Goal: Task Accomplishment & Management: Manage account settings

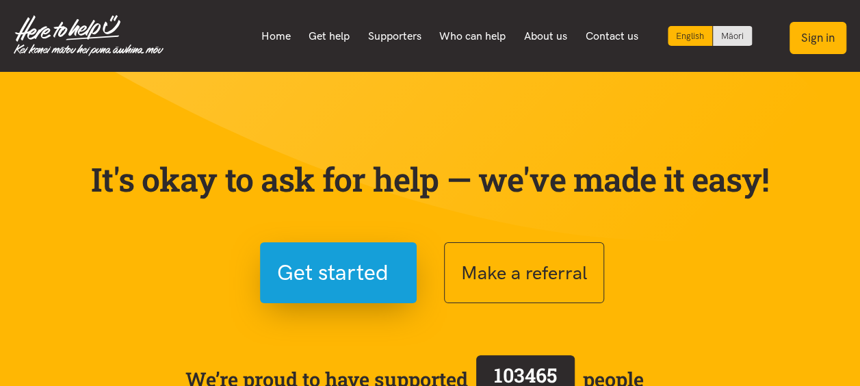
click at [816, 44] on button "Sign in" at bounding box center [818, 38] width 57 height 32
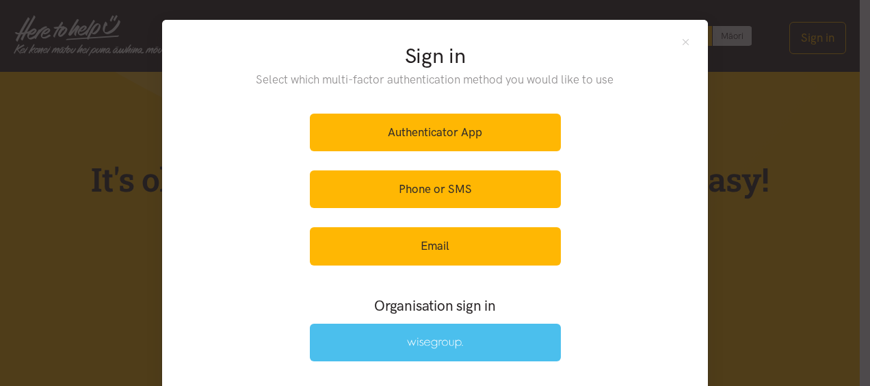
click at [491, 339] on link at bounding box center [435, 343] width 251 height 38
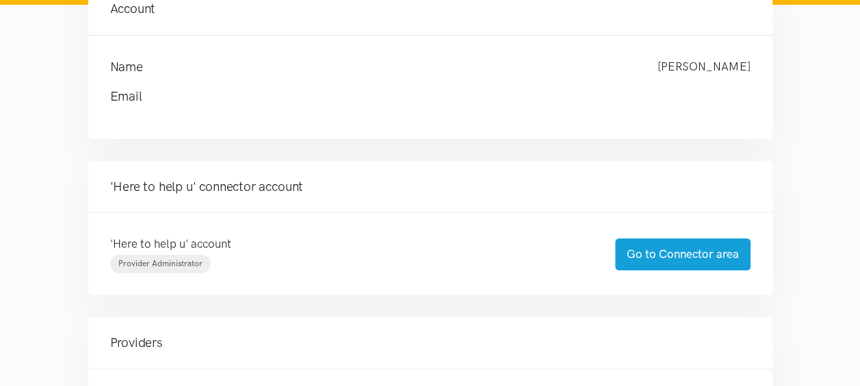
scroll to position [342, 0]
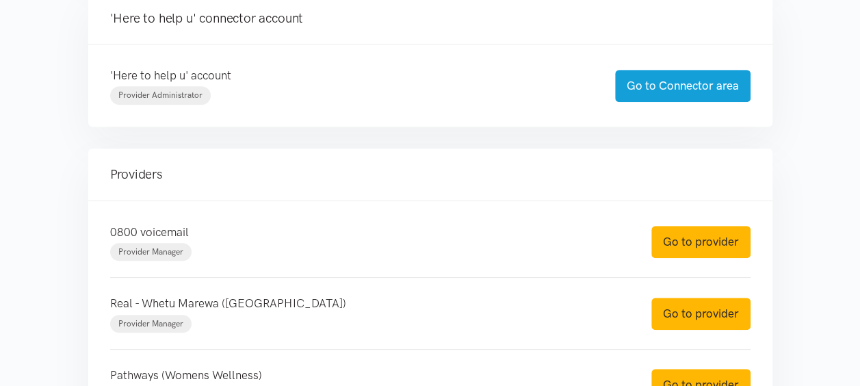
click at [672, 106] on div "'Here to help u' account Provider Administrator Go to Connector area" at bounding box center [430, 85] width 684 height 82
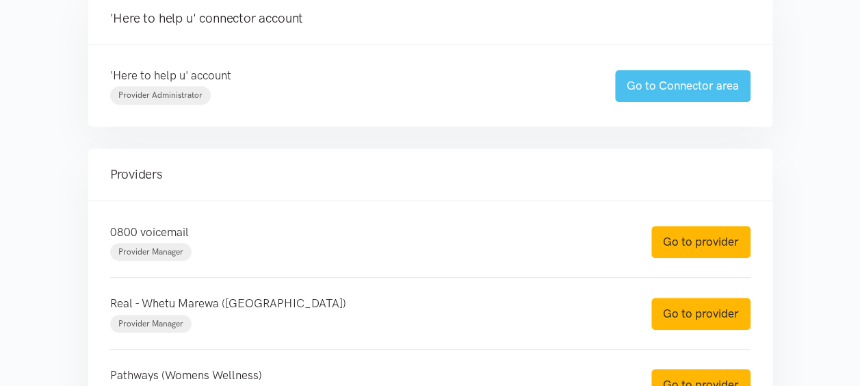
click at [669, 96] on link "Go to Connector area" at bounding box center [683, 86] width 136 height 32
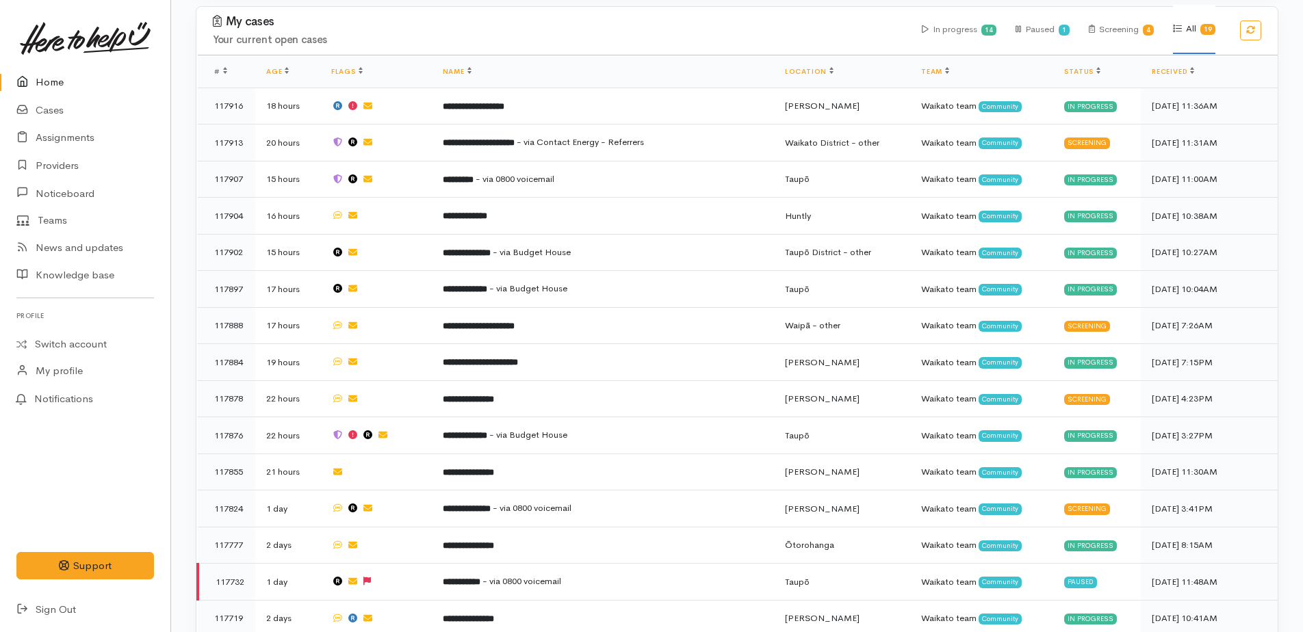
scroll to position [958, 0]
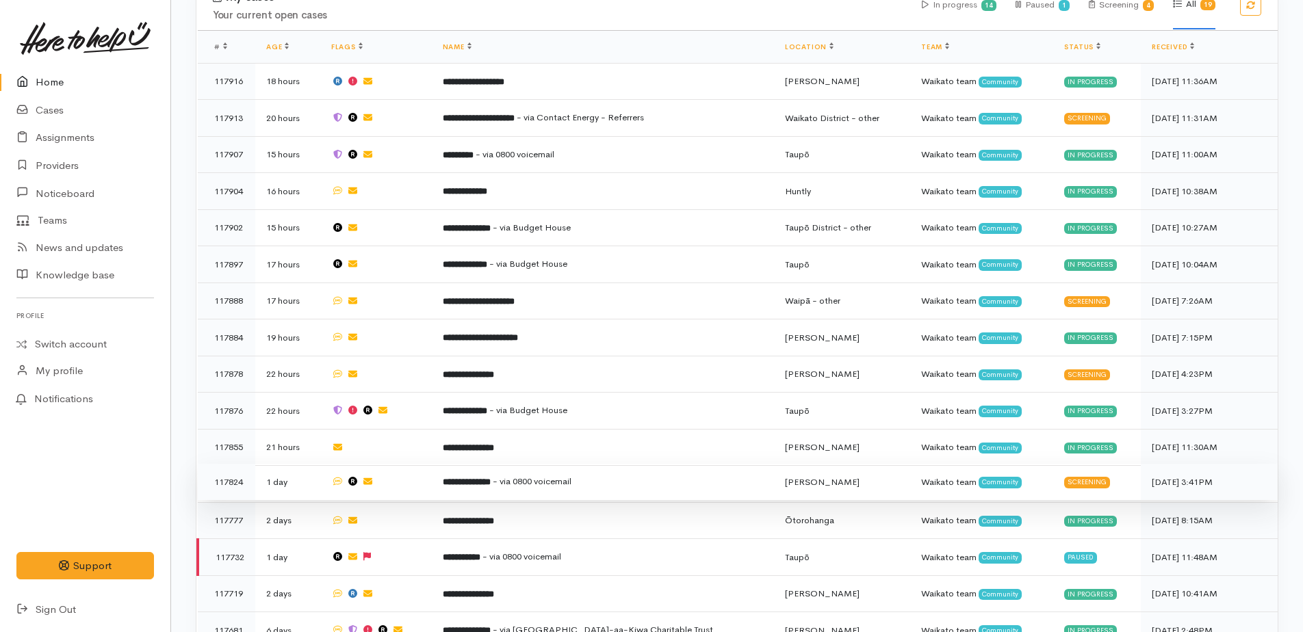
click at [529, 385] on span "- via 0800 voicemail" at bounding box center [532, 482] width 79 height 12
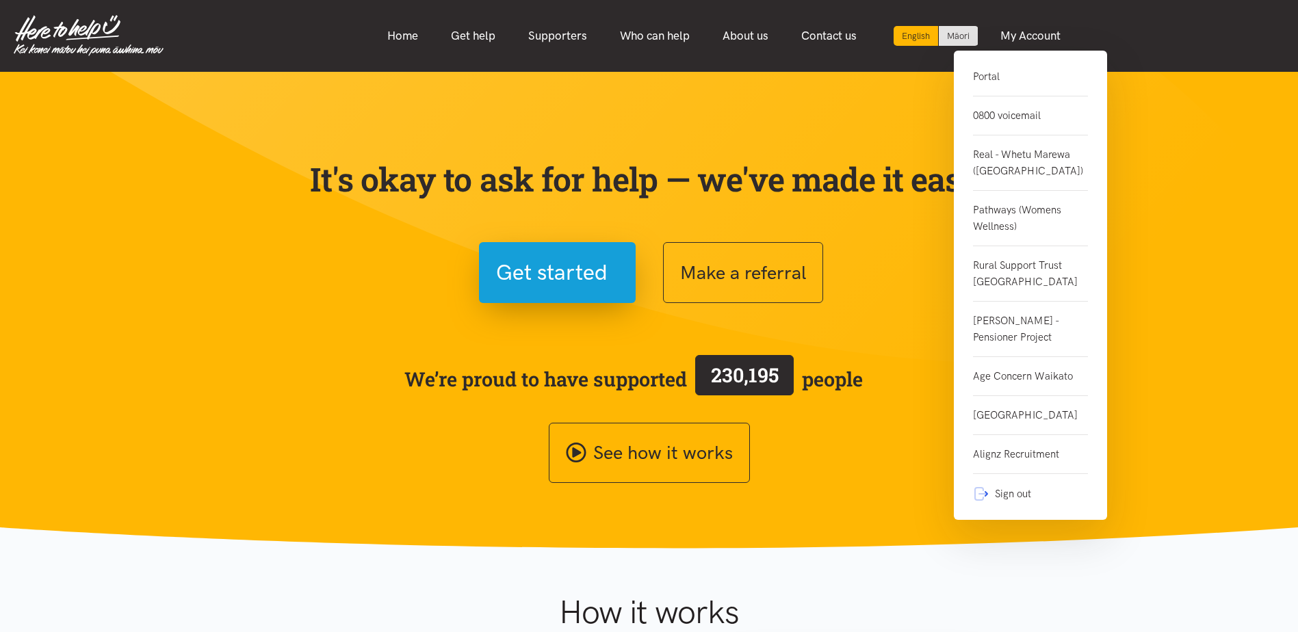
click at [1006, 114] on link "0800 voicemail" at bounding box center [1030, 115] width 115 height 39
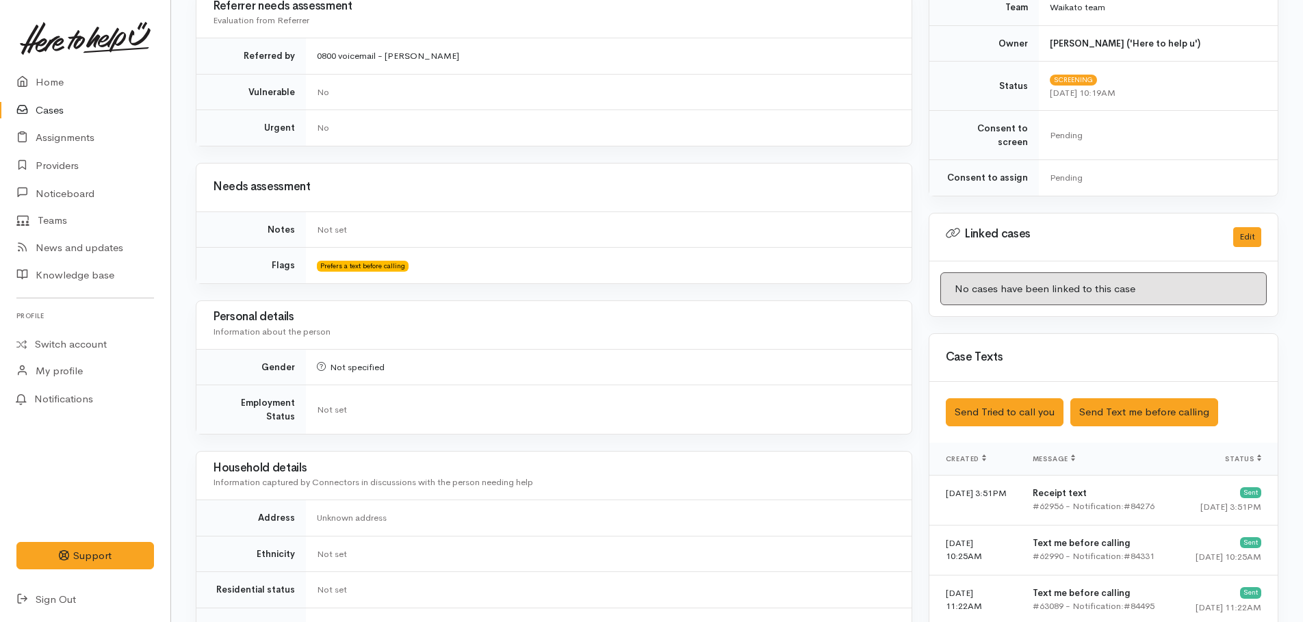
scroll to position [729, 0]
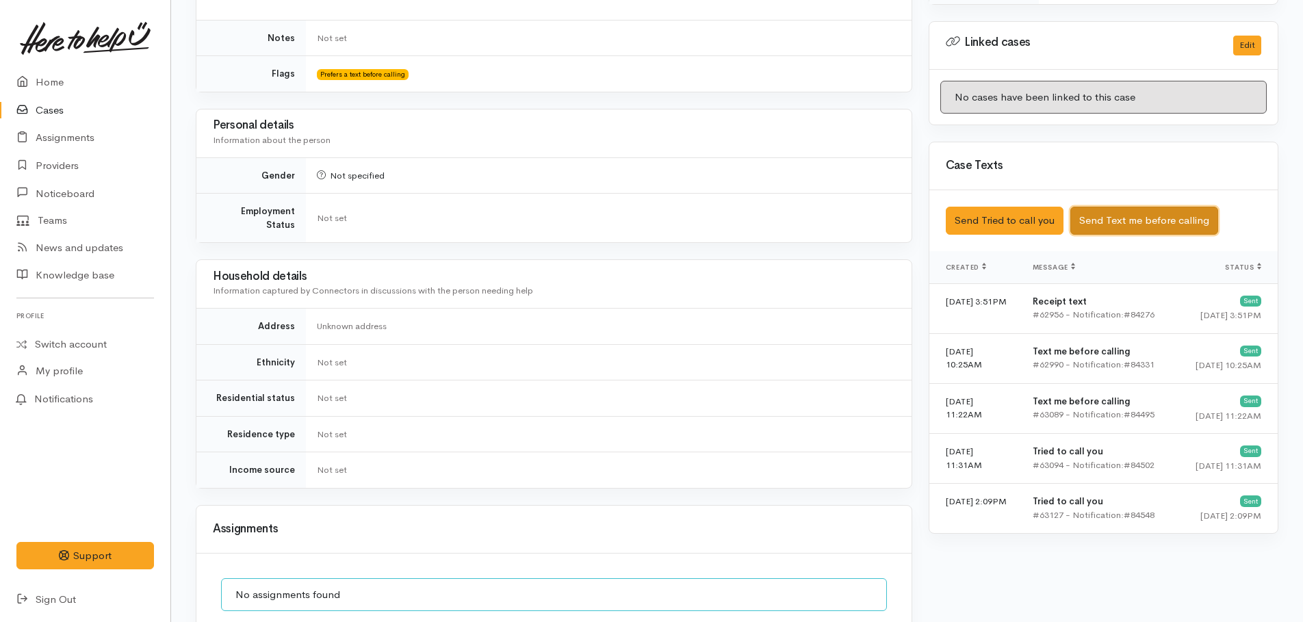
click at [1133, 215] on button "Send Text me before calling" at bounding box center [1144, 221] width 148 height 28
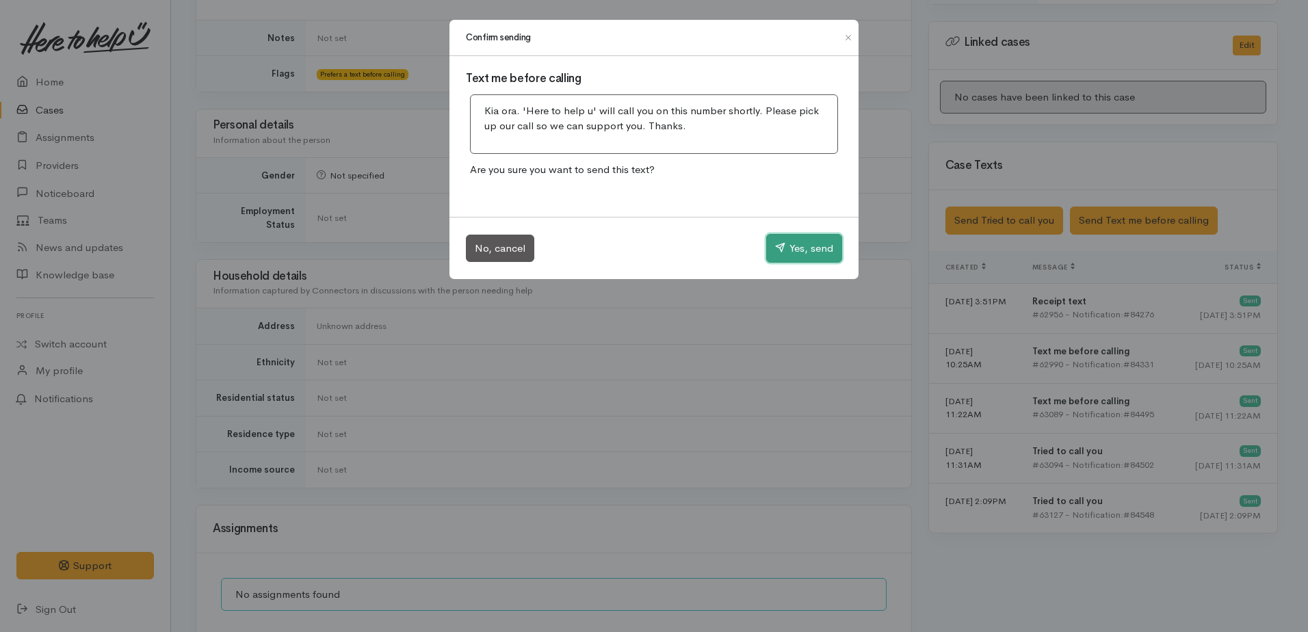
drag, startPoint x: 808, startPoint y: 259, endPoint x: 546, endPoint y: 186, distance: 271.5
click at [808, 257] on button "Yes, send" at bounding box center [804, 248] width 76 height 29
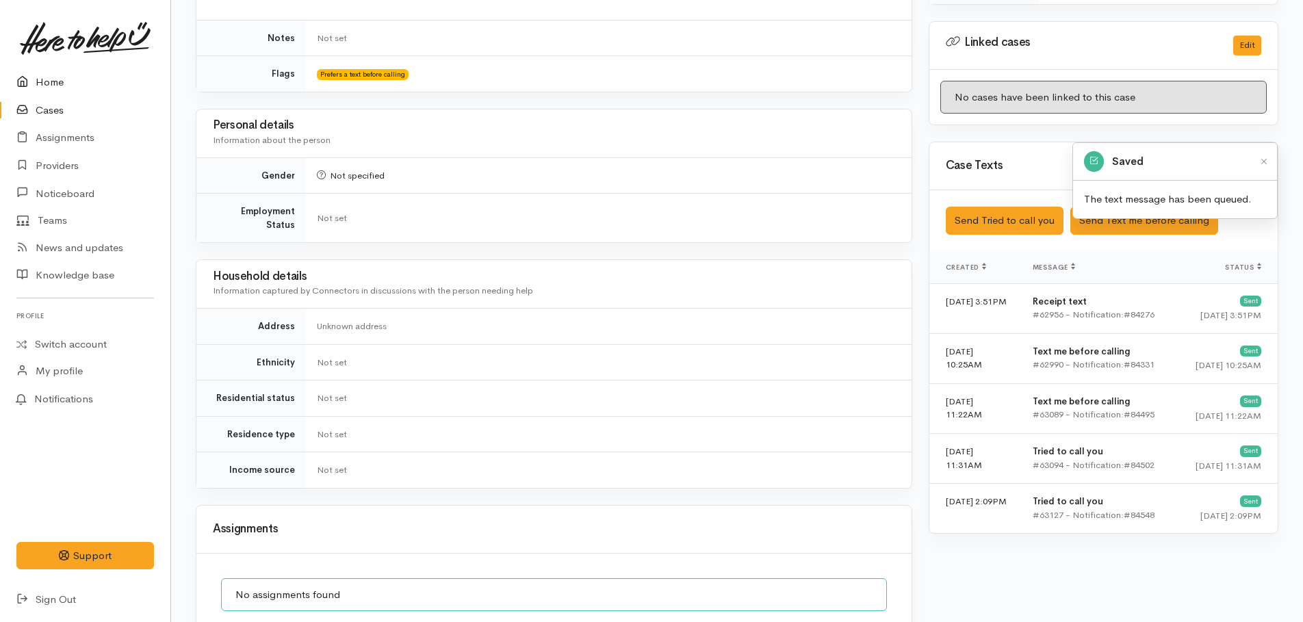
click at [60, 81] on link "Home" at bounding box center [85, 82] width 170 height 28
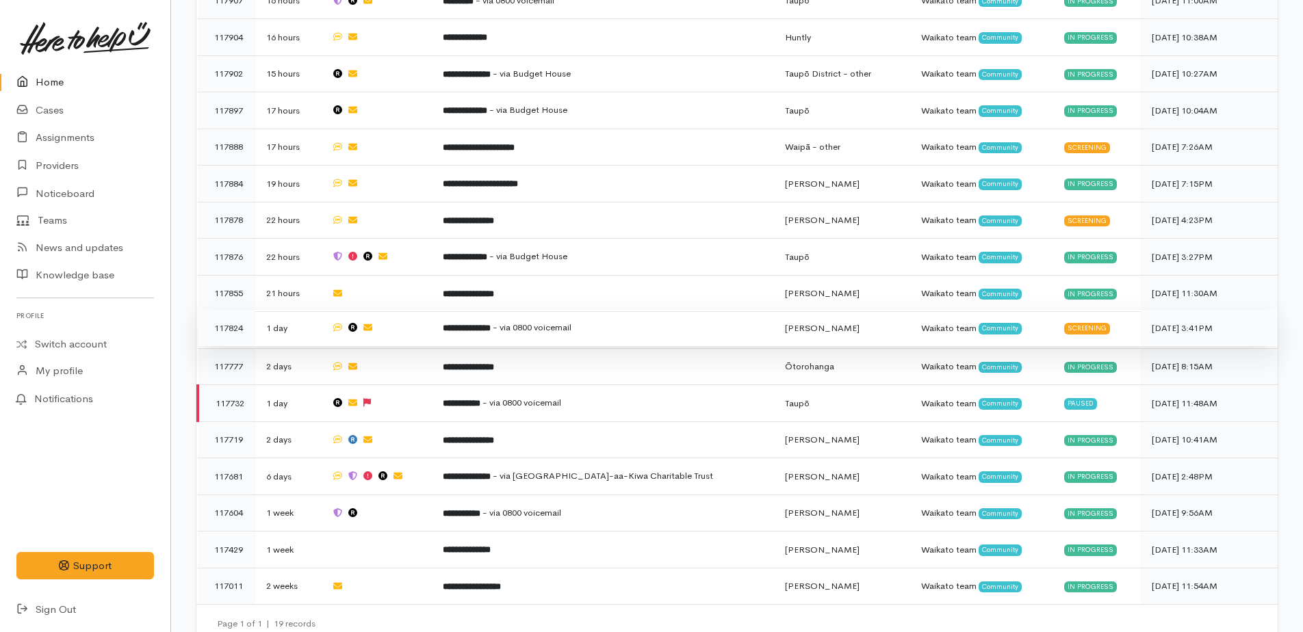
scroll to position [1044, 0]
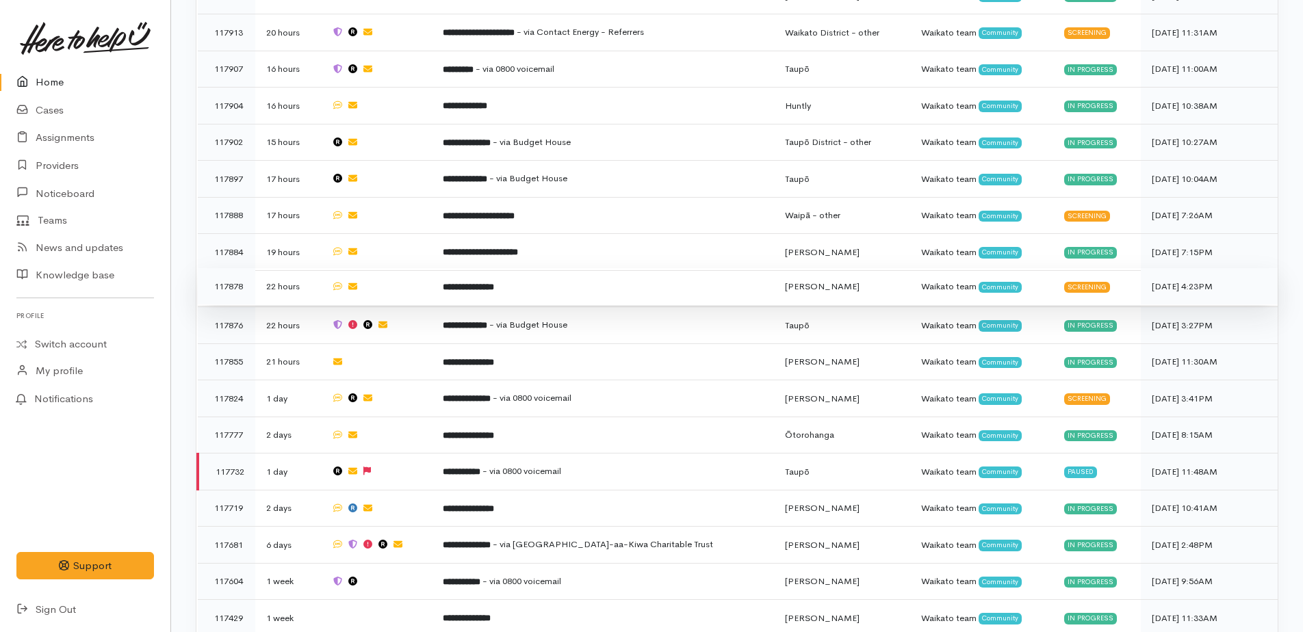
click at [494, 283] on b "**********" at bounding box center [468, 287] width 51 height 9
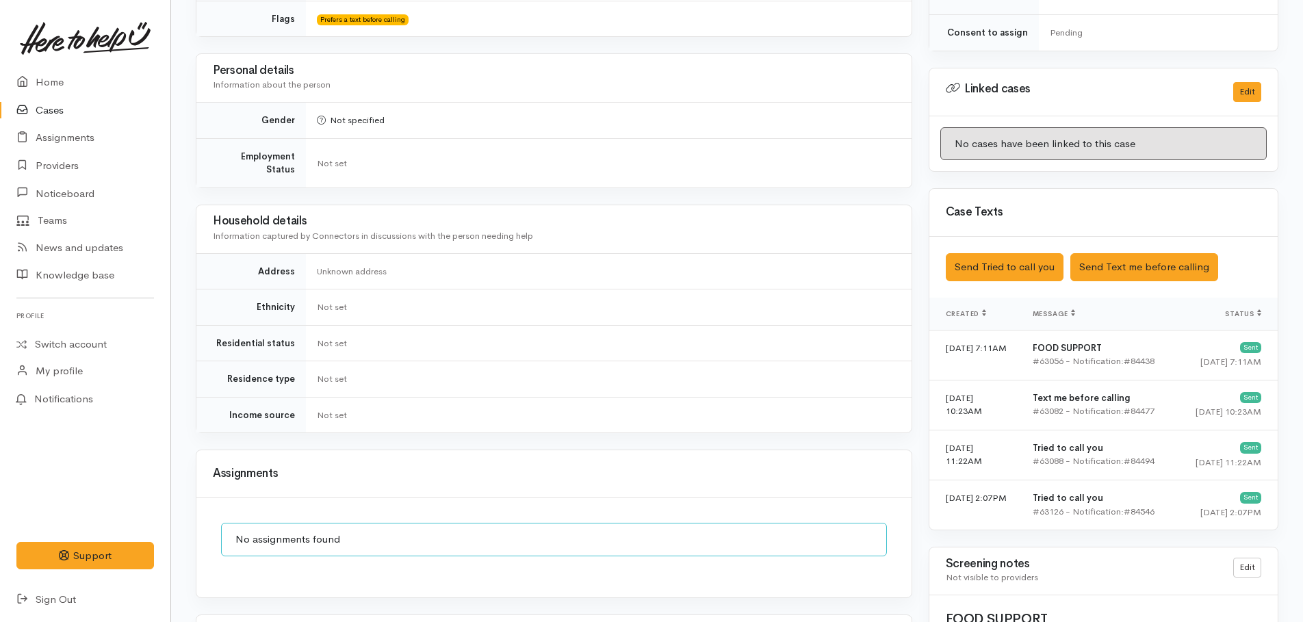
scroll to position [616, 0]
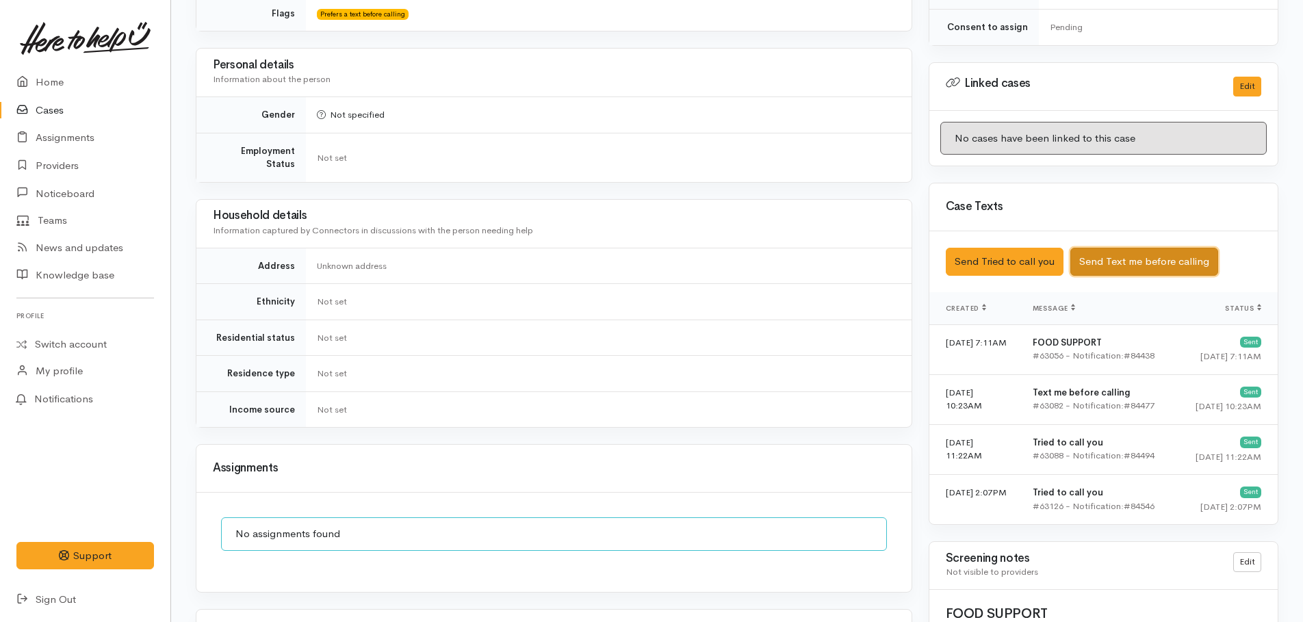
click at [1104, 249] on button "Send Text me before calling" at bounding box center [1144, 262] width 148 height 28
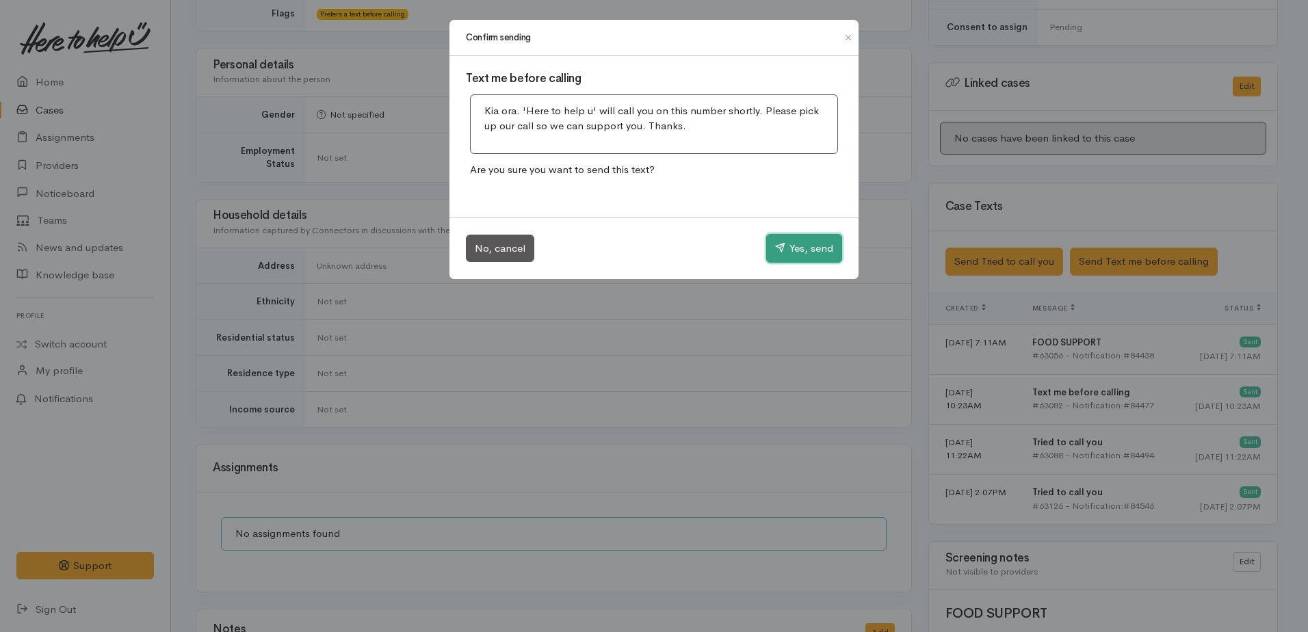
click at [780, 257] on button "Yes, send" at bounding box center [804, 248] width 76 height 29
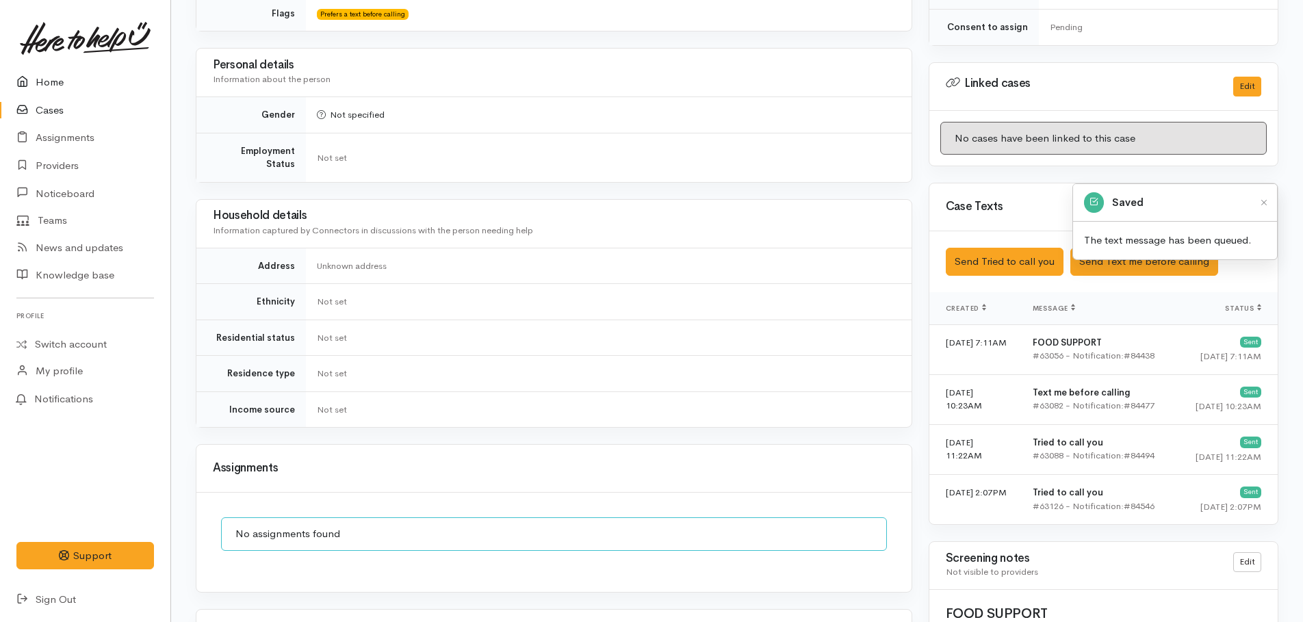
click at [42, 84] on link "Home" at bounding box center [85, 82] width 170 height 28
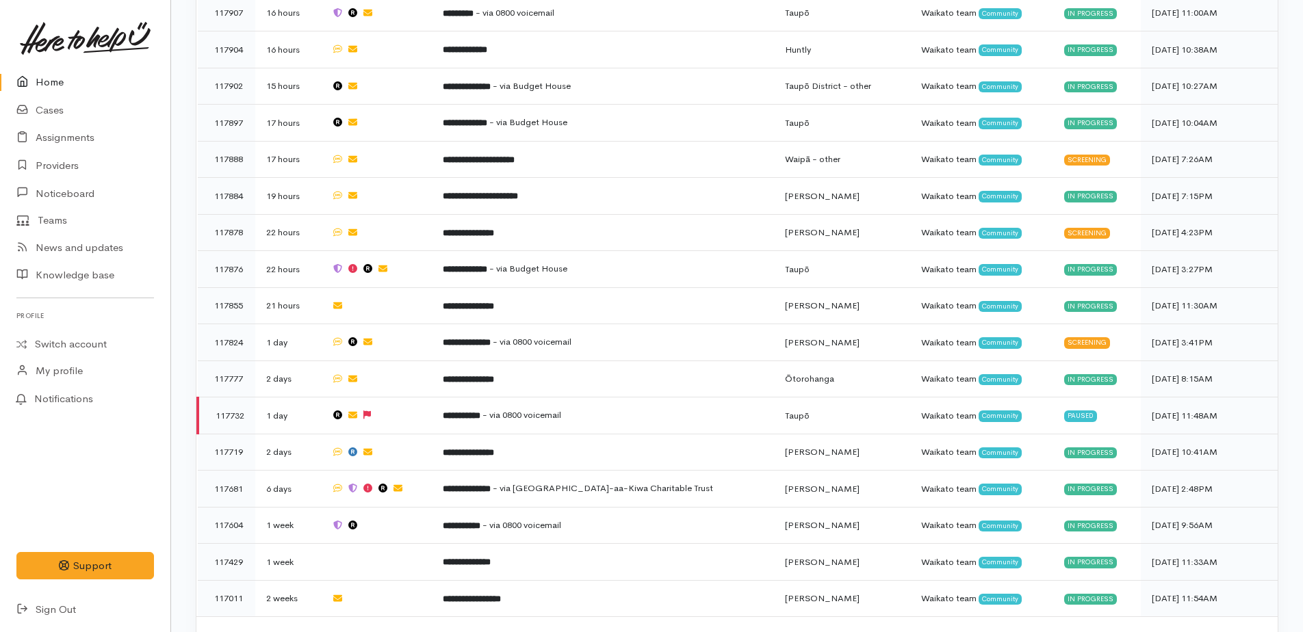
scroll to position [1112, 0]
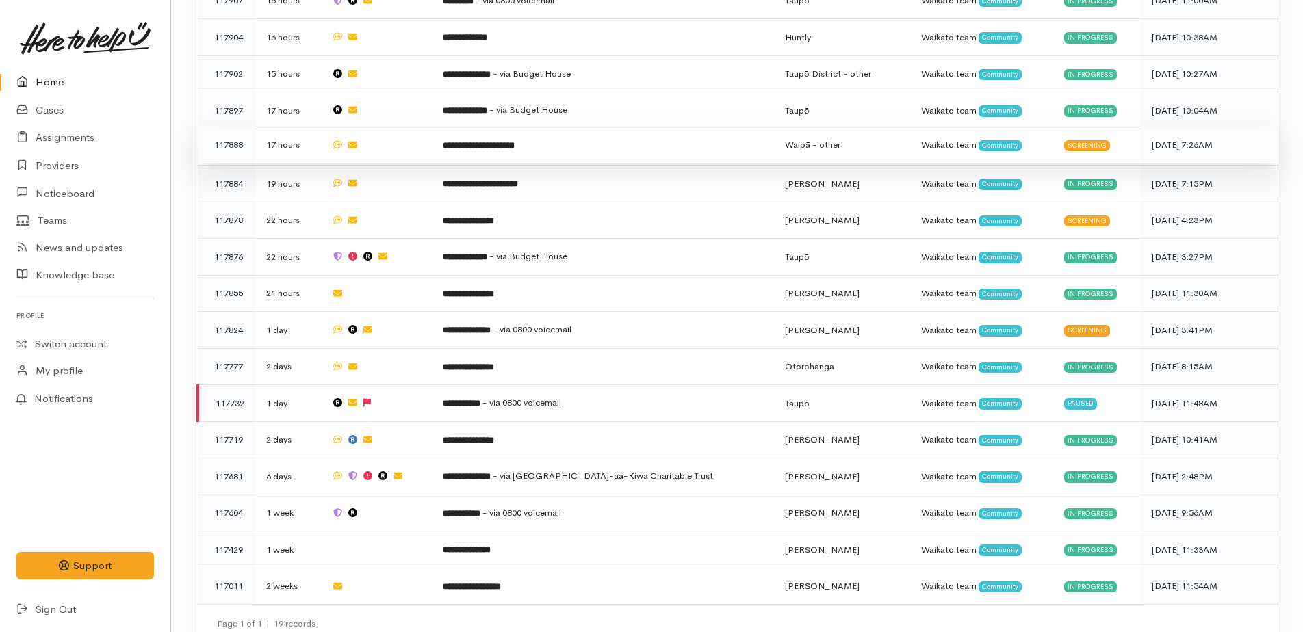
click at [514, 141] on b "**********" at bounding box center [479, 145] width 72 height 9
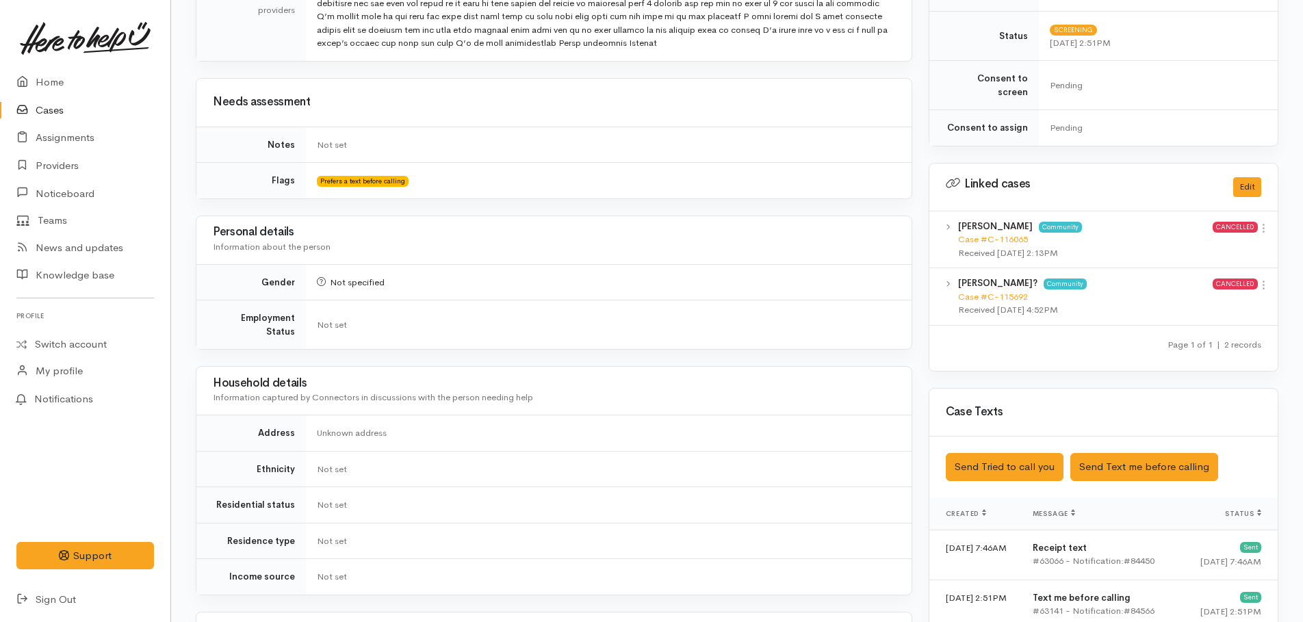
scroll to position [616, 0]
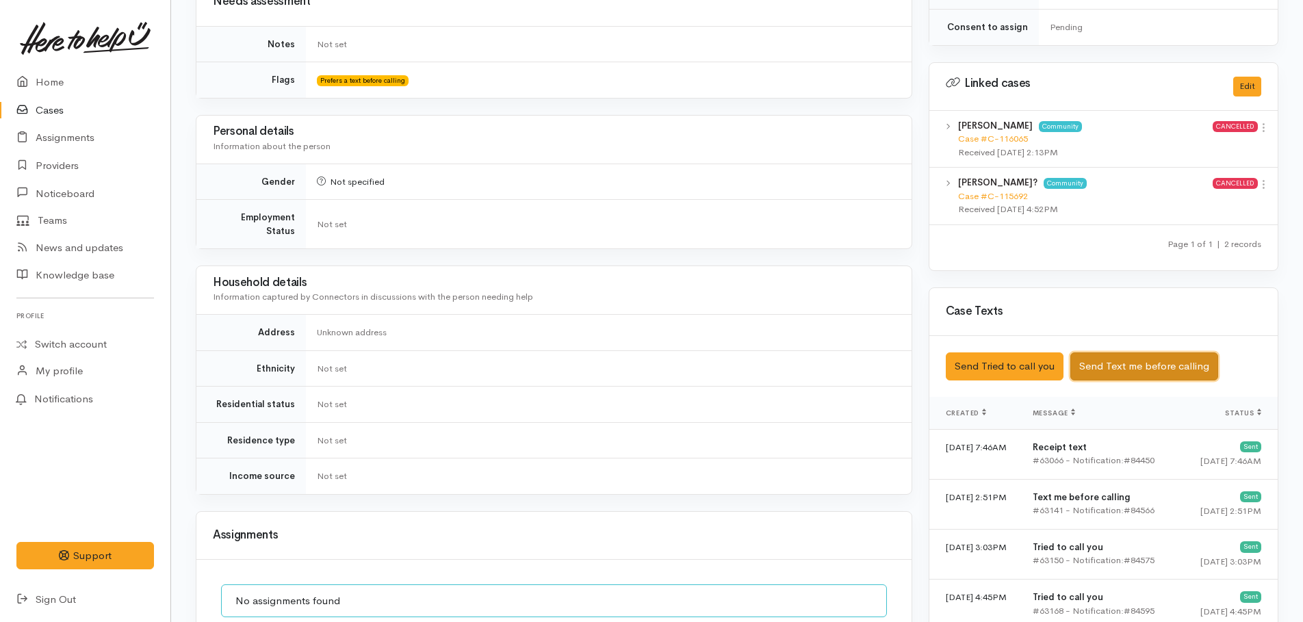
click at [1113, 352] on button "Send Text me before calling" at bounding box center [1144, 366] width 148 height 28
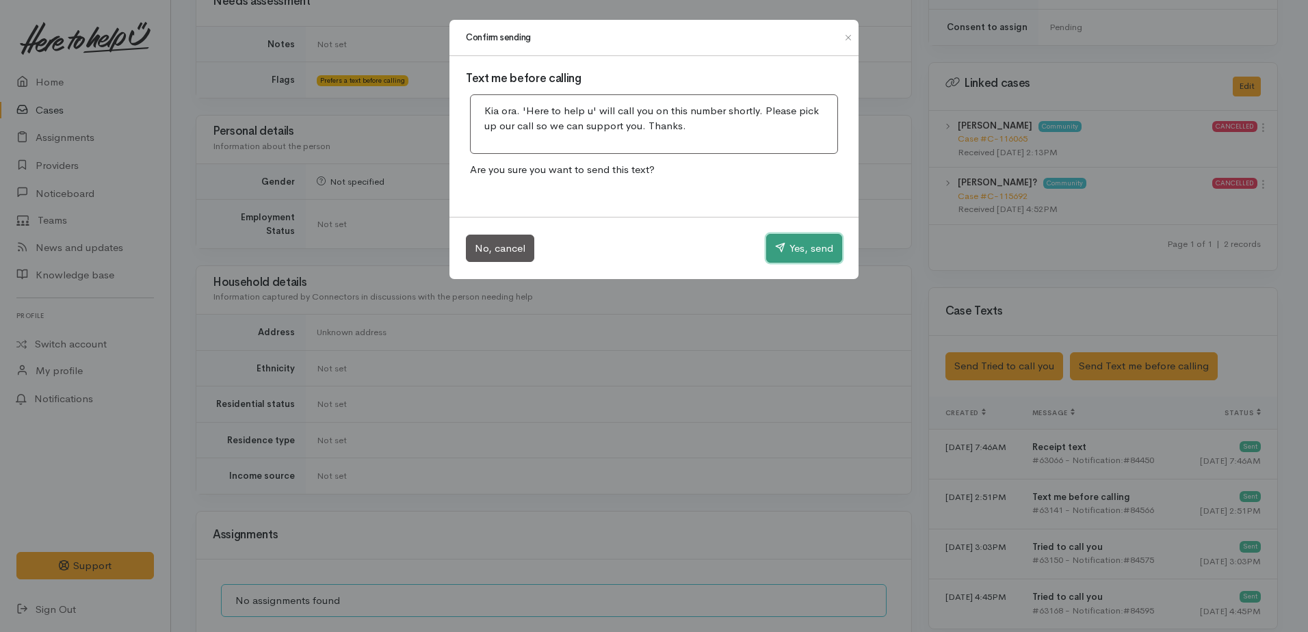
click at [802, 247] on button "Yes, send" at bounding box center [804, 248] width 76 height 29
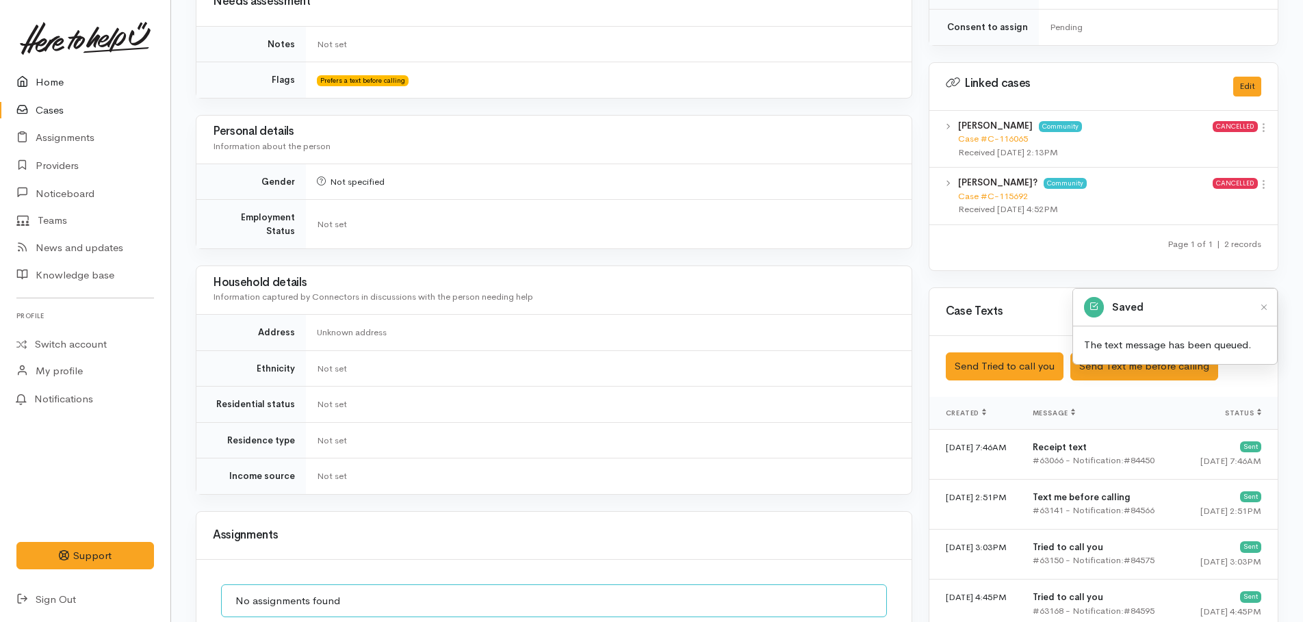
click at [44, 83] on link "Home" at bounding box center [85, 82] width 170 height 28
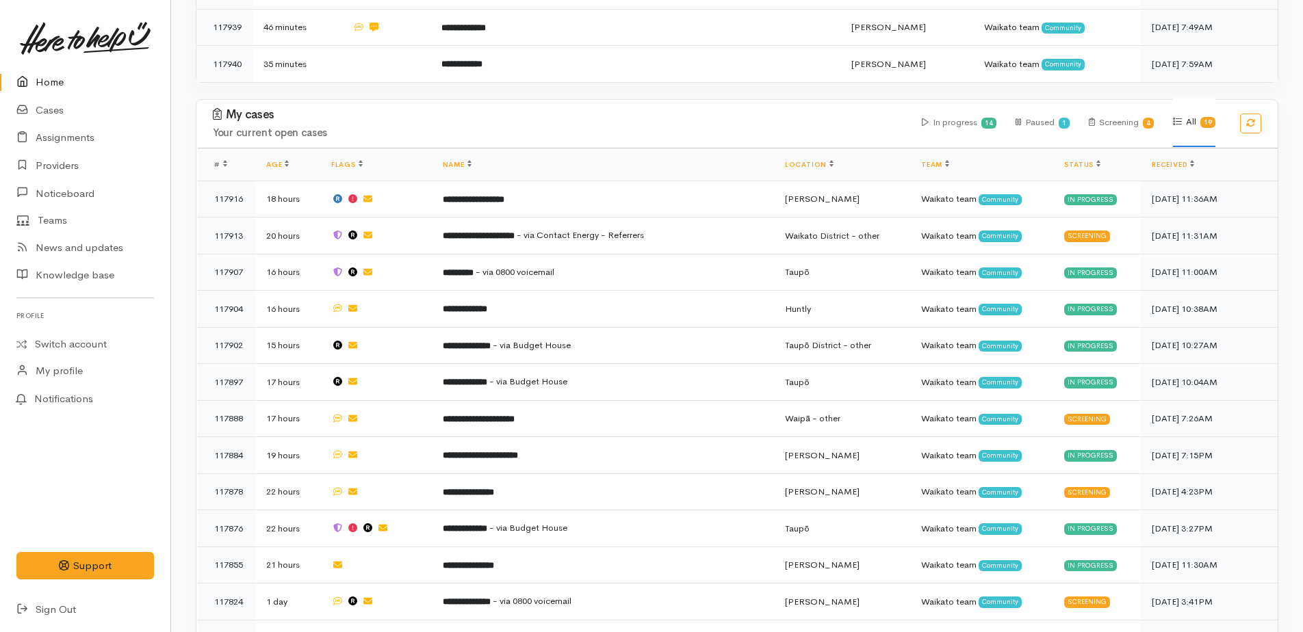
scroll to position [958, 0]
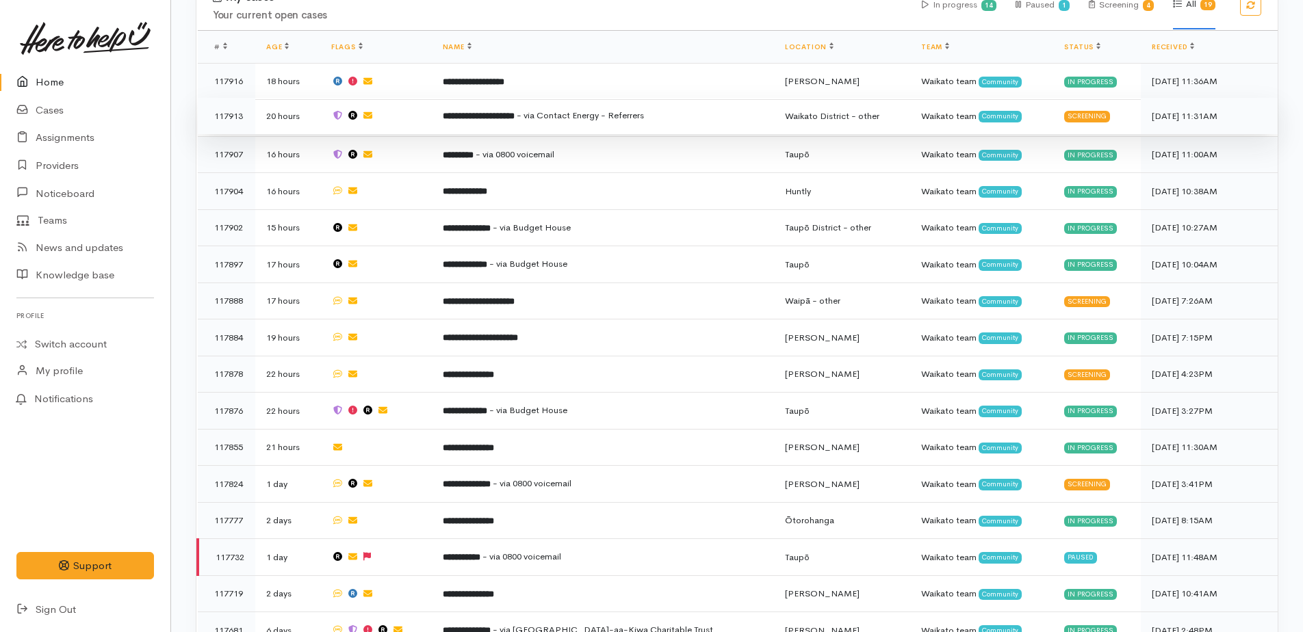
click at [569, 109] on span "- via Contact Energy - Referrers" at bounding box center [580, 115] width 127 height 12
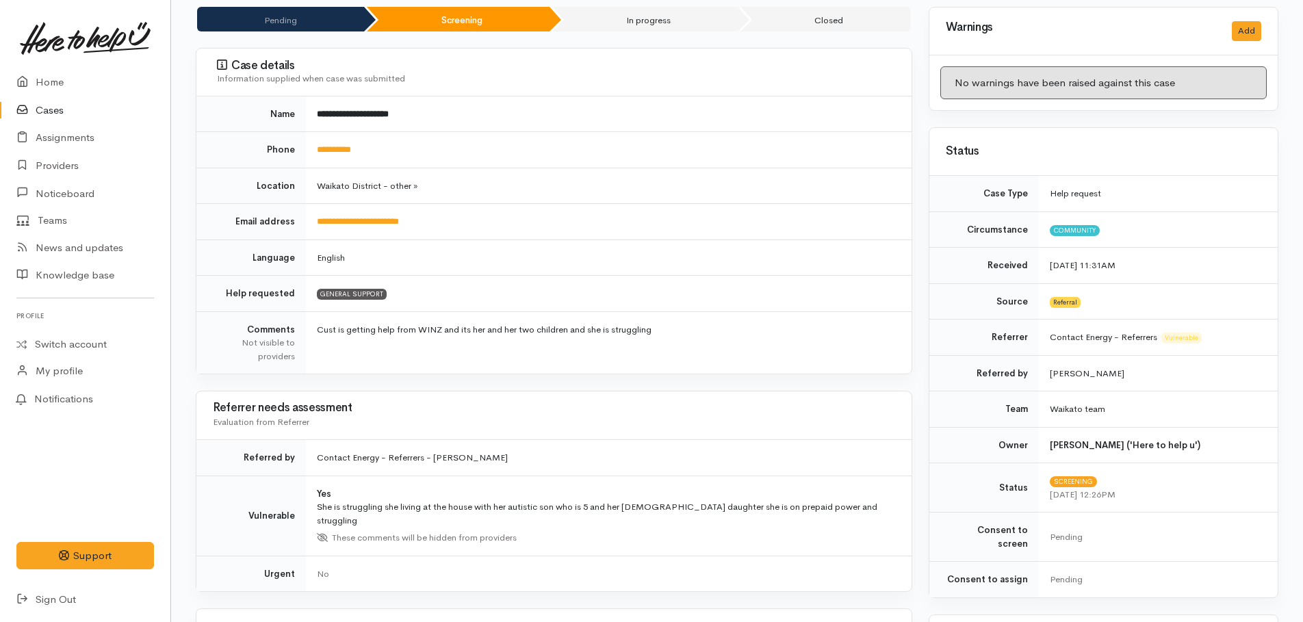
scroll to position [137, 0]
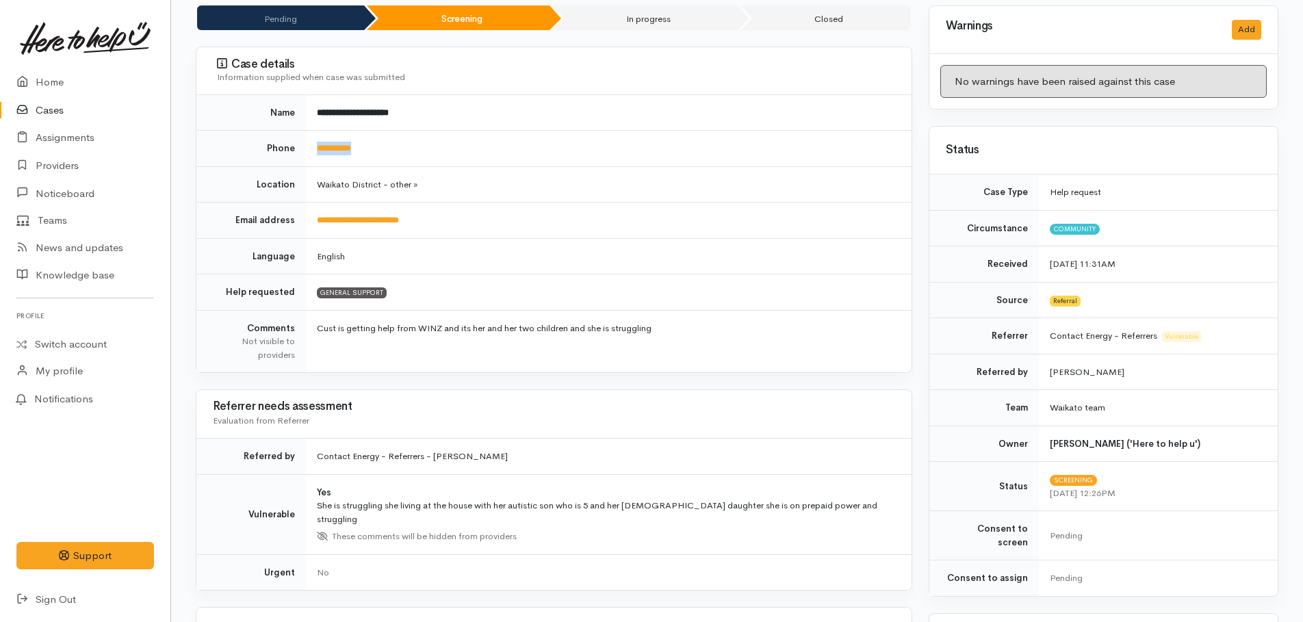
drag, startPoint x: 402, startPoint y: 154, endPoint x: 311, endPoint y: 144, distance: 91.5
click at [311, 144] on td "**********" at bounding box center [609, 149] width 606 height 36
copy link "**********"
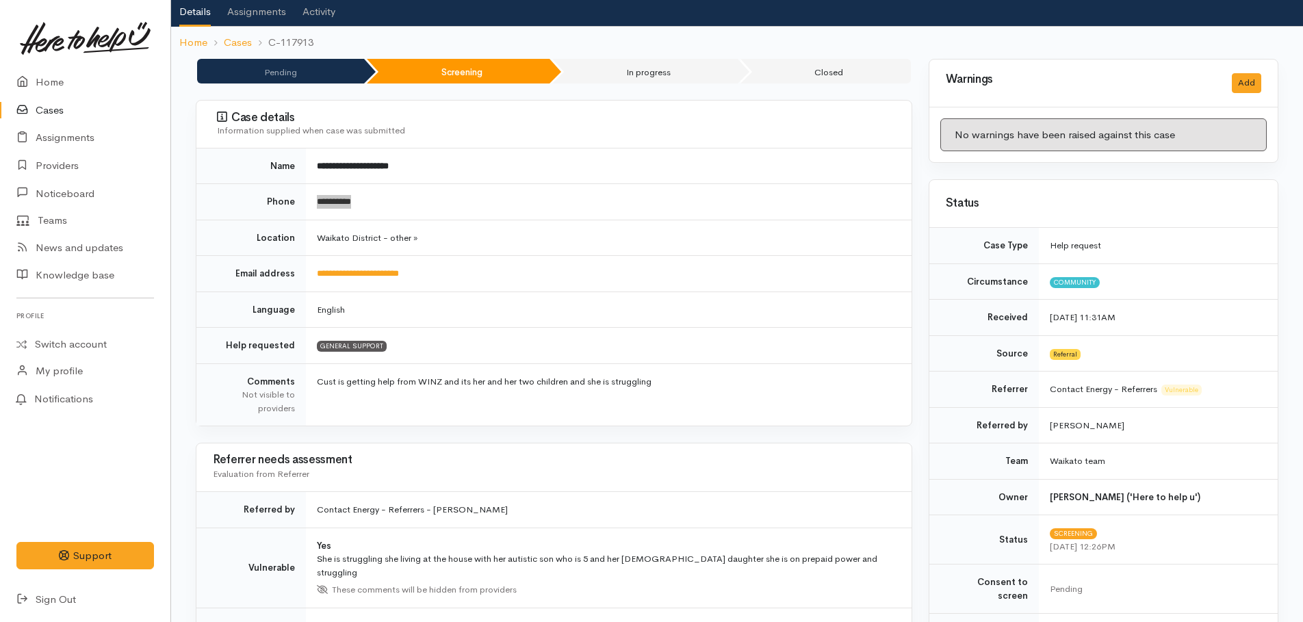
scroll to position [0, 0]
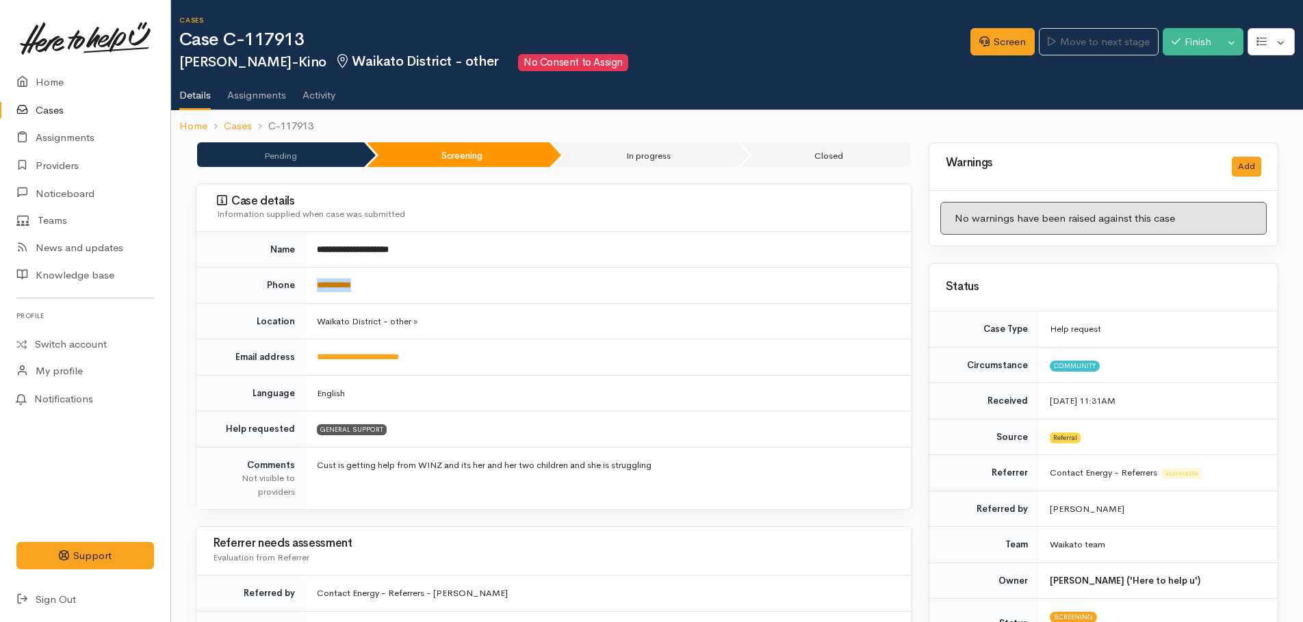
copy link "**********"
click at [1001, 47] on link "Screen" at bounding box center [1002, 42] width 64 height 28
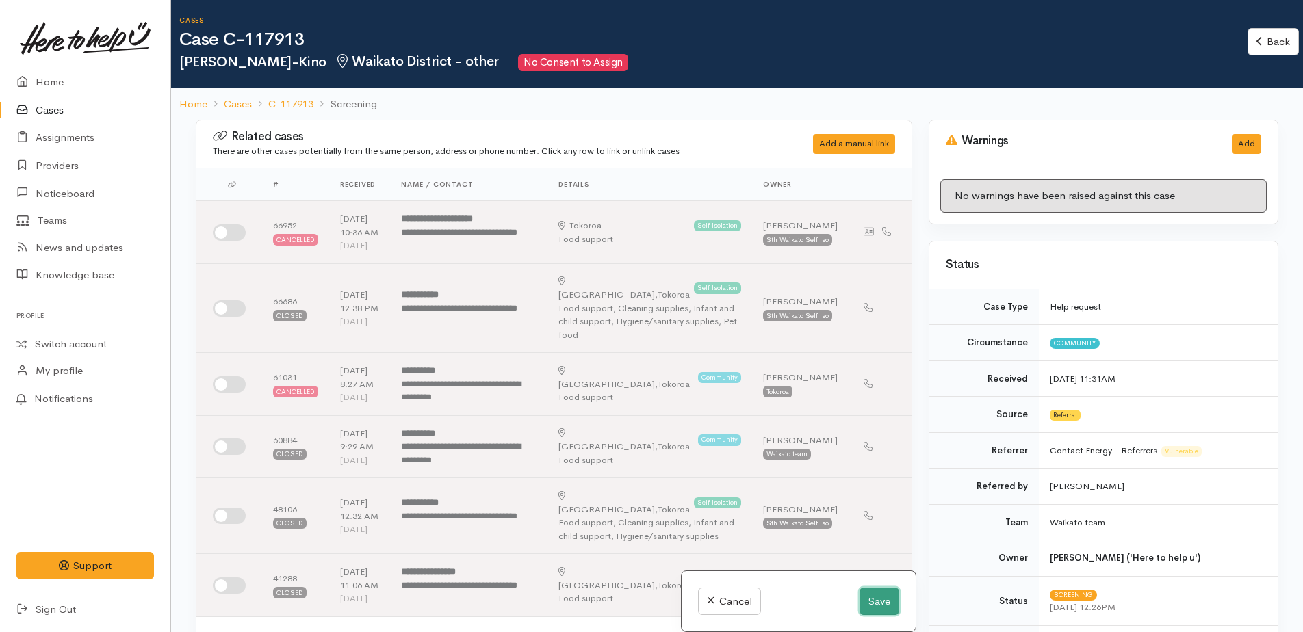
click at [884, 604] on button "Save" at bounding box center [880, 602] width 40 height 28
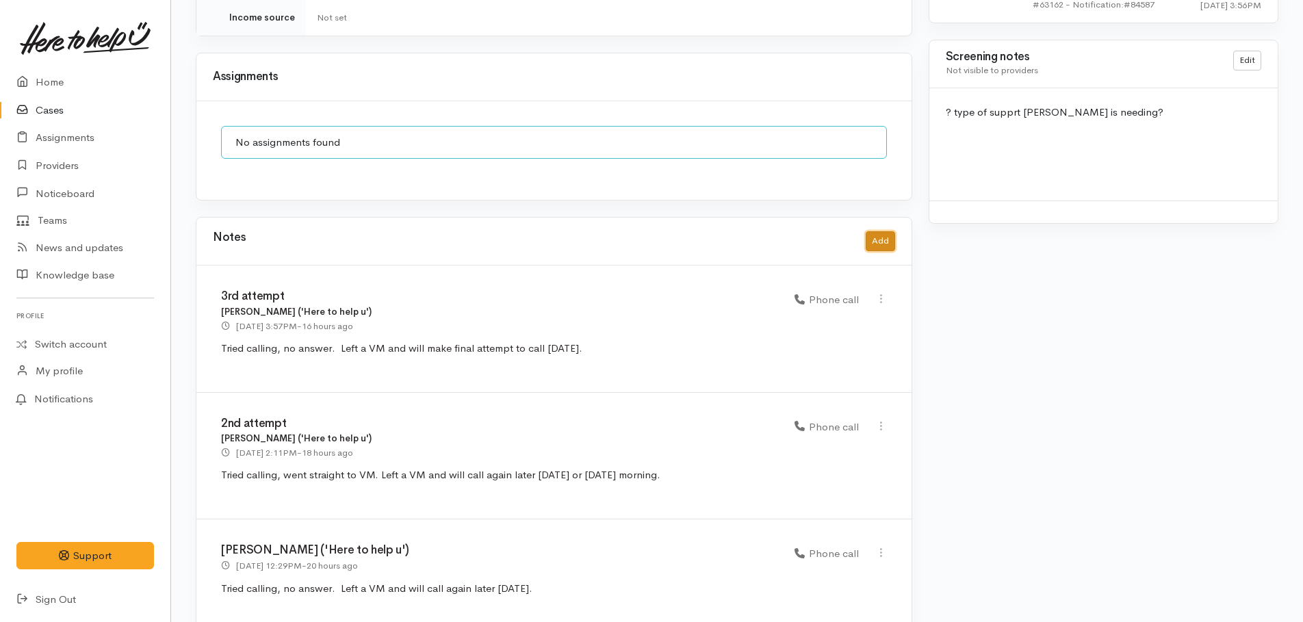
click at [883, 231] on button "Add" at bounding box center [880, 241] width 29 height 20
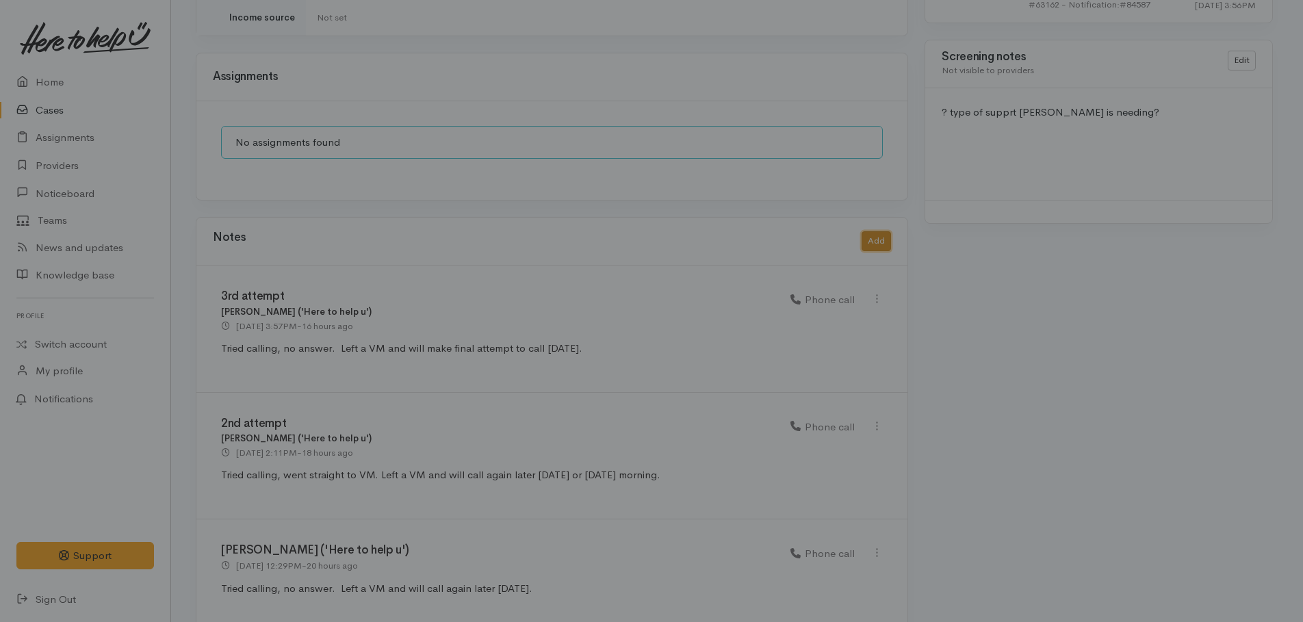
scroll to position [1179, 0]
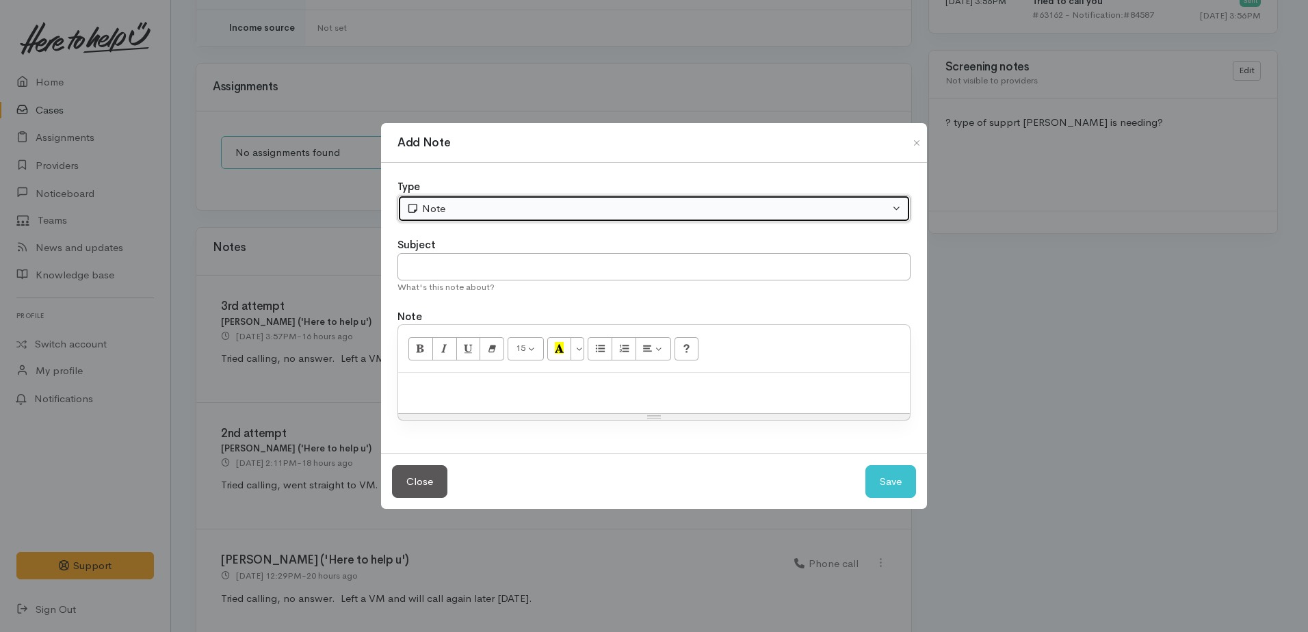
click at [507, 211] on div "Note" at bounding box center [648, 209] width 483 height 16
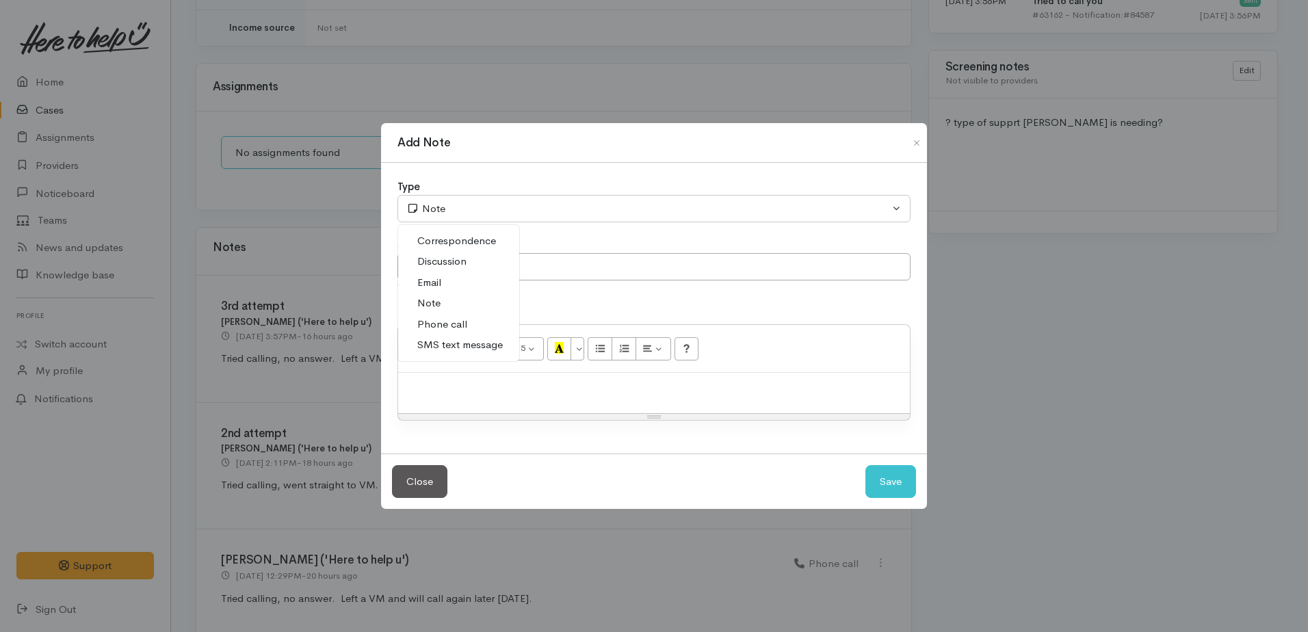
click at [453, 323] on span "Phone call" at bounding box center [442, 325] width 50 height 16
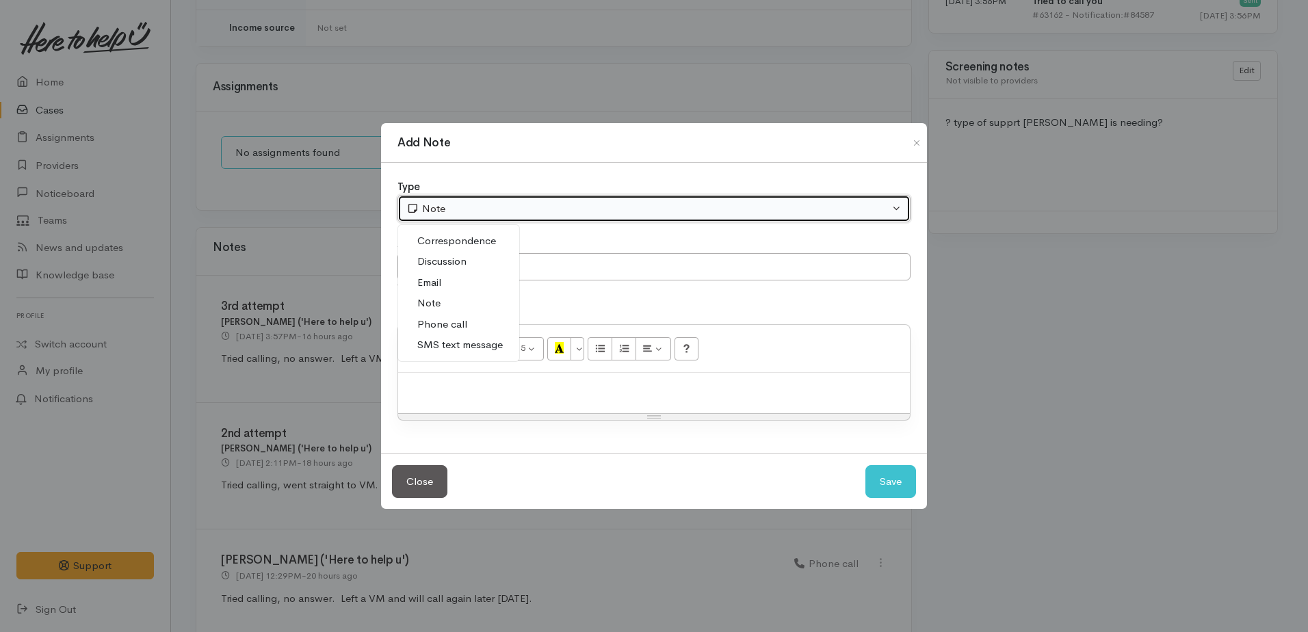
select select "3"
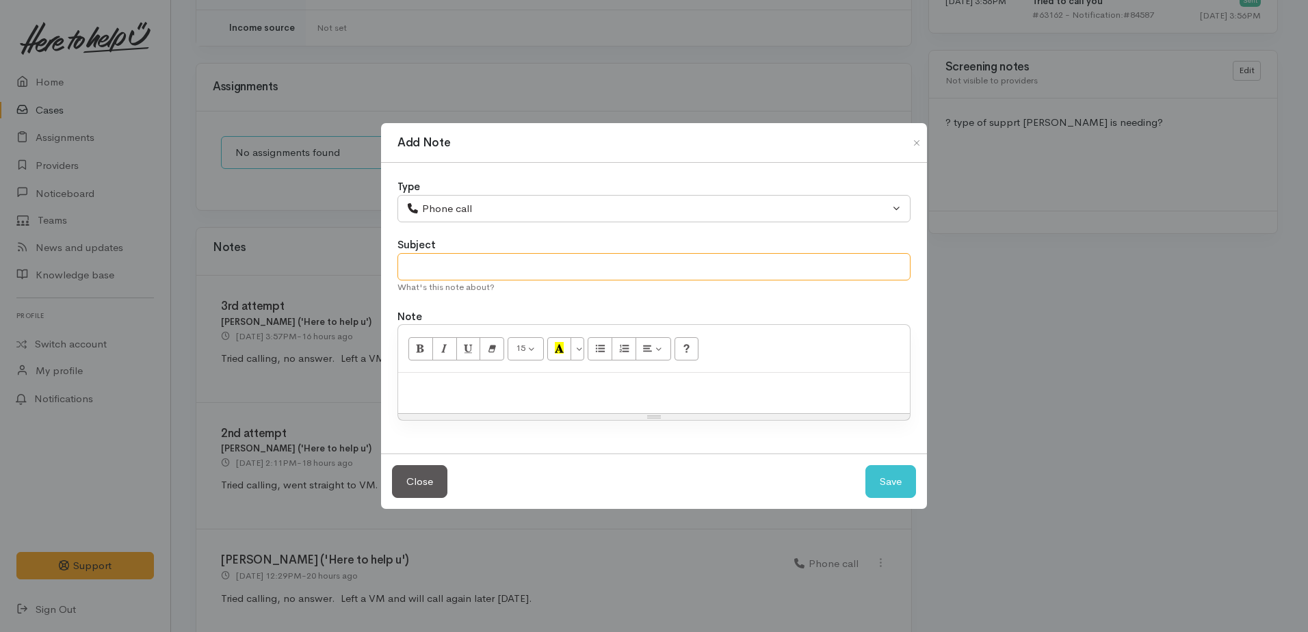
click at [439, 274] on input "text" at bounding box center [654, 267] width 513 height 28
type input "4th attempt"
click at [481, 391] on p at bounding box center [654, 388] width 498 height 16
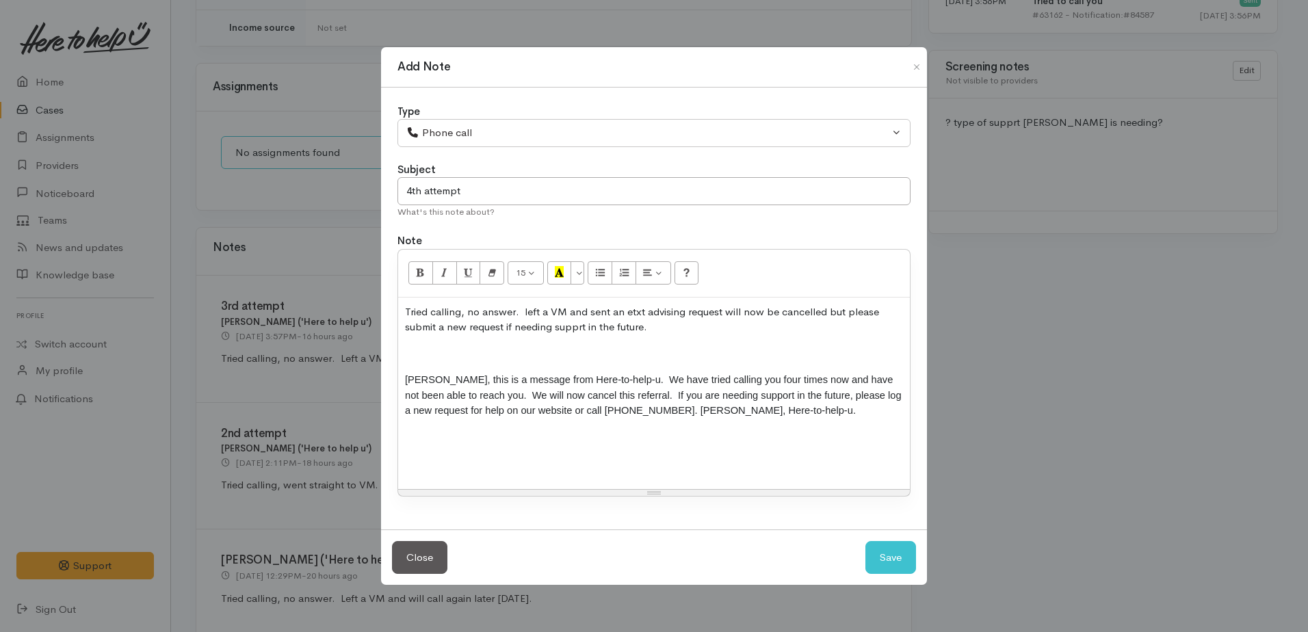
click at [847, 311] on p "Tried calling, no answer. left a VM and sent an etxt advising request will now …" at bounding box center [654, 320] width 498 height 31
click at [529, 313] on p "Tried calling, no answer. left a VM and sent an etxt advising request will now …" at bounding box center [654, 320] width 498 height 31
click at [529, 310] on p "Tried calling, no answer. left a VM and sent an etxt advising request will now …" at bounding box center [654, 320] width 498 height 31
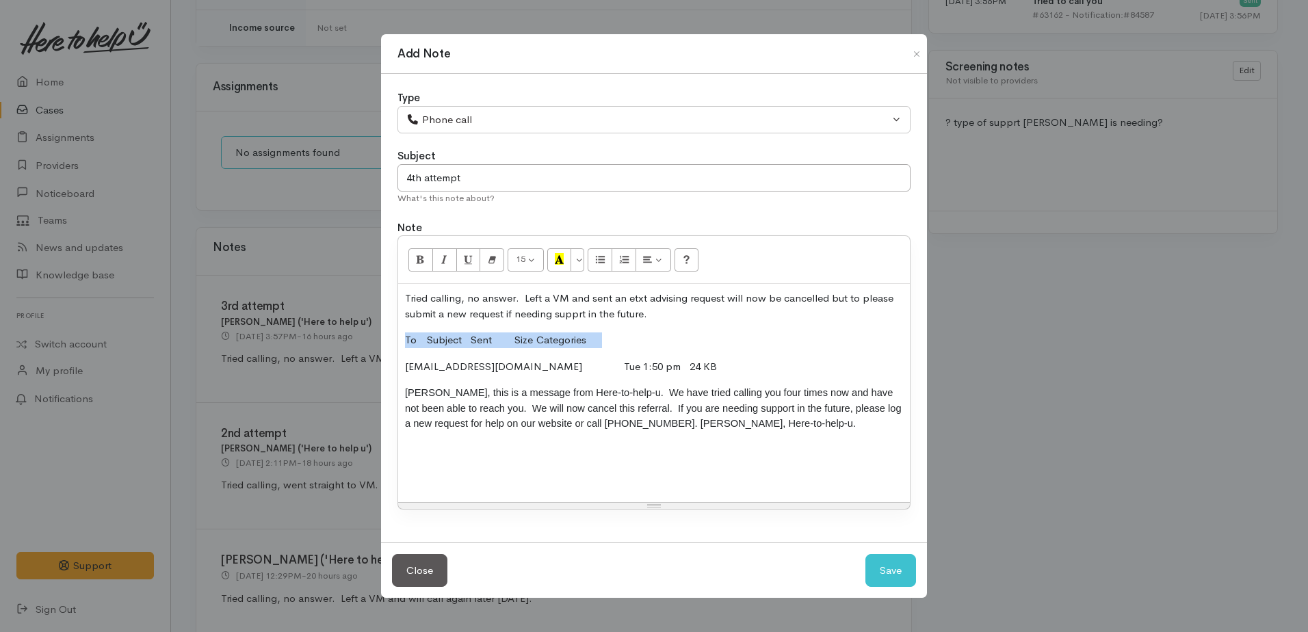
drag, startPoint x: 401, startPoint y: 337, endPoint x: 614, endPoint y: 335, distance: 212.9
click at [614, 335] on div "Tried calling, no answer. Left a VM and sent an etxt advising request will now …" at bounding box center [654, 393] width 512 height 218
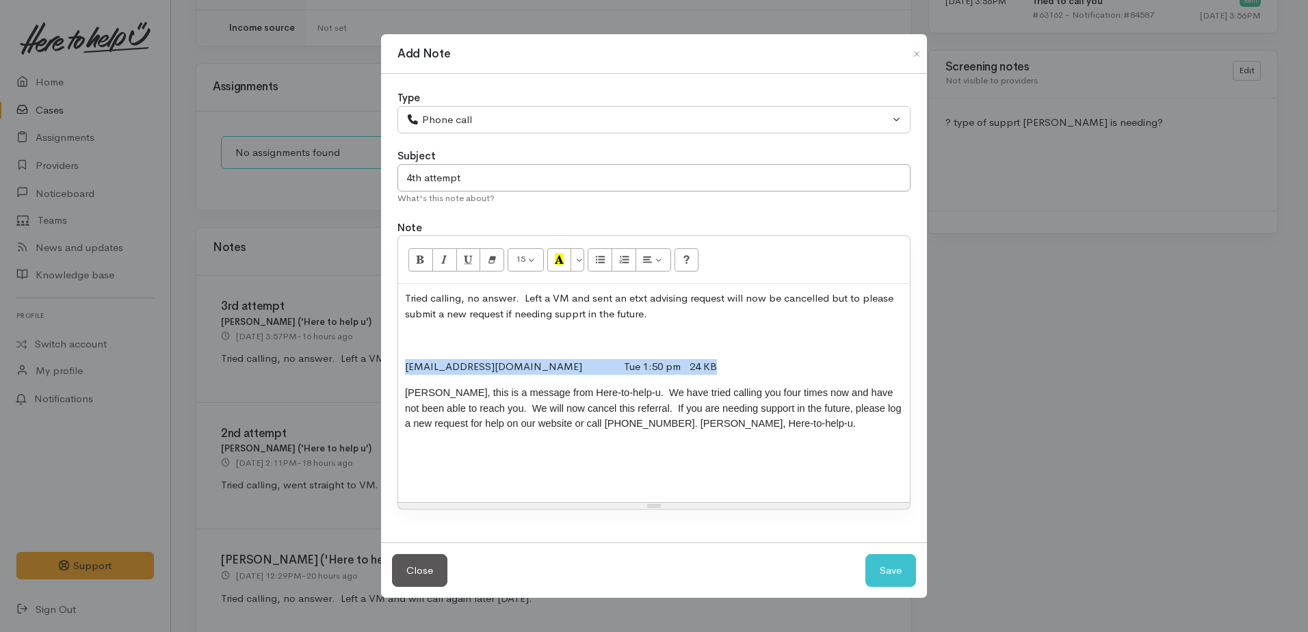
drag, startPoint x: 404, startPoint y: 361, endPoint x: 650, endPoint y: 359, distance: 246.4
click at [650, 359] on div "Tried calling, no answer. Left a VM and sent an etxt advising request will now …" at bounding box center [654, 393] width 512 height 218
drag, startPoint x: 795, startPoint y: 364, endPoint x: 396, endPoint y: 360, distance: 399.7
click at [396, 360] on div "Type Correspondence Discussion Email Note Phone call SMS text message Phone cal…" at bounding box center [654, 308] width 546 height 469
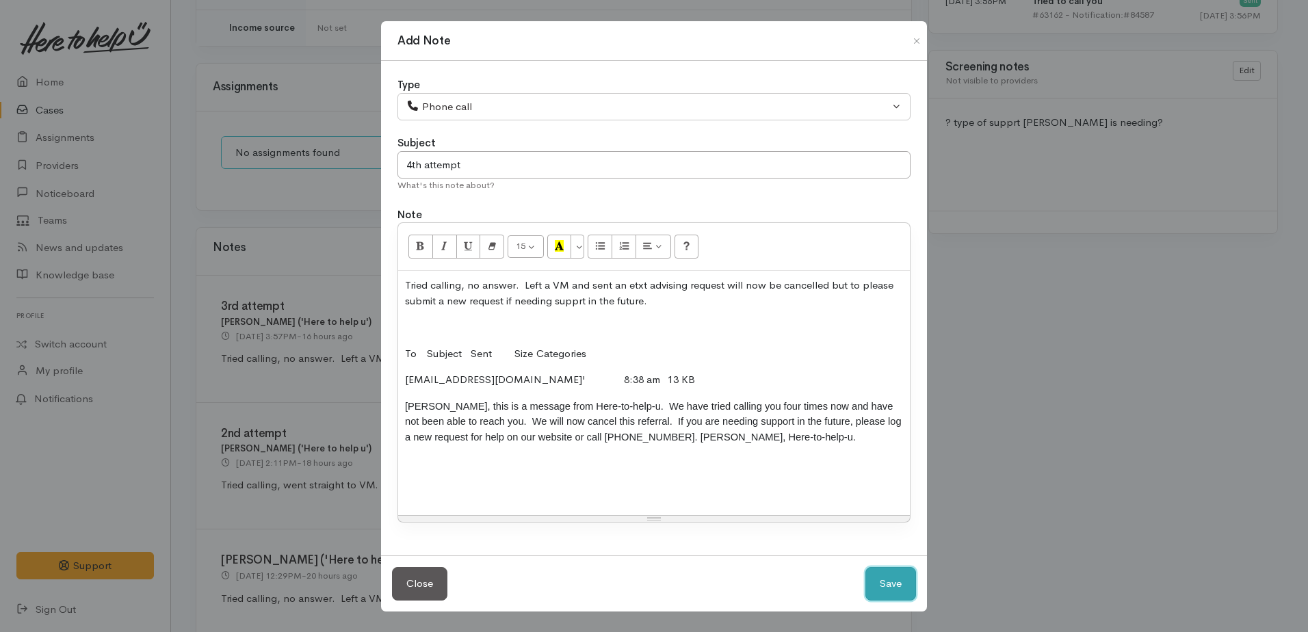
click at [895, 586] on button "Save" at bounding box center [891, 584] width 51 height 34
select select "1"
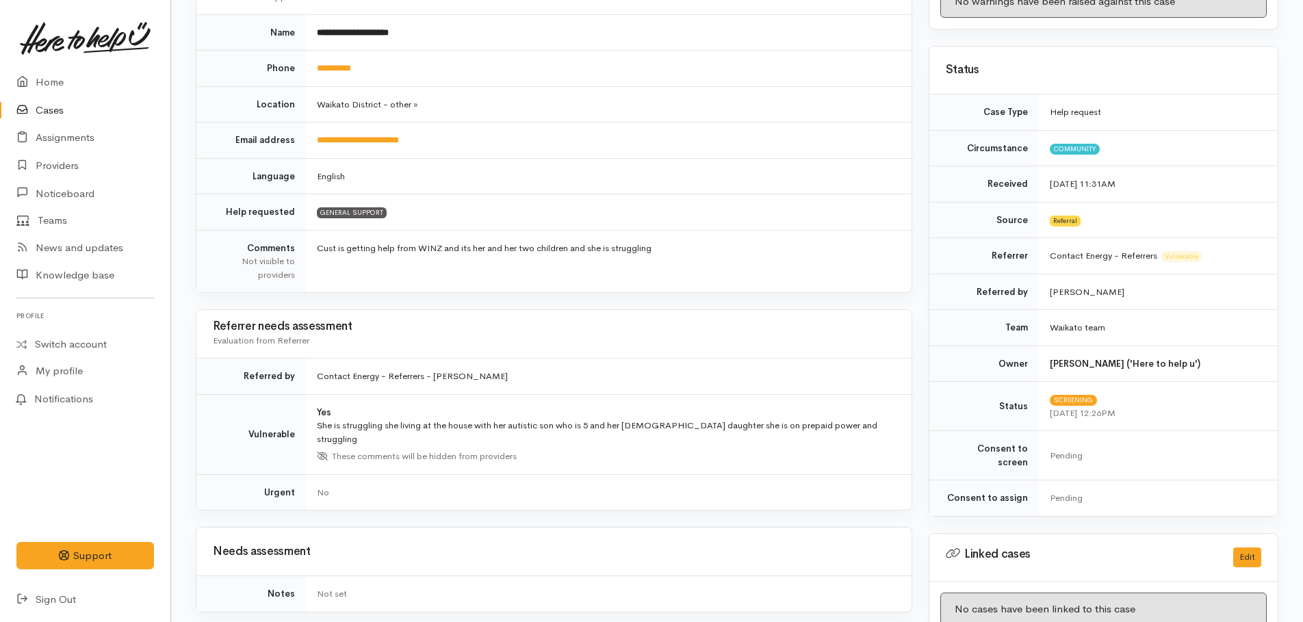
scroll to position [0, 0]
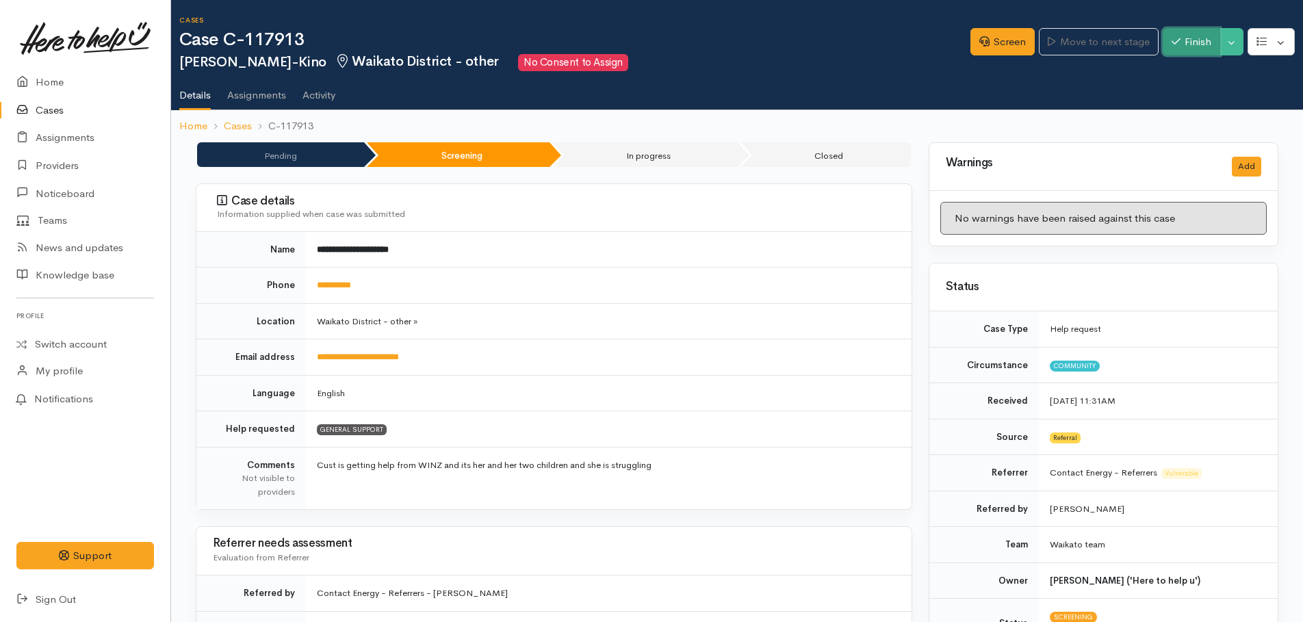
click at [1198, 39] on button "Finish" at bounding box center [1191, 42] width 57 height 28
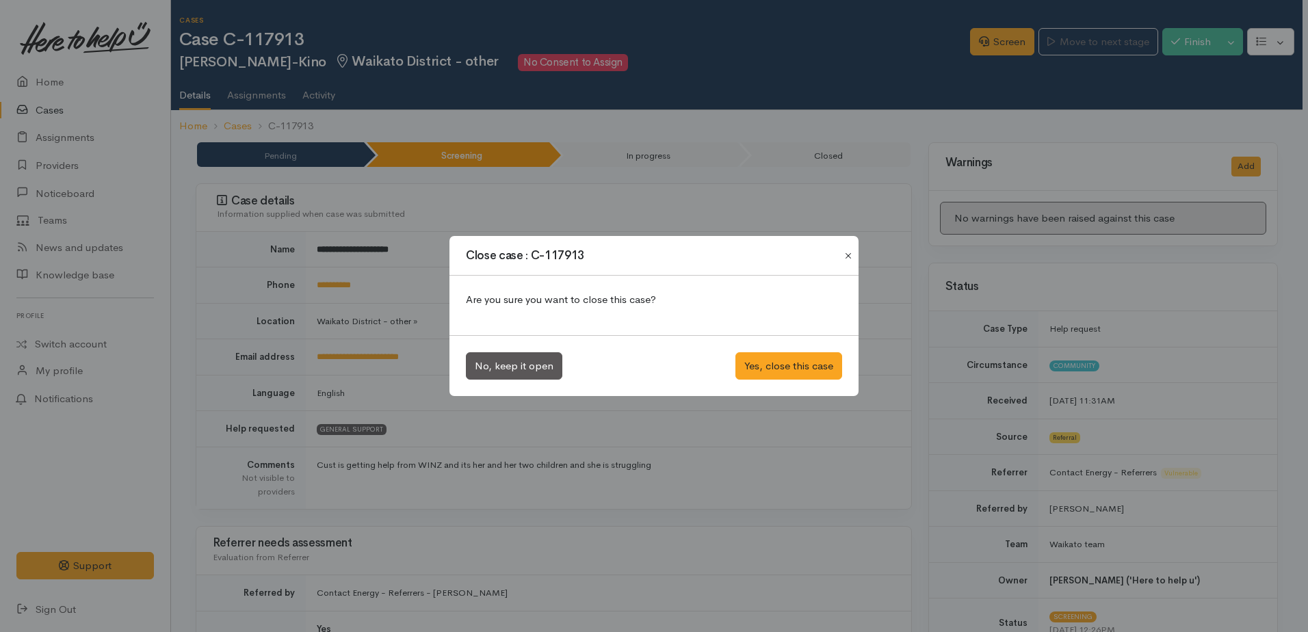
click at [852, 254] on button "Close" at bounding box center [849, 256] width 22 height 16
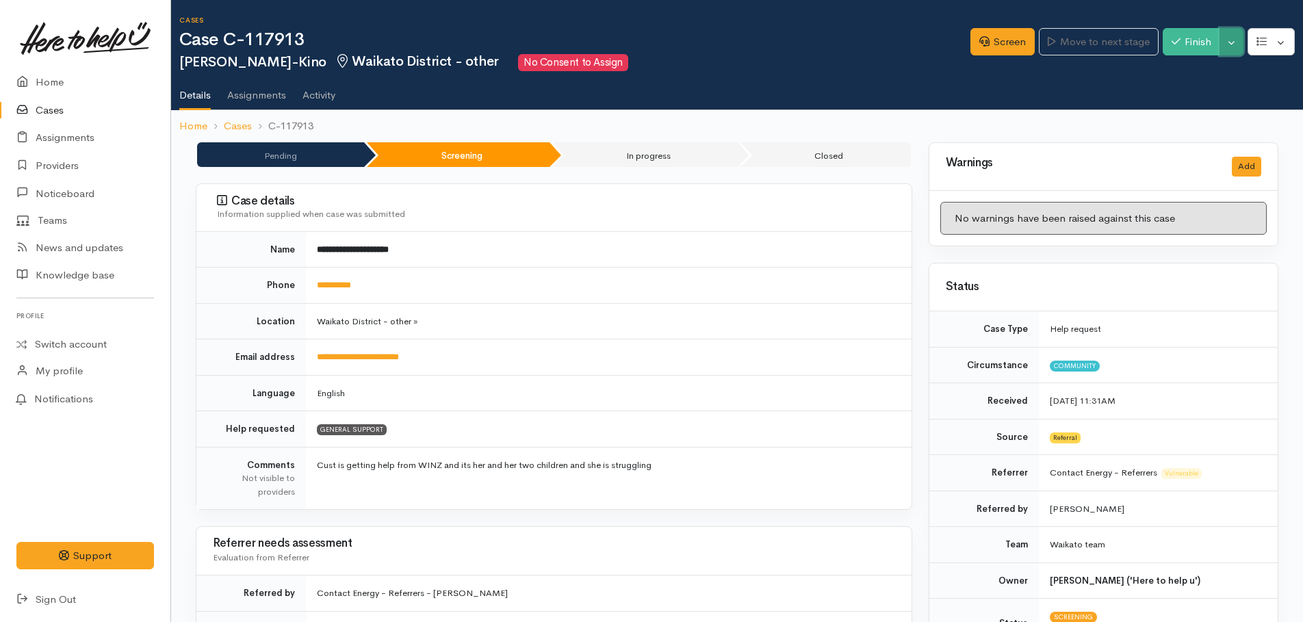
click at [1233, 46] on button "Toggle Dropdown" at bounding box center [1232, 42] width 24 height 28
click at [1162, 96] on link "Cancel" at bounding box center [1189, 94] width 108 height 21
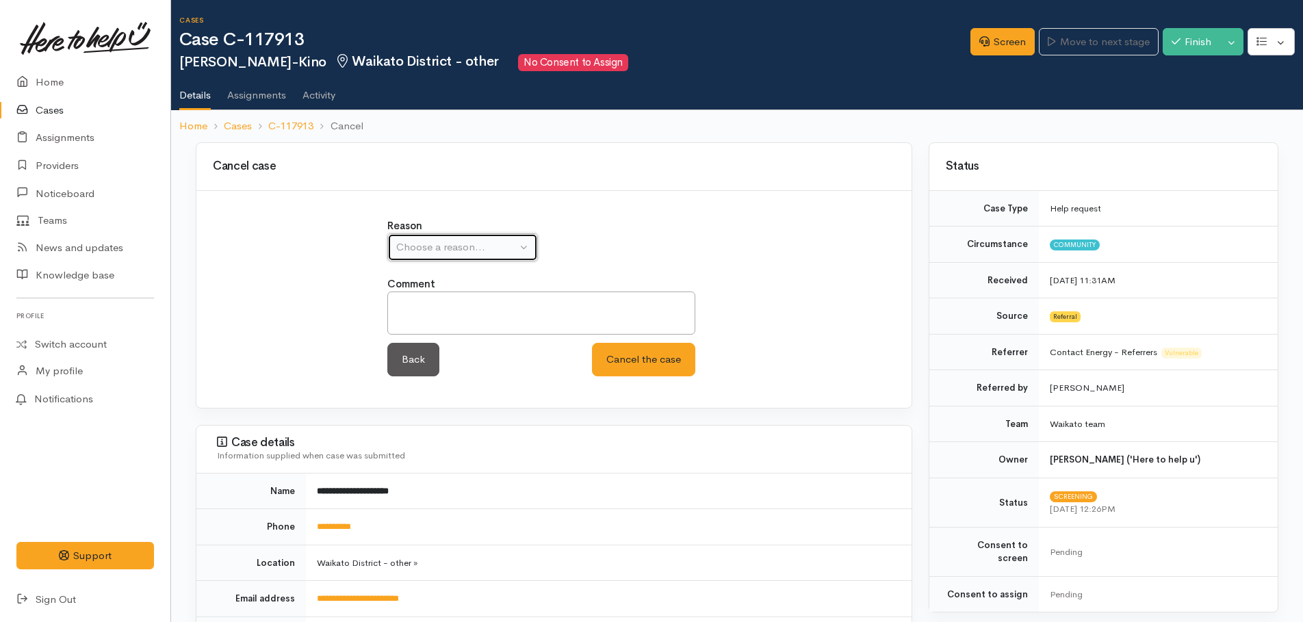
click at [467, 244] on div "Choose a reason..." at bounding box center [456, 248] width 120 height 16
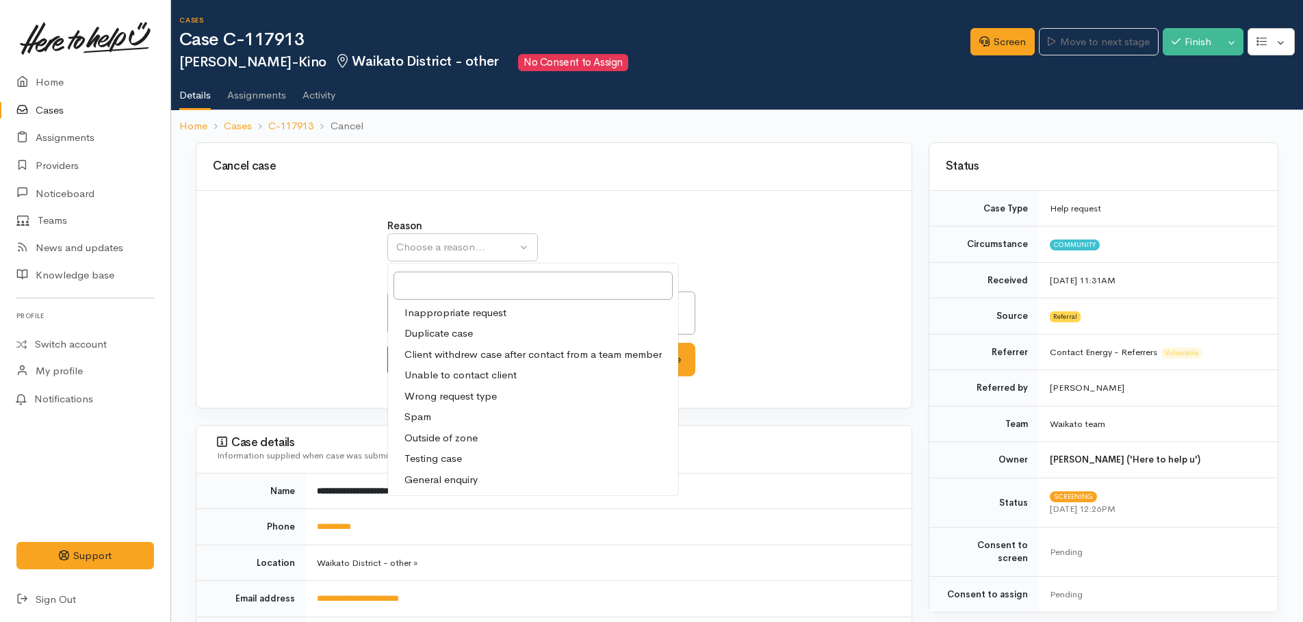
click at [454, 372] on span "Unable to contact client" at bounding box center [460, 375] width 112 height 16
select select "4"
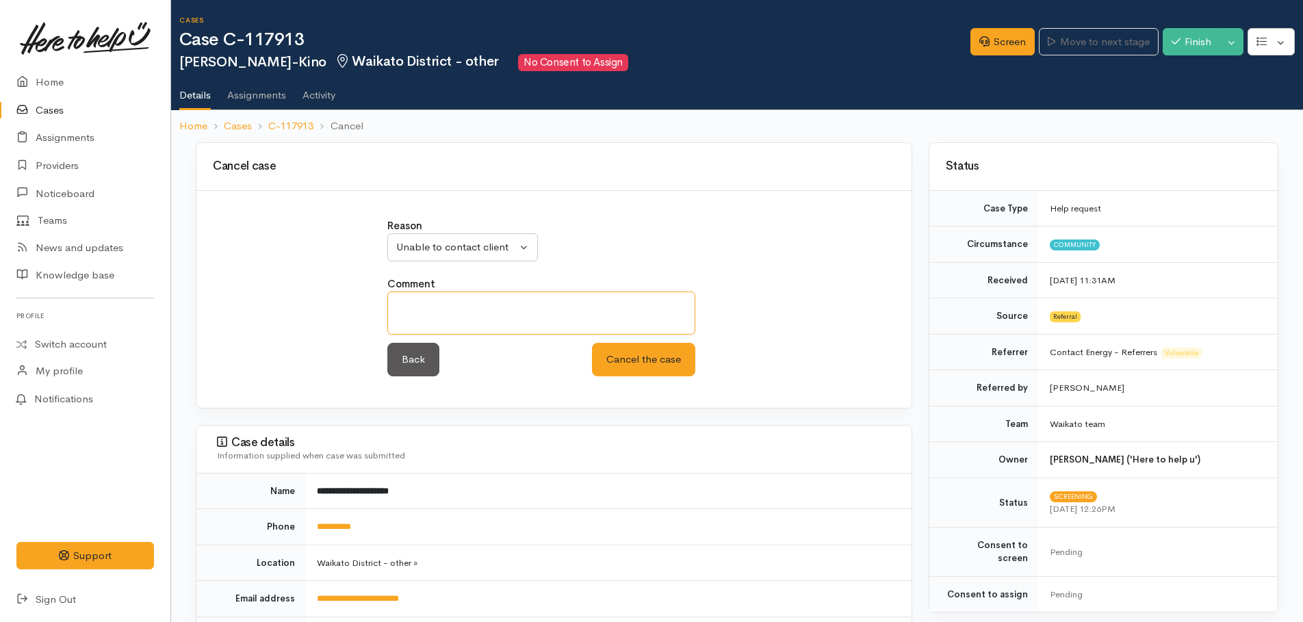
click at [443, 324] on textarea at bounding box center [541, 313] width 308 height 43
type textarea "4 attempts to contact"
click at [627, 362] on button "Cancel the case" at bounding box center [643, 360] width 103 height 34
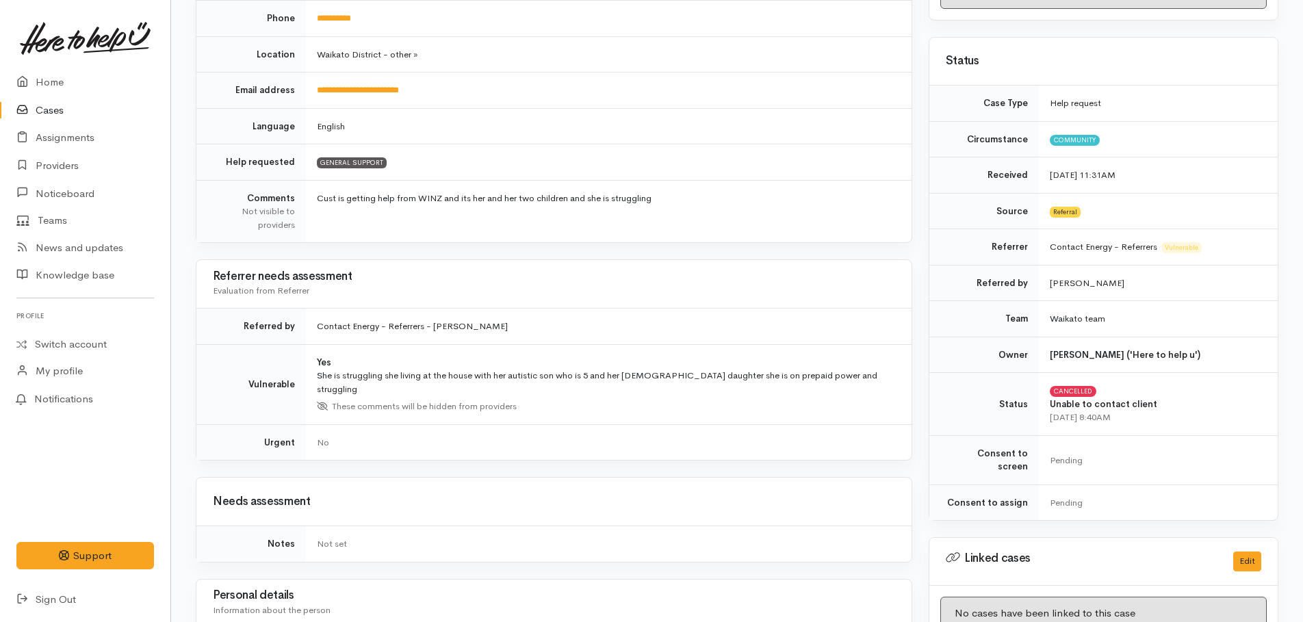
scroll to position [27, 0]
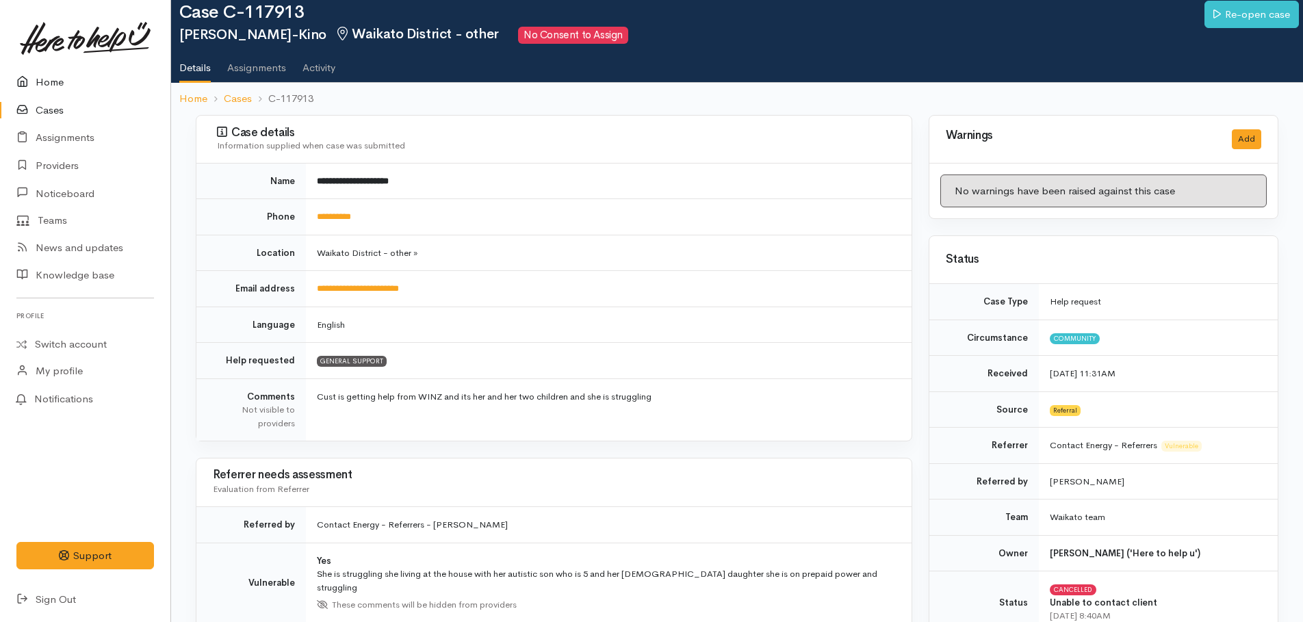
click at [42, 85] on link "Home" at bounding box center [85, 82] width 170 height 28
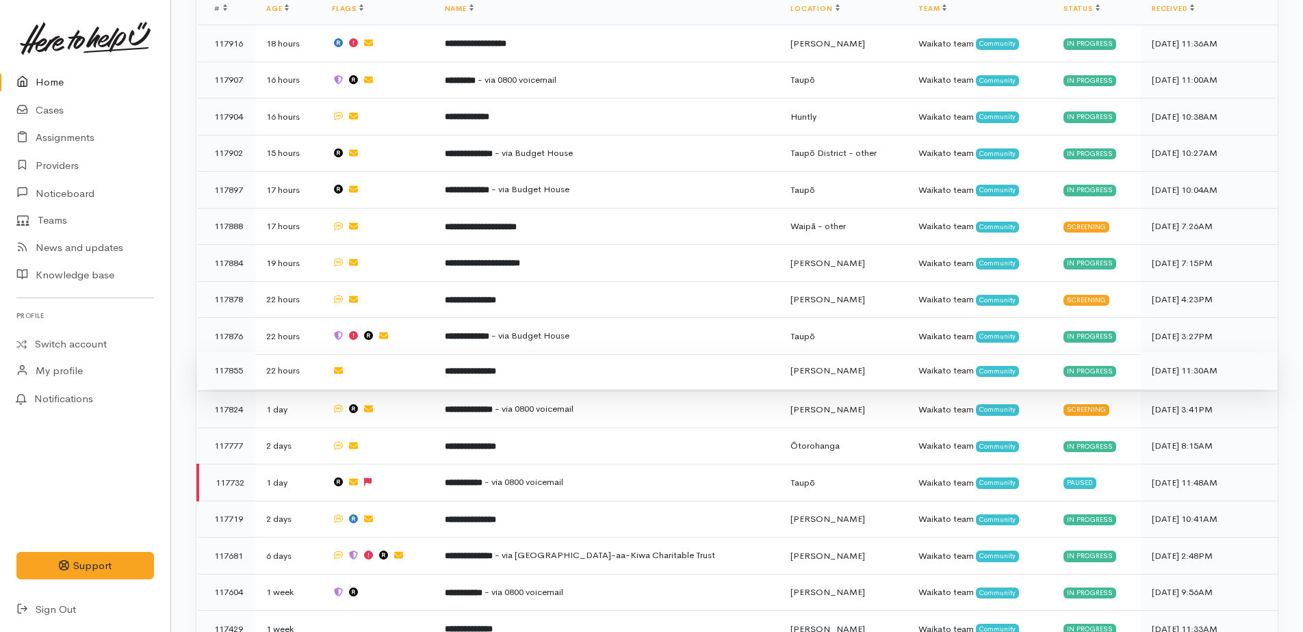
scroll to position [1112, 0]
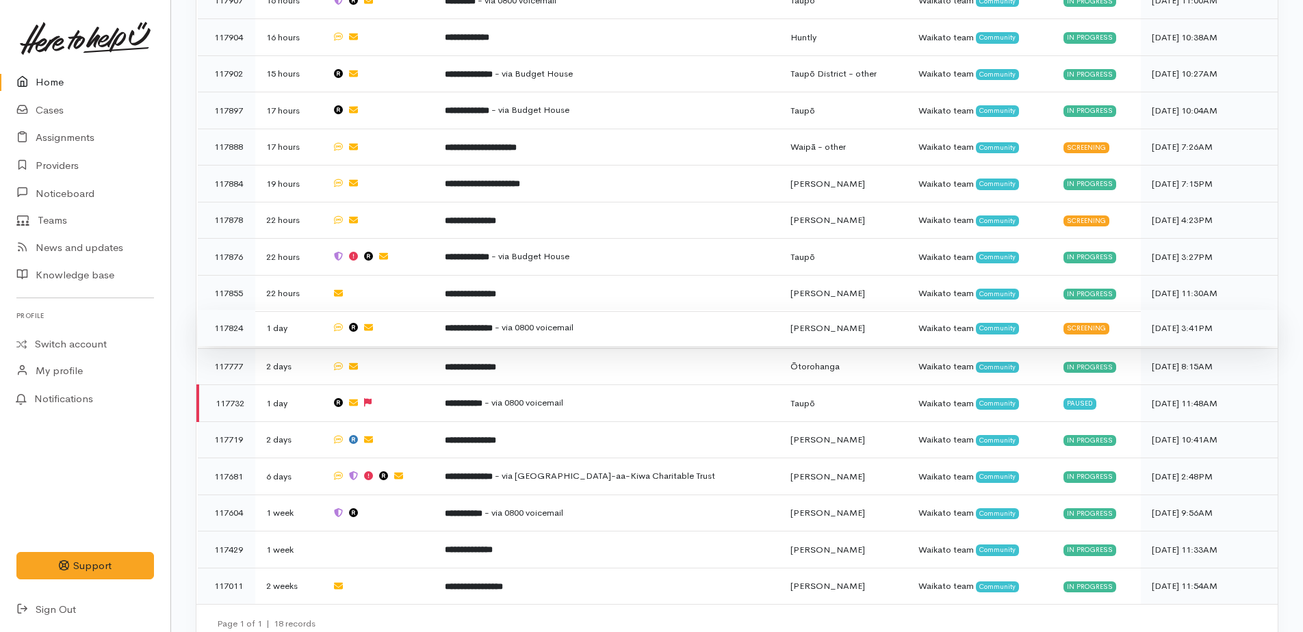
click at [543, 322] on span "- via 0800 voicemail" at bounding box center [534, 328] width 79 height 12
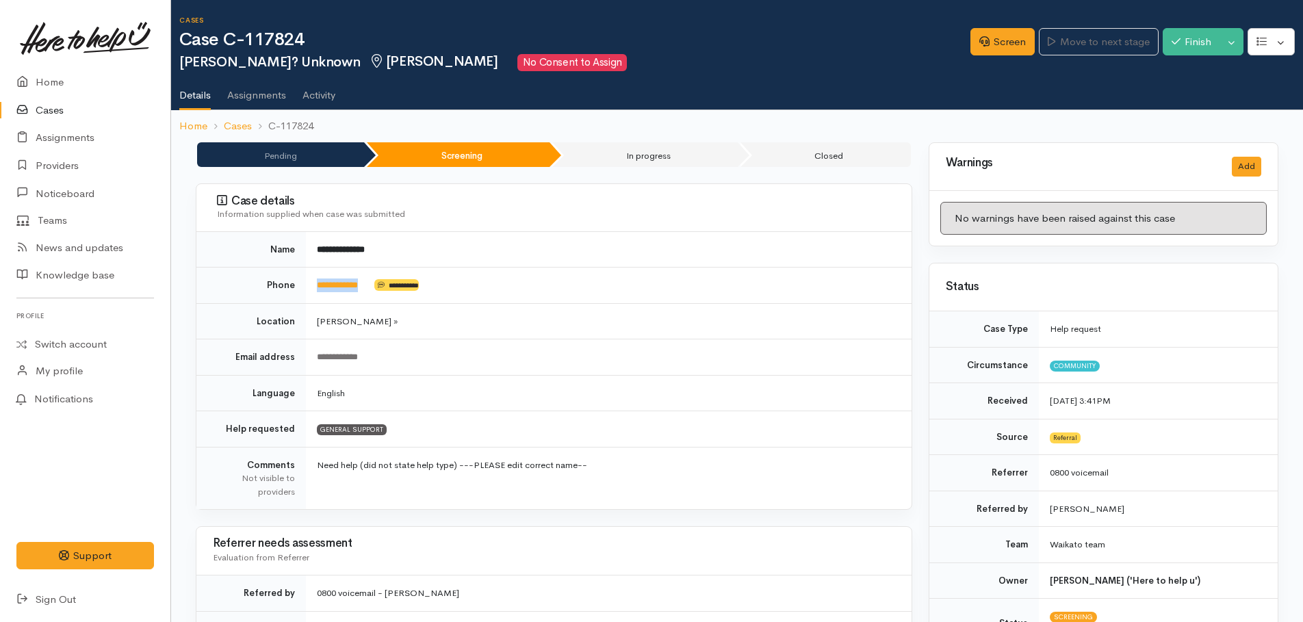
drag, startPoint x: 376, startPoint y: 279, endPoint x: 312, endPoint y: 277, distance: 64.3
click at [312, 277] on td "**********" at bounding box center [609, 286] width 606 height 36
drag, startPoint x: 312, startPoint y: 277, endPoint x: 326, endPoint y: 281, distance: 14.3
copy td "**********"
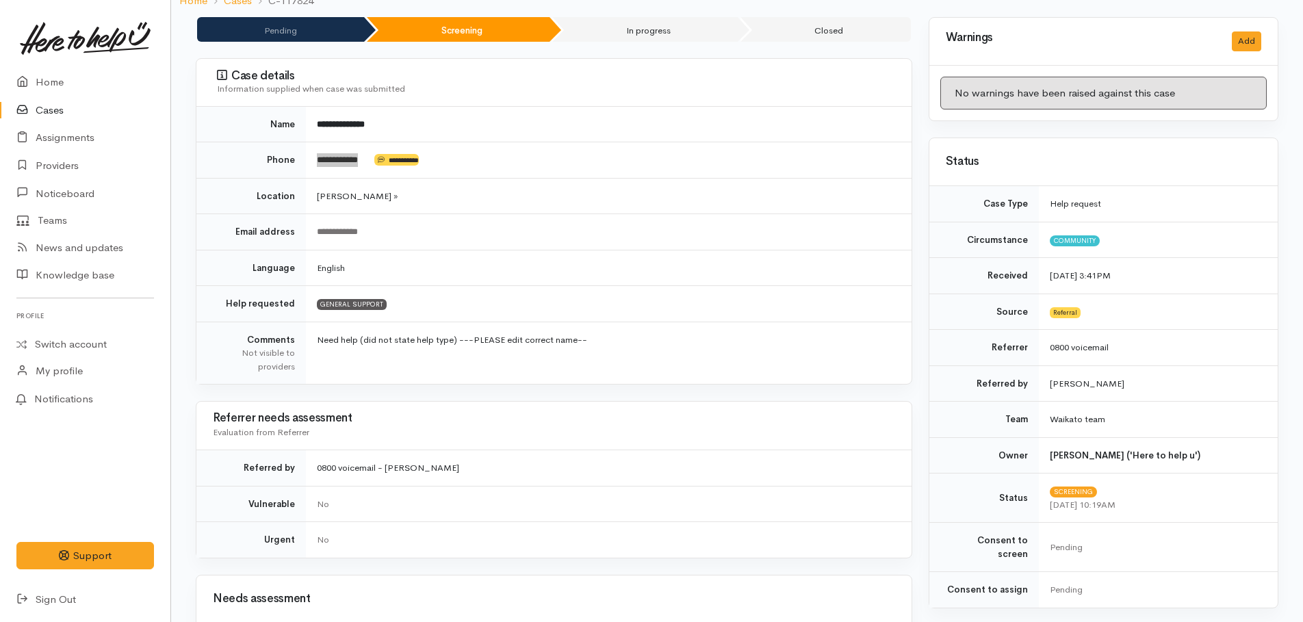
scroll to position [137, 0]
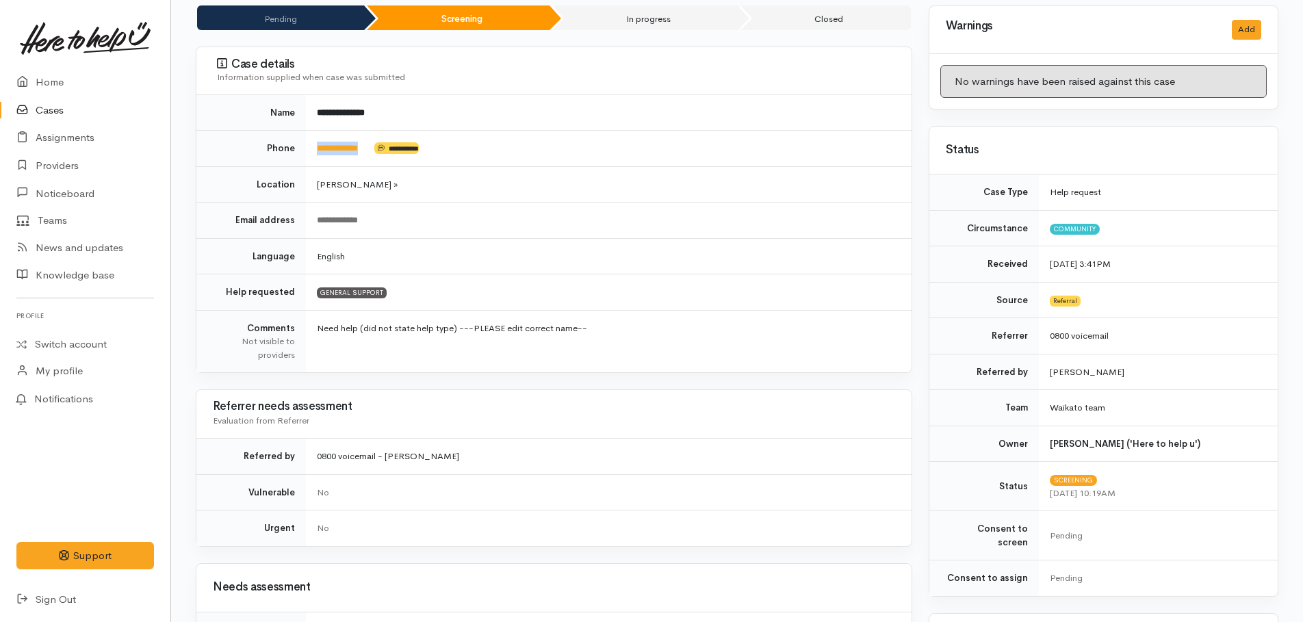
copy td "**********"
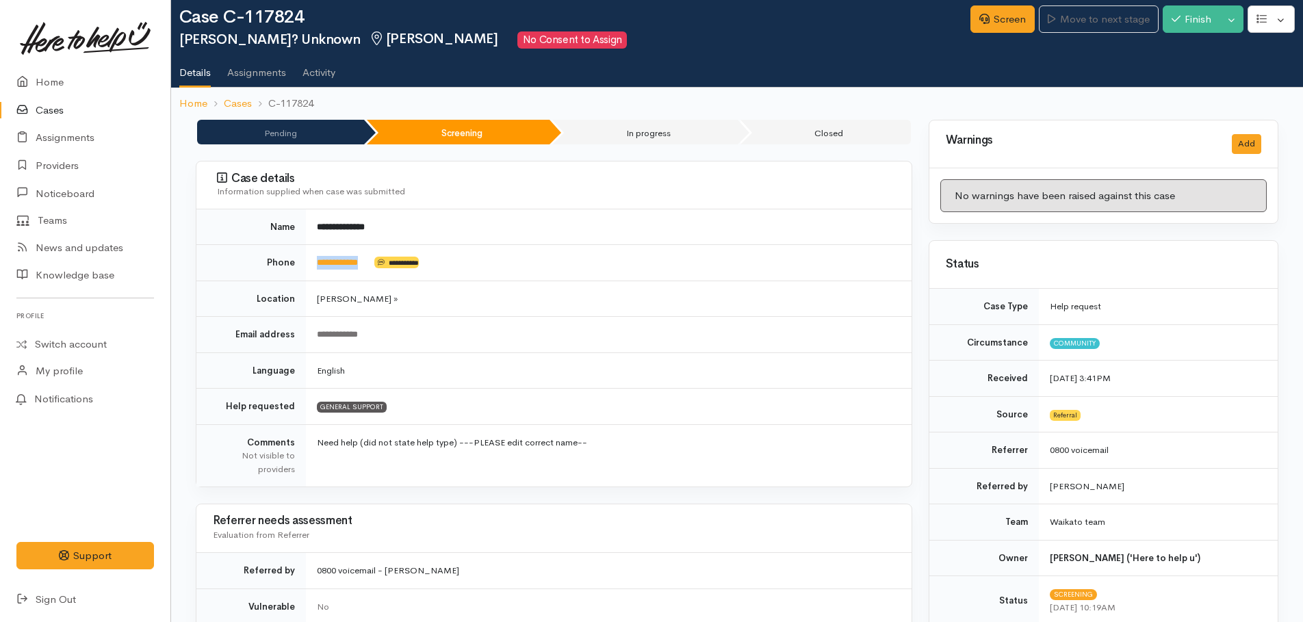
scroll to position [0, 0]
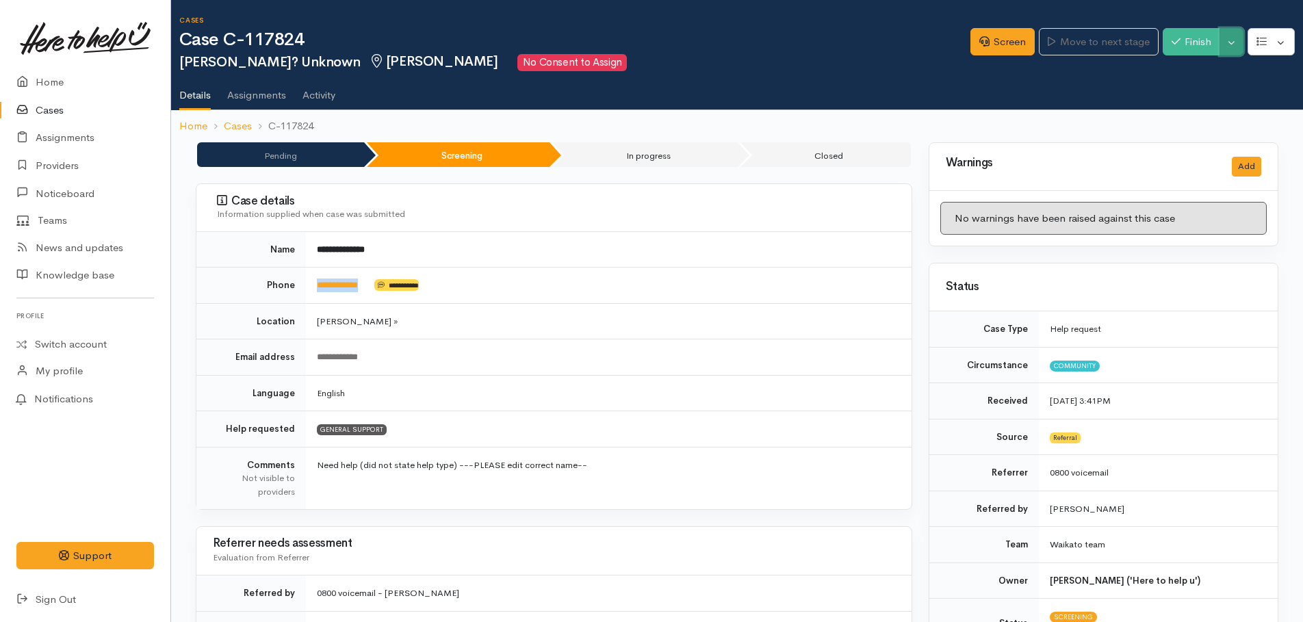
click at [1235, 50] on button "Toggle Dropdown" at bounding box center [1232, 42] width 24 height 28
click at [1179, 76] on link "Pause" at bounding box center [1189, 74] width 108 height 21
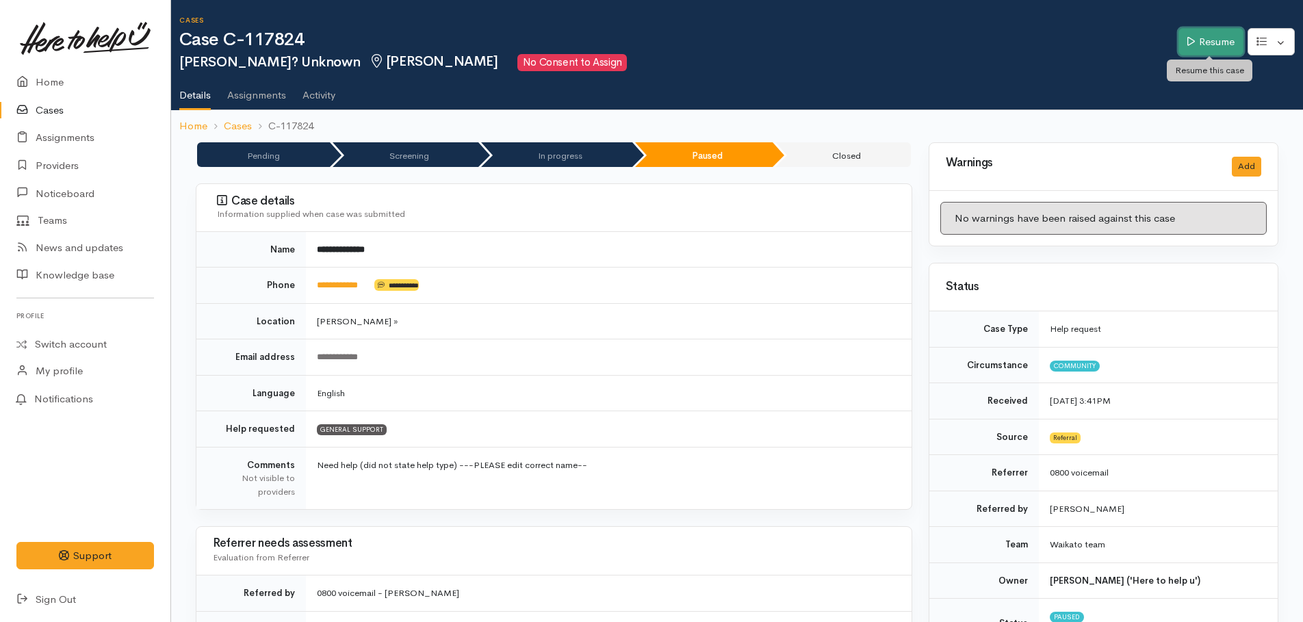
click at [1211, 45] on link "Resume" at bounding box center [1210, 42] width 65 height 28
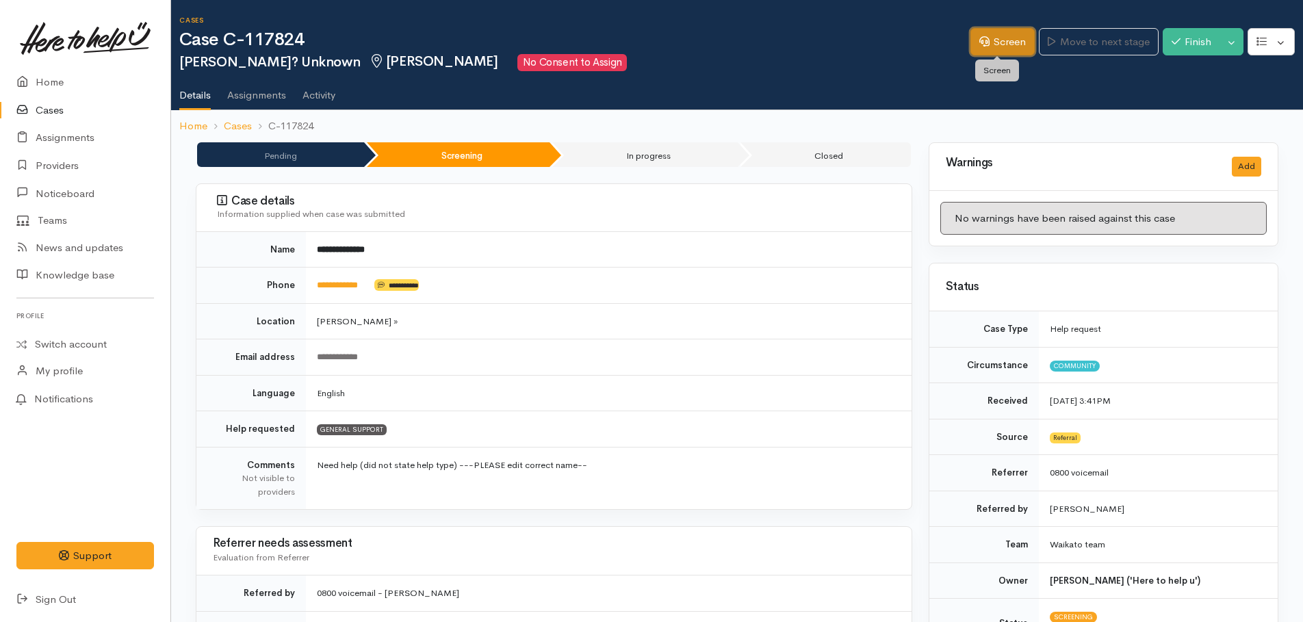
click at [1005, 44] on link "Screen" at bounding box center [1002, 42] width 64 height 28
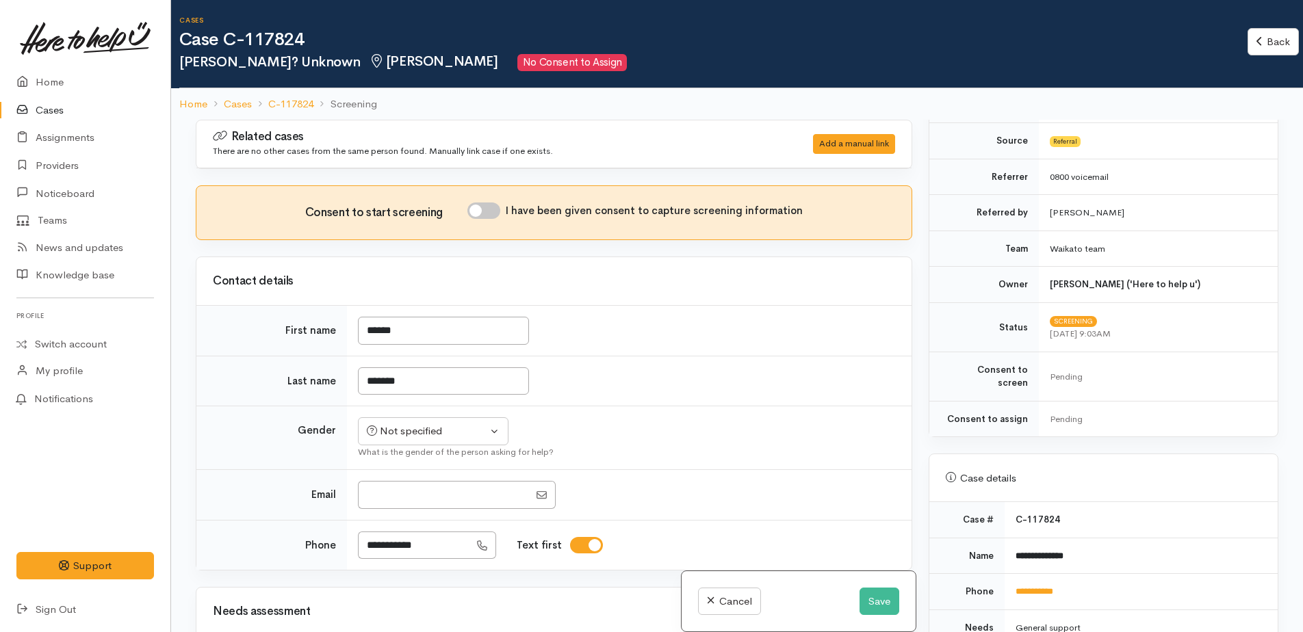
scroll to position [616, 0]
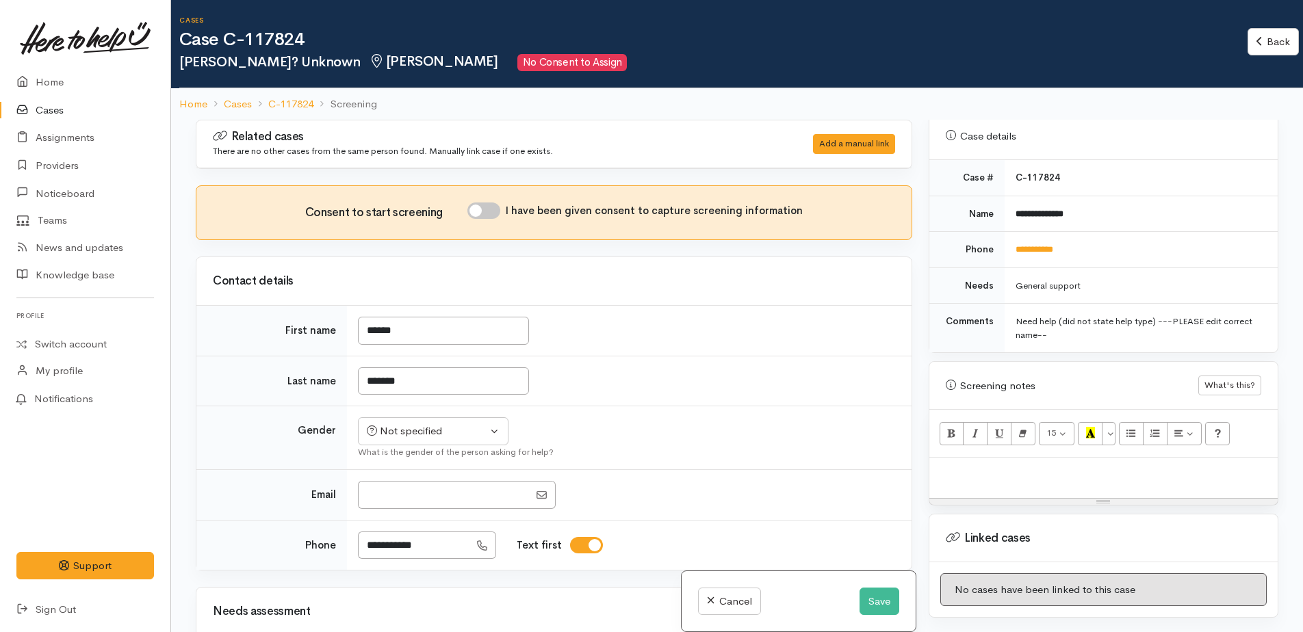
click at [1008, 465] on p at bounding box center [1103, 473] width 335 height 16
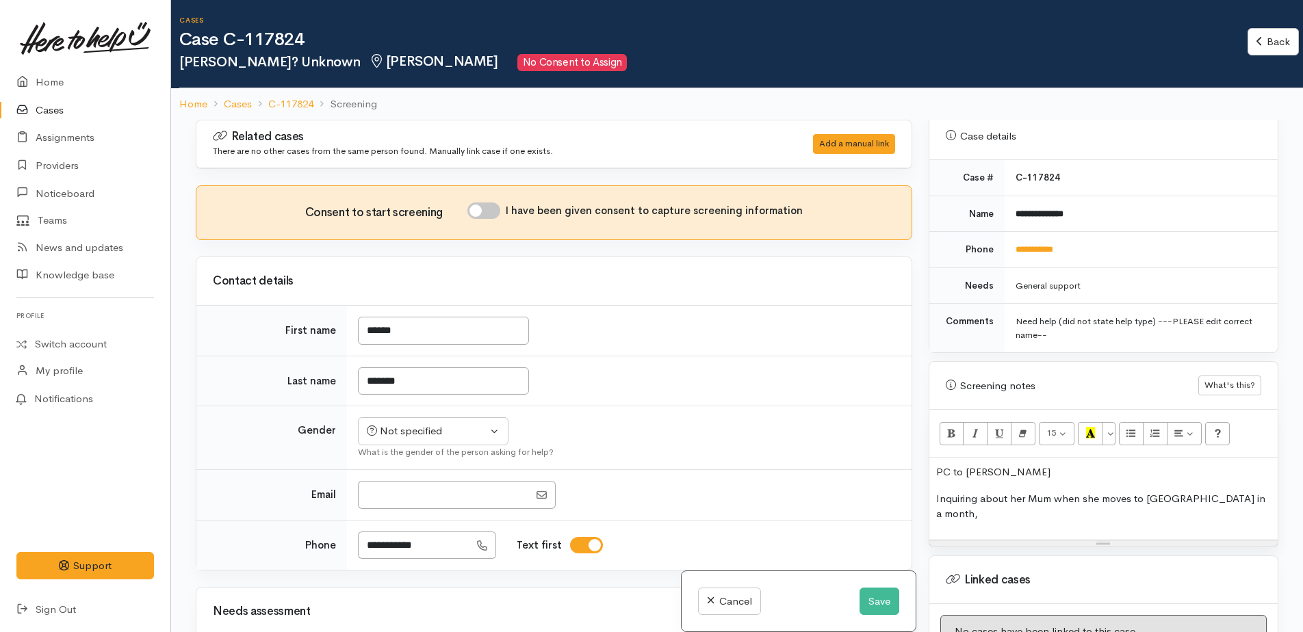
click at [1260, 491] on p "Inquiring about her Mum when she moves to Hamilton in a month," at bounding box center [1103, 506] width 335 height 31
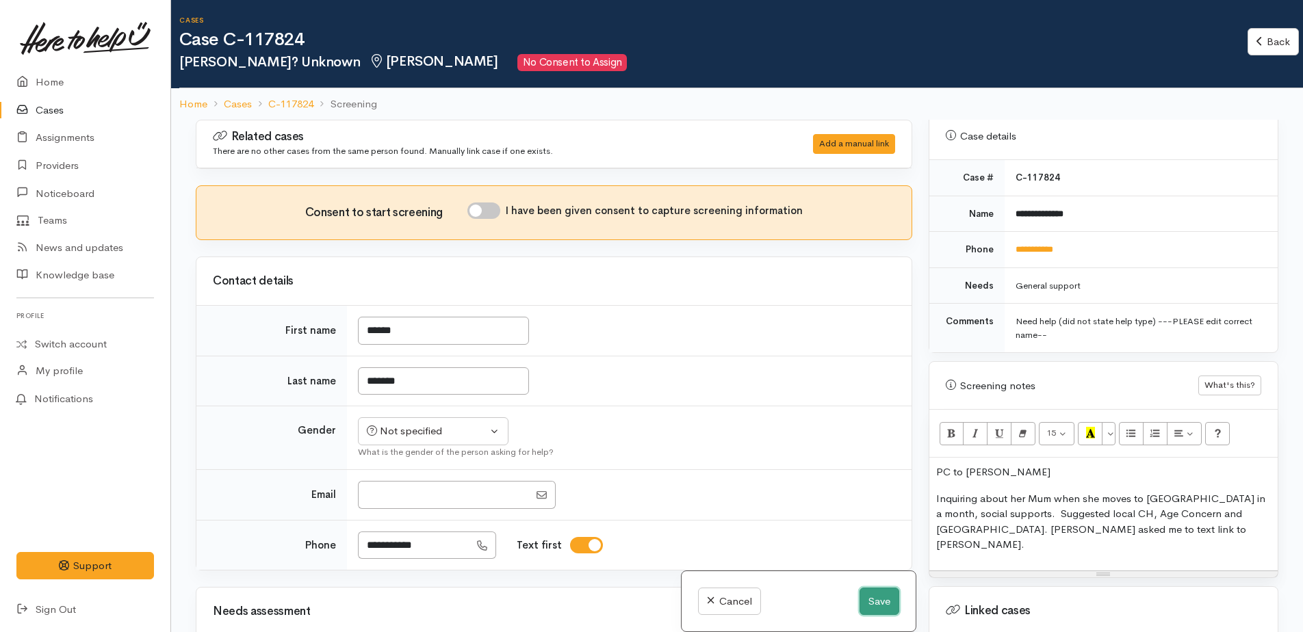
click at [879, 610] on button "Save" at bounding box center [880, 602] width 40 height 28
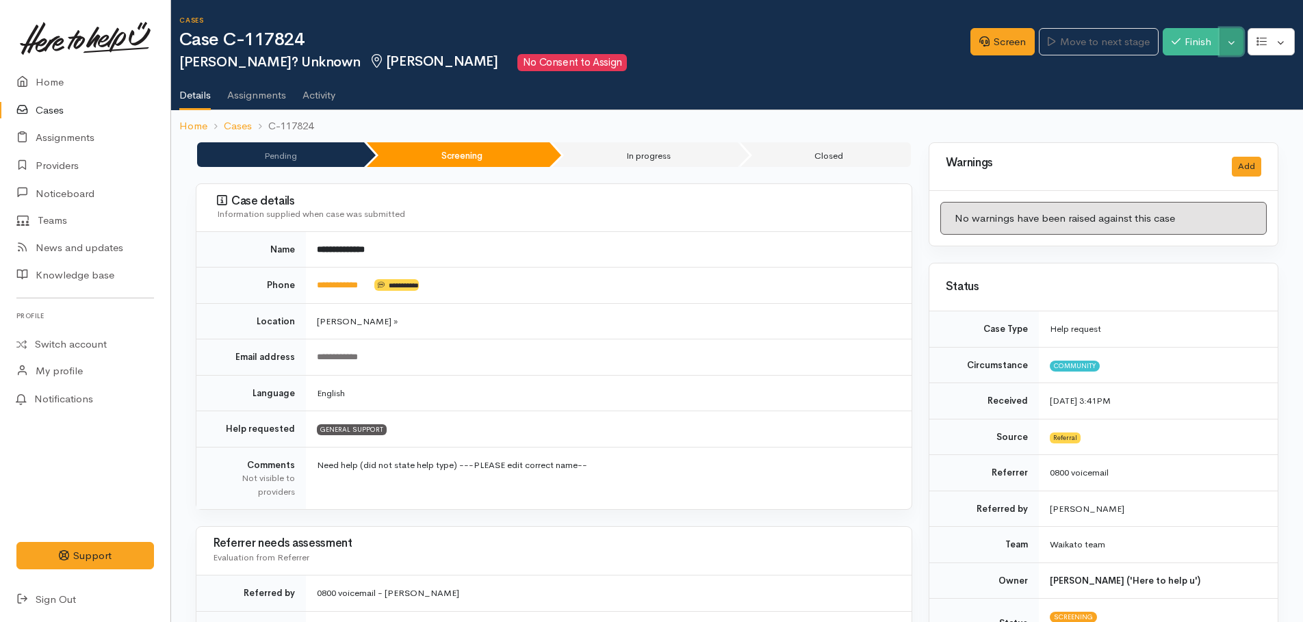
click at [1228, 47] on button "Toggle Dropdown" at bounding box center [1232, 42] width 24 height 28
click at [1171, 70] on link "Pause" at bounding box center [1189, 74] width 108 height 21
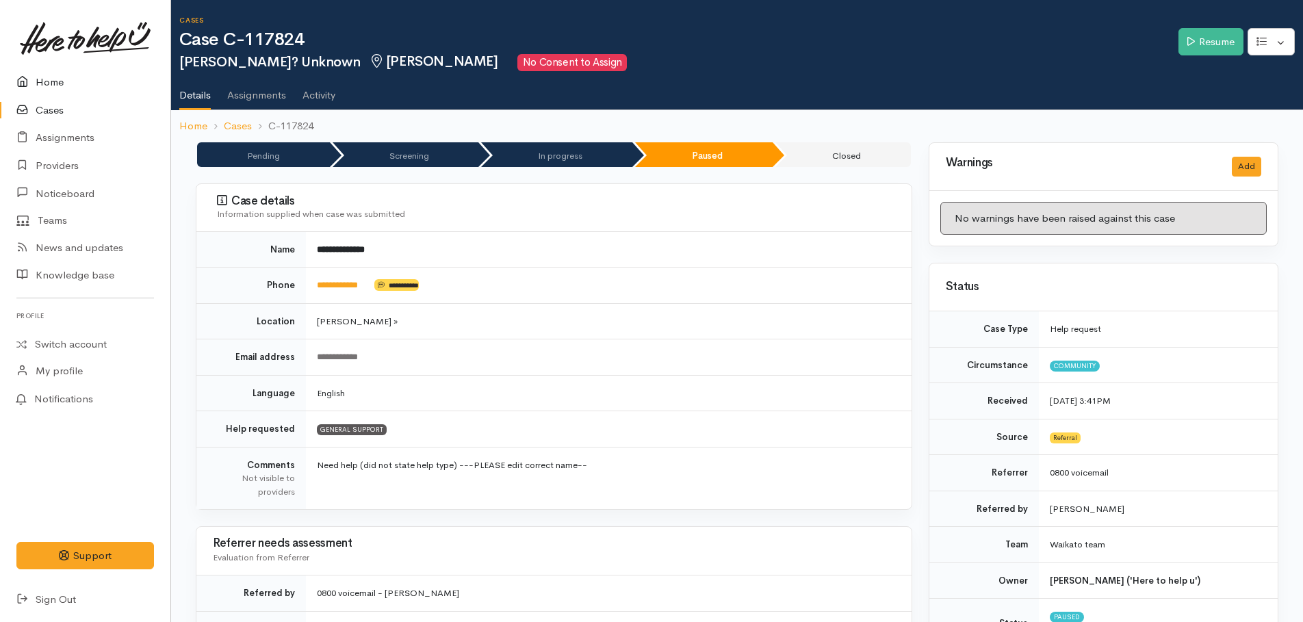
click at [51, 80] on link "Home" at bounding box center [85, 82] width 170 height 28
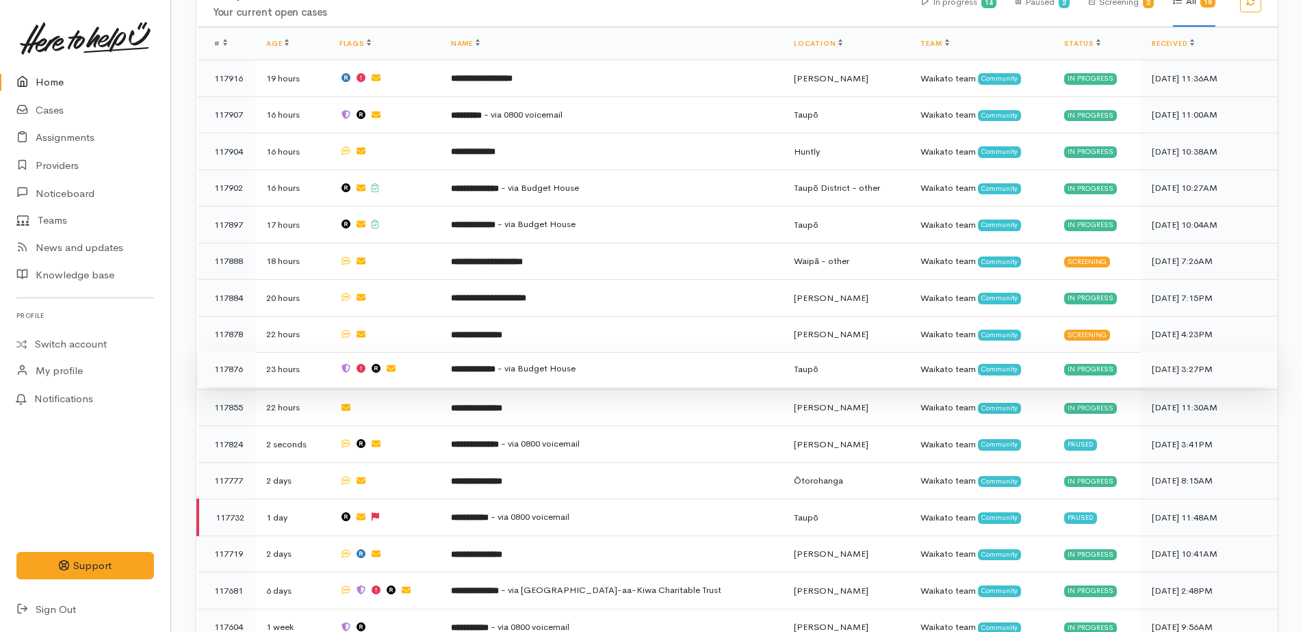
scroll to position [1047, 0]
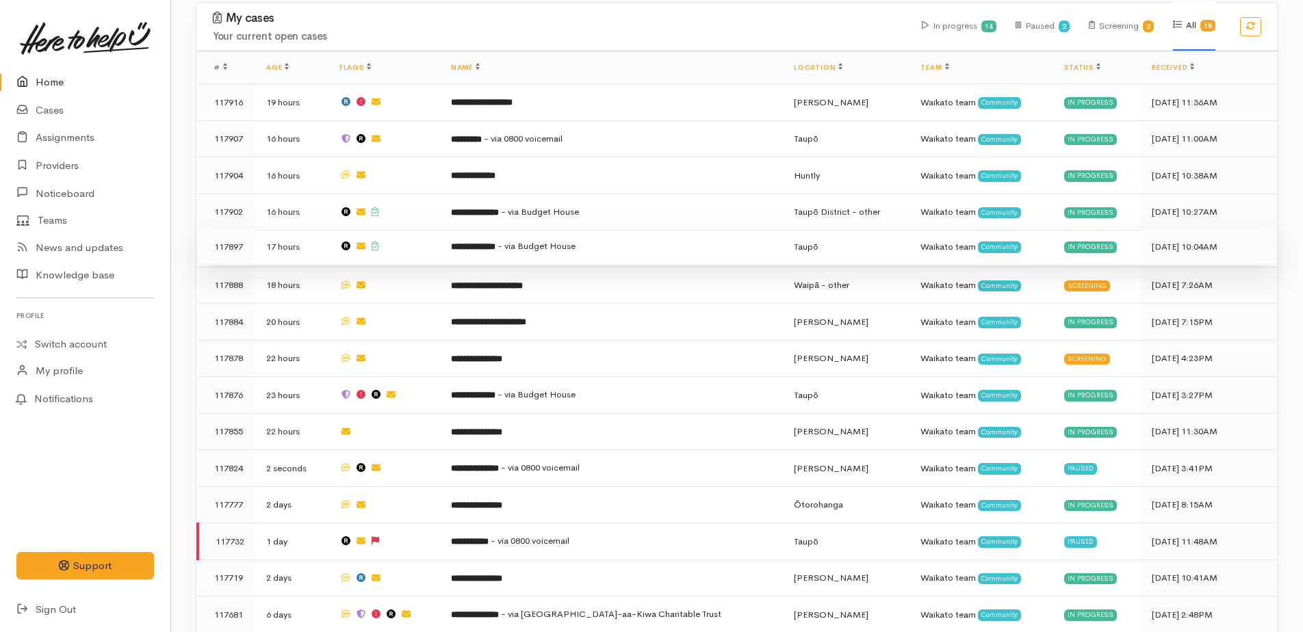
click at [529, 240] on span "- via Budget House" at bounding box center [537, 246] width 78 height 12
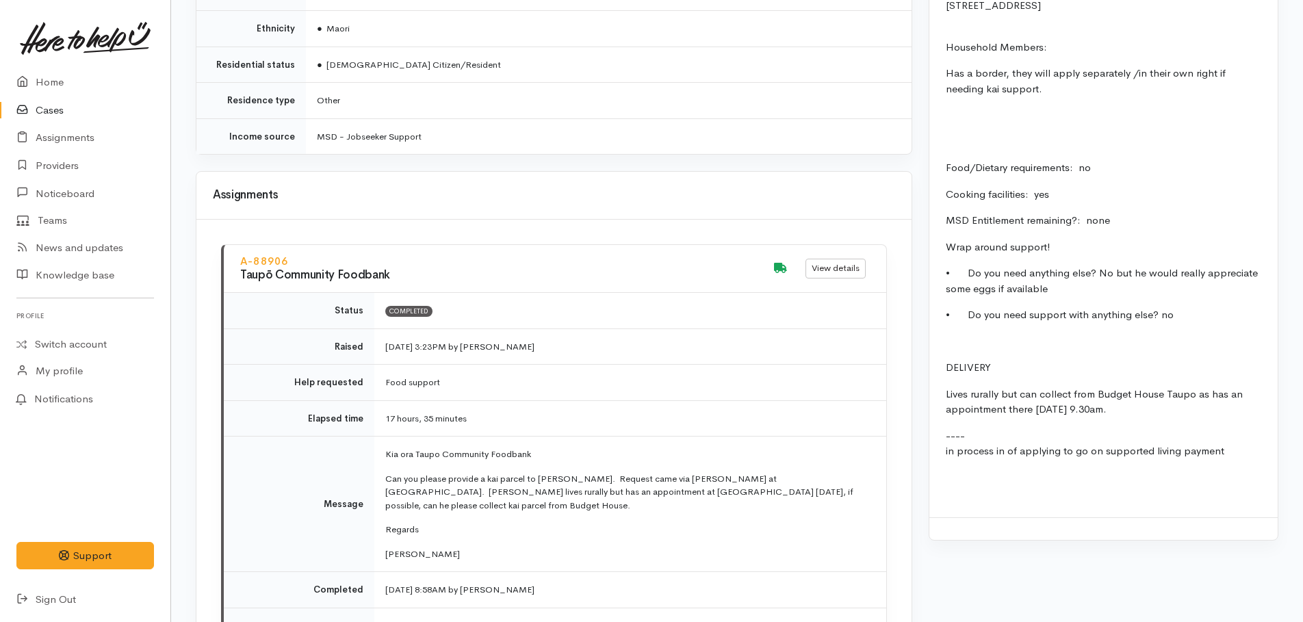
scroll to position [1574, 0]
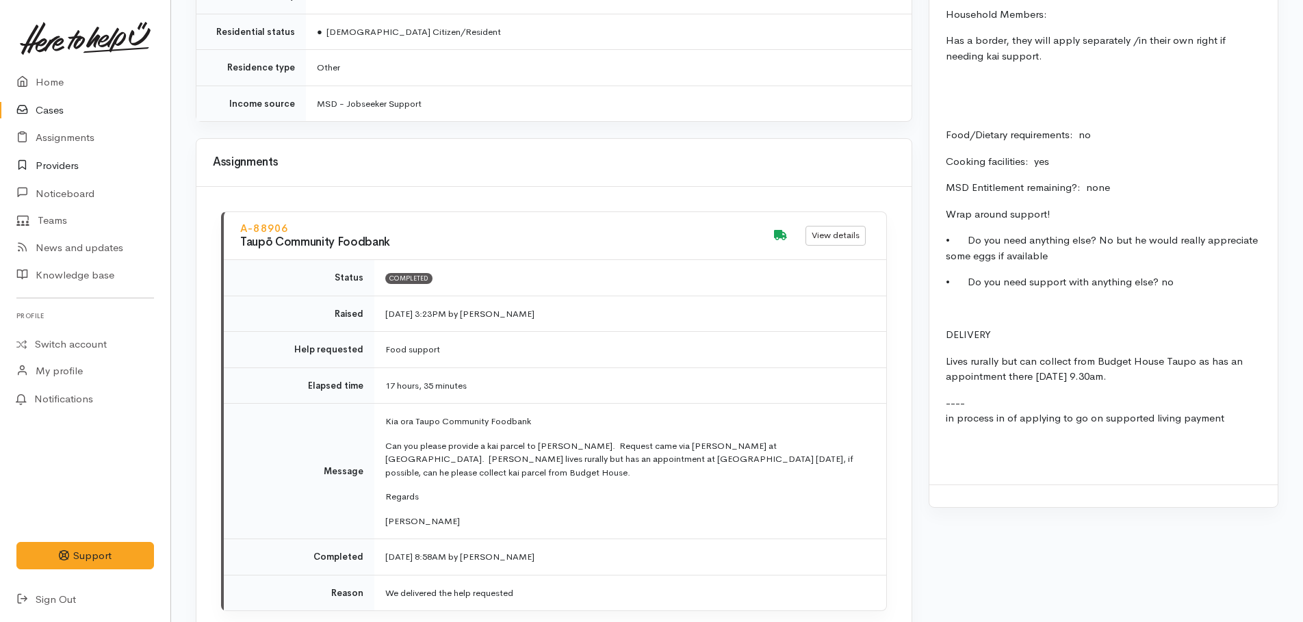
click at [60, 172] on link "Providers" at bounding box center [85, 166] width 170 height 28
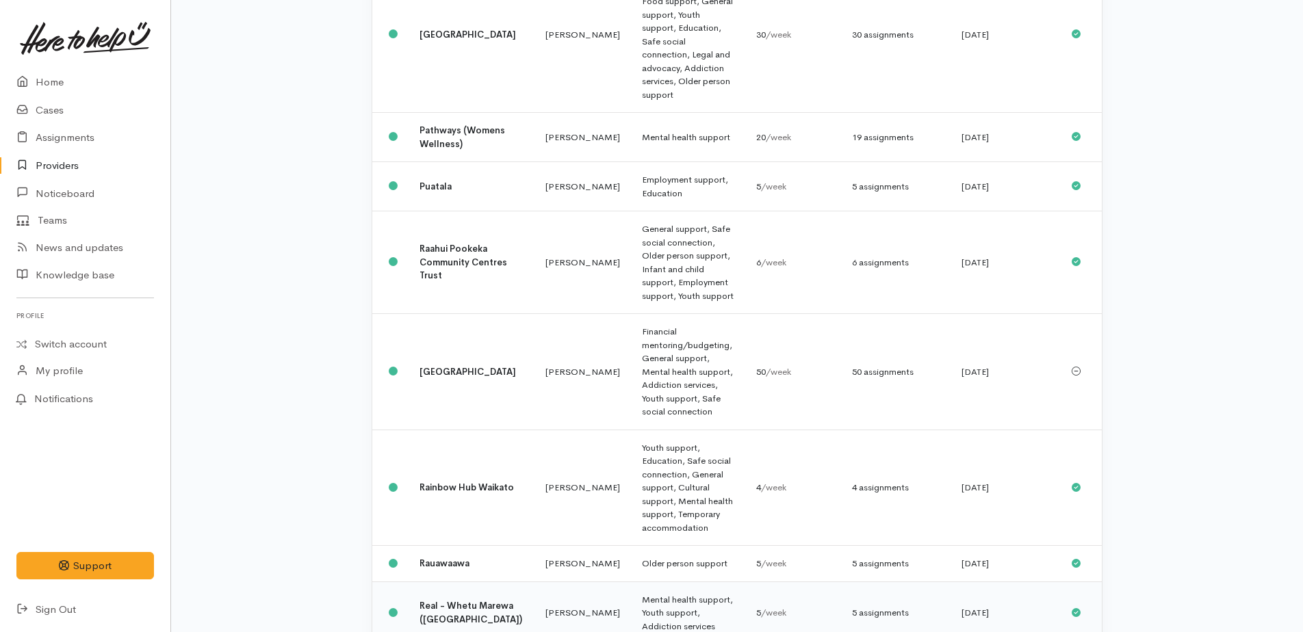
scroll to position [1369, 0]
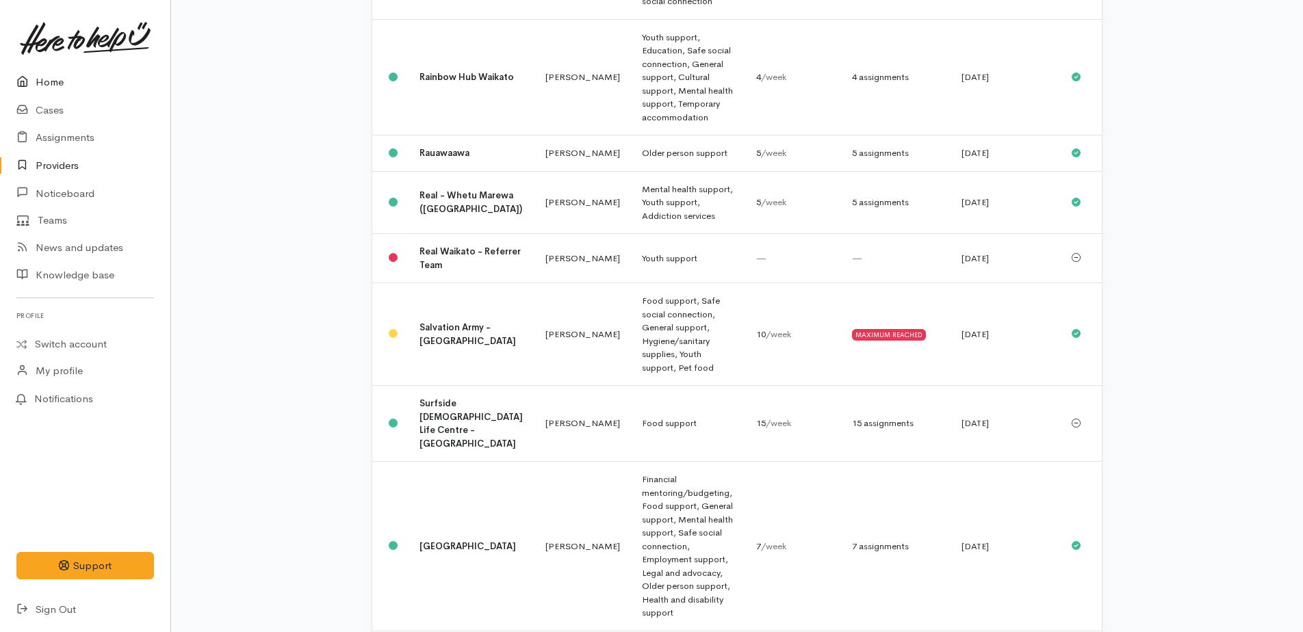
click at [58, 79] on link "Home" at bounding box center [85, 82] width 170 height 28
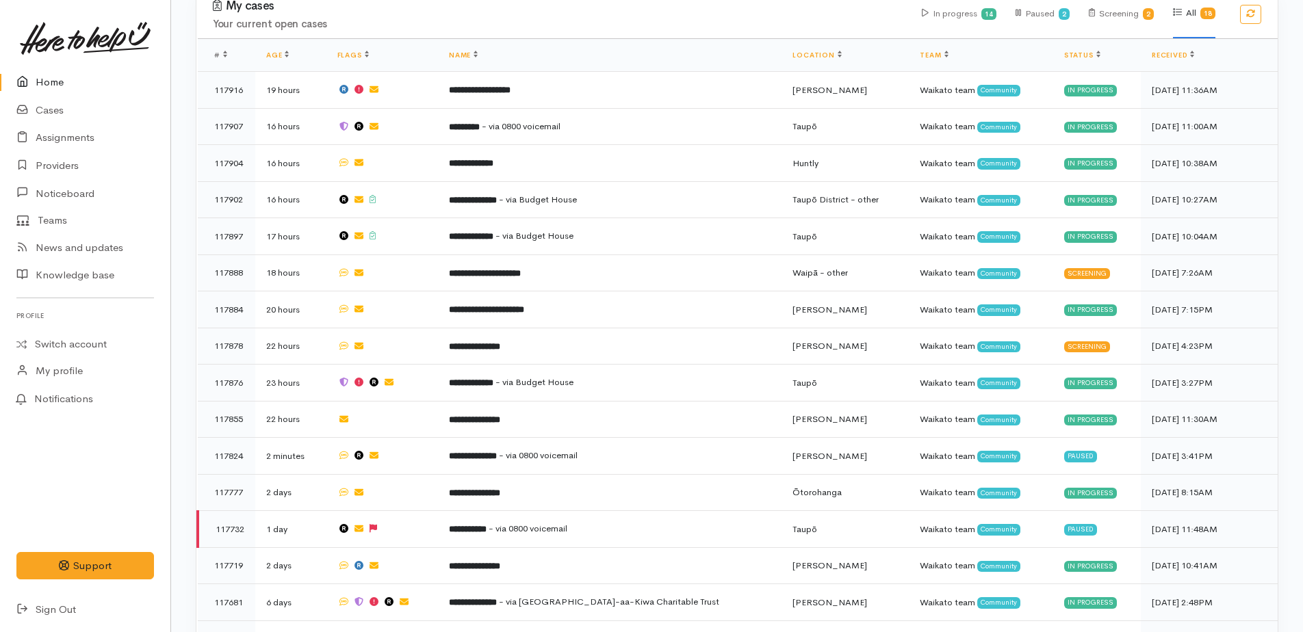
scroll to position [1184, 0]
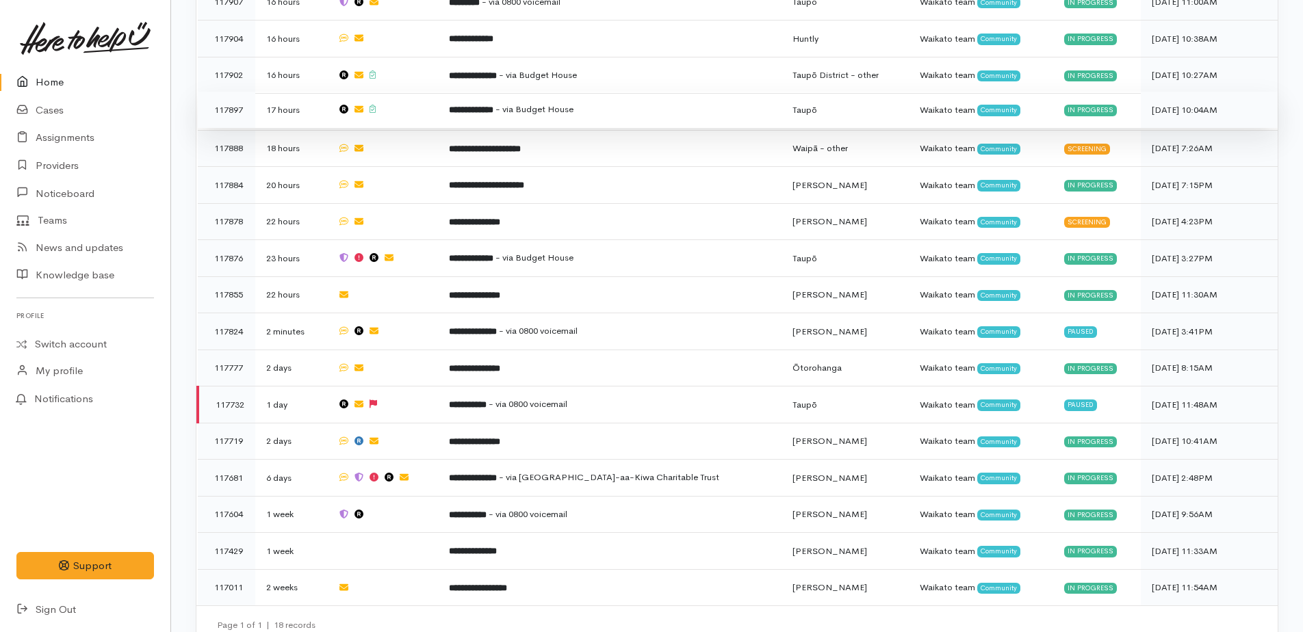
click at [537, 103] on span "- via Budget House" at bounding box center [534, 109] width 78 height 12
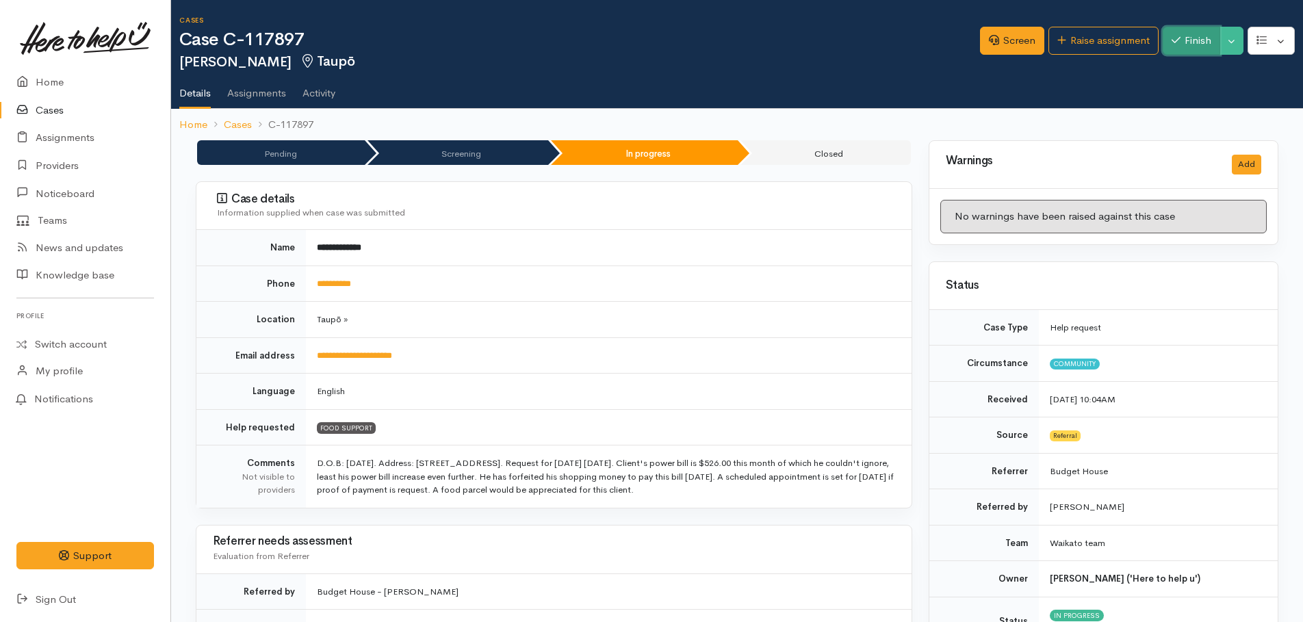
click at [1214, 42] on button "Finish" at bounding box center [1191, 41] width 57 height 28
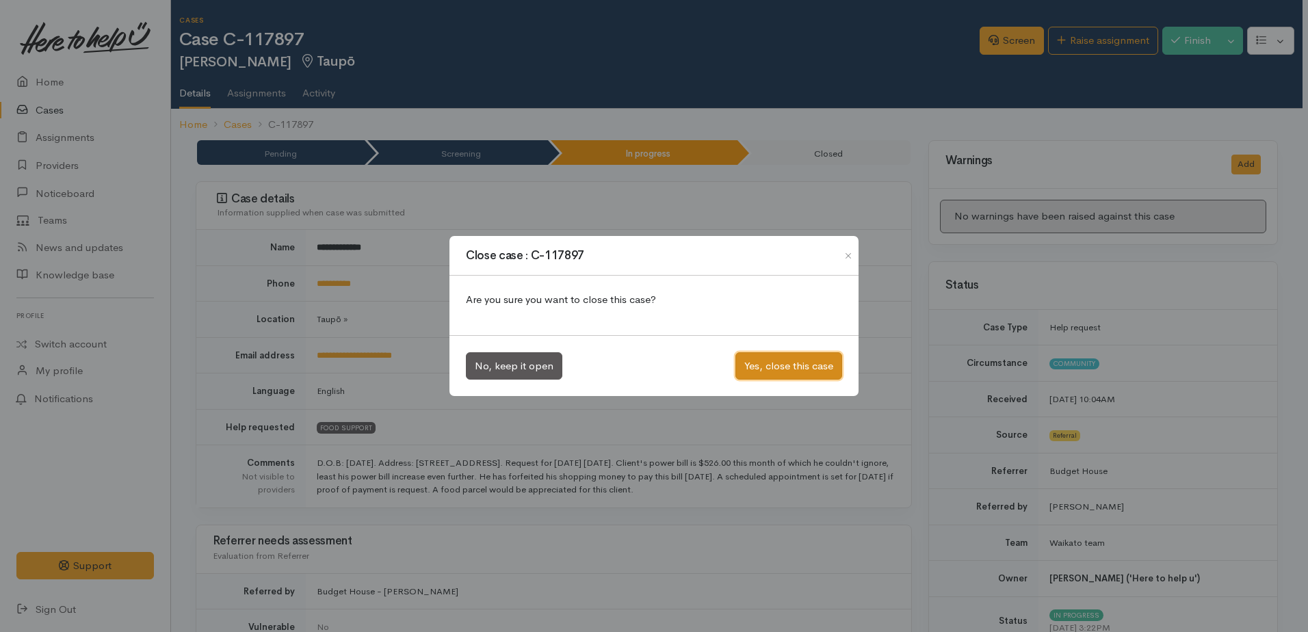
click at [796, 363] on button "Yes, close this case" at bounding box center [789, 366] width 107 height 28
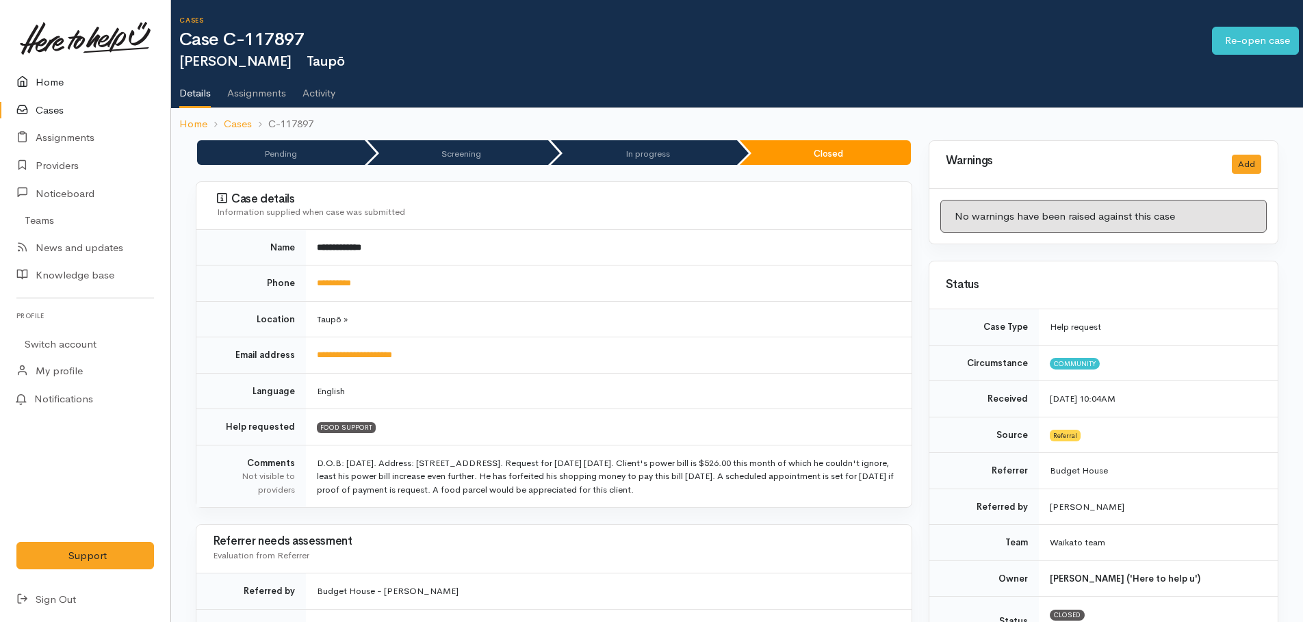
click at [57, 84] on link "Home" at bounding box center [85, 82] width 170 height 28
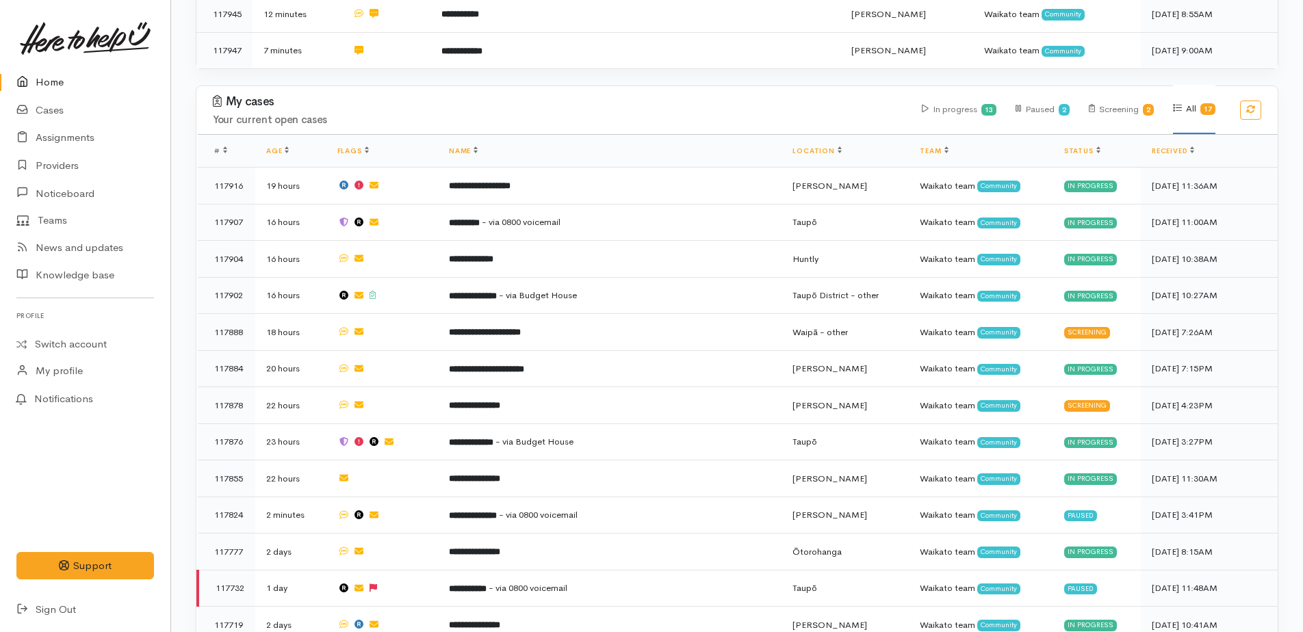
scroll to position [1148, 0]
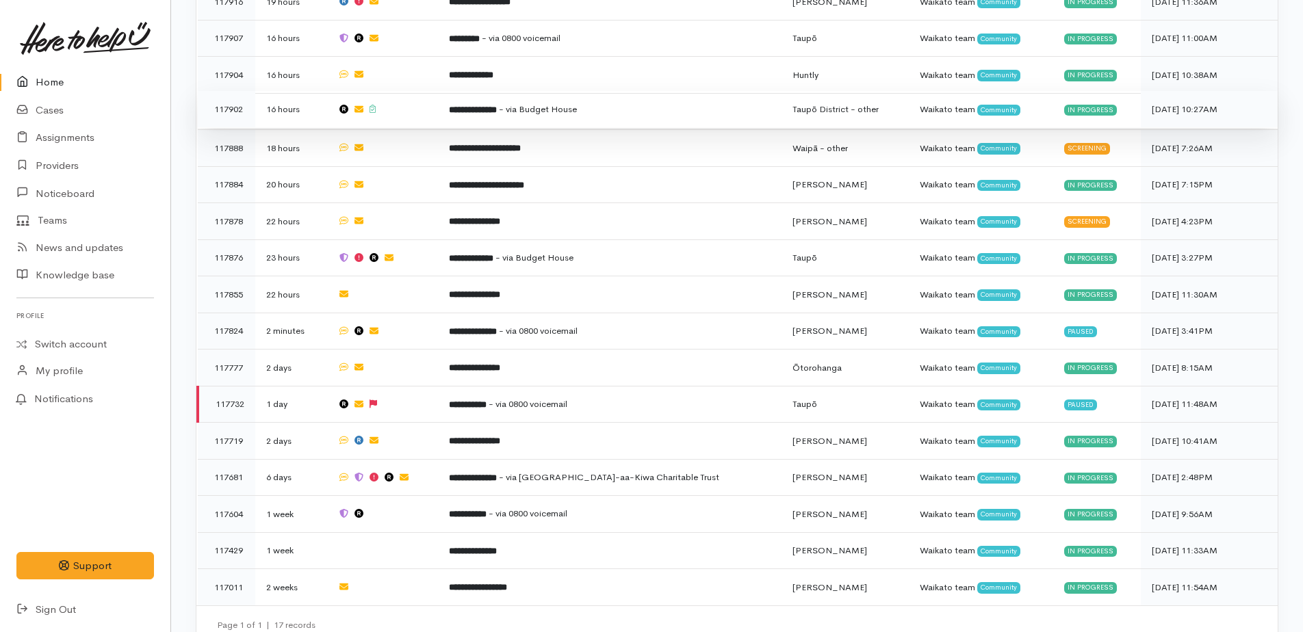
click at [490, 105] on b "**********" at bounding box center [473, 109] width 48 height 9
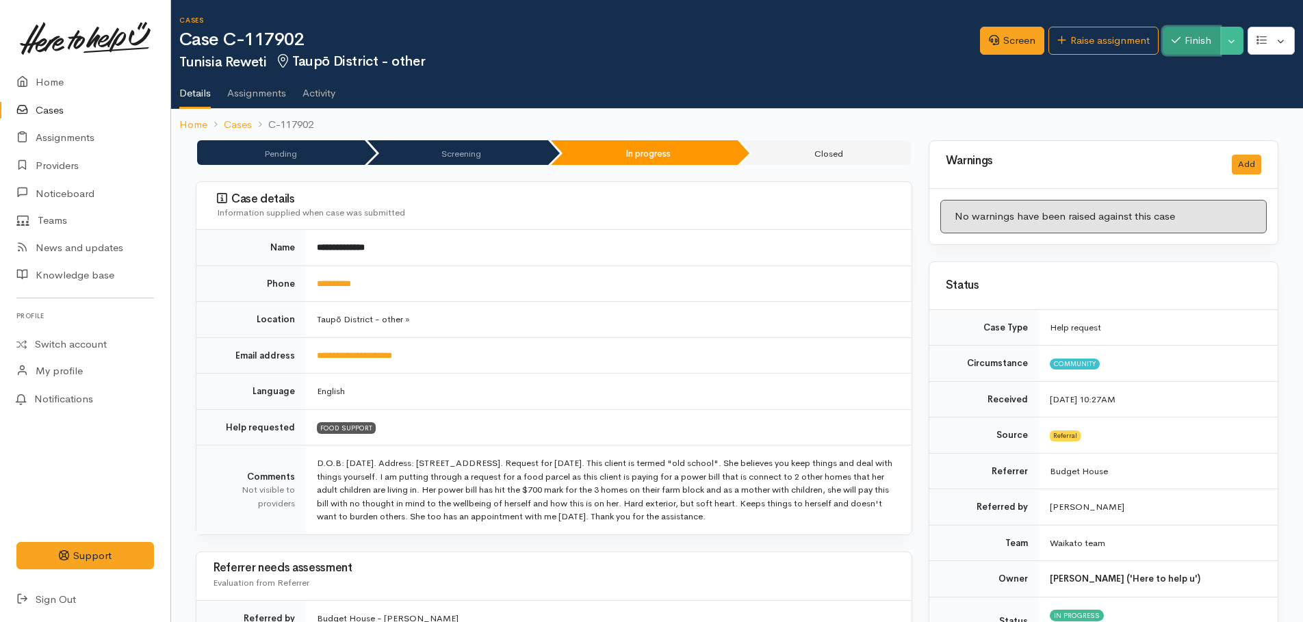
click at [1209, 40] on button "Finish" at bounding box center [1191, 41] width 57 height 28
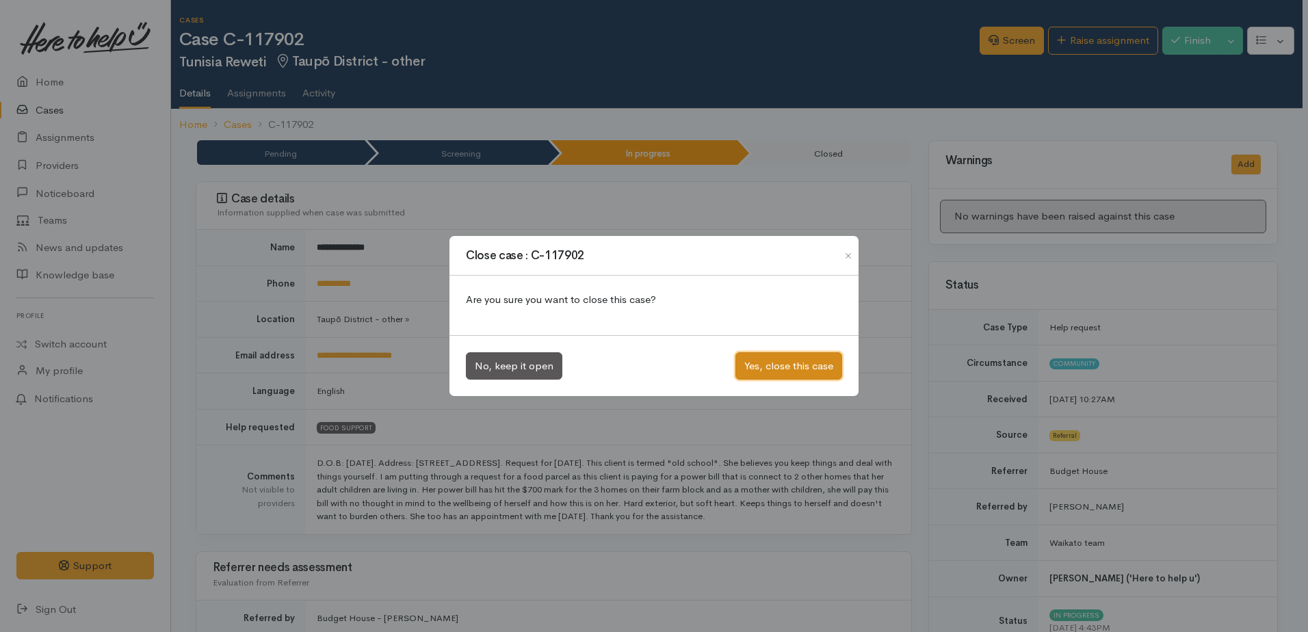
click at [814, 365] on button "Yes, close this case" at bounding box center [789, 366] width 107 height 28
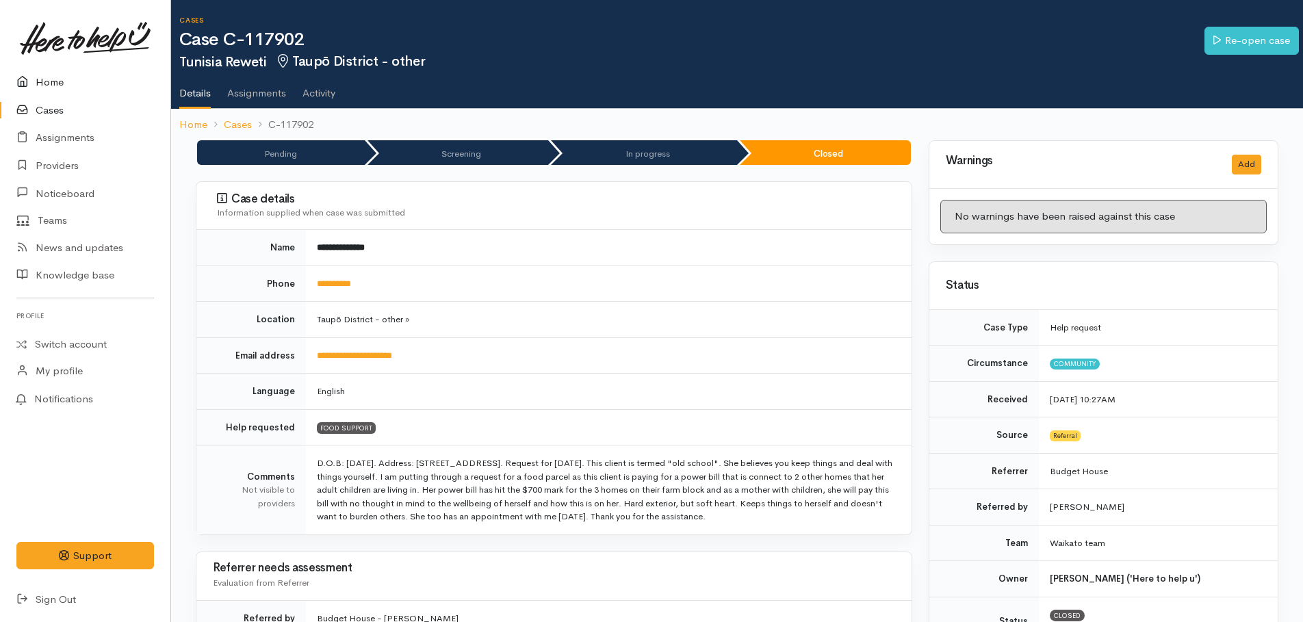
click at [51, 78] on link "Home" at bounding box center [85, 82] width 170 height 28
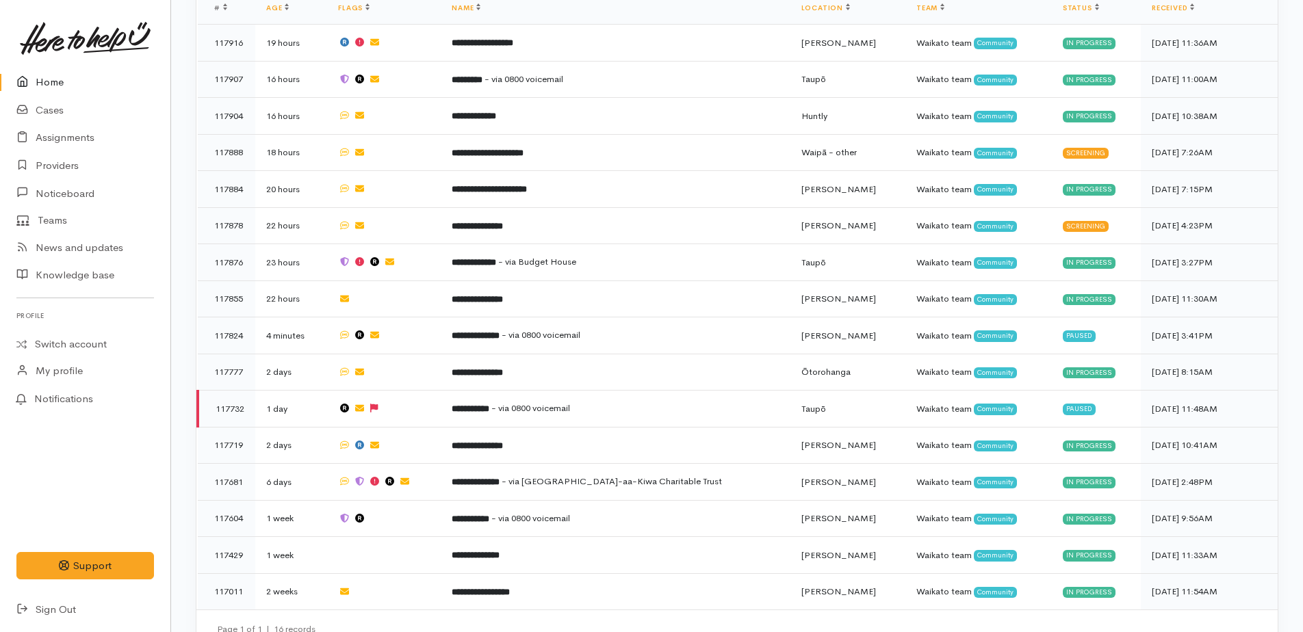
scroll to position [1112, 0]
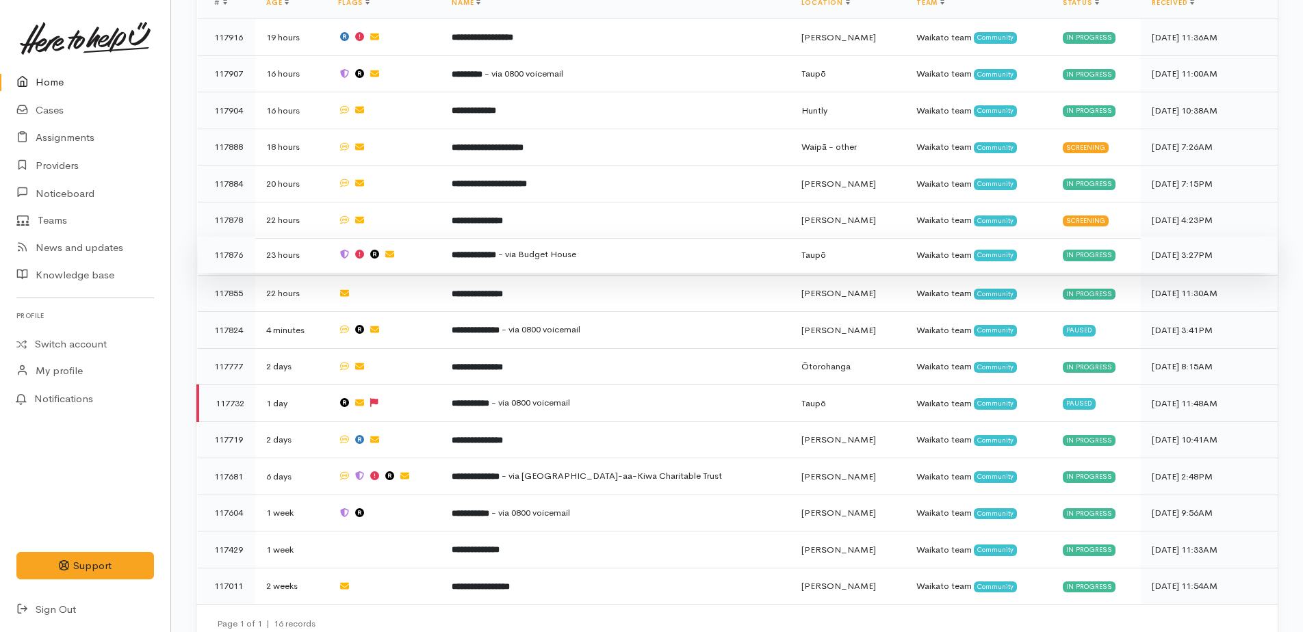
click at [547, 248] on span "- via Budget House" at bounding box center [537, 254] width 78 height 12
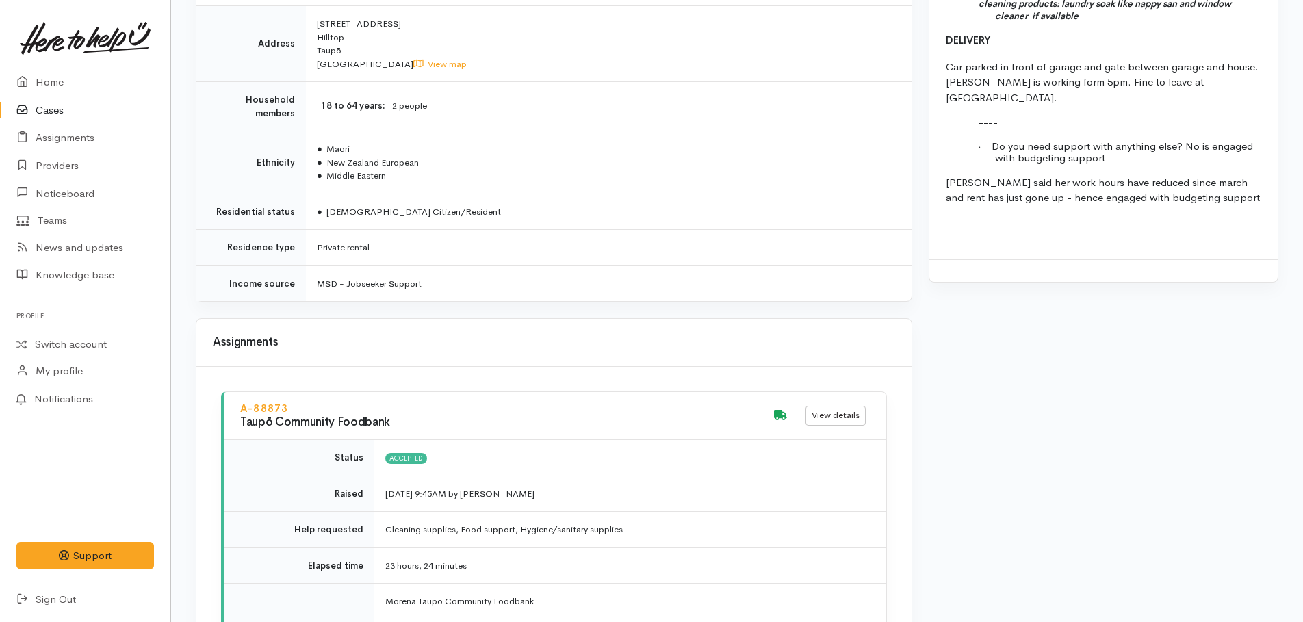
scroll to position [1829, 0]
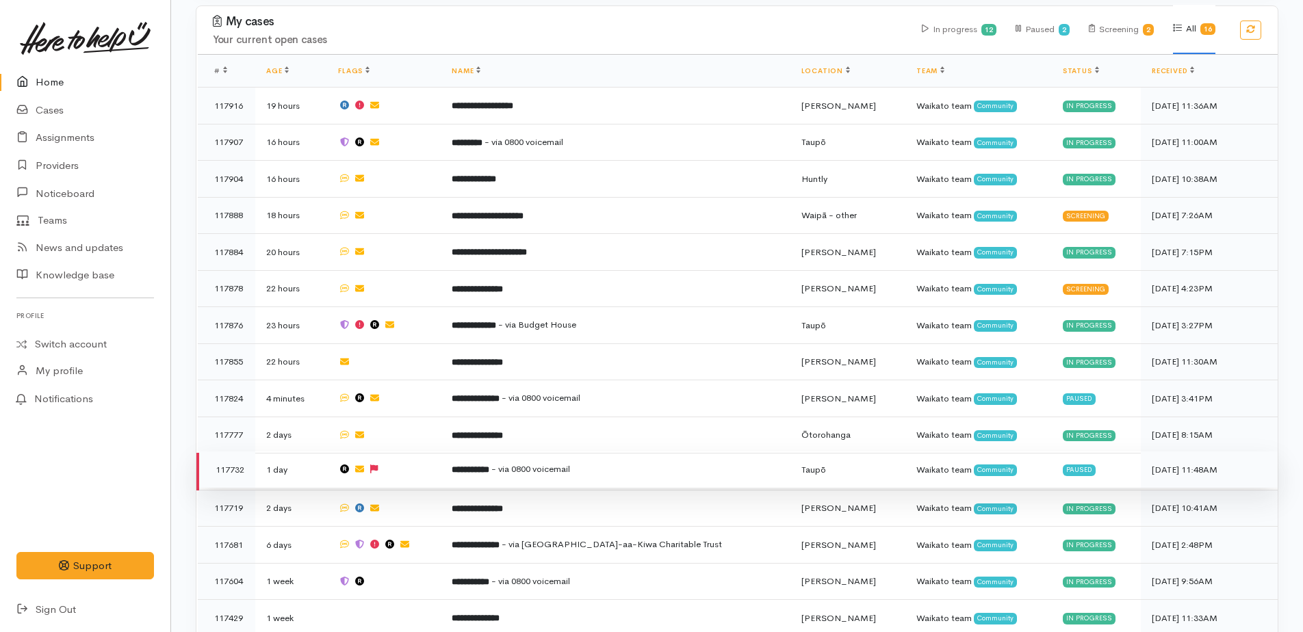
scroll to position [1112, 0]
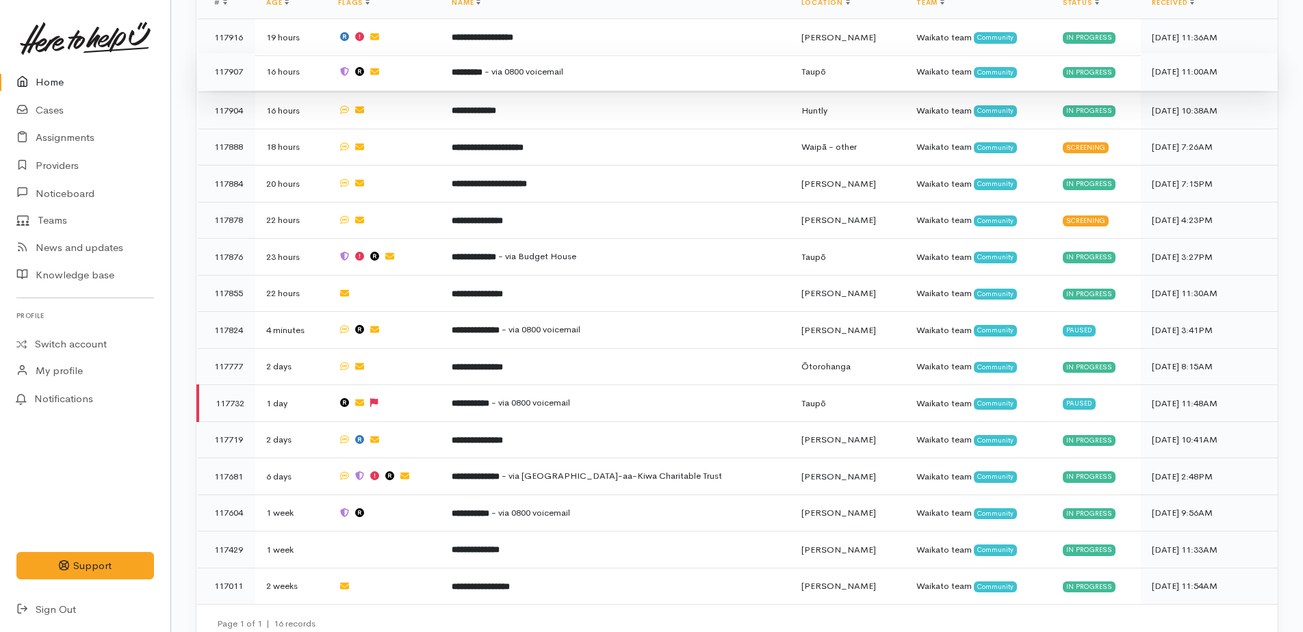
click at [482, 68] on b "*********" at bounding box center [467, 72] width 31 height 9
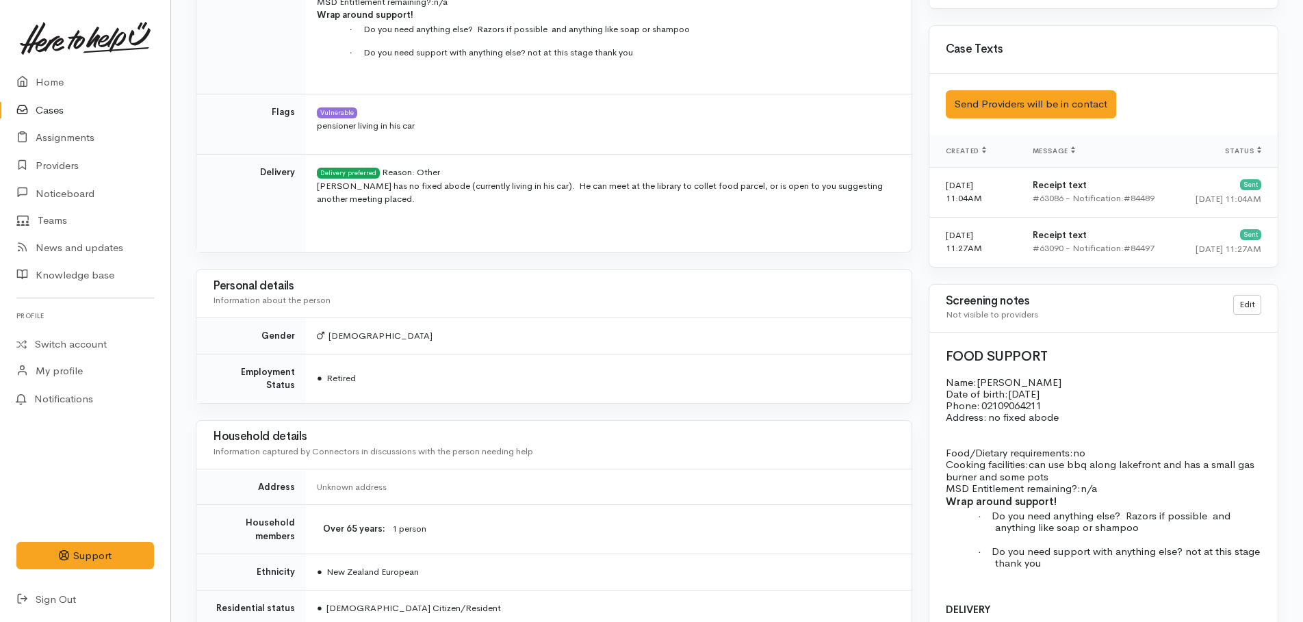
scroll to position [609, 0]
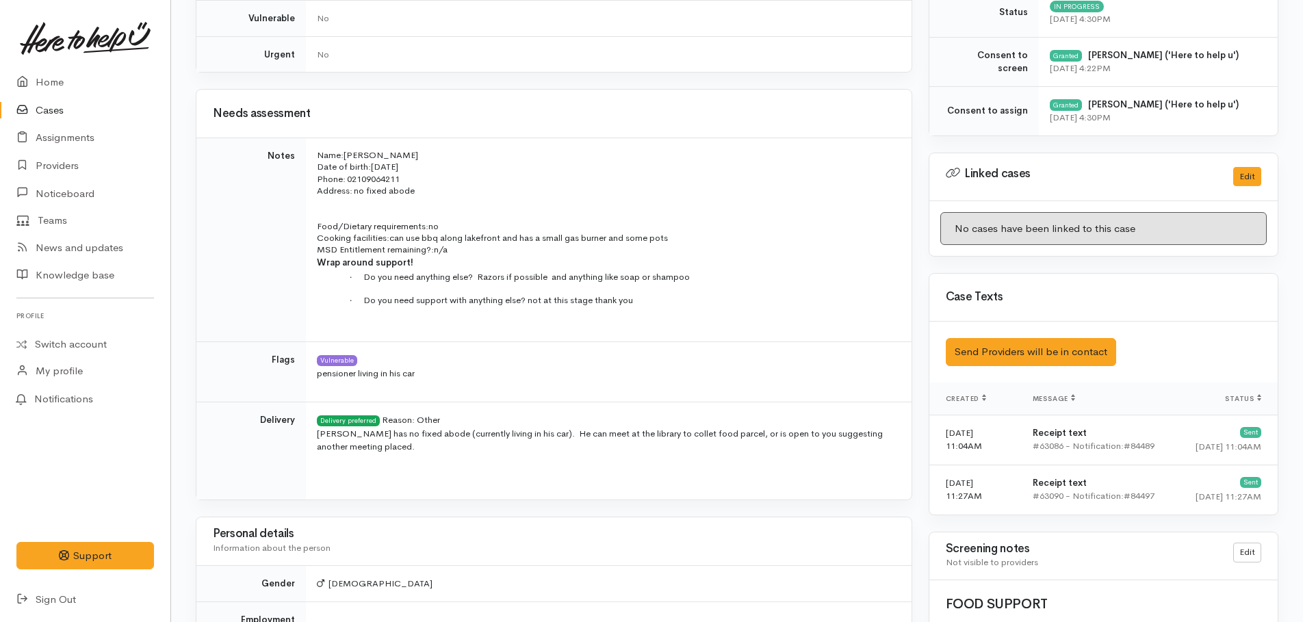
click at [55, 111] on link "Cases" at bounding box center [85, 110] width 170 height 28
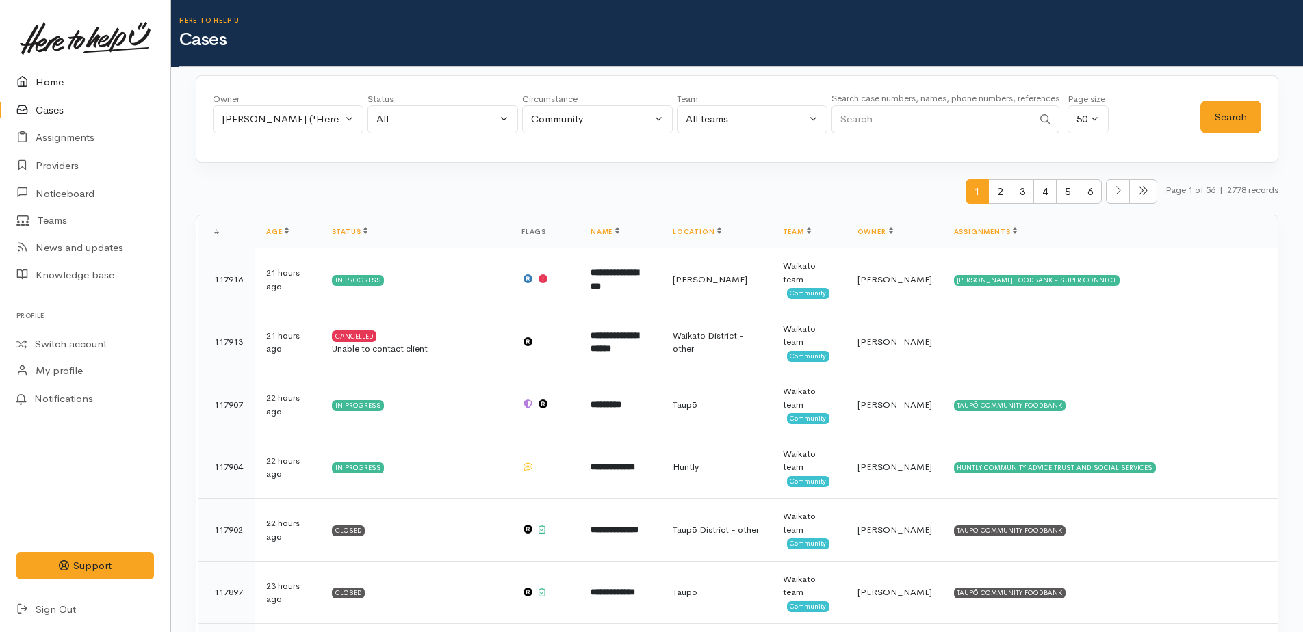
drag, startPoint x: 53, startPoint y: 83, endPoint x: 70, endPoint y: 85, distance: 17.2
click at [53, 83] on link "Home" at bounding box center [85, 82] width 170 height 28
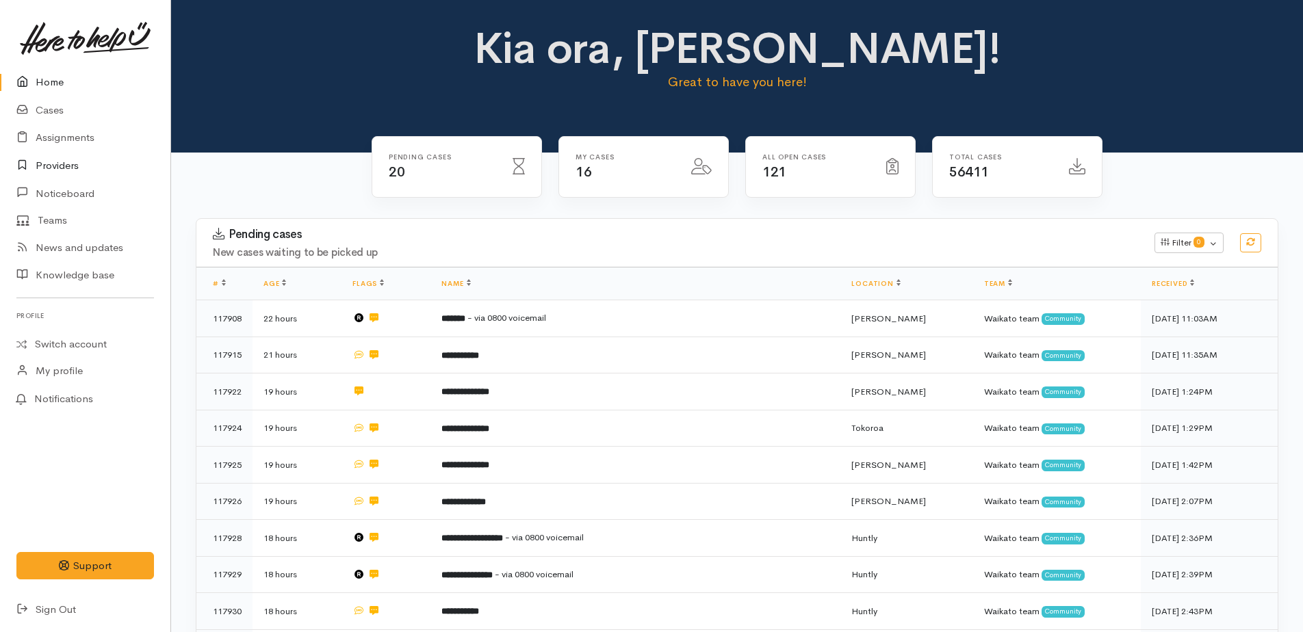
click at [64, 166] on link "Providers" at bounding box center [85, 166] width 170 height 28
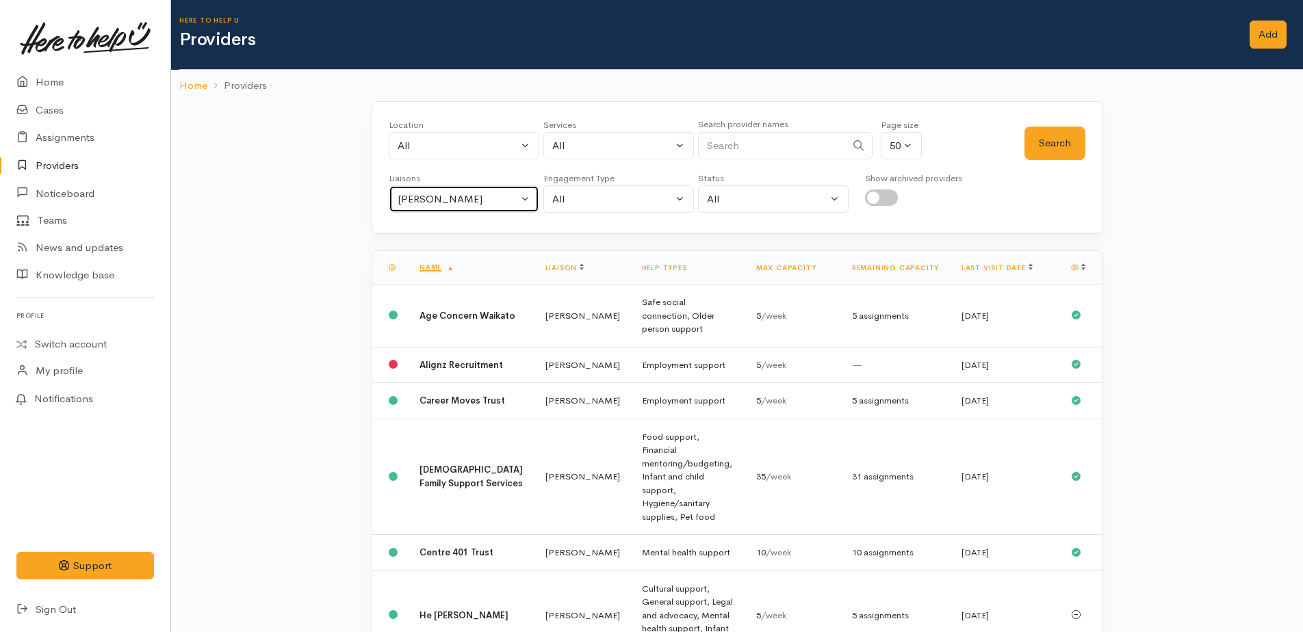
click at [438, 203] on div "Kyleigh Pike" at bounding box center [458, 200] width 120 height 16
type input "lei"
click at [452, 284] on span "Leinati Lima" at bounding box center [448, 286] width 85 height 16
select select "953"
click at [1046, 149] on button "Search" at bounding box center [1054, 144] width 61 height 34
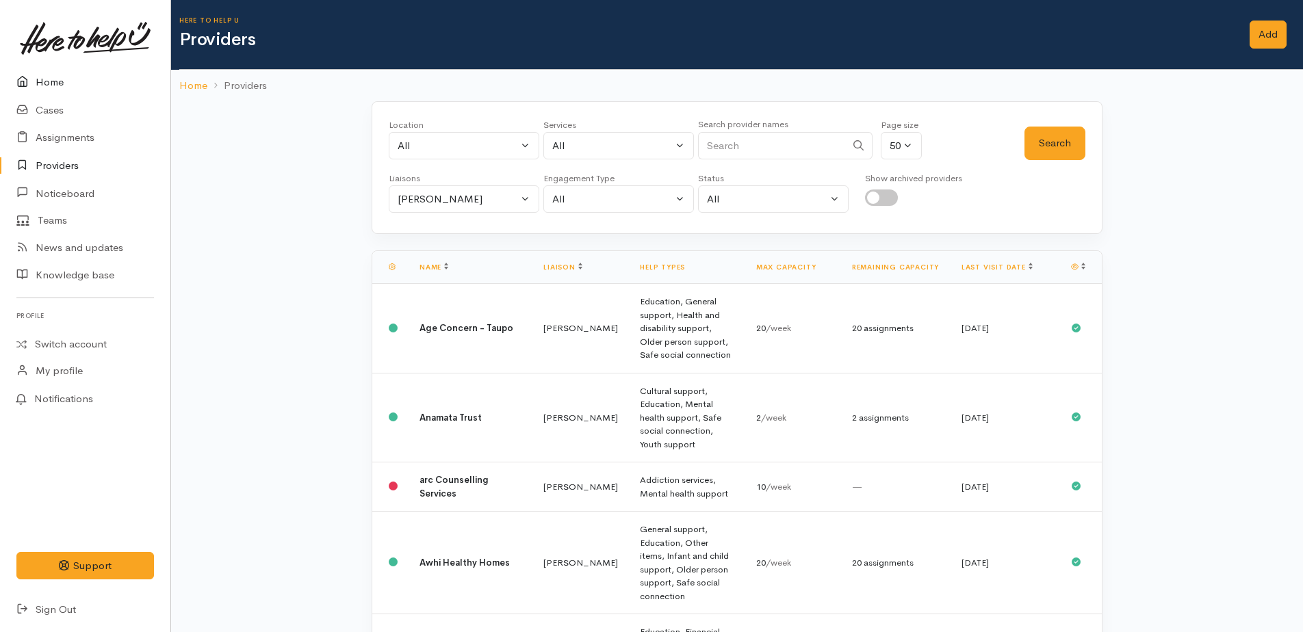
click at [46, 86] on link "Home" at bounding box center [85, 82] width 170 height 28
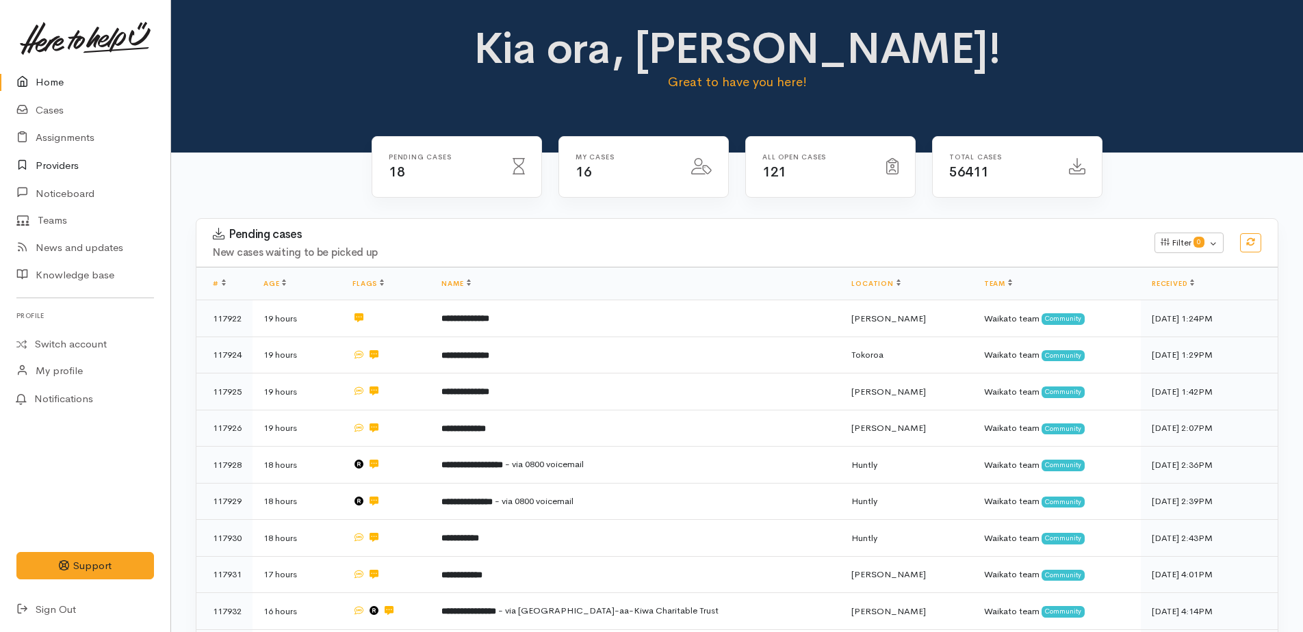
click at [51, 169] on link "Providers" at bounding box center [85, 166] width 170 height 28
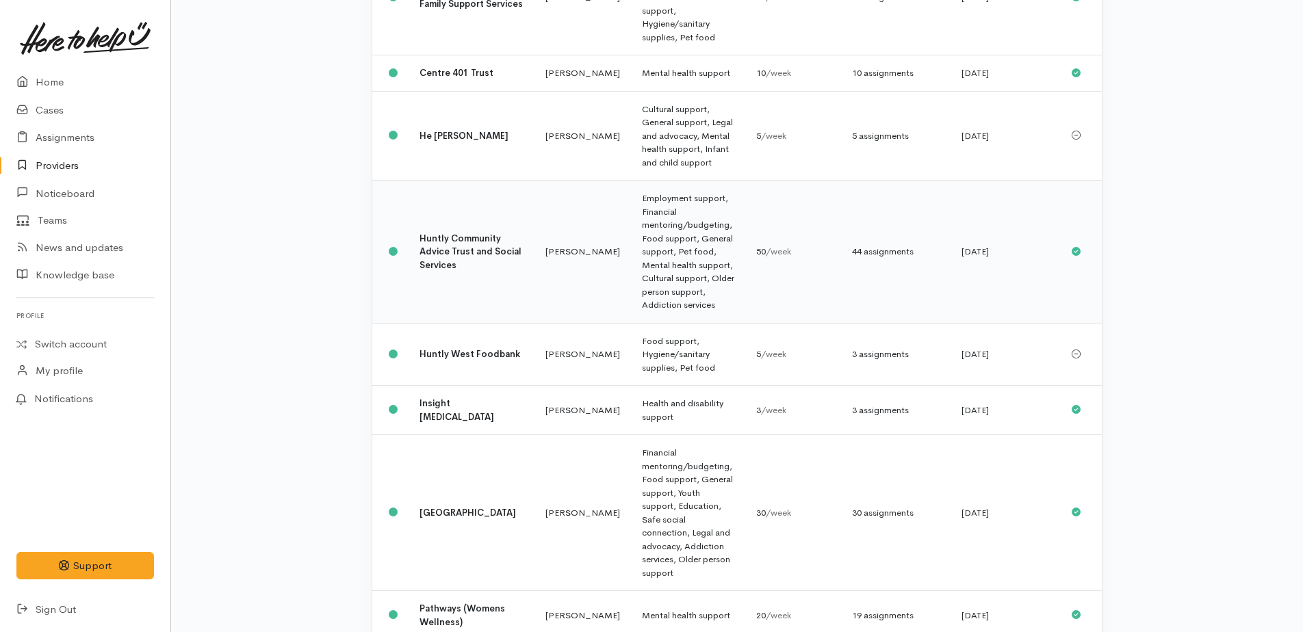
scroll to position [479, 0]
click at [631, 190] on td "Employment support, Financial mentoring/budgeting, Food support, General suppor…" at bounding box center [688, 252] width 114 height 143
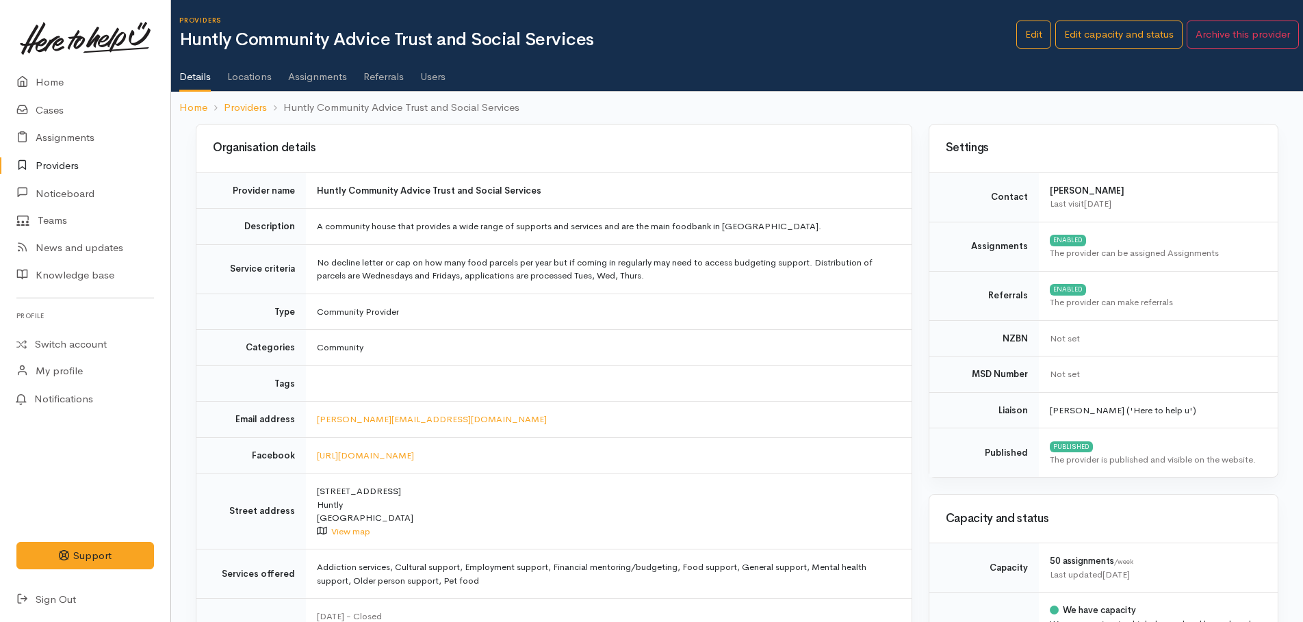
click at [382, 76] on link "Referrals" at bounding box center [383, 72] width 40 height 38
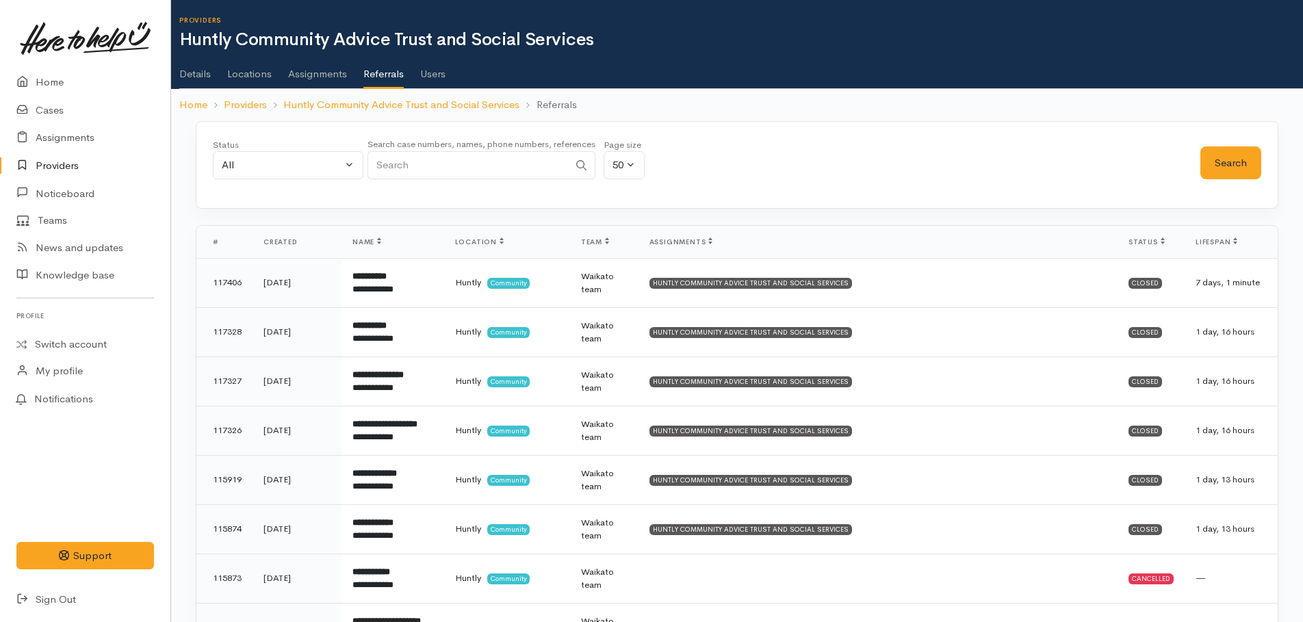
click at [307, 78] on link "Assignments" at bounding box center [317, 69] width 59 height 38
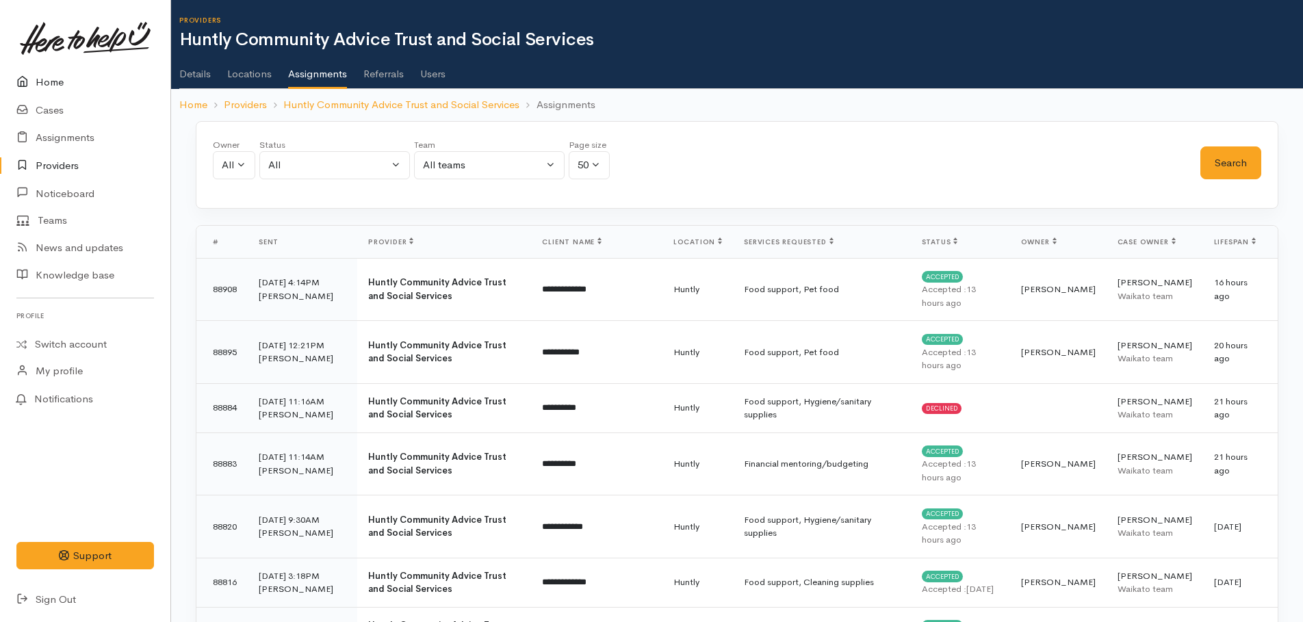
click at [64, 84] on link "Home" at bounding box center [85, 82] width 170 height 28
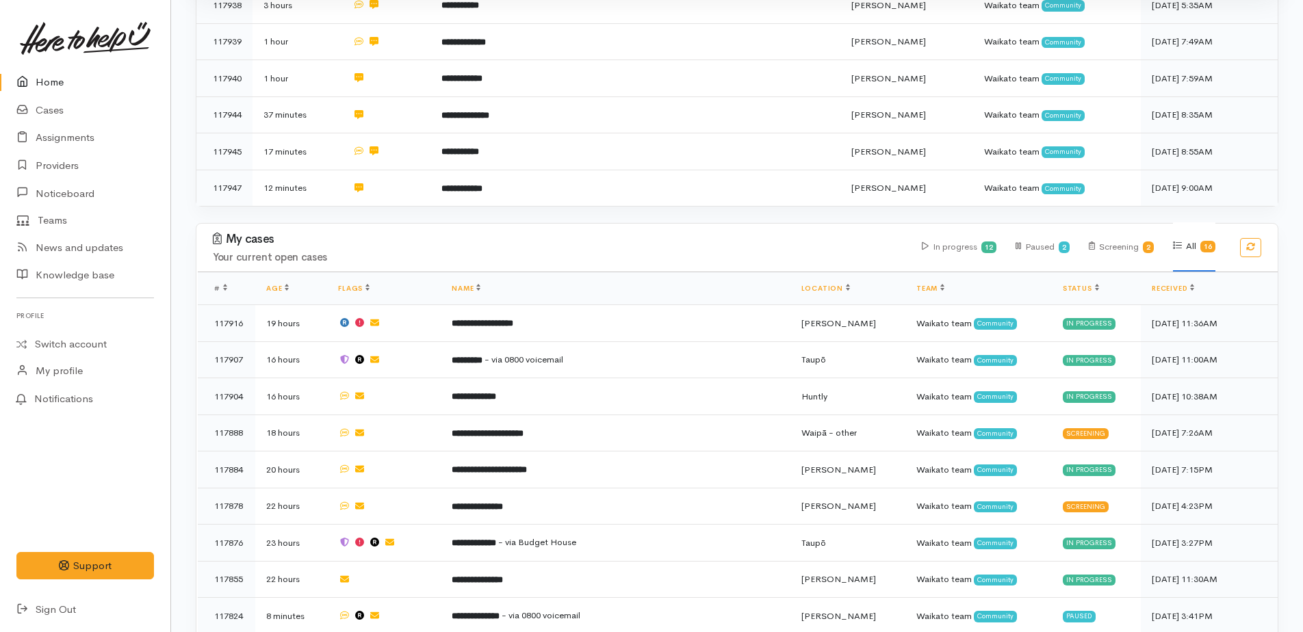
scroll to position [958, 0]
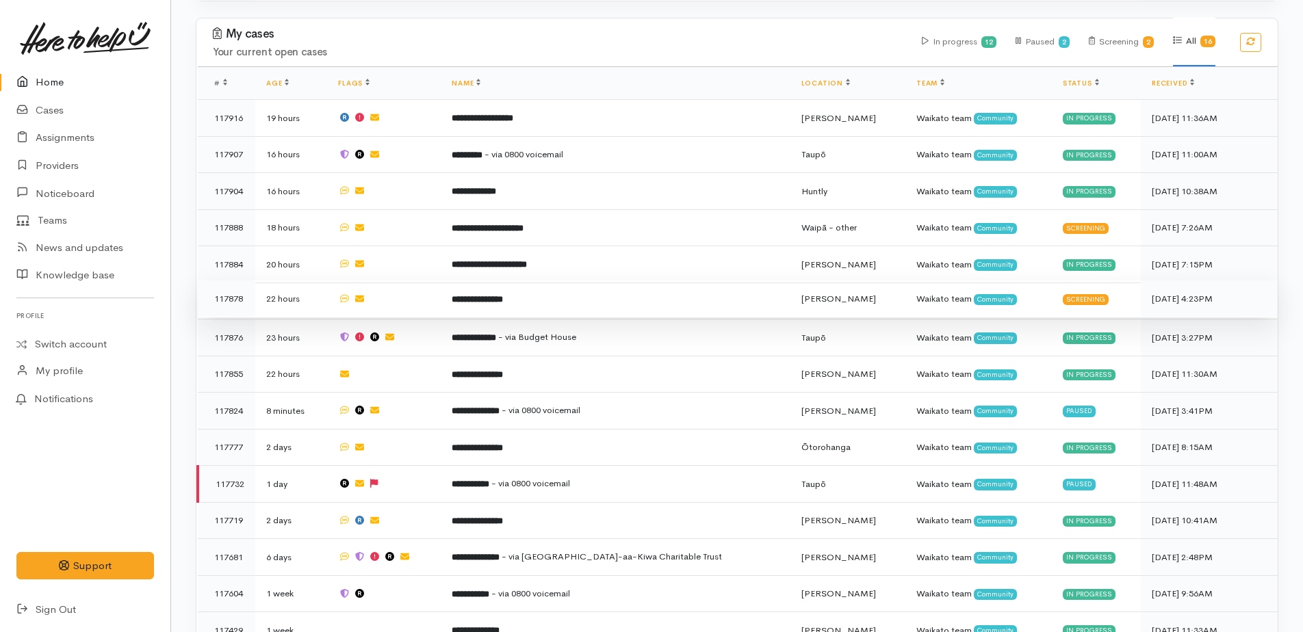
click at [503, 295] on b "**********" at bounding box center [477, 299] width 51 height 9
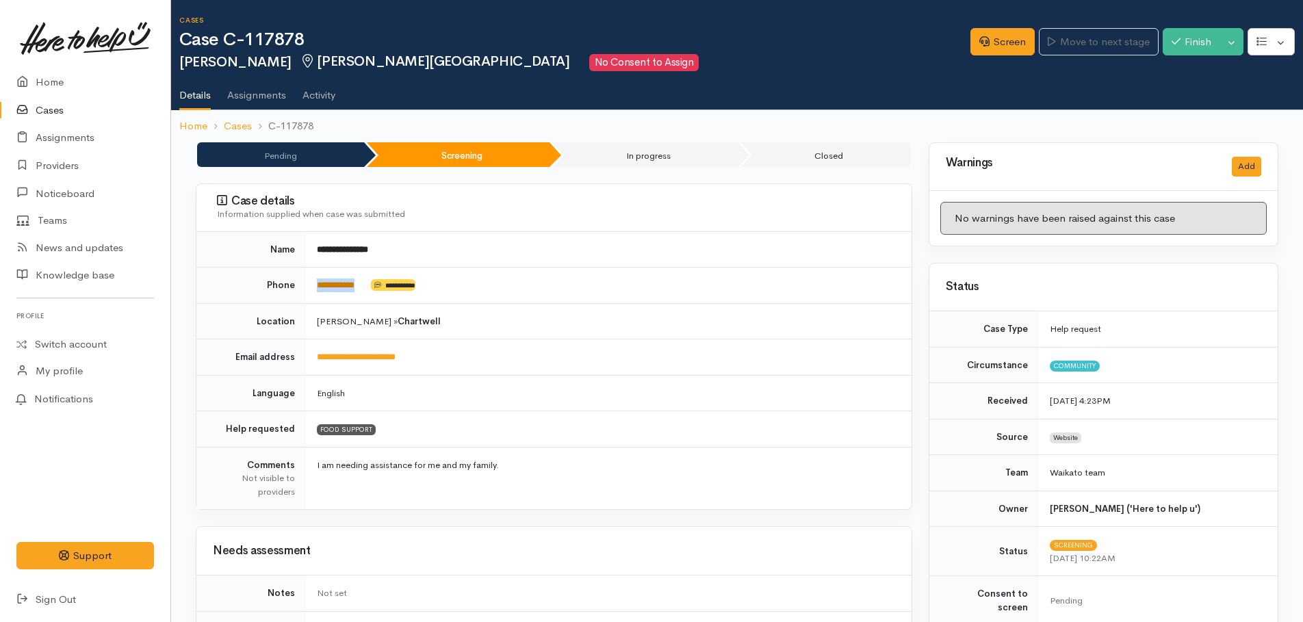
drag, startPoint x: 373, startPoint y: 285, endPoint x: 317, endPoint y: 282, distance: 56.2
click at [317, 282] on td "**********" at bounding box center [609, 286] width 606 height 36
copy td "**********"
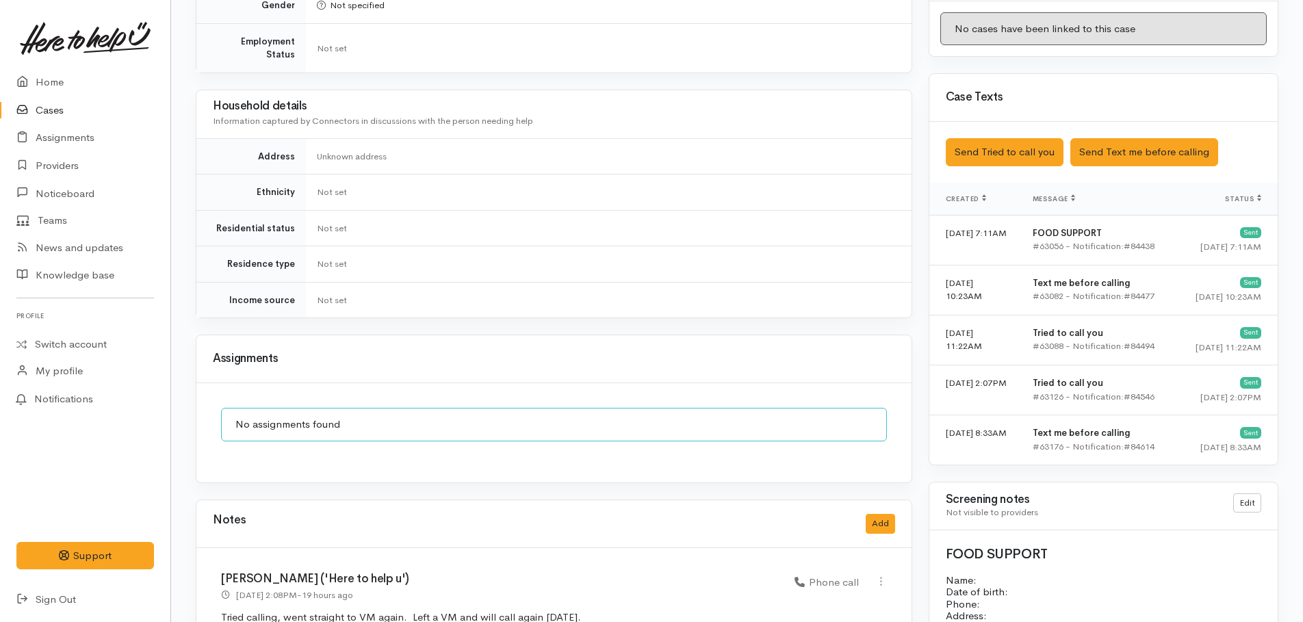
scroll to position [753, 0]
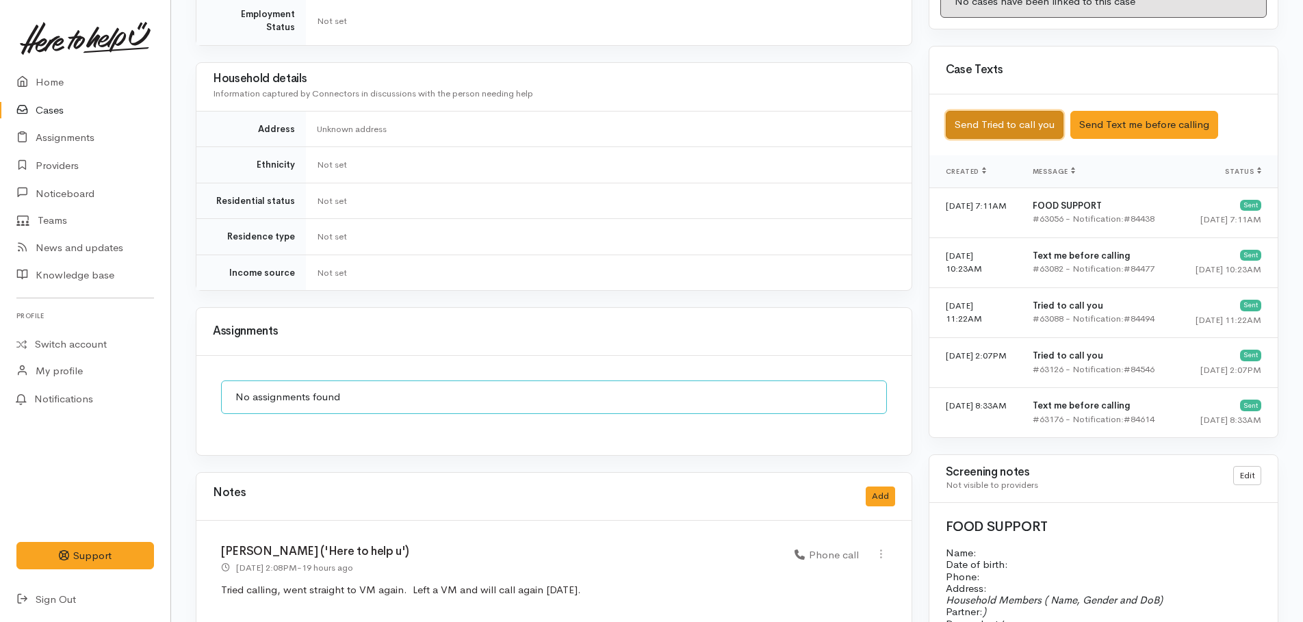
click at [989, 111] on button "Send Tried to call you" at bounding box center [1005, 125] width 118 height 28
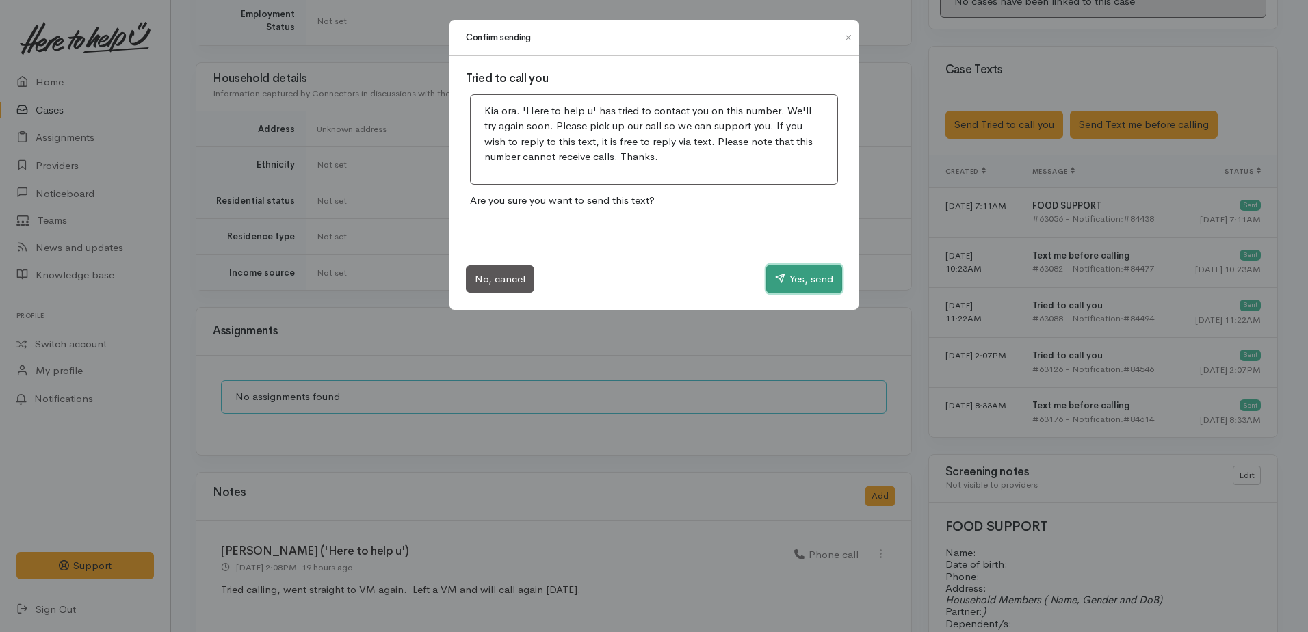
click at [825, 275] on button "Yes, send" at bounding box center [804, 279] width 76 height 29
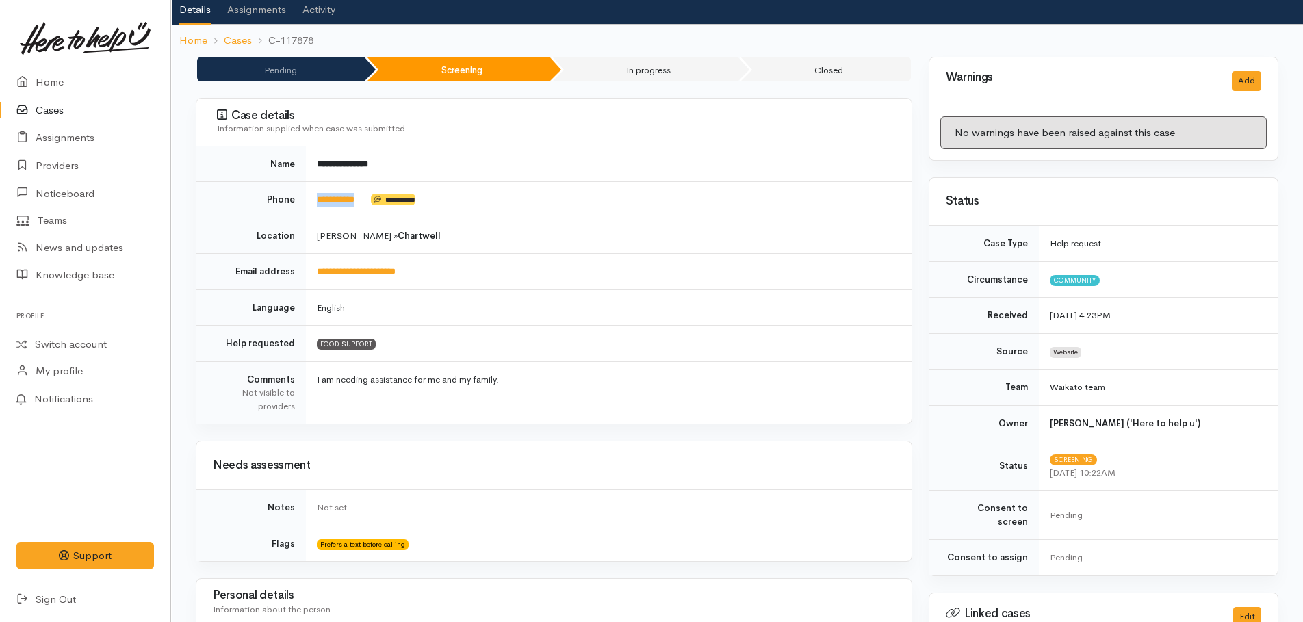
scroll to position [0, 0]
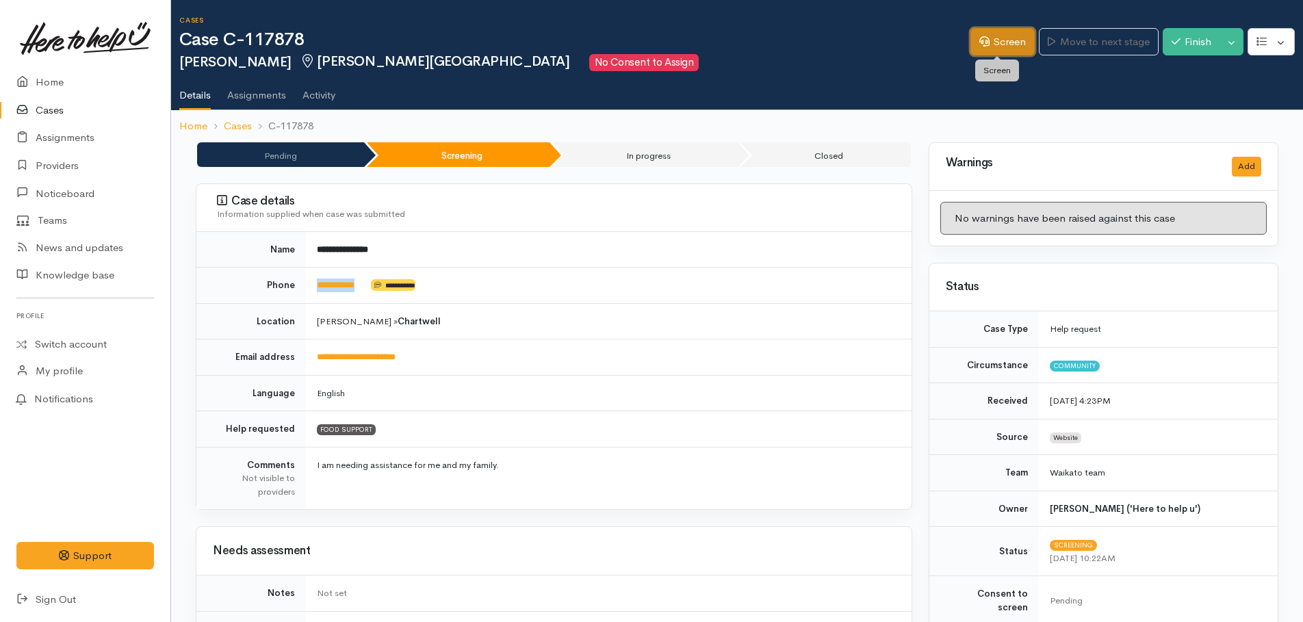
click at [992, 47] on link "Screen" at bounding box center [1002, 42] width 64 height 28
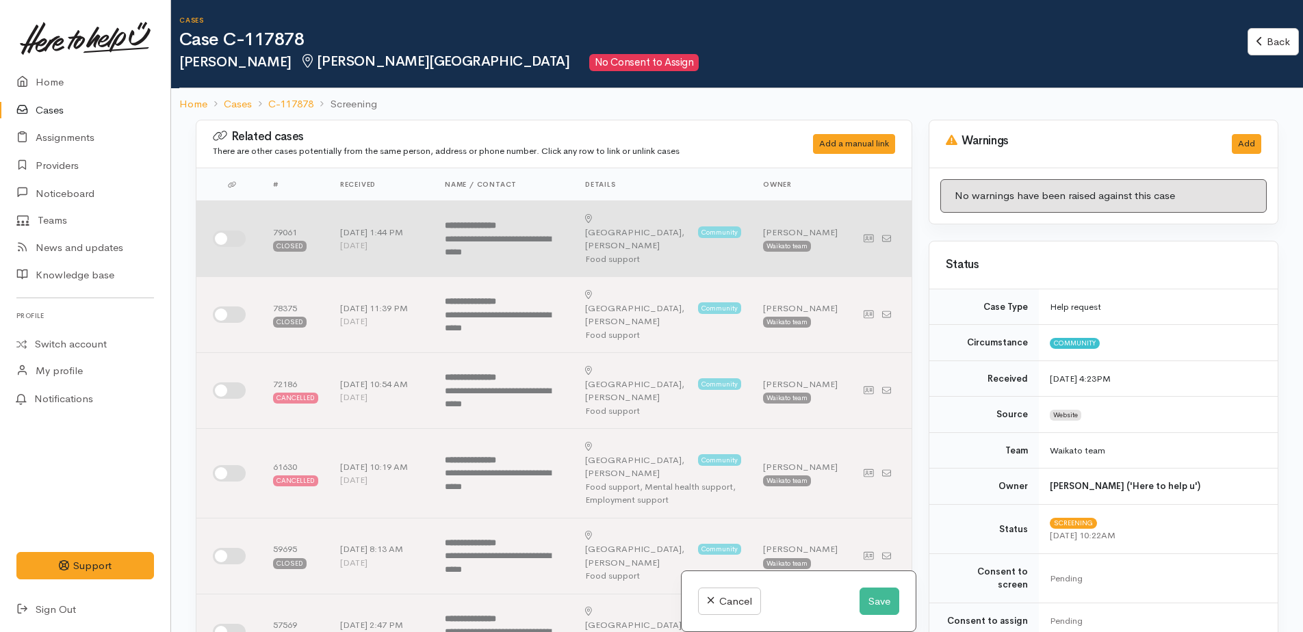
click at [216, 233] on input "checkbox" at bounding box center [229, 239] width 33 height 16
checkbox input "true"
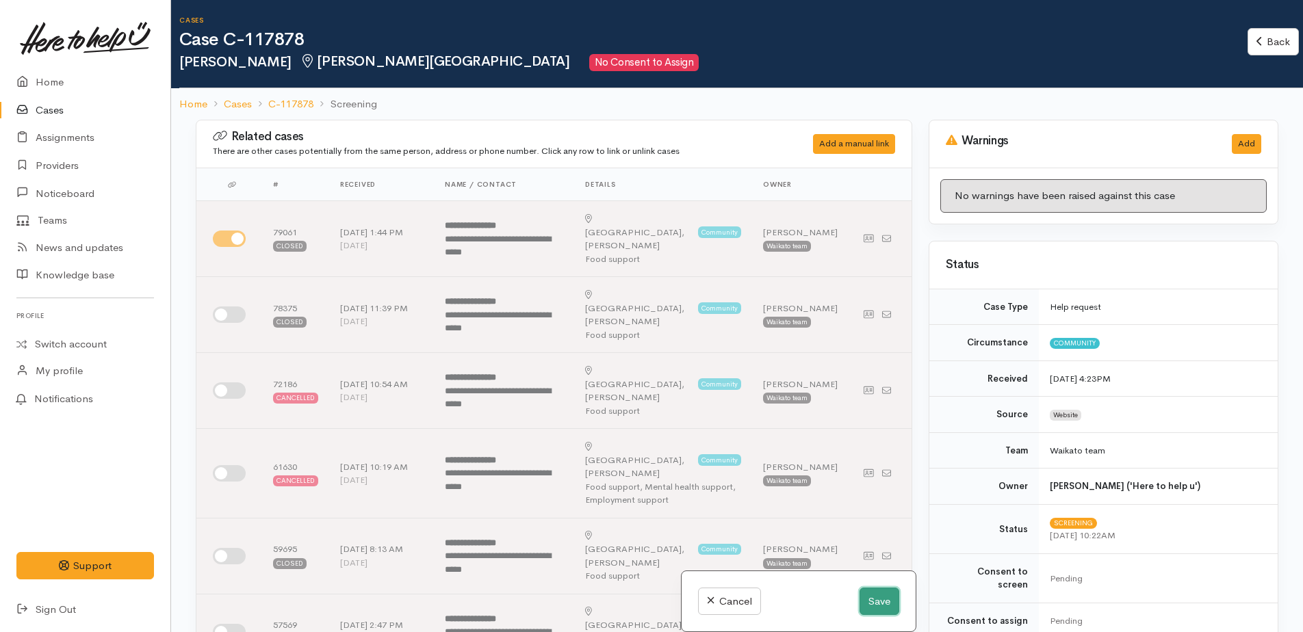
click at [866, 604] on button "Save" at bounding box center [880, 602] width 40 height 28
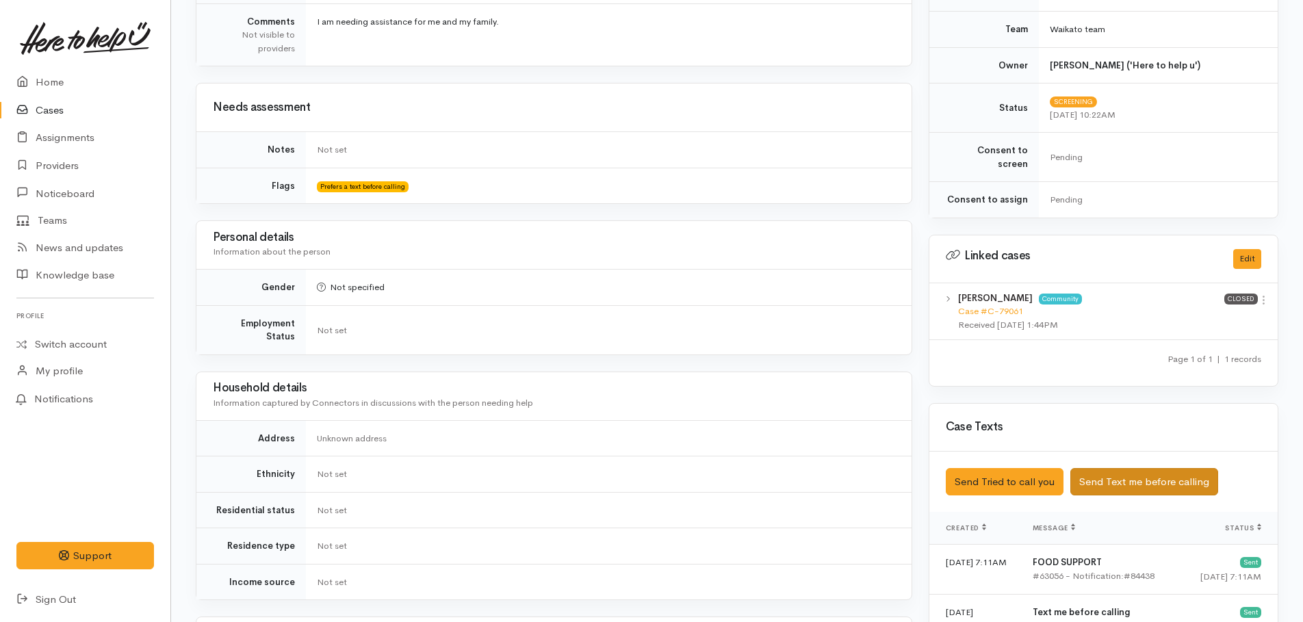
scroll to position [547, 0]
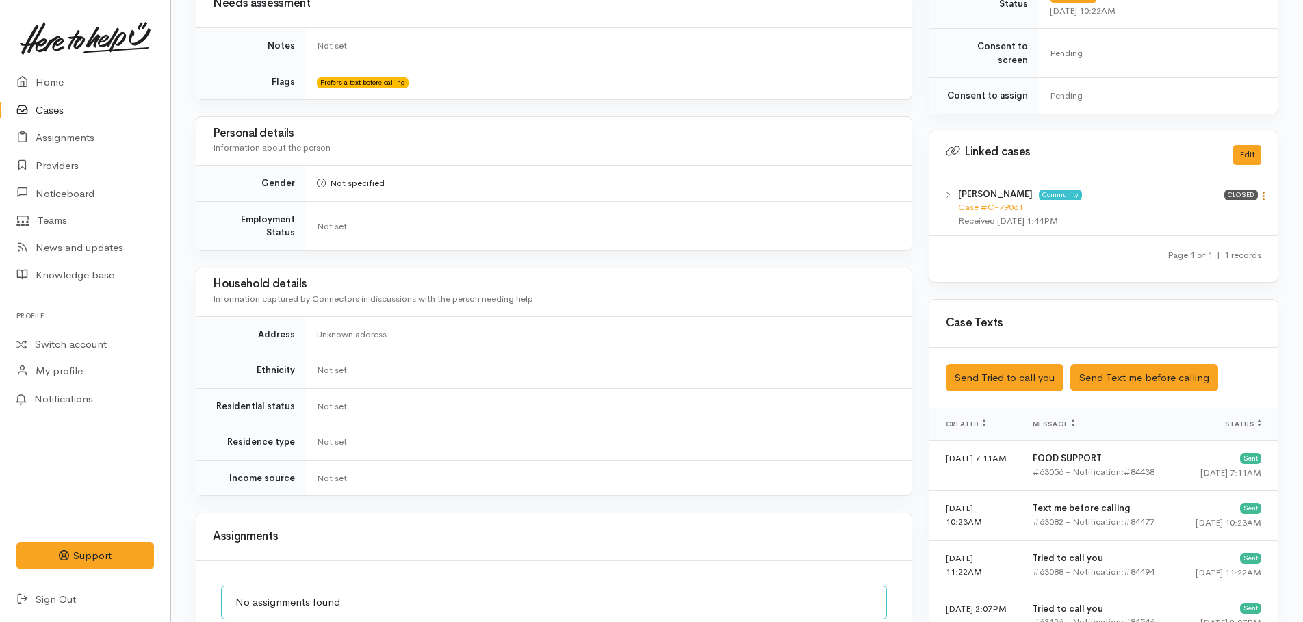
click at [1261, 190] on link at bounding box center [1264, 197] width 12 height 14
click at [1223, 212] on link "View case" at bounding box center [1215, 222] width 108 height 21
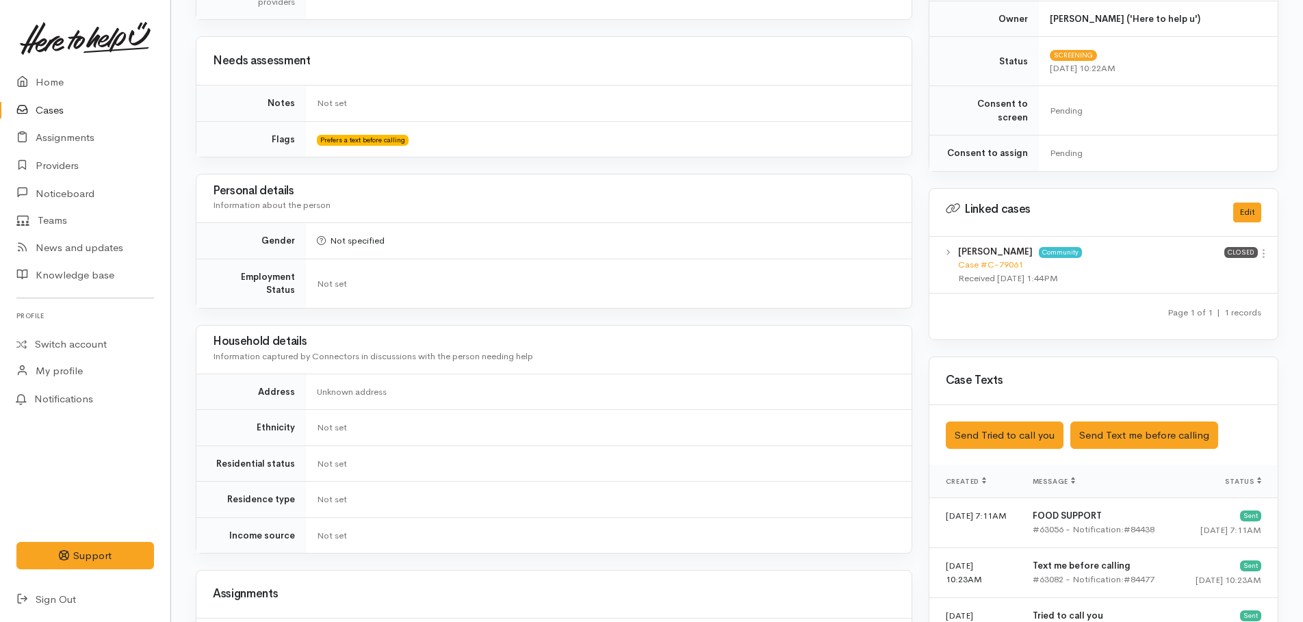
scroll to position [753, 0]
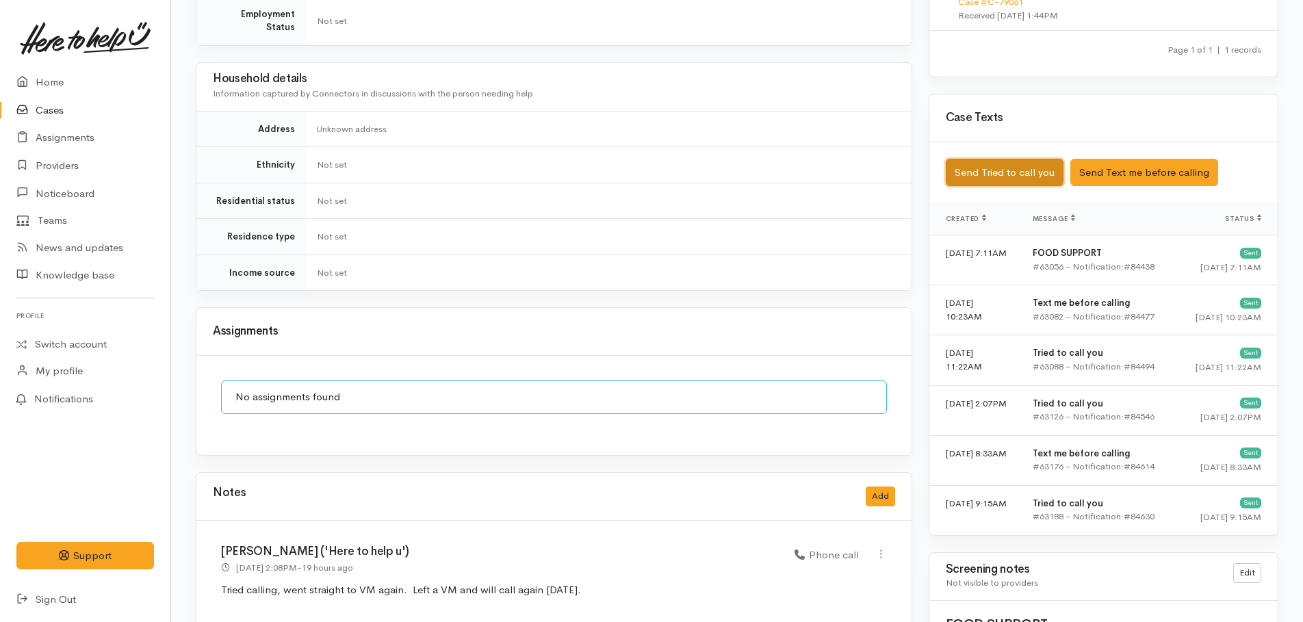
click at [1014, 165] on button "Send Tried to call you" at bounding box center [1005, 173] width 118 height 28
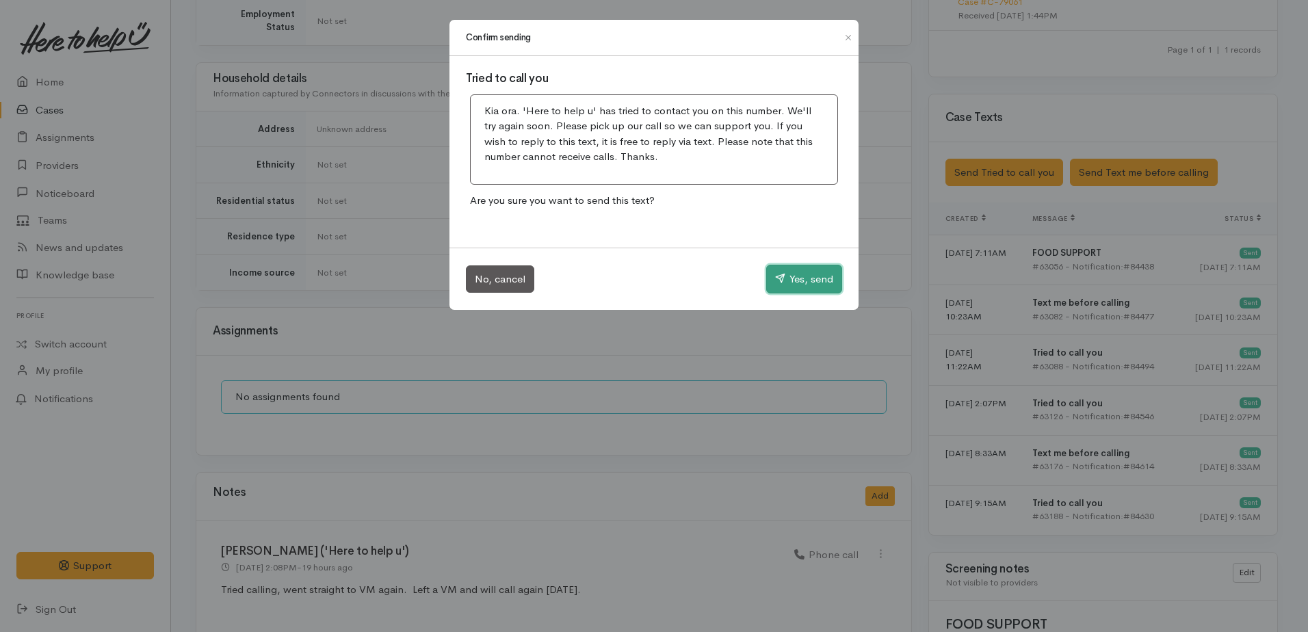
click at [803, 279] on button "Yes, send" at bounding box center [804, 279] width 76 height 29
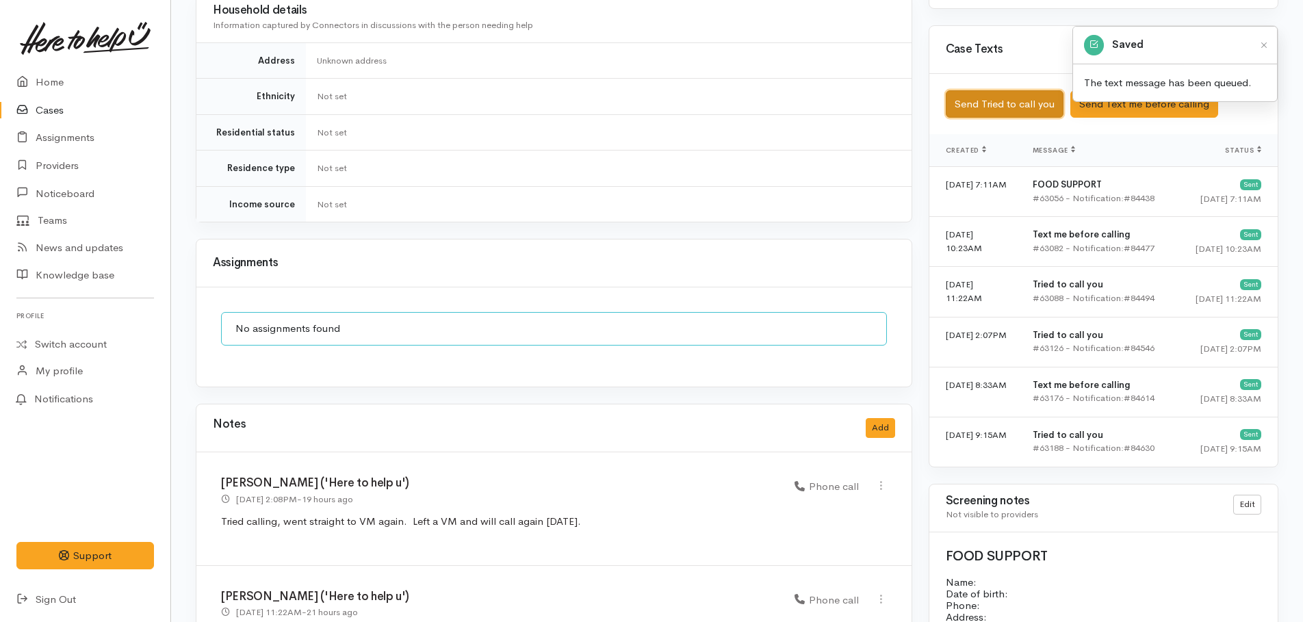
scroll to position [958, 0]
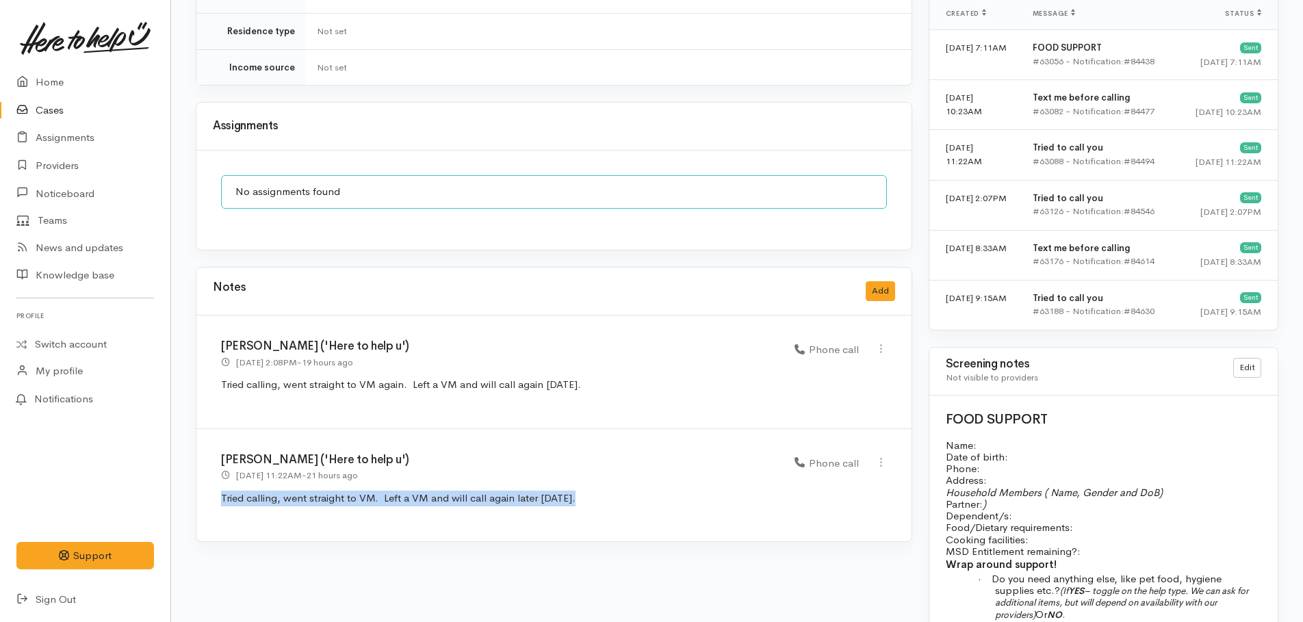
drag, startPoint x: 214, startPoint y: 480, endPoint x: 578, endPoint y: 476, distance: 364.1
click at [578, 476] on div "Kyleigh Pike ('Here to help u') 17 Sep 2025 11:22AM - 21 hours ago Phone call" at bounding box center [553, 485] width 715 height 113
drag, startPoint x: 578, startPoint y: 476, endPoint x: 533, endPoint y: 481, distance: 44.7
copy p "Tried calling, went straight to VM. Left a VM and will call again later today."
click at [875, 281] on button "Add" at bounding box center [880, 291] width 29 height 20
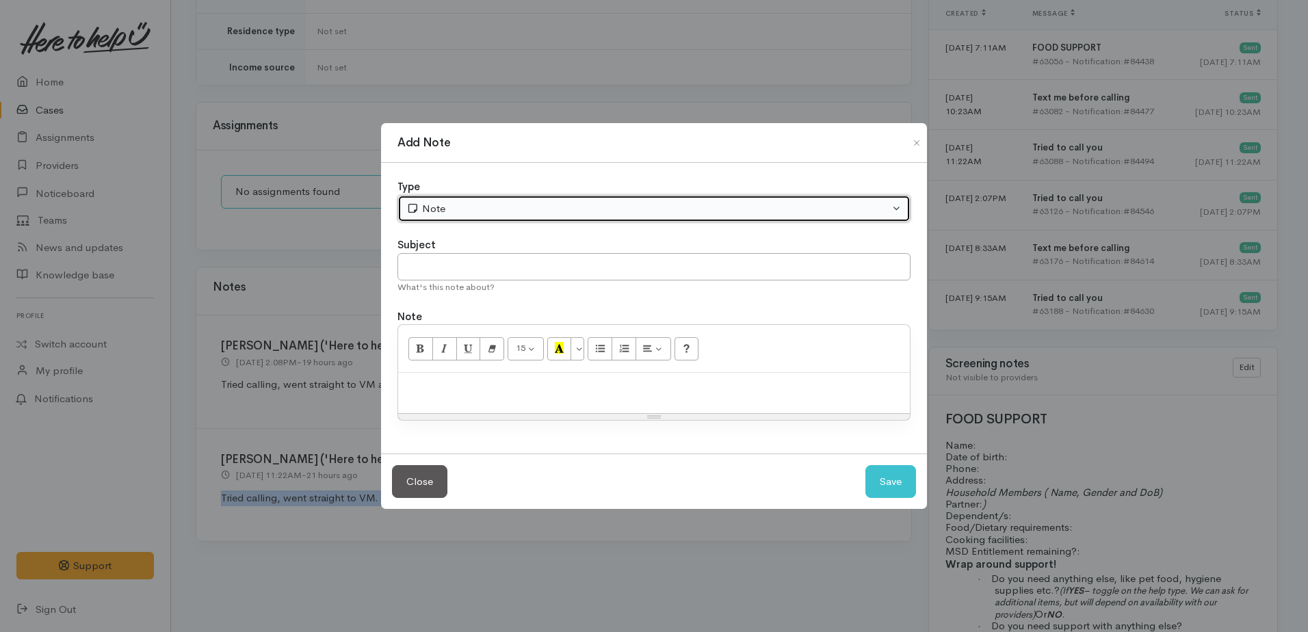
click at [428, 214] on div "Note" at bounding box center [648, 209] width 483 height 16
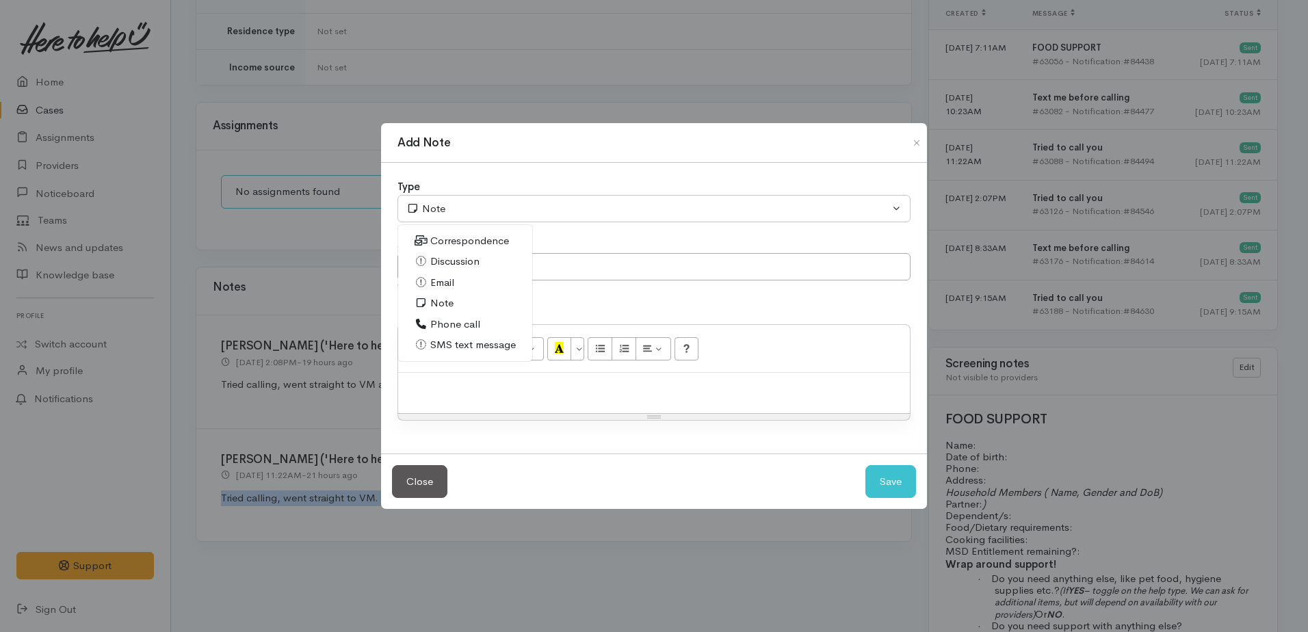
click at [435, 326] on span "Phone call" at bounding box center [455, 325] width 50 height 16
select select "3"
paste div
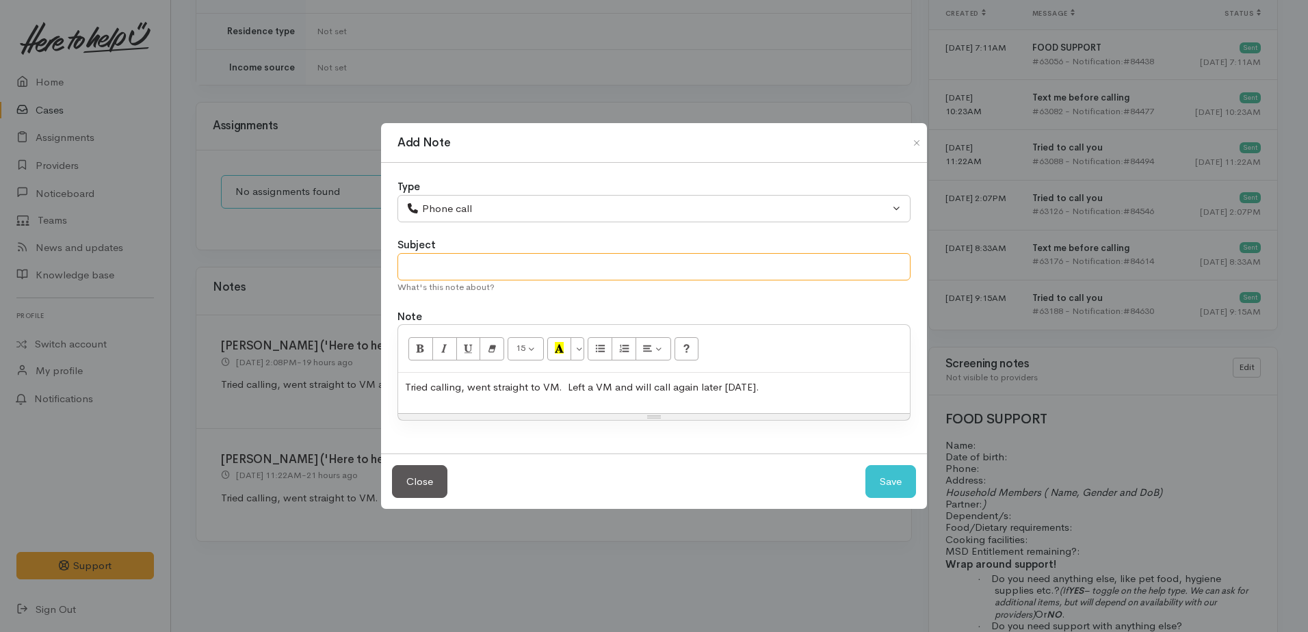
click at [433, 256] on input "text" at bounding box center [654, 267] width 513 height 28
type input "3rd"
click at [749, 388] on span "Tried calling, went straight to VM. Left a VM and will call again later today." at bounding box center [582, 387] width 354 height 13
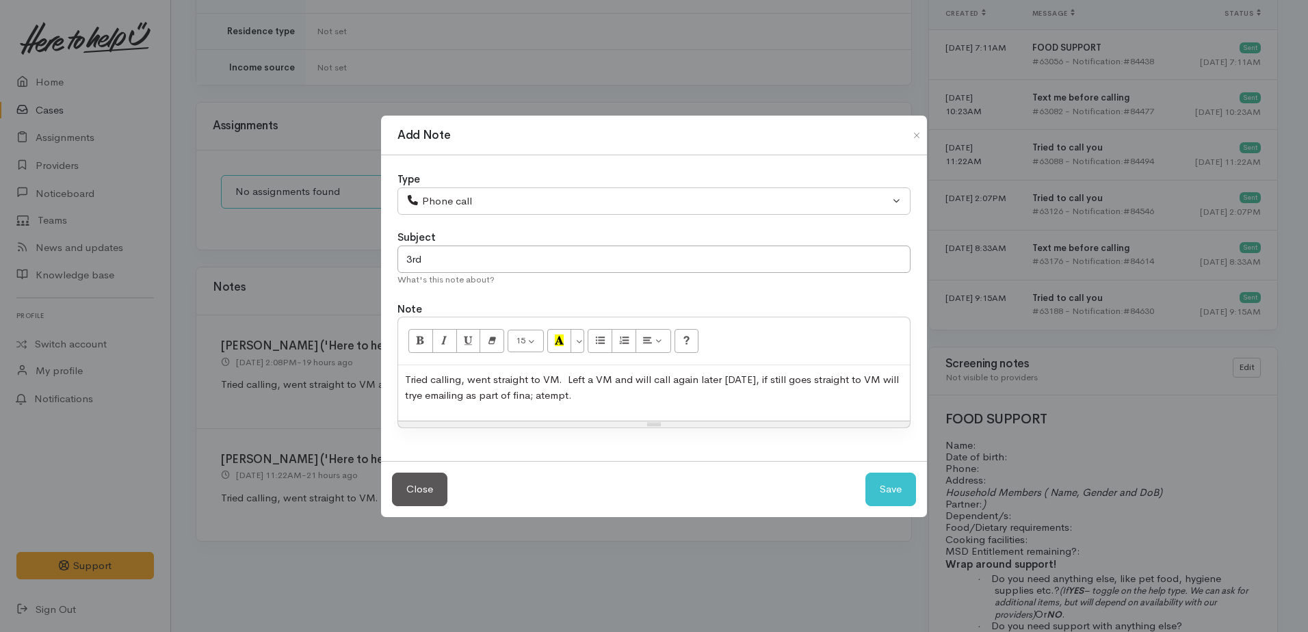
click at [558, 381] on span "Tried calling, went straight to VM. Left a VM and will call again later today, …" at bounding box center [652, 387] width 494 height 29
click at [718, 390] on p "Tried calling, went straight to VM again. . Left a VM and will call again later…" at bounding box center [654, 387] width 498 height 31
click at [599, 378] on span "Tried calling, went straight to VM again. . Left a VM and will call again later…" at bounding box center [650, 387] width 491 height 29
click at [597, 400] on span "Tried calling, went straight to VM again. Left a VM and will call again later t…" at bounding box center [646, 387] width 482 height 29
click at [876, 491] on button "Save" at bounding box center [891, 490] width 51 height 34
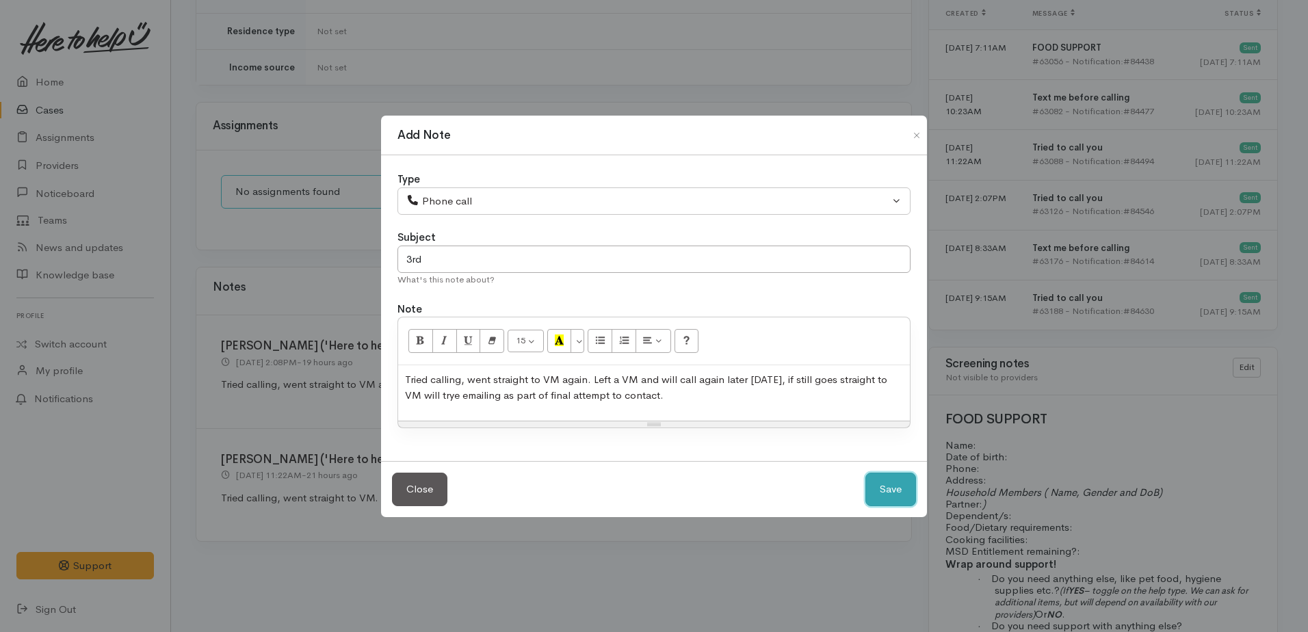
select select "1"
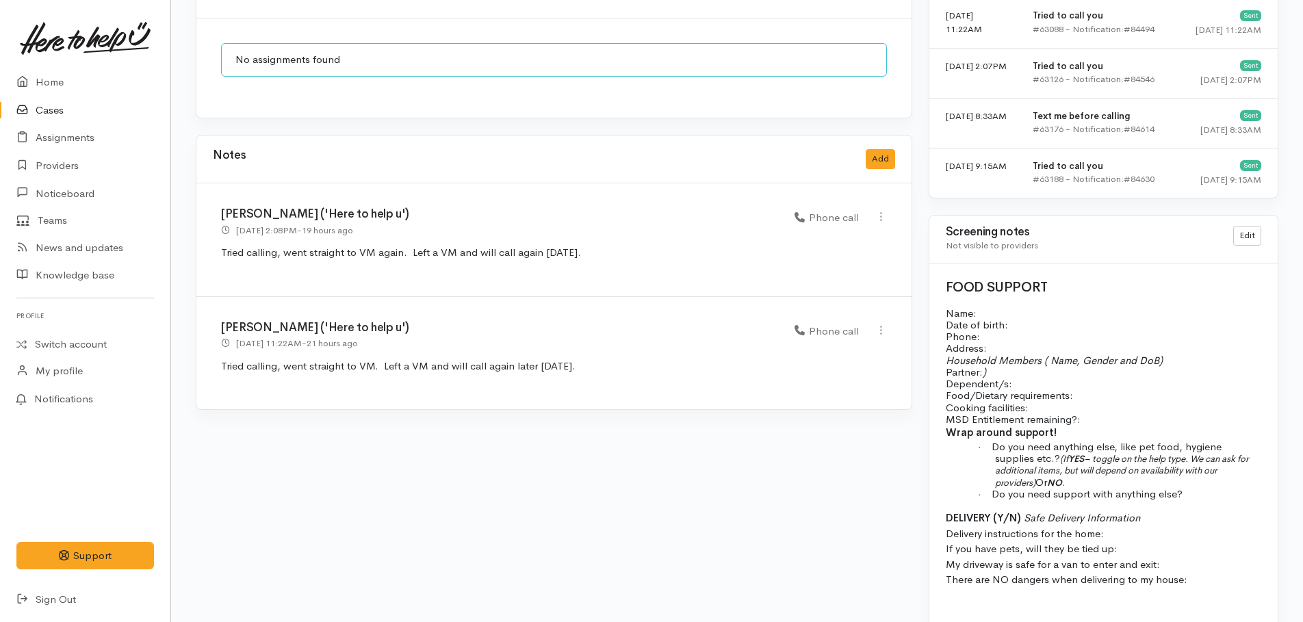
scroll to position [1136, 0]
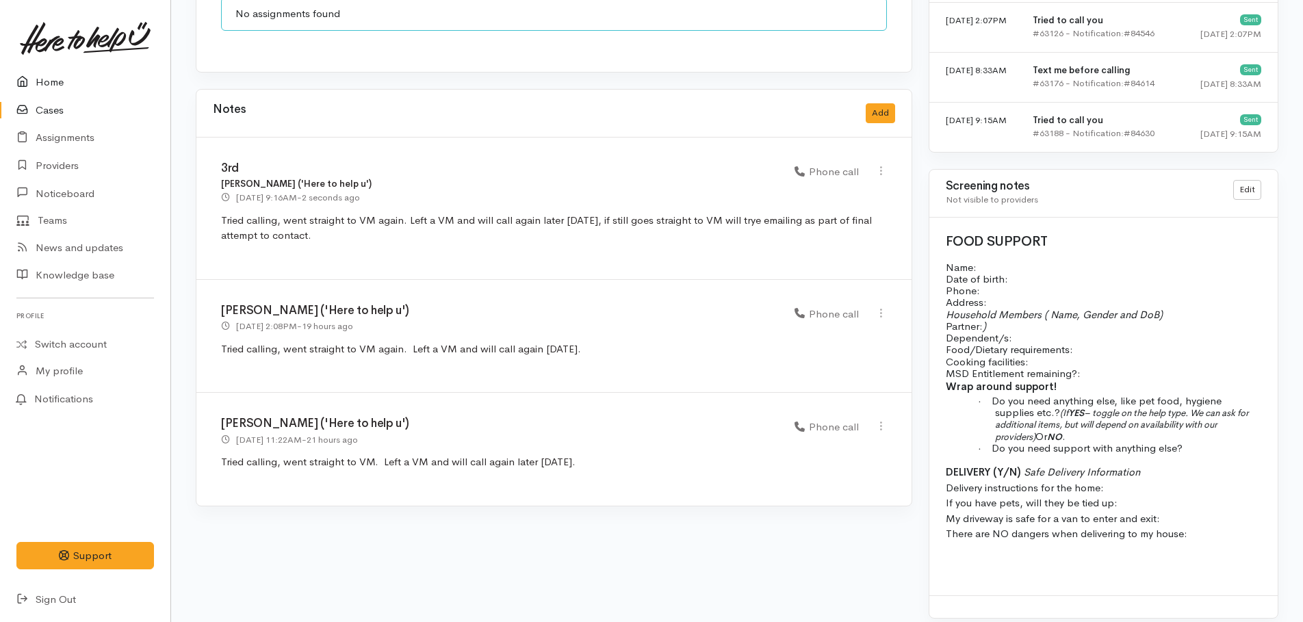
click at [53, 83] on link "Home" at bounding box center [85, 82] width 170 height 28
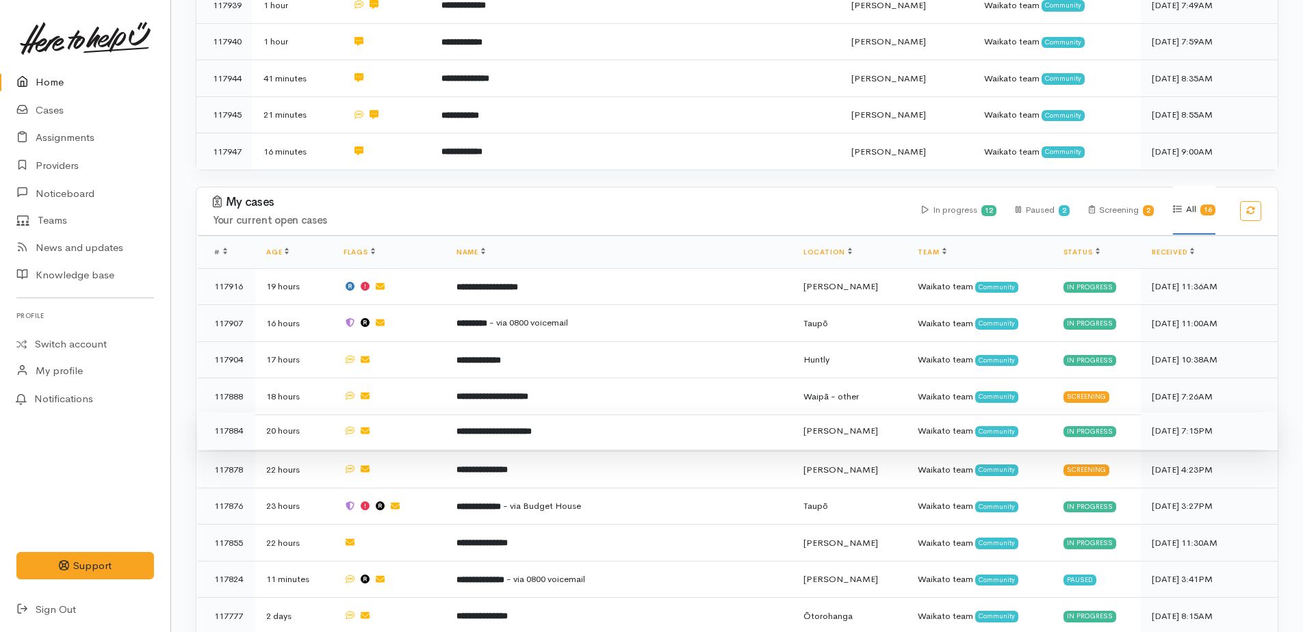
scroll to position [1004, 0]
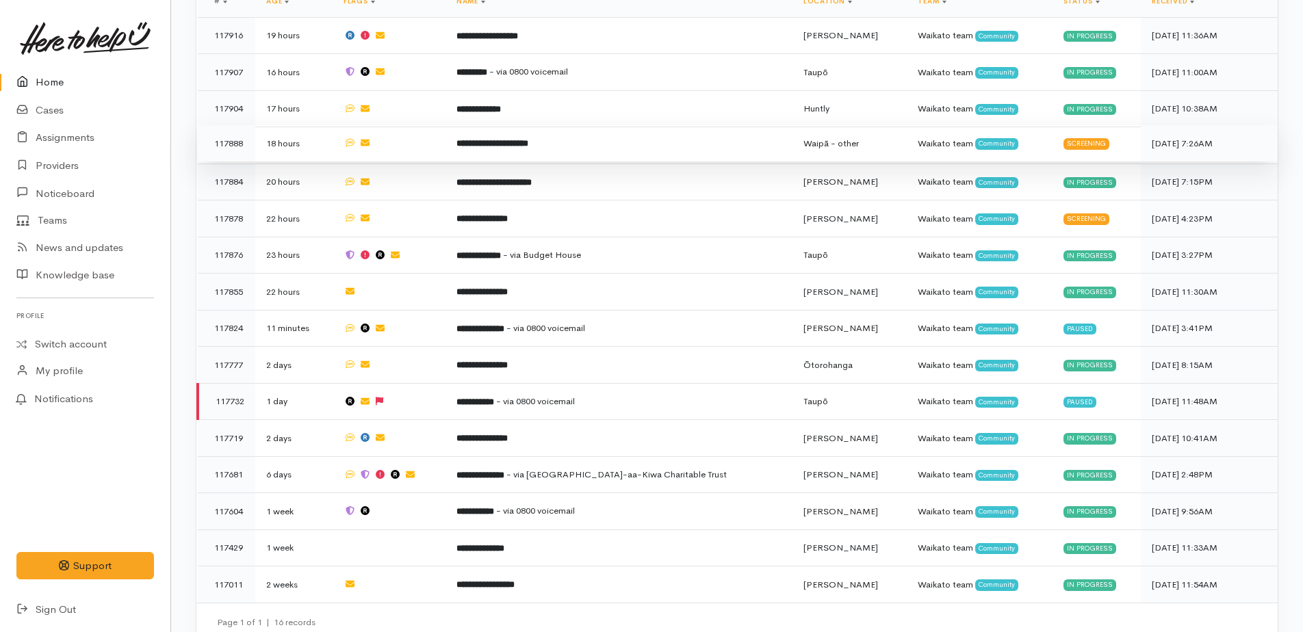
click at [528, 139] on b "**********" at bounding box center [492, 143] width 72 height 9
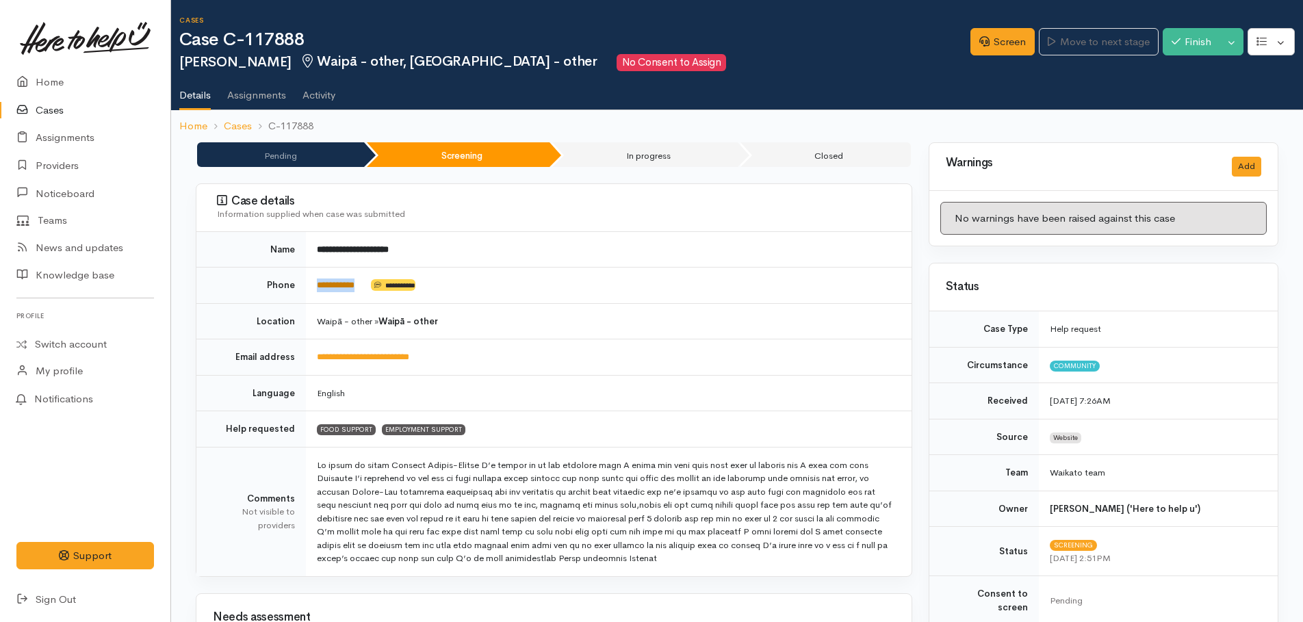
drag, startPoint x: 370, startPoint y: 279, endPoint x: 317, endPoint y: 281, distance: 52.7
click at [317, 281] on td "**********" at bounding box center [609, 286] width 606 height 36
copy td "**********"
click at [981, 54] on link "Screen" at bounding box center [1002, 42] width 64 height 28
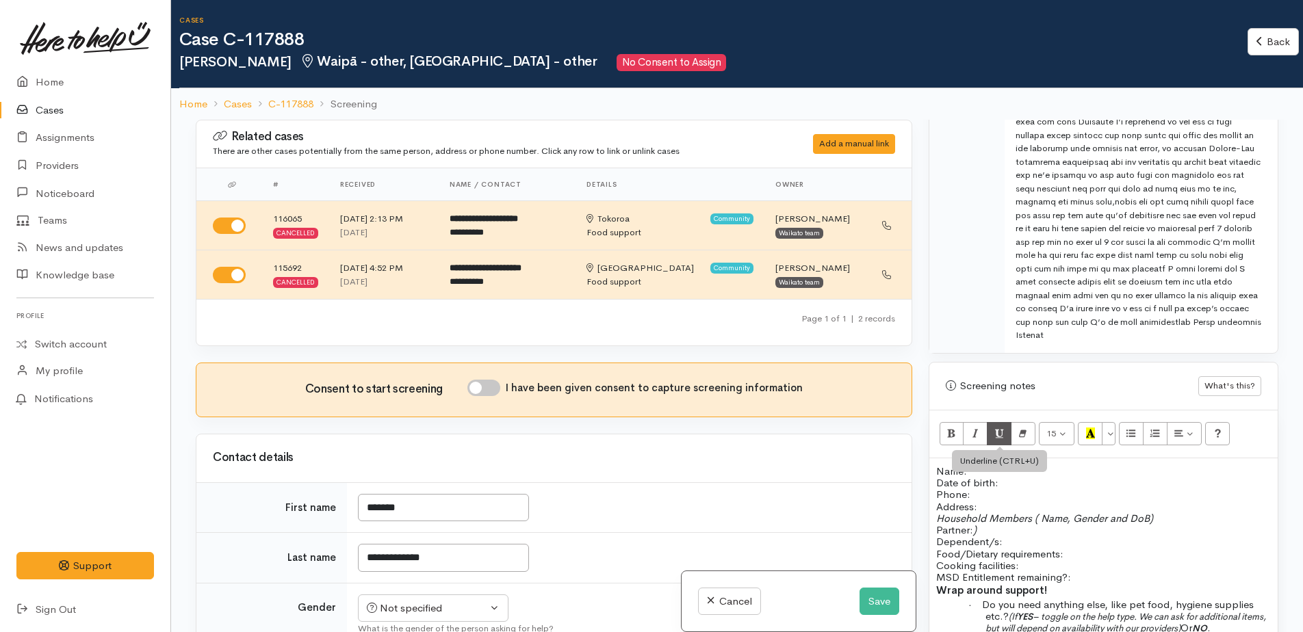
scroll to position [821, 0]
click at [972, 464] on p "Name: Date of birth: Phone:" at bounding box center [1103, 482] width 335 height 36
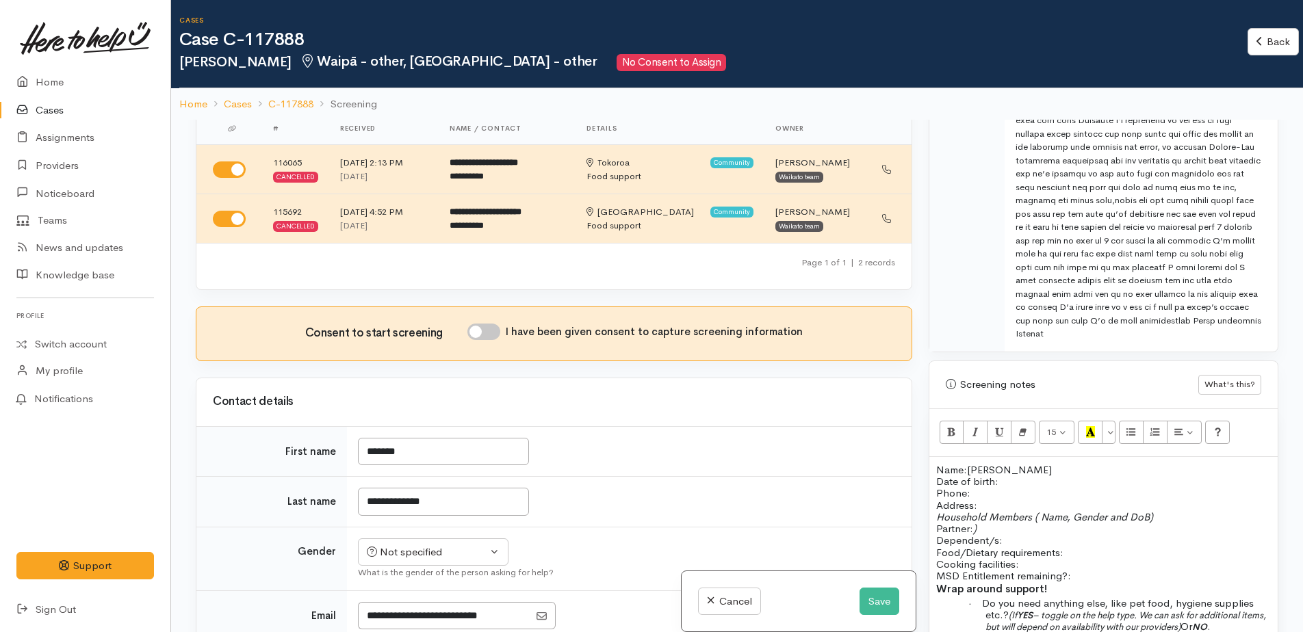
scroll to position [205, 0]
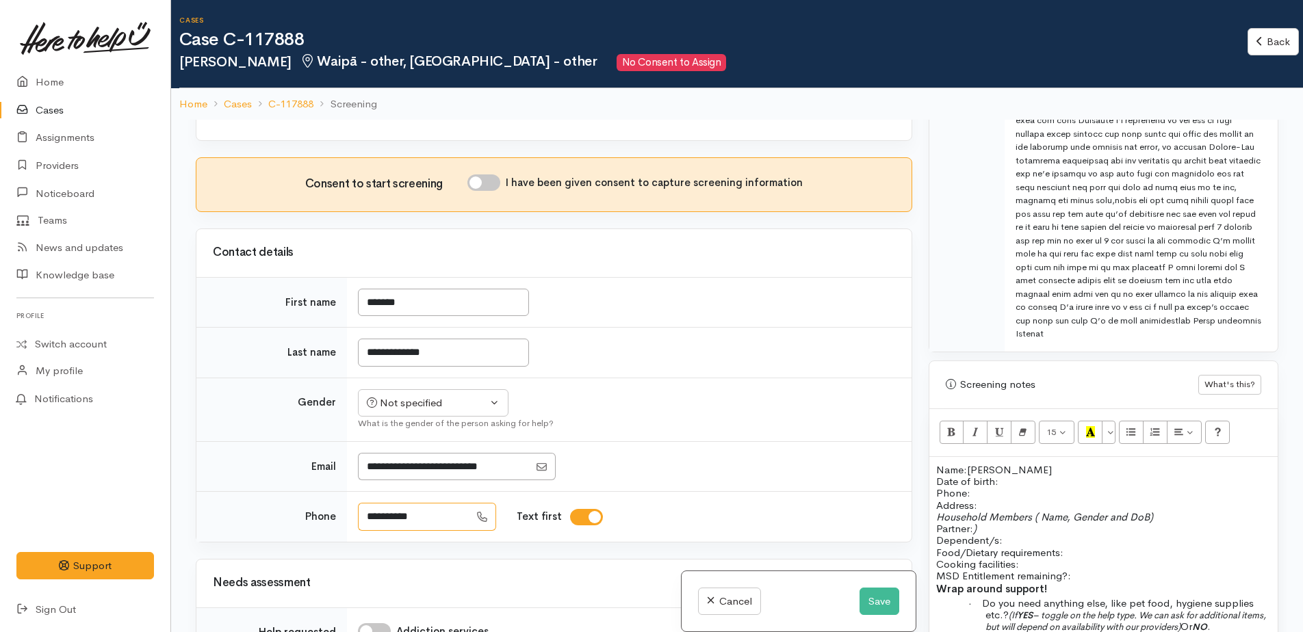
drag, startPoint x: 456, startPoint y: 521, endPoint x: 365, endPoint y: 516, distance: 91.8
click at [365, 516] on input "**********" at bounding box center [414, 517] width 112 height 28
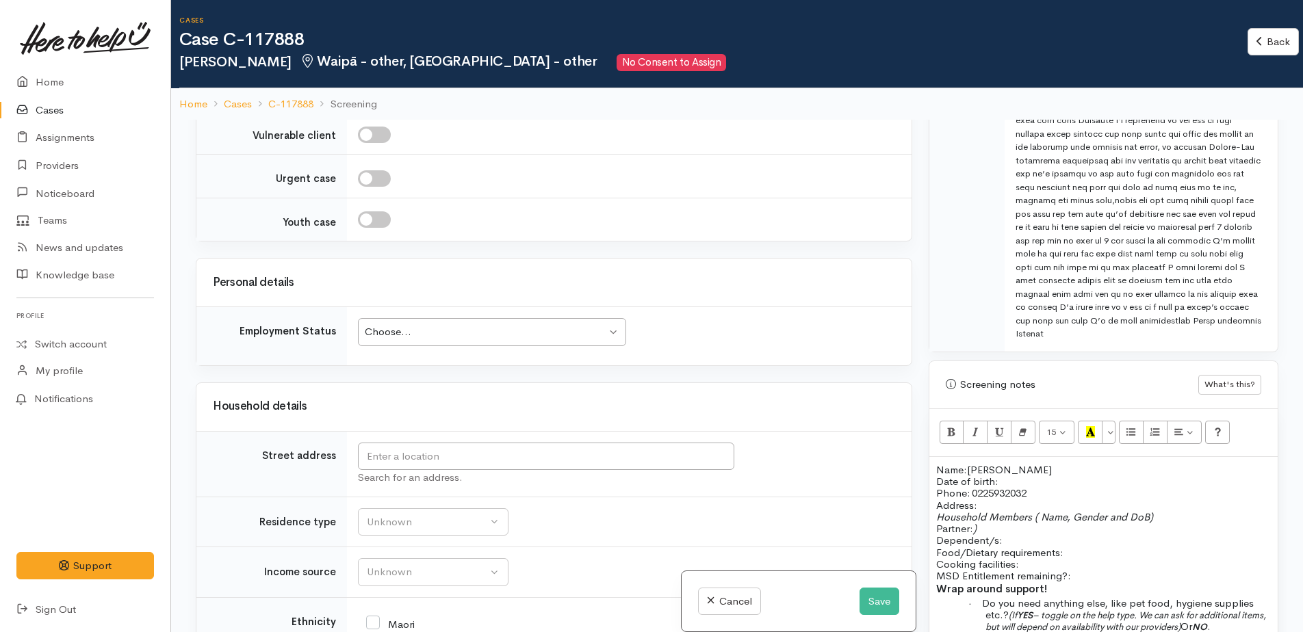
scroll to position [1369, 0]
click at [435, 449] on input "text" at bounding box center [546, 456] width 376 height 28
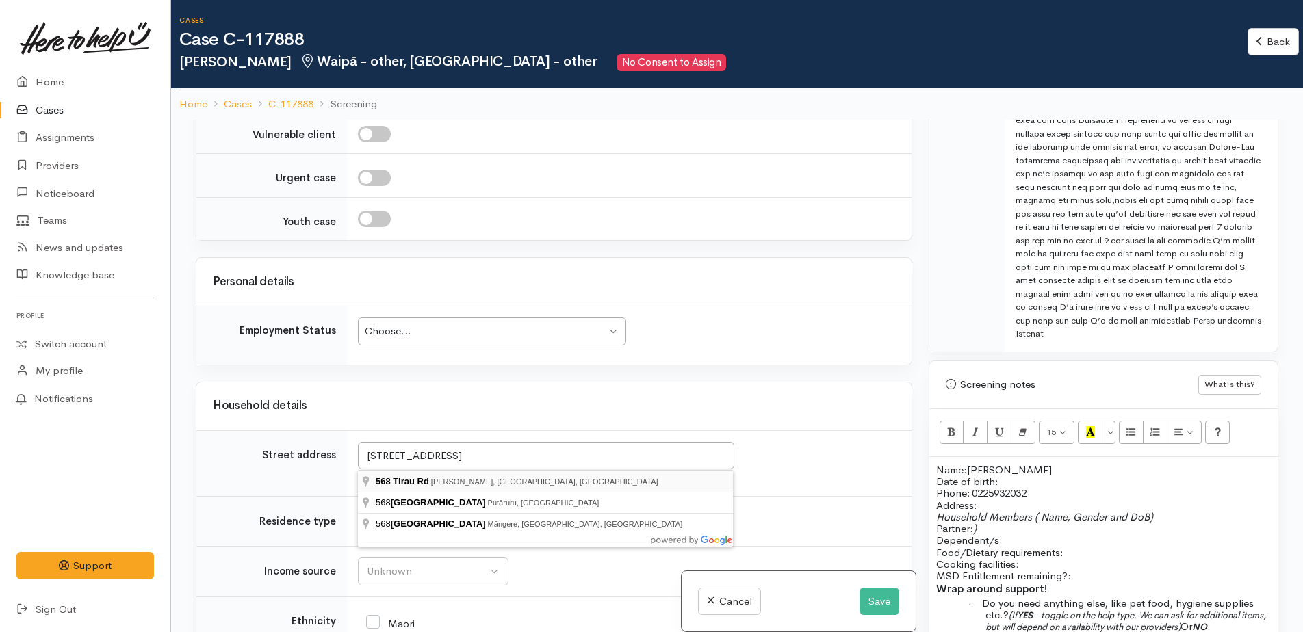
type input "568 Tirau Rd, Karapiro, Cambridge, New Zealand"
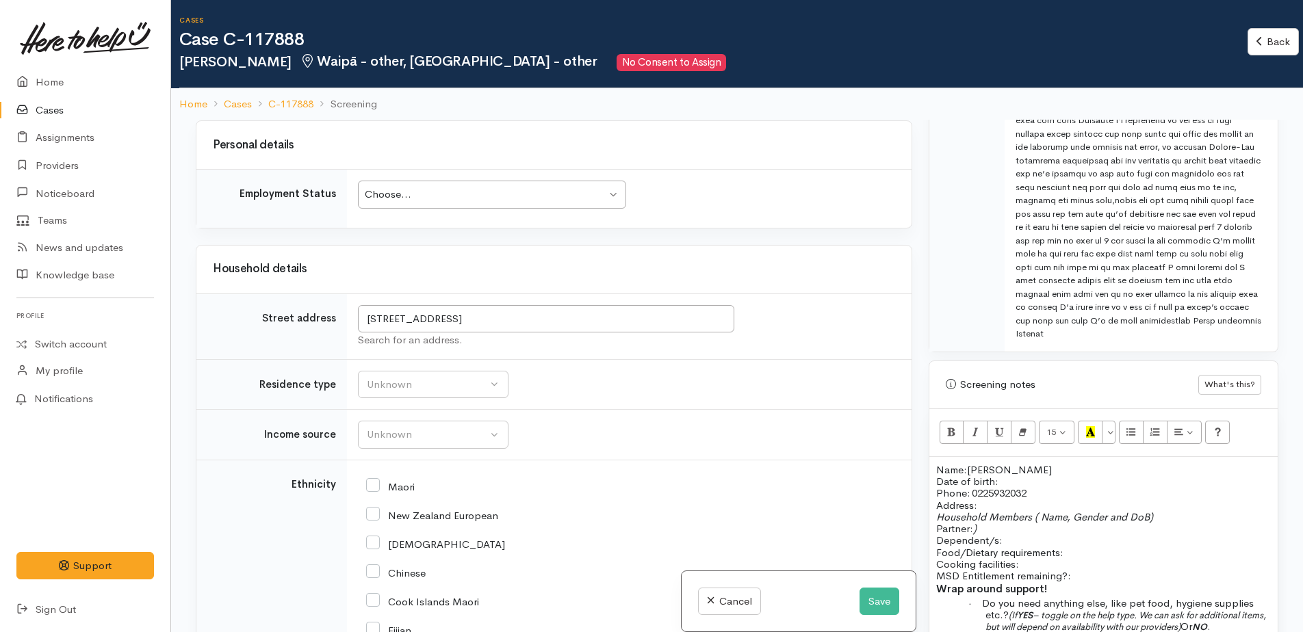
scroll to position [890, 0]
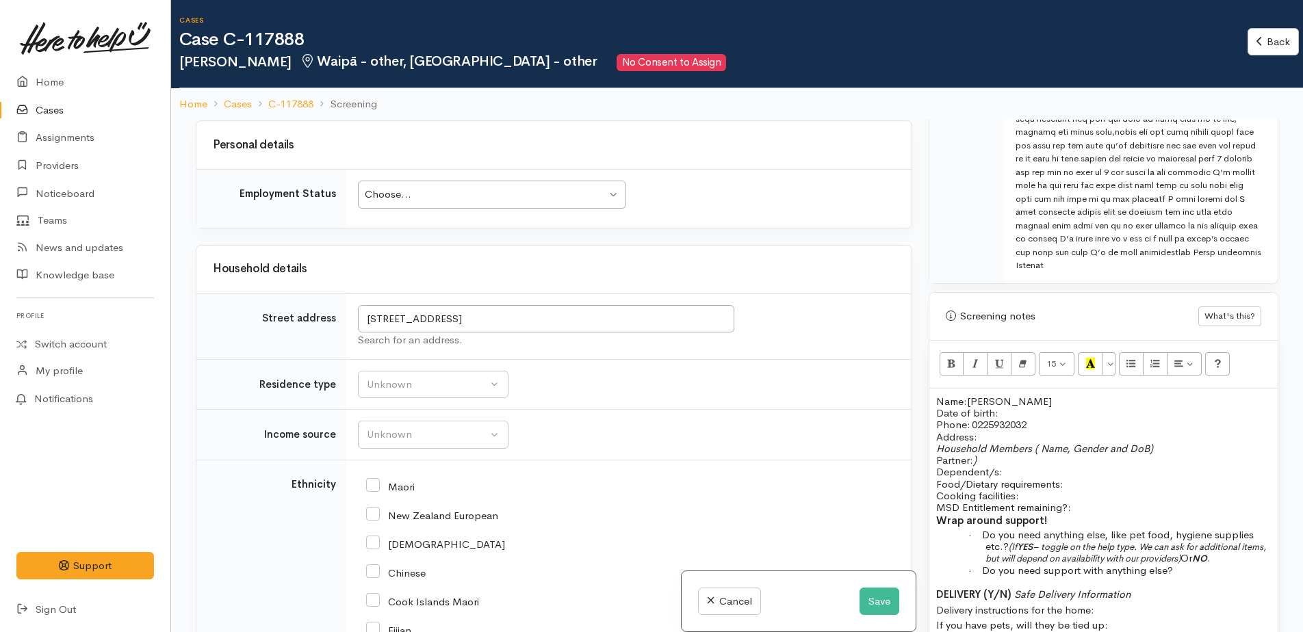
click at [1008, 400] on p "Name: Jessia Berger-Sewell Date of birth: Phone:   0225932032" at bounding box center [1103, 414] width 335 height 36
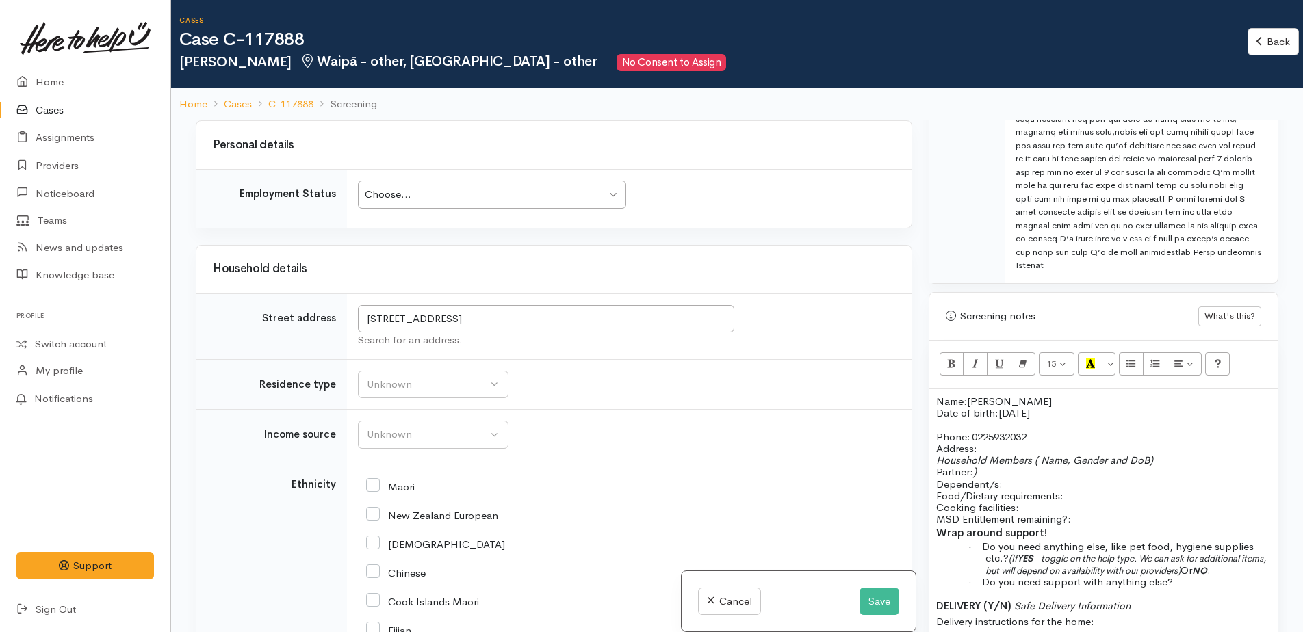
click at [1002, 461] on p "Household Members ( Name, Gender and DoB) Partner: ) Dependent/s:" at bounding box center [1103, 472] width 335 height 36
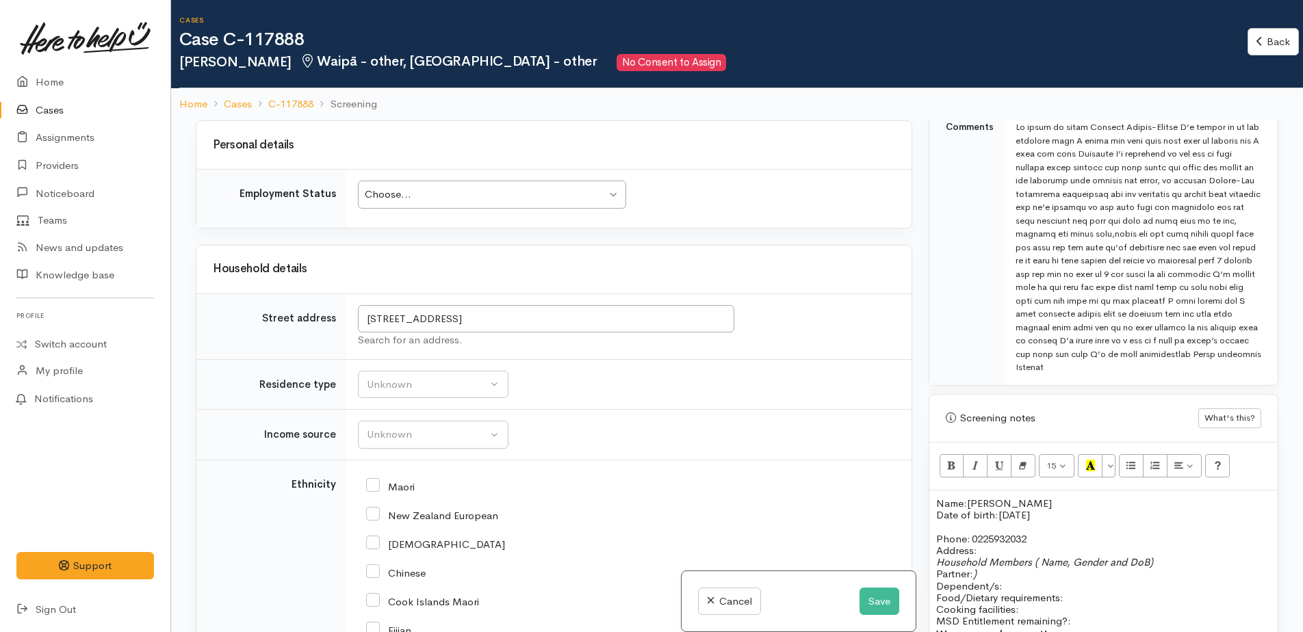
scroll to position [821, 0]
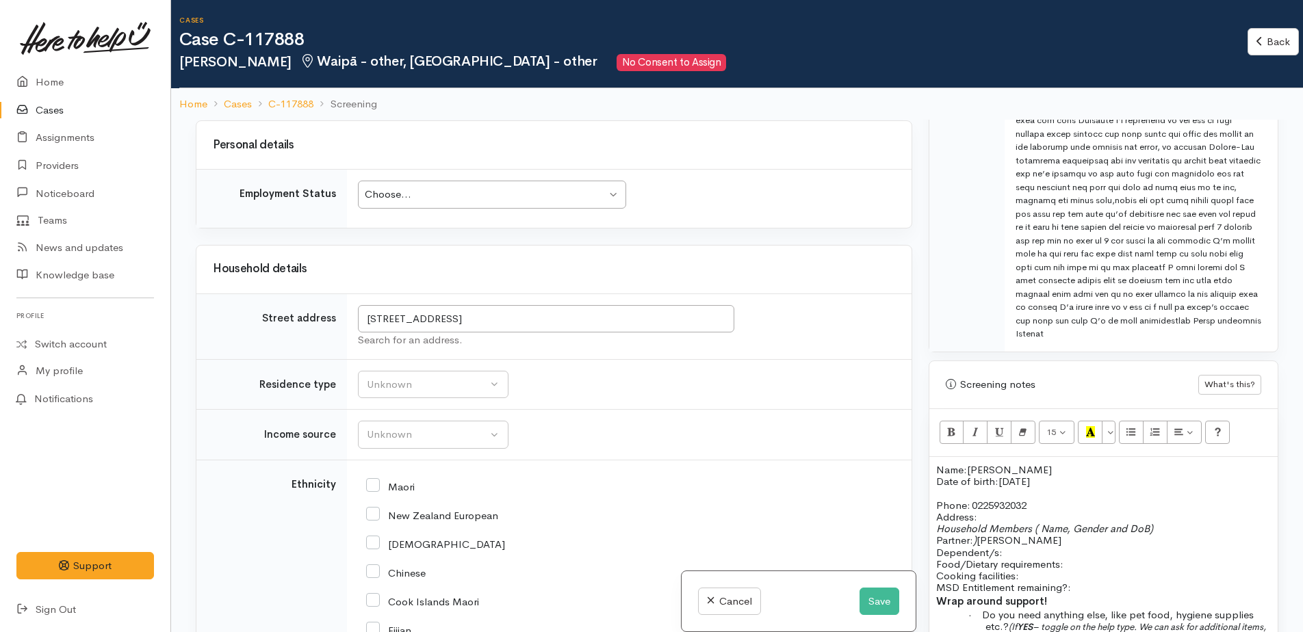
click at [1029, 534] on span "Taylor-Ray" at bounding box center [1019, 540] width 85 height 13
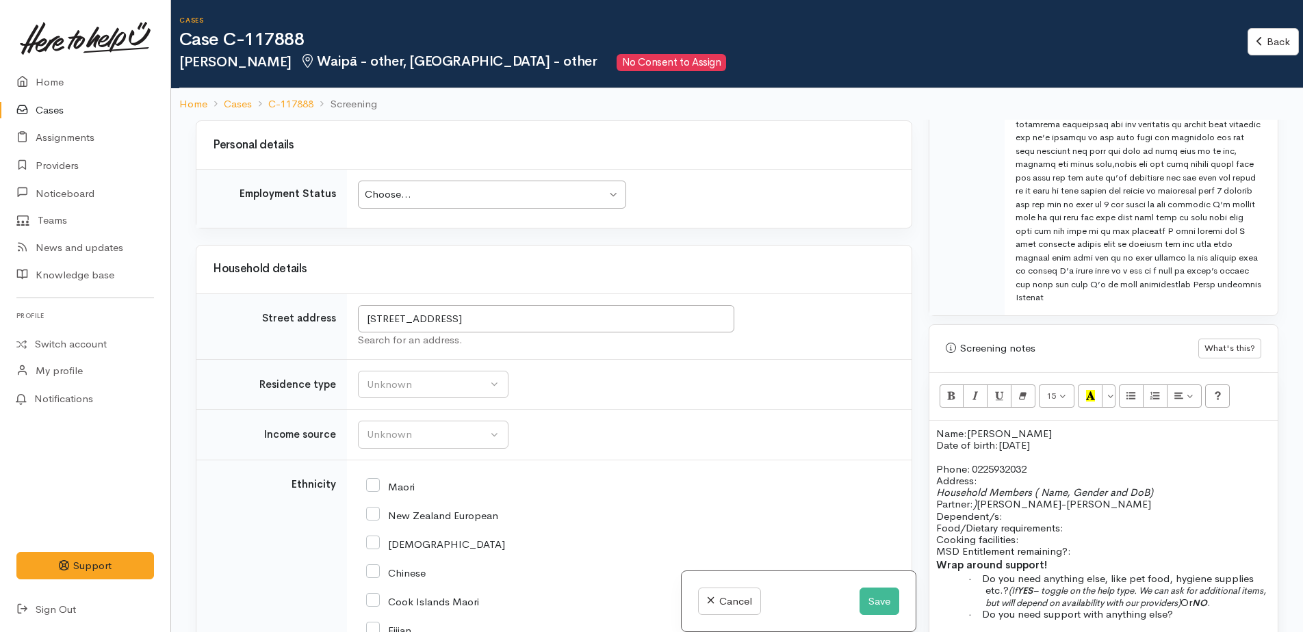
scroll to position [890, 0]
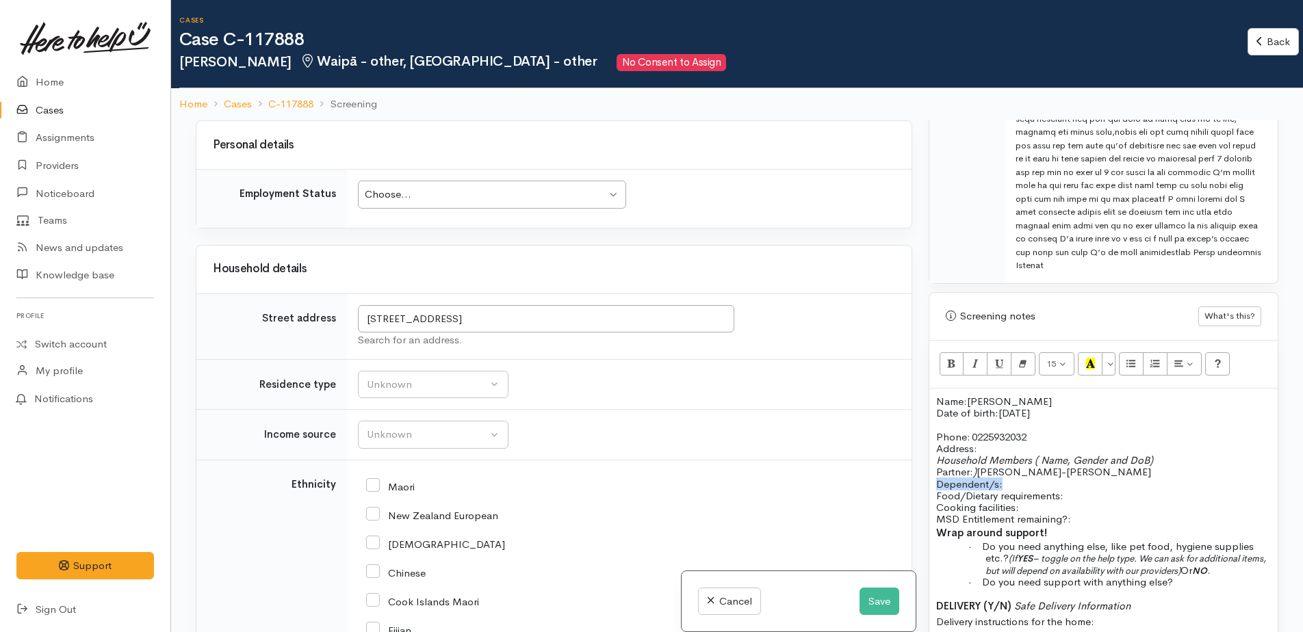
drag, startPoint x: 1004, startPoint y: 470, endPoint x: 933, endPoint y: 467, distance: 70.6
click at [933, 467] on div "Name: Jessia Berger-Sewell Date of birth: 7/4/2003 Phone:   0225932032 Address:…" at bounding box center [1103, 541] width 348 height 305
click at [1083, 490] on p "Food/Dietary requirements: Cooking facilities: MSD Entitlement remaining?:" at bounding box center [1103, 508] width 335 height 36
click at [1052, 492] on p "Food/Dietary requirements: no Cooking facilities: MSD Entitlement remaining?:" at bounding box center [1103, 508] width 335 height 36
click at [1078, 510] on p "Food/Dietary requirements: no Cooking facilities: yes MSD Entitlement remaining…" at bounding box center [1103, 508] width 335 height 36
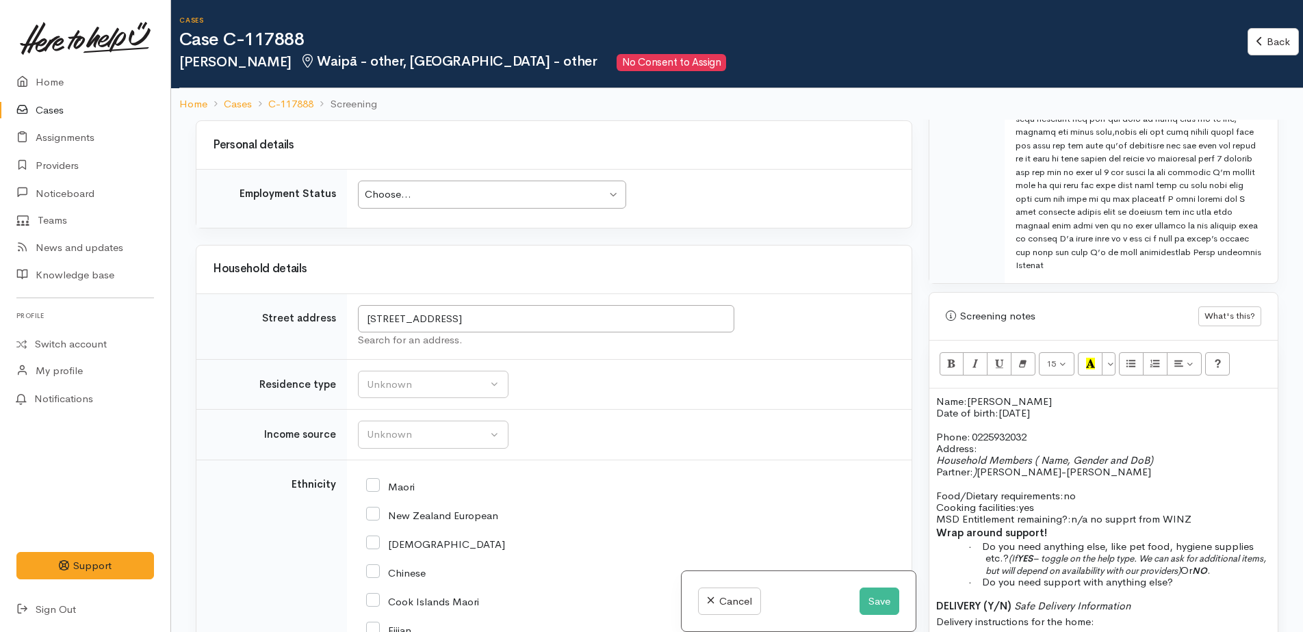
click at [1073, 526] on p "Wrap around support!" at bounding box center [1103, 534] width 335 height 16
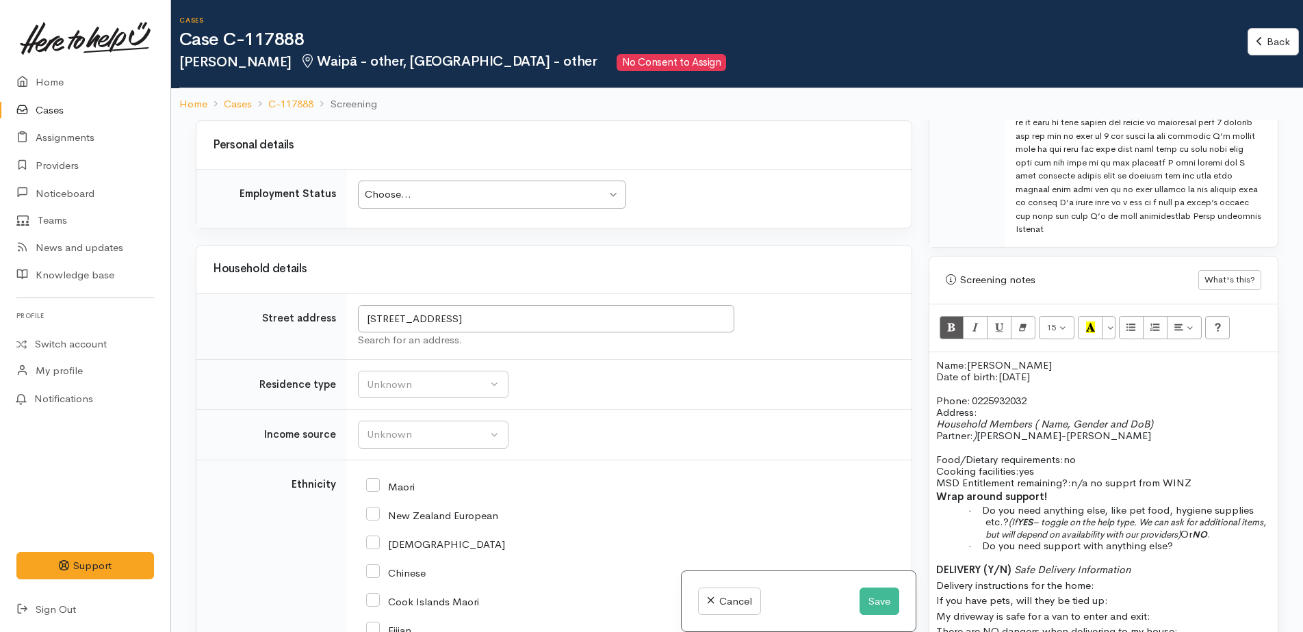
scroll to position [958, 0]
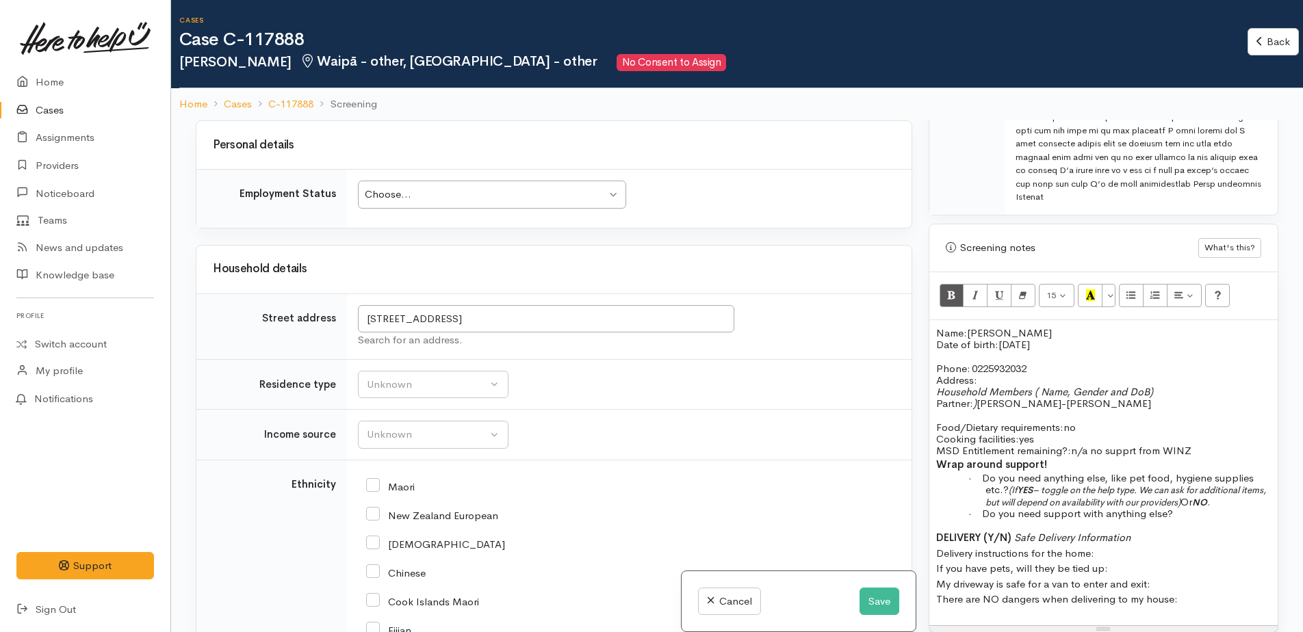
click at [1109, 425] on p "Food/Dietary requirements: no Cooking facilities: yes MSD Entitlement remaining…" at bounding box center [1103, 440] width 335 height 36
click at [1136, 433] on span "limited cooking faculties but has a microwave" at bounding box center [1123, 439] width 209 height 13
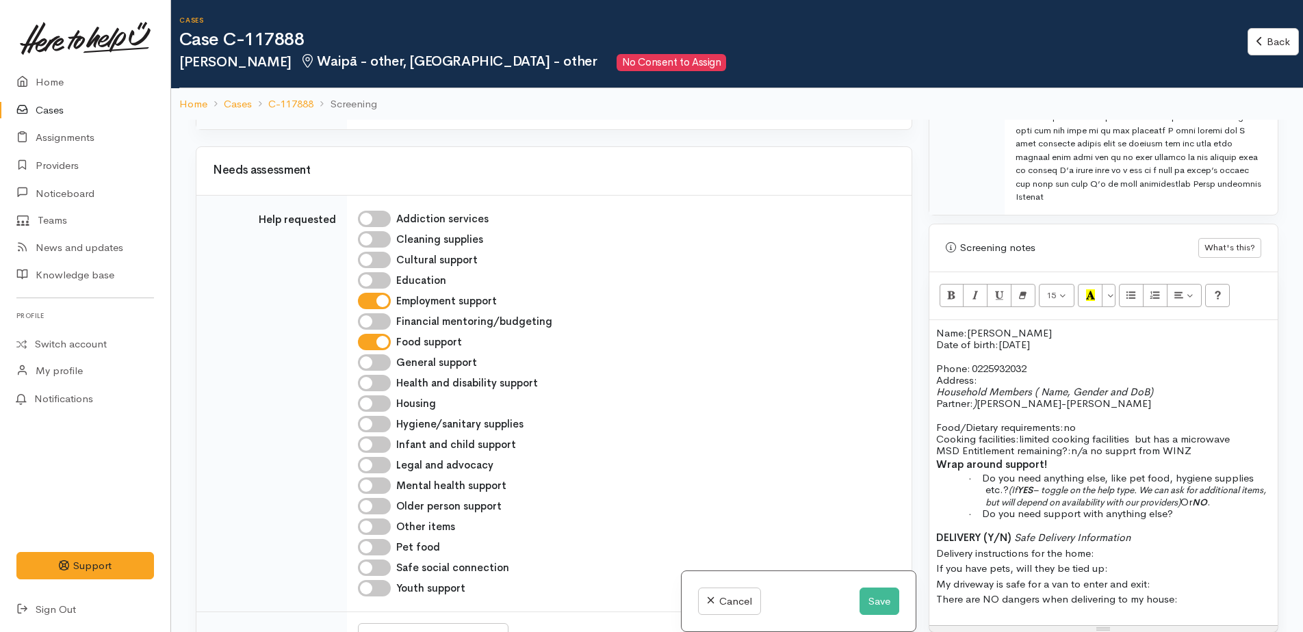
scroll to position [616, 0]
click at [367, 545] on input "Pet food" at bounding box center [374, 549] width 33 height 16
checkbox input "true"
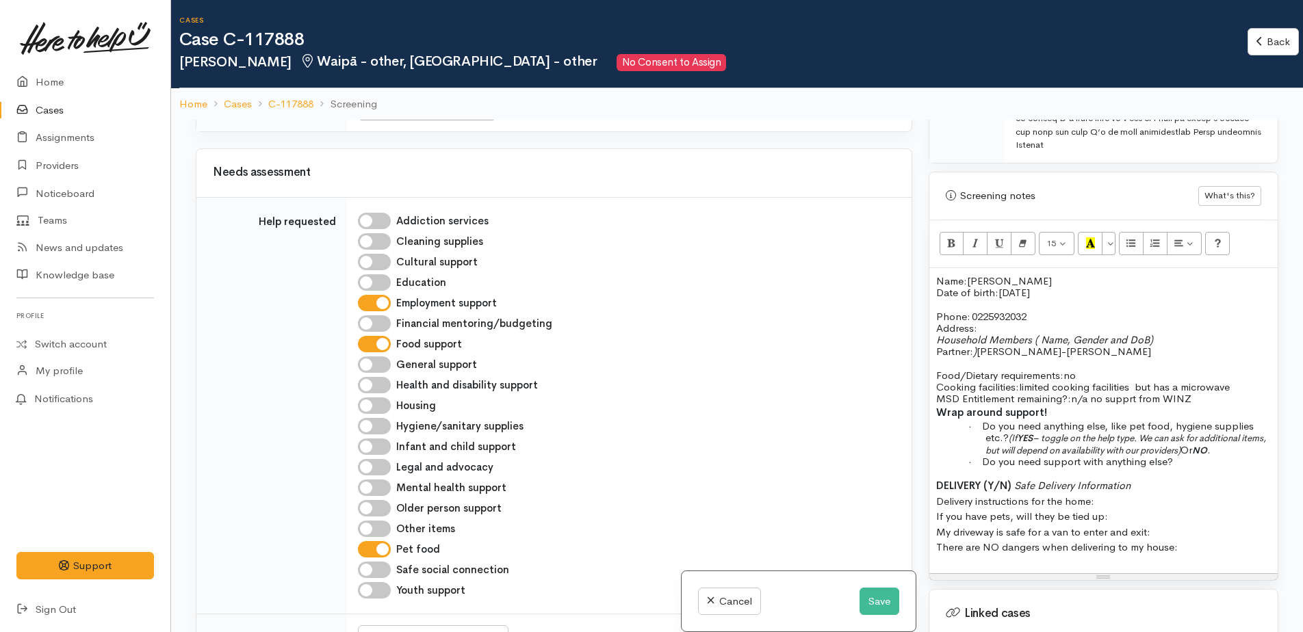
scroll to position [1095, 0]
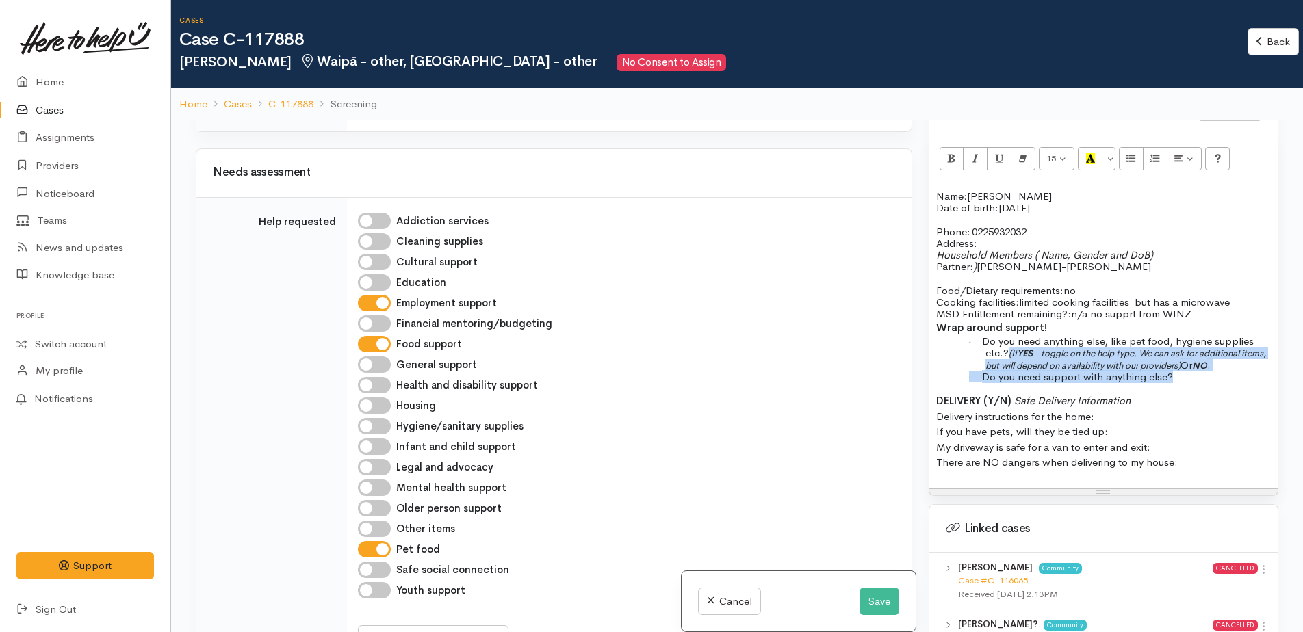
drag, startPoint x: 1009, startPoint y: 337, endPoint x: 1181, endPoint y: 365, distance: 173.9
click at [1181, 365] on div "Name: Jessia Berger-Sewell Date of birth: 7/4/2003 Phone:   0225932032 Address:…" at bounding box center [1103, 335] width 348 height 305
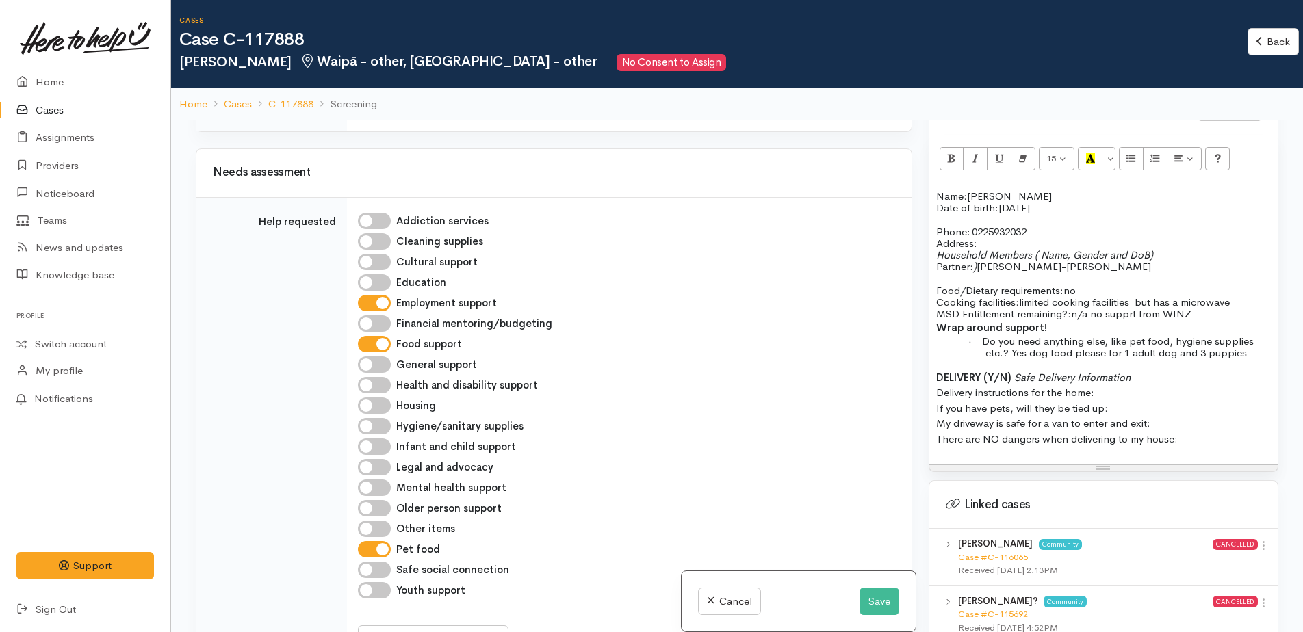
drag, startPoint x: 931, startPoint y: 362, endPoint x: 1182, endPoint y: 430, distance: 259.5
click at [1182, 430] on div "Name: Jessia Berger-Sewell Date of birth: 7/4/2003 Phone:   0225932032 Address:…" at bounding box center [1103, 323] width 348 height 281
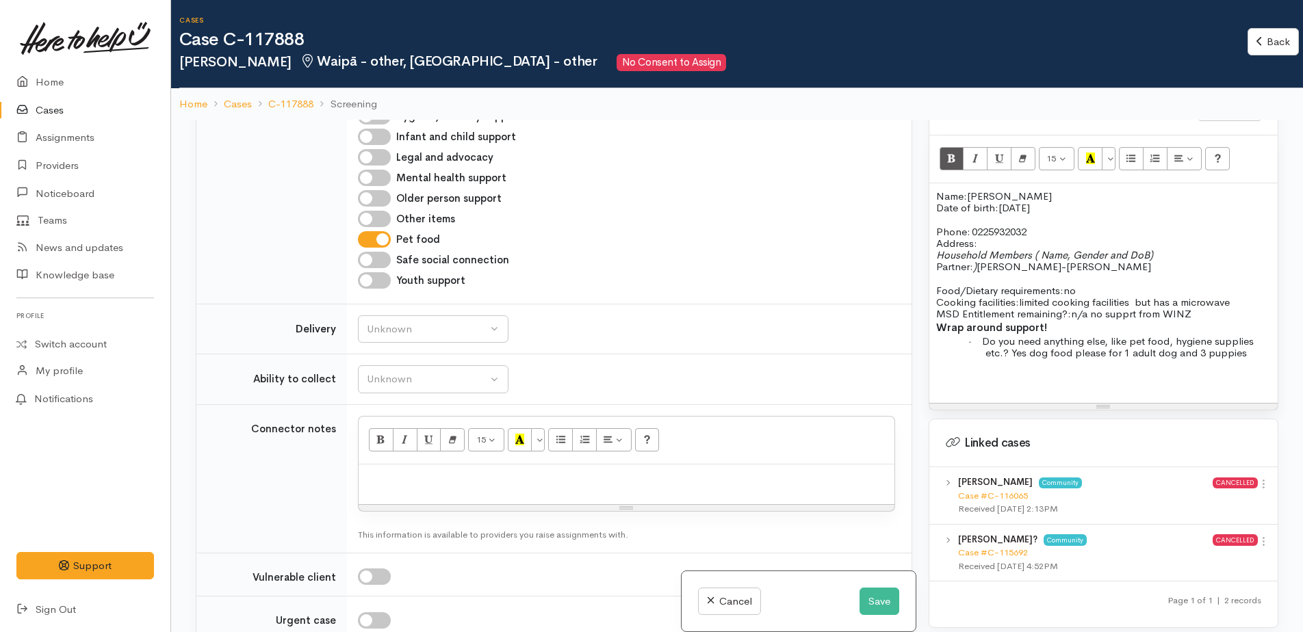
scroll to position [958, 0]
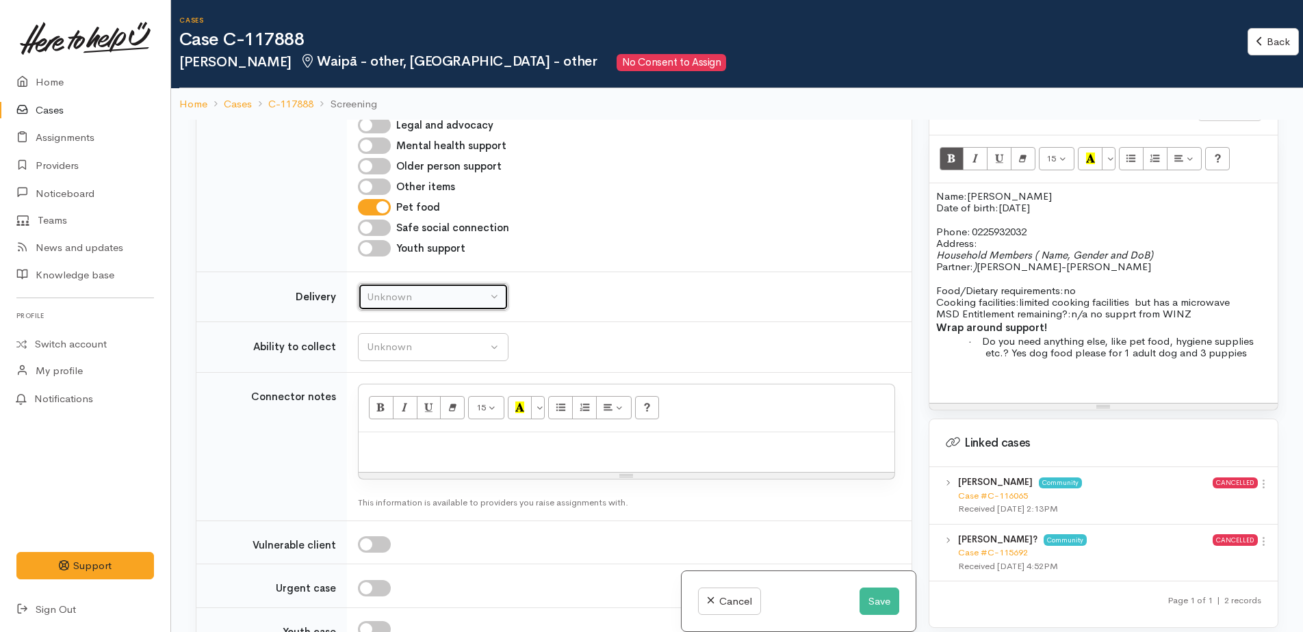
click at [405, 289] on div "Unknown" at bounding box center [427, 297] width 120 height 16
click at [383, 424] on span "No" at bounding box center [382, 425] width 14 height 16
select select "1"
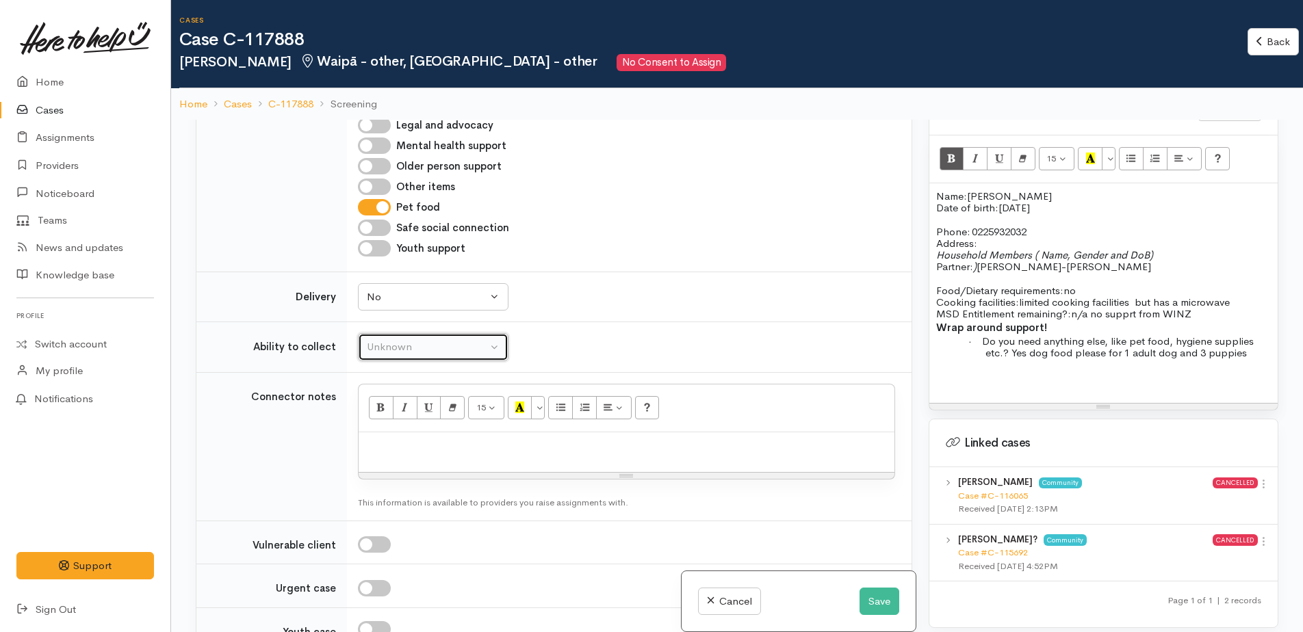
click at [385, 344] on div "Unknown" at bounding box center [427, 347] width 120 height 16
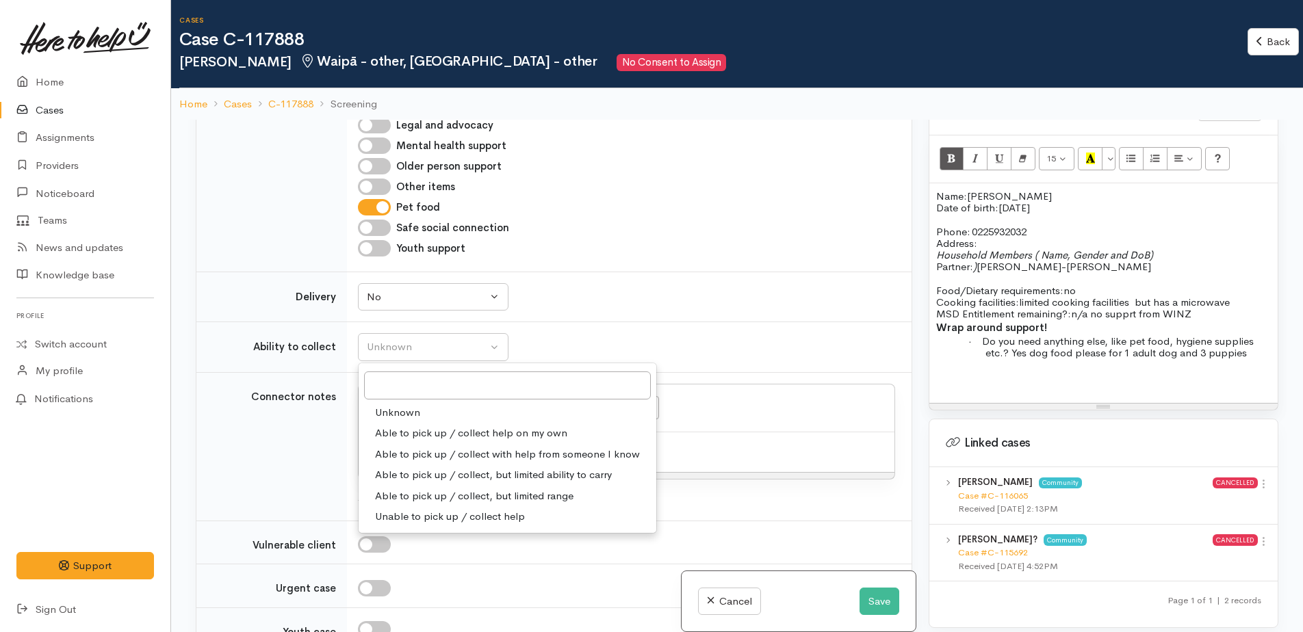
click at [407, 428] on span "Able to pick up / collect help on my own" at bounding box center [471, 434] width 192 height 16
select select "2"
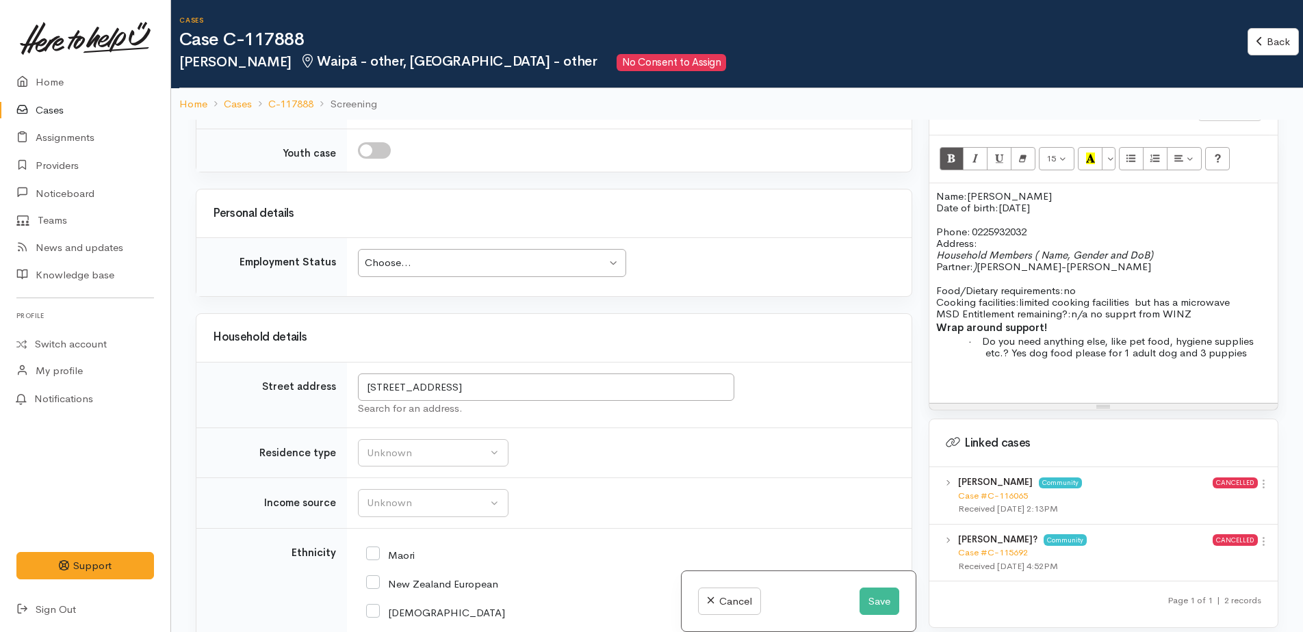
scroll to position [1574, 0]
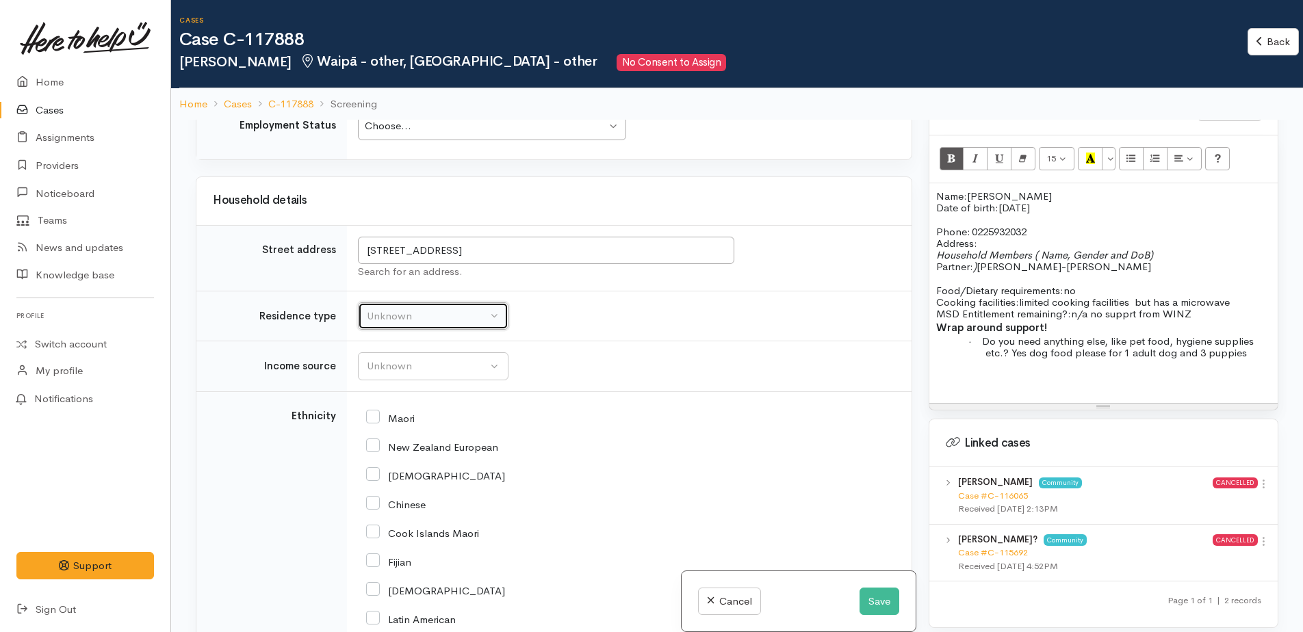
click at [401, 318] on div "Unknown" at bounding box center [427, 317] width 120 height 16
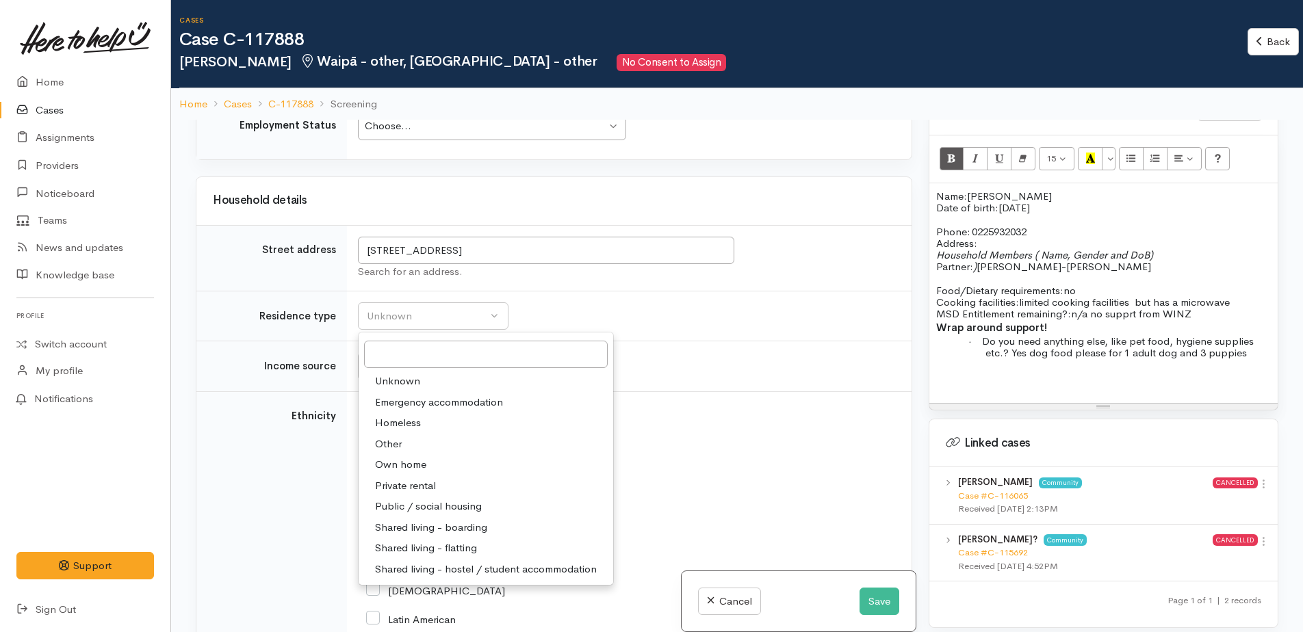
click at [407, 486] on span "Private rental" at bounding box center [405, 486] width 61 height 16
select select "2"
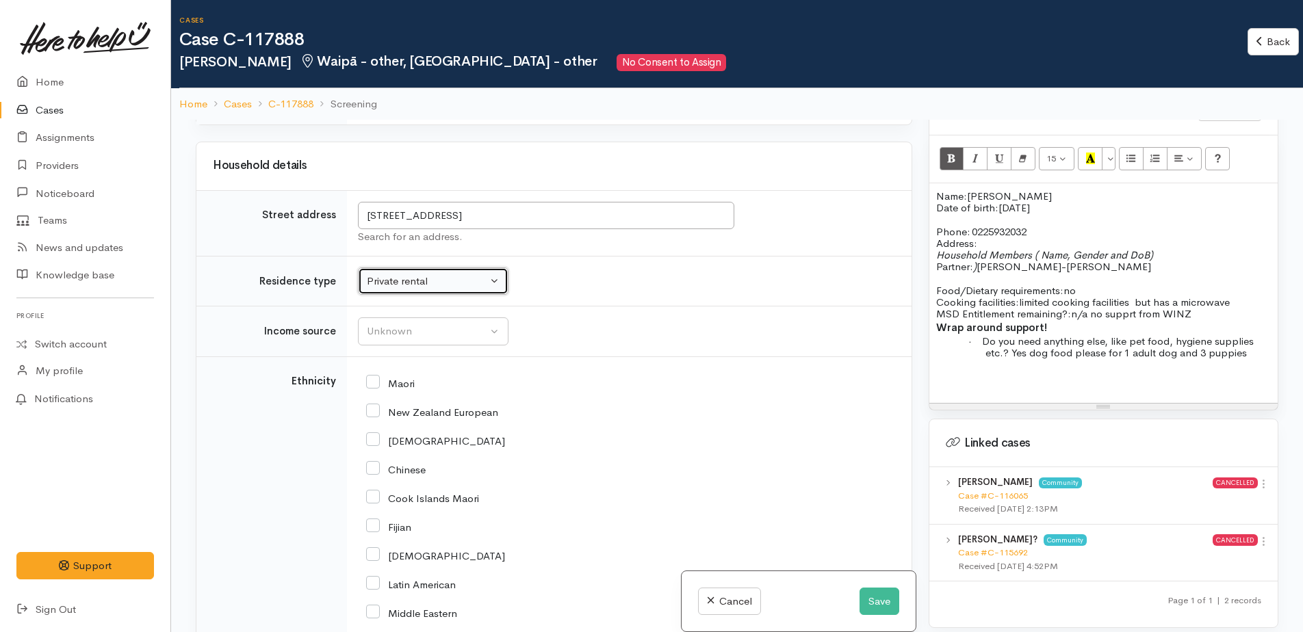
scroll to position [1642, 0]
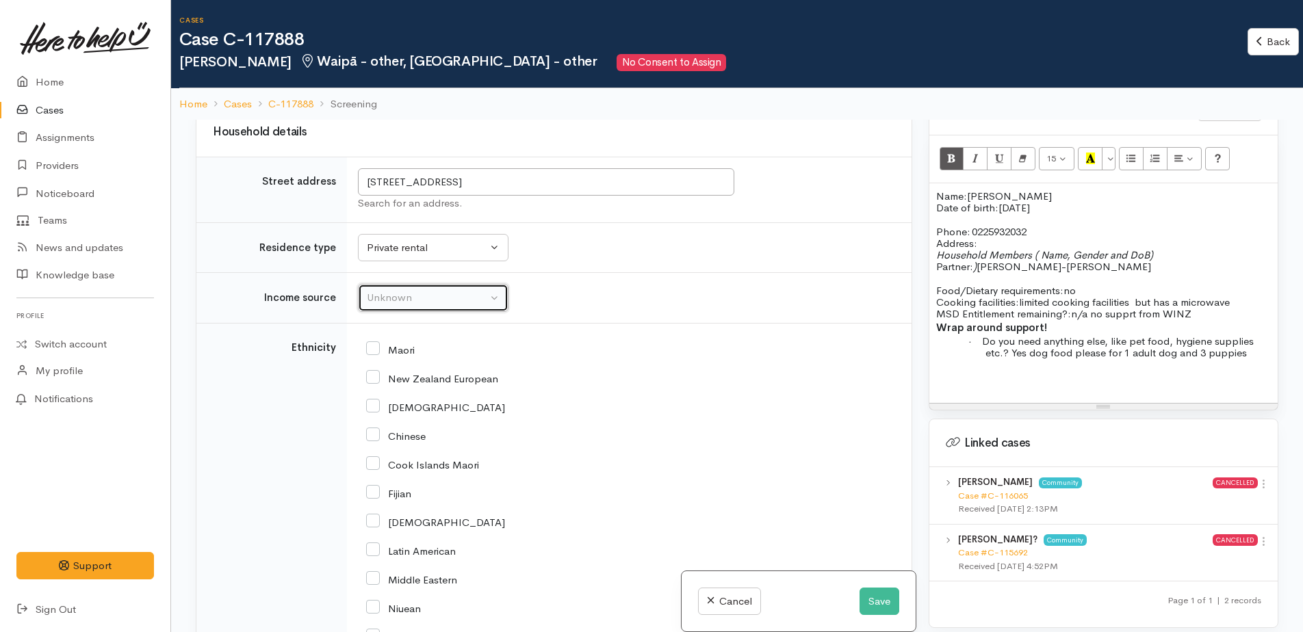
click at [385, 303] on div "Unknown" at bounding box center [427, 298] width 120 height 16
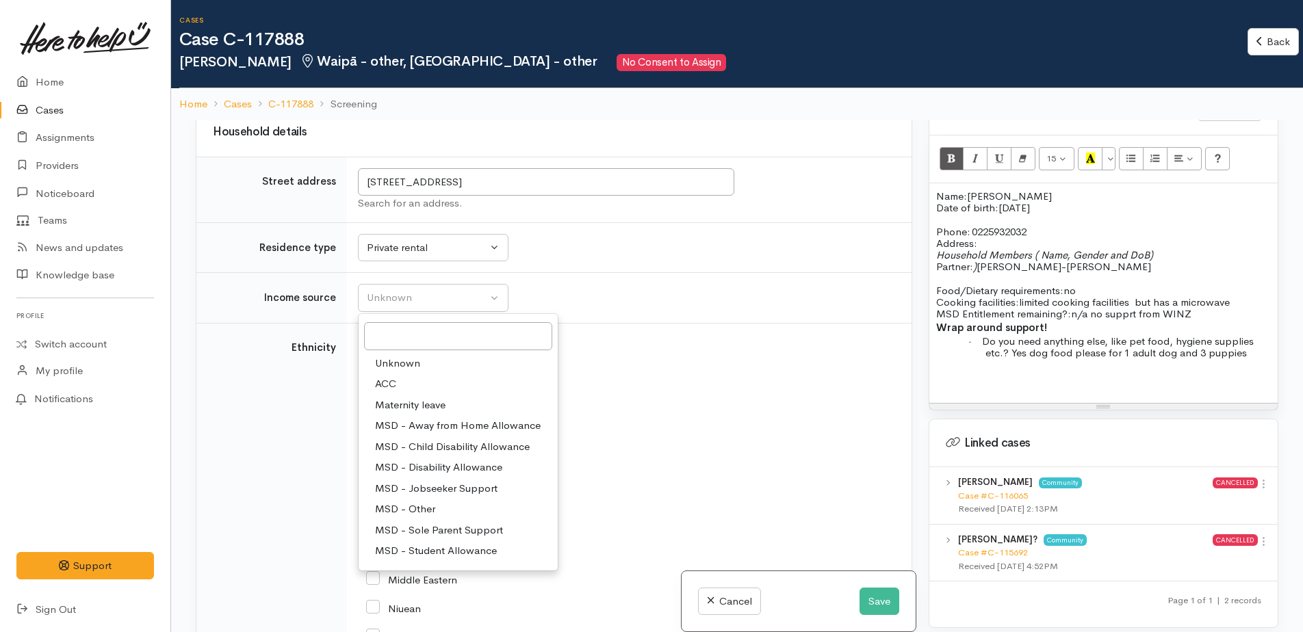
click at [374, 380] on link "ACC" at bounding box center [458, 384] width 199 height 21
select select "8"
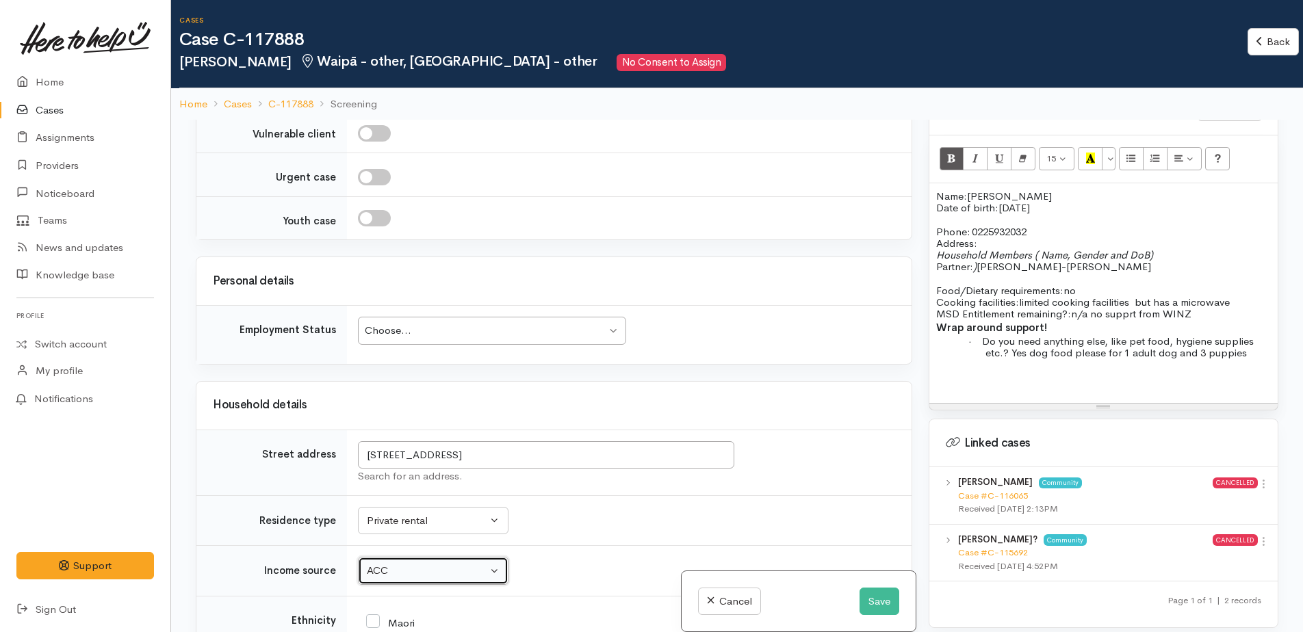
scroll to position [1369, 0]
click at [441, 343] on div "Choose... Choose..." at bounding box center [492, 332] width 268 height 28
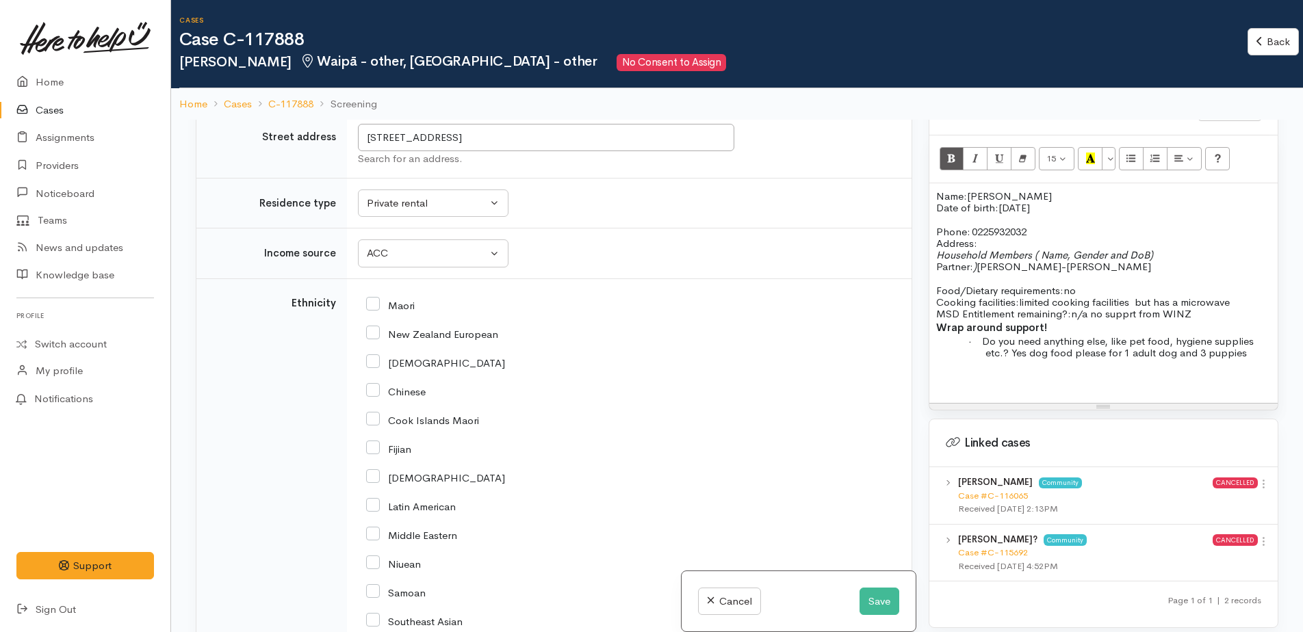
scroll to position [1711, 0]
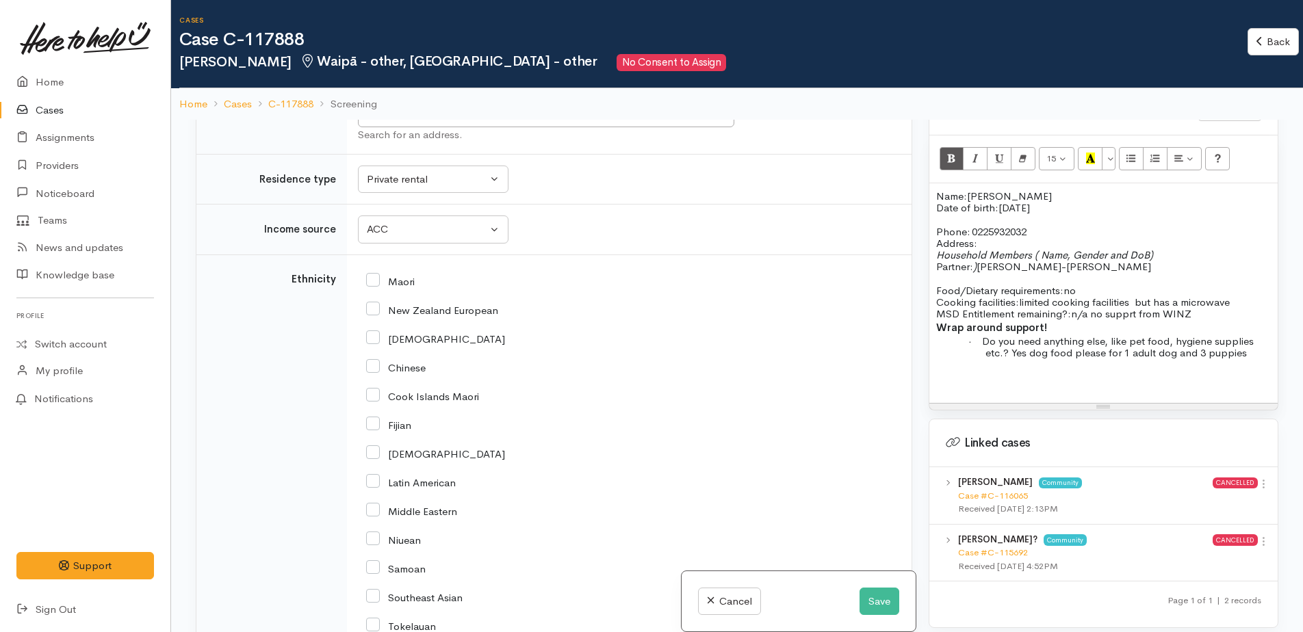
drag, startPoint x: 374, startPoint y: 283, endPoint x: 372, endPoint y: 328, distance: 45.9
click at [372, 283] on input "Maori" at bounding box center [390, 280] width 49 height 12
checkbox input "true"
click at [372, 311] on input "New Zealand European" at bounding box center [432, 309] width 132 height 12
checkbox input "true"
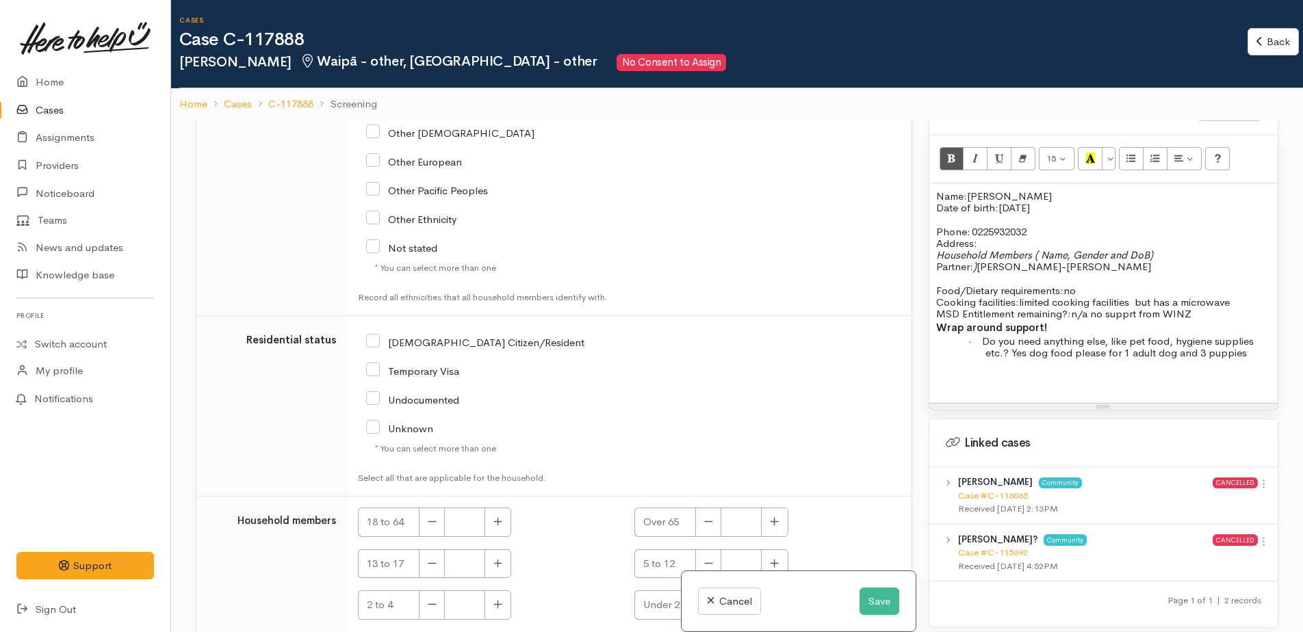
scroll to position [2310, 0]
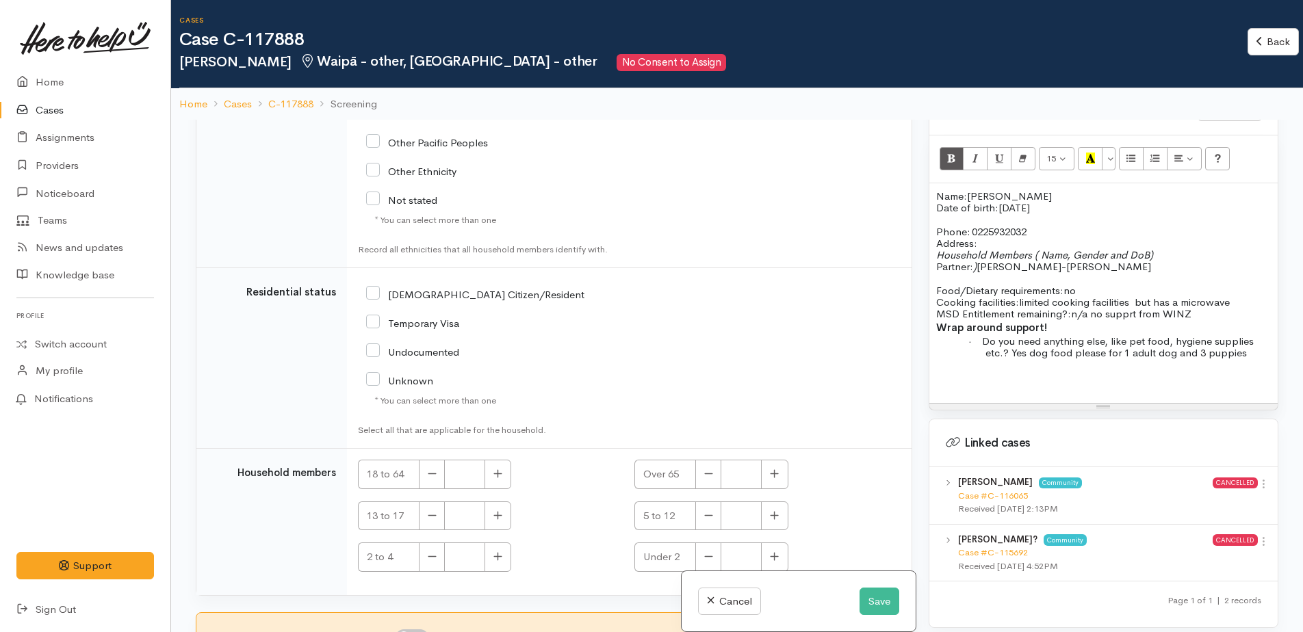
drag, startPoint x: 370, startPoint y: 289, endPoint x: 408, endPoint y: 326, distance: 52.8
click at [369, 289] on input "NZ Citizen/Resident" at bounding box center [475, 293] width 218 height 12
checkbox input "true"
click at [500, 466] on button "button" at bounding box center [498, 474] width 27 height 29
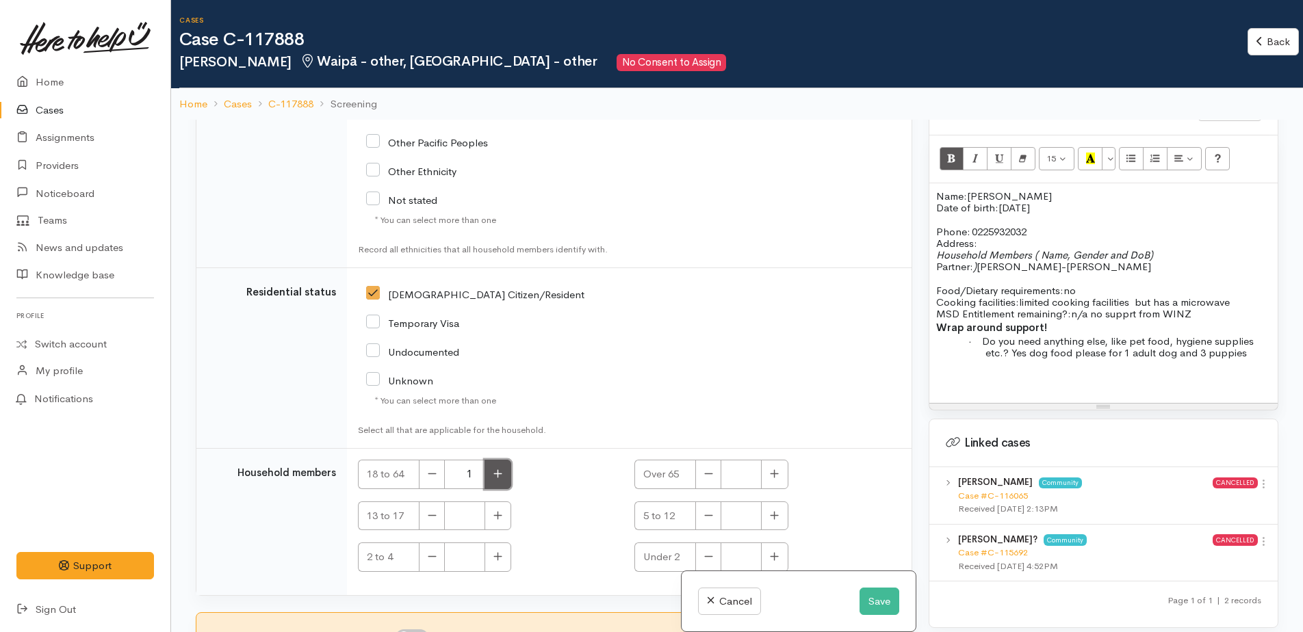
type input "2"
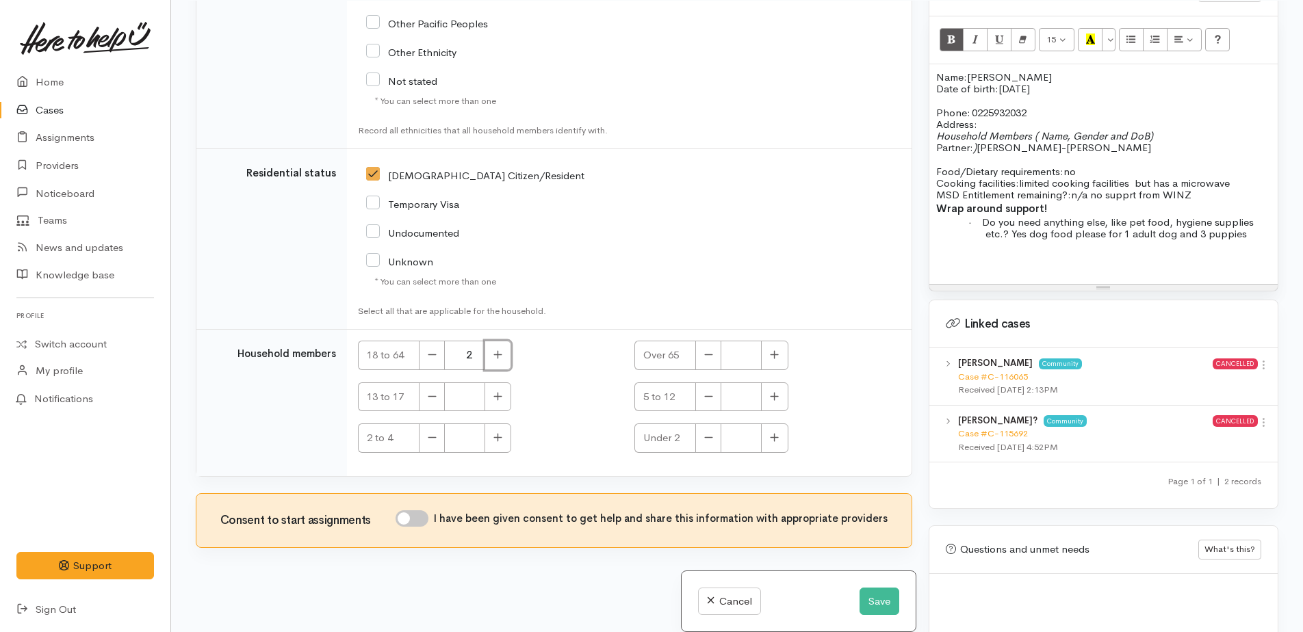
scroll to position [120, 0]
click at [409, 516] on input "I have been given consent to get help and share this information with appropria…" at bounding box center [412, 518] width 33 height 16
checkbox input "true"
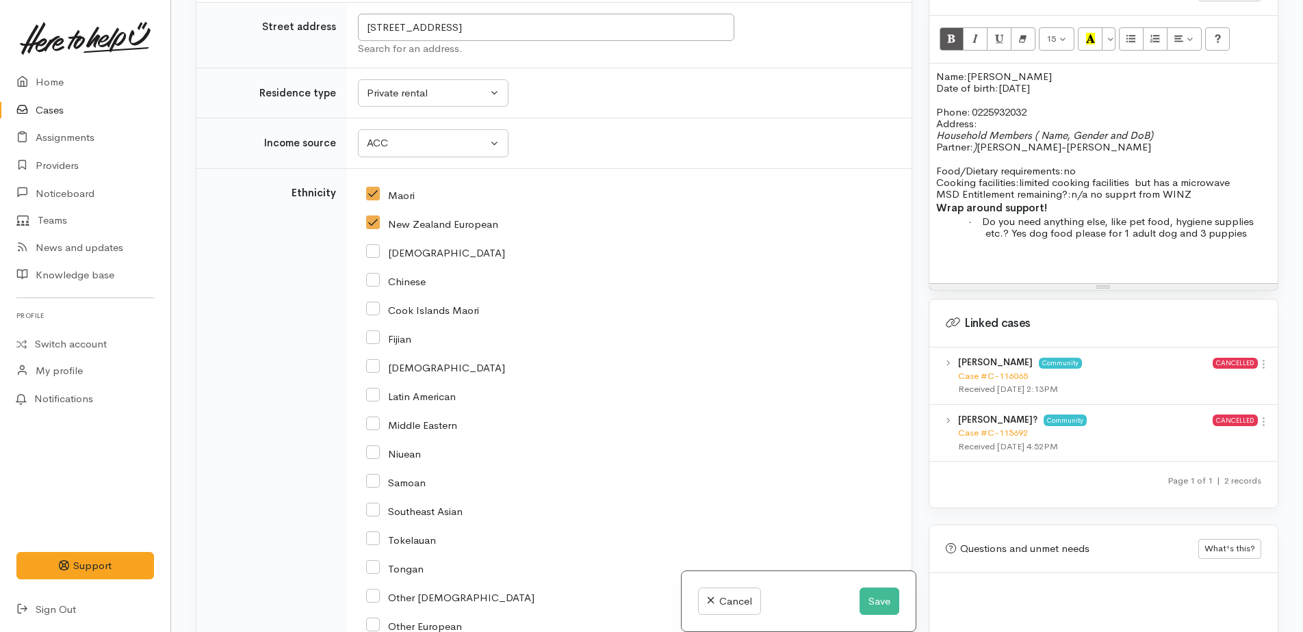
scroll to position [1762, 0]
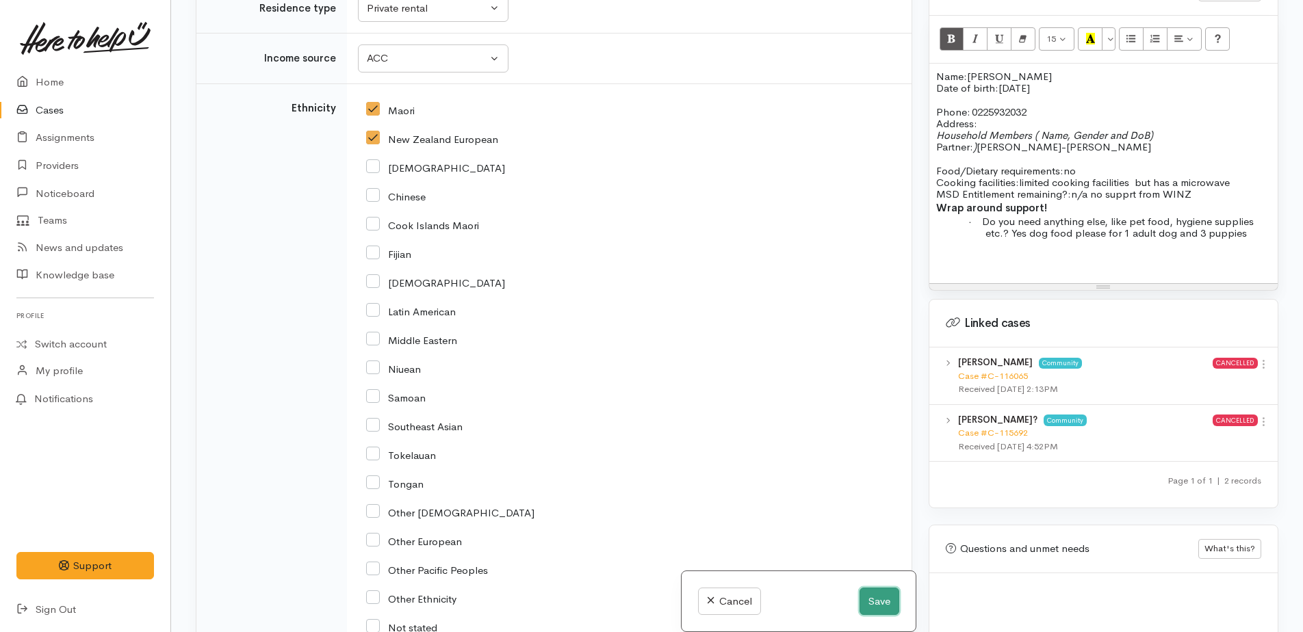
click at [875, 598] on button "Save" at bounding box center [880, 602] width 40 height 28
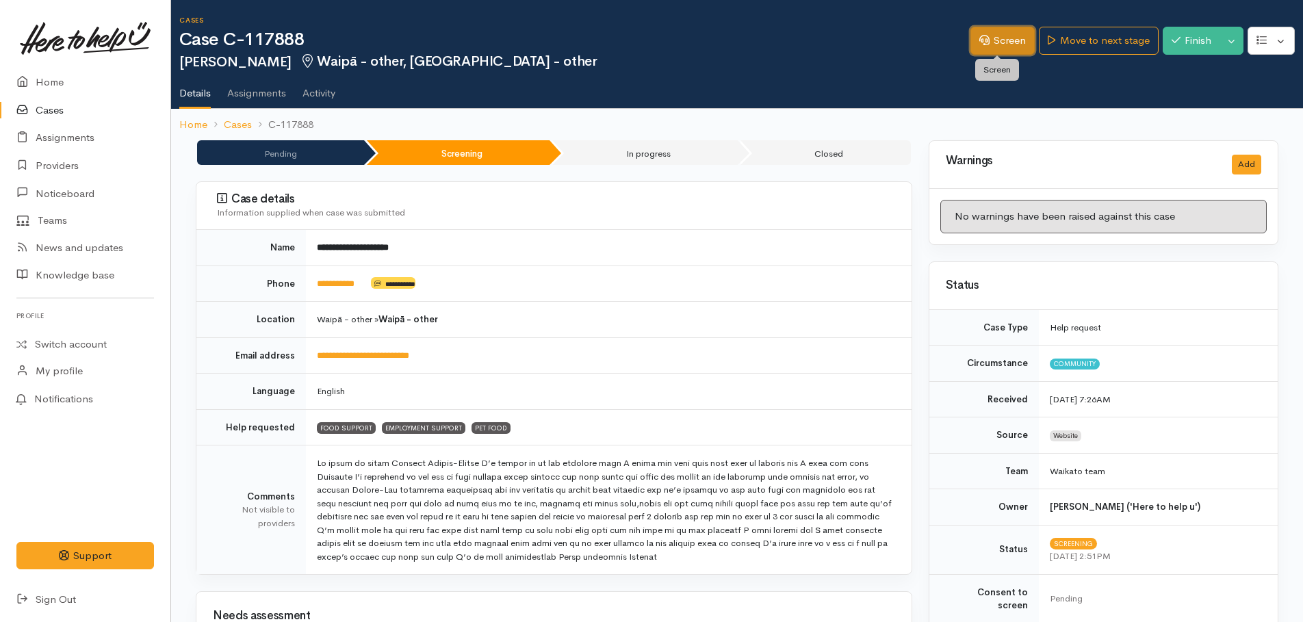
click at [990, 36] on link "Screen" at bounding box center [1002, 41] width 64 height 28
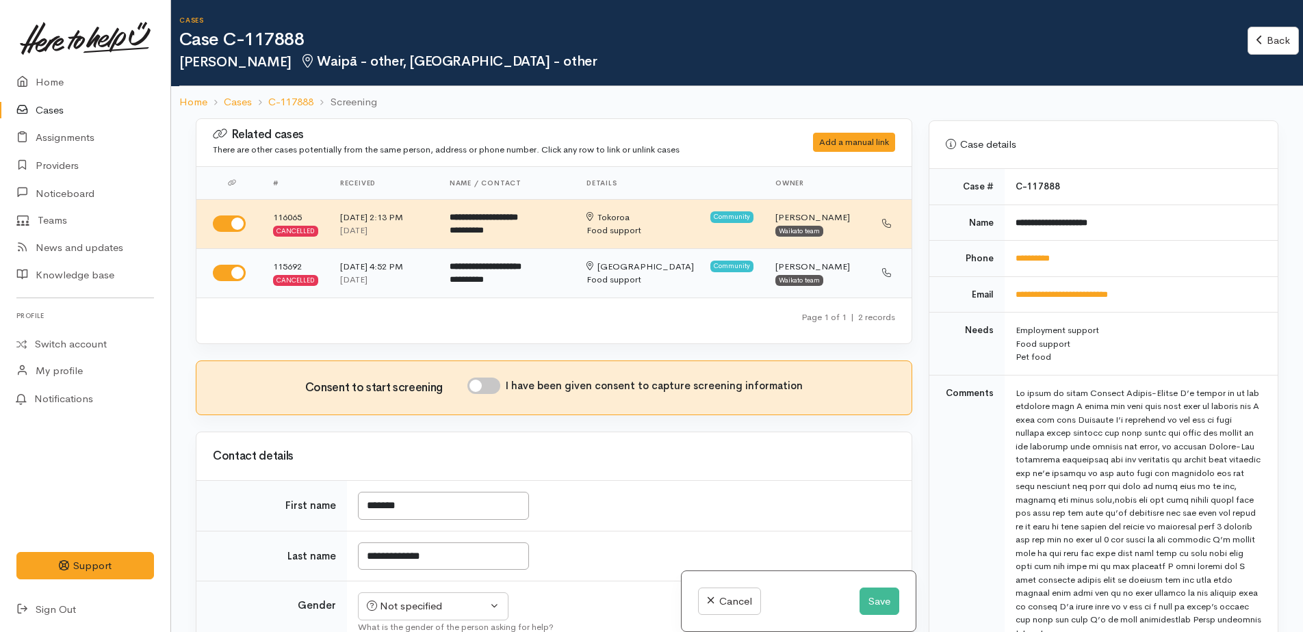
scroll to position [616, 0]
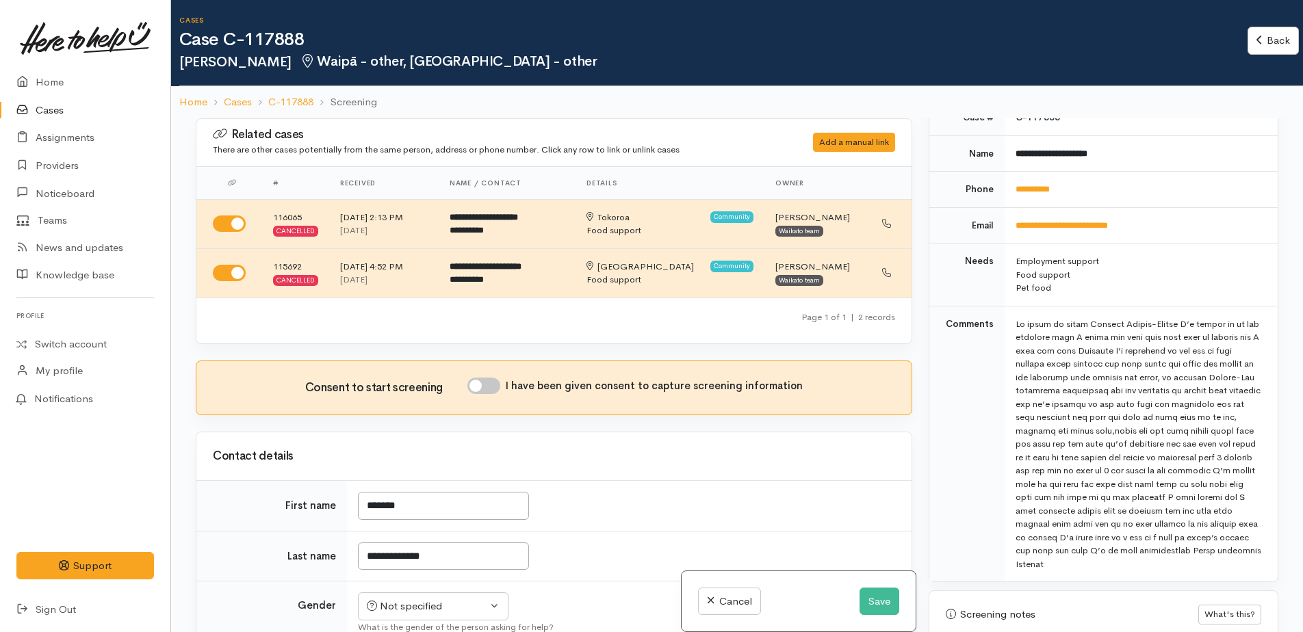
click at [480, 389] on input "I have been given consent to capture screening information" at bounding box center [483, 386] width 33 height 16
checkbox input "true"
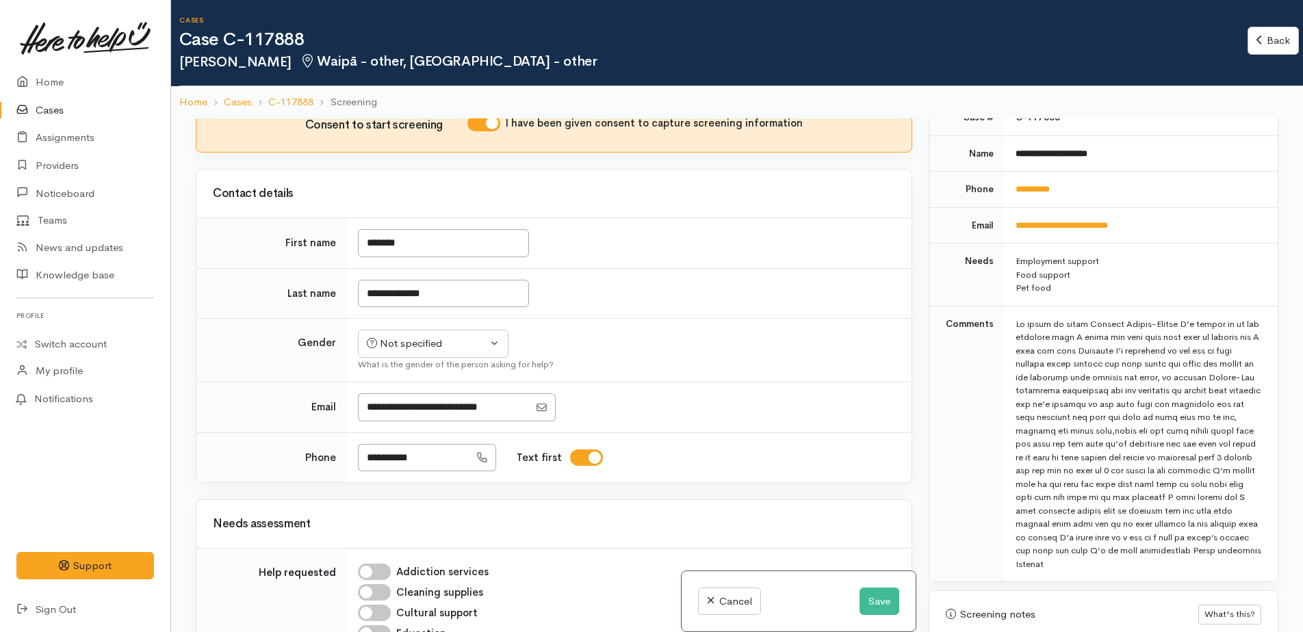
scroll to position [274, 0]
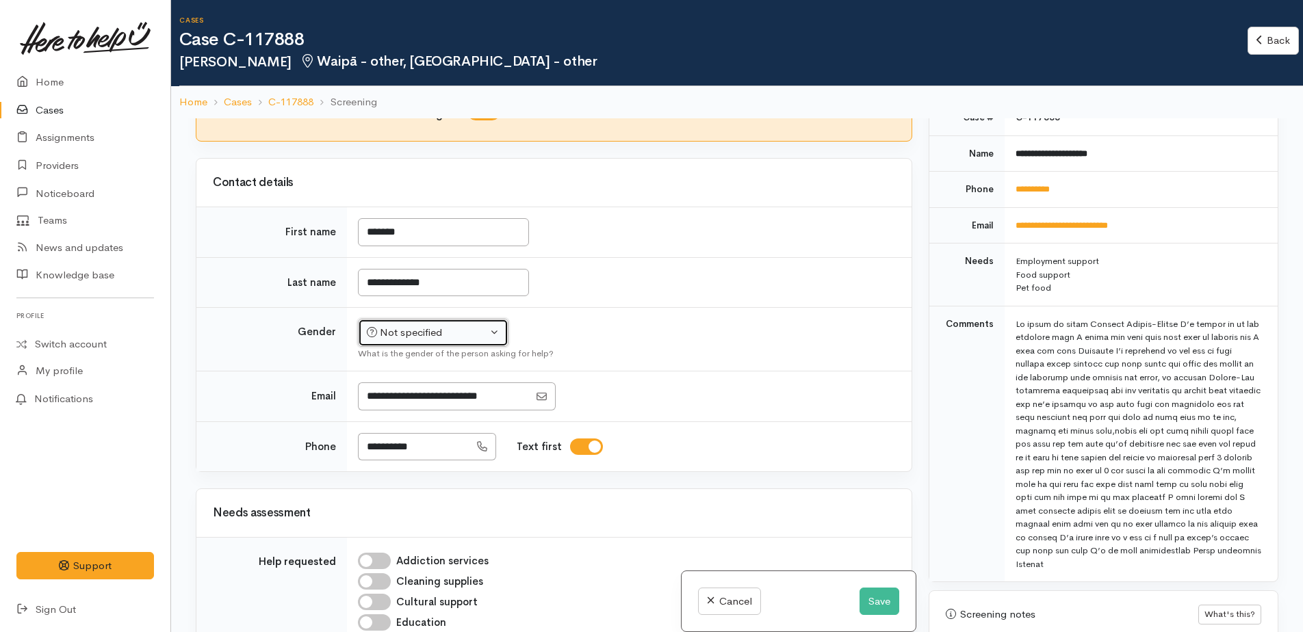
click at [404, 338] on div "Not specified" at bounding box center [427, 333] width 120 height 16
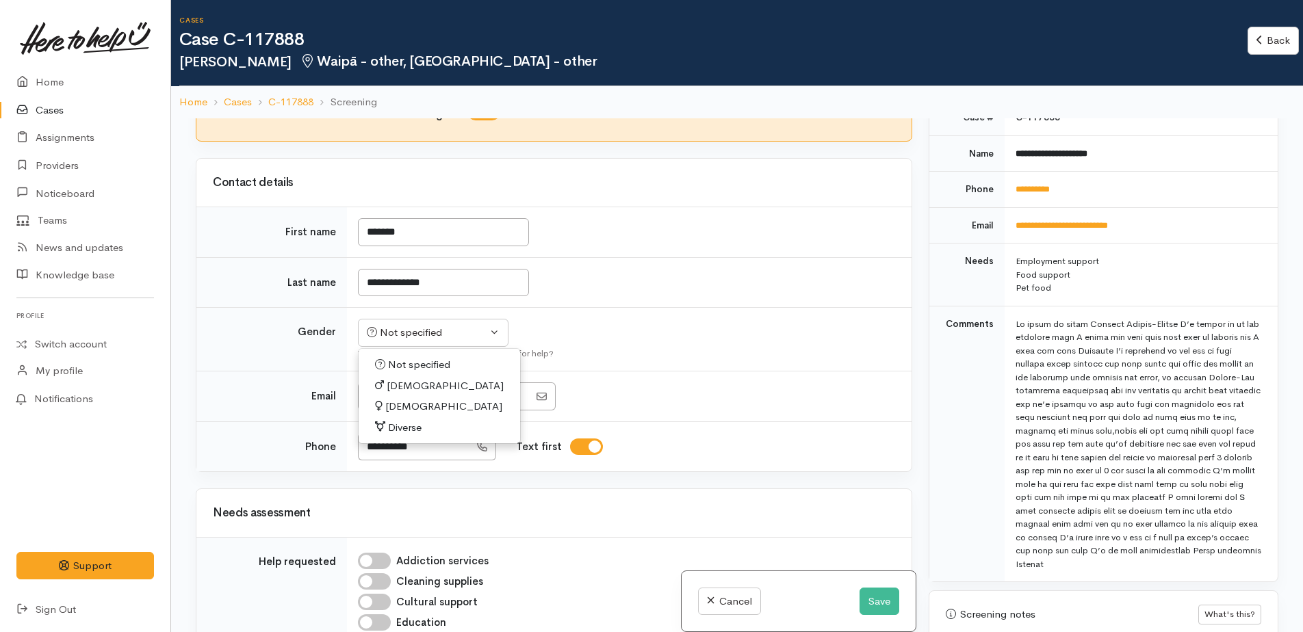
click at [395, 415] on link "Female" at bounding box center [440, 406] width 162 height 21
select select "Female"
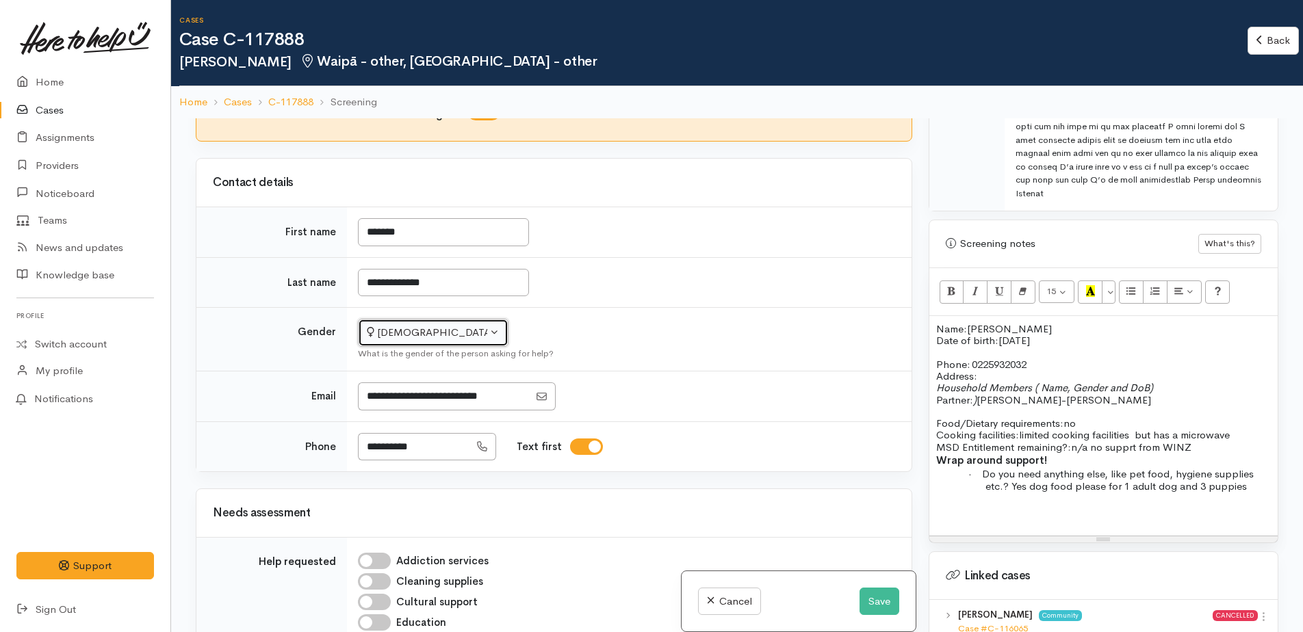
scroll to position [1232, 0]
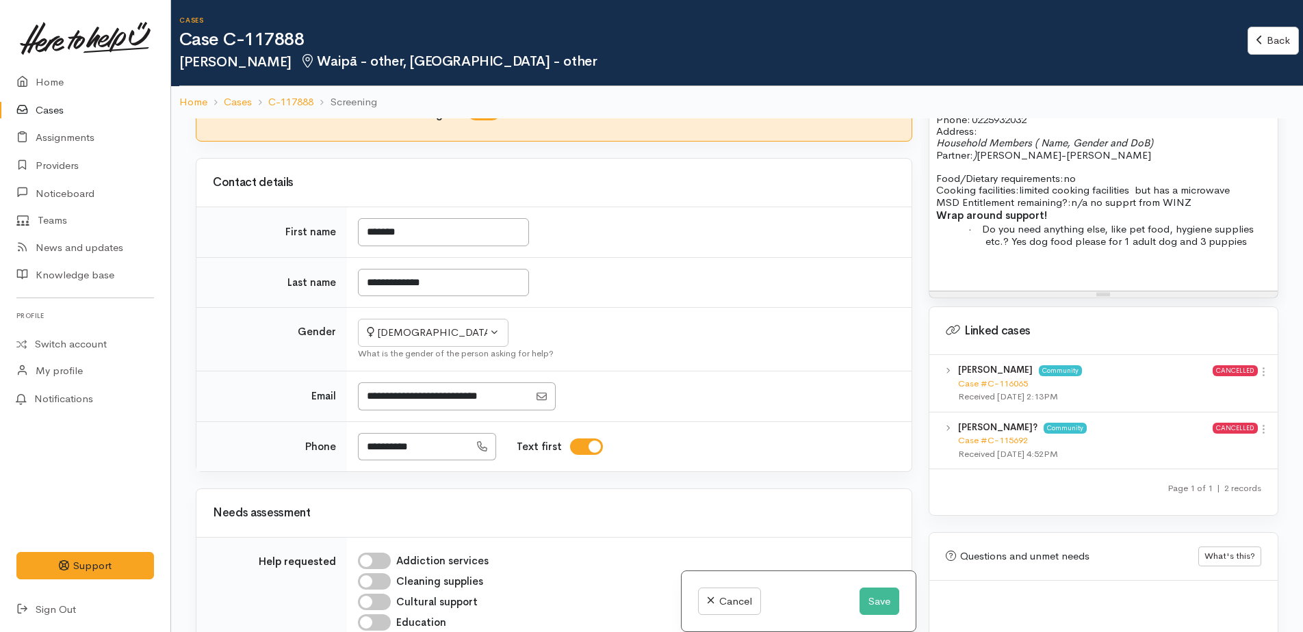
click at [944, 261] on div "Name: Jessia Berger-Sewell Date of birth: 7/4/2003 Phone:   0225932032 Address:…" at bounding box center [1103, 181] width 348 height 220
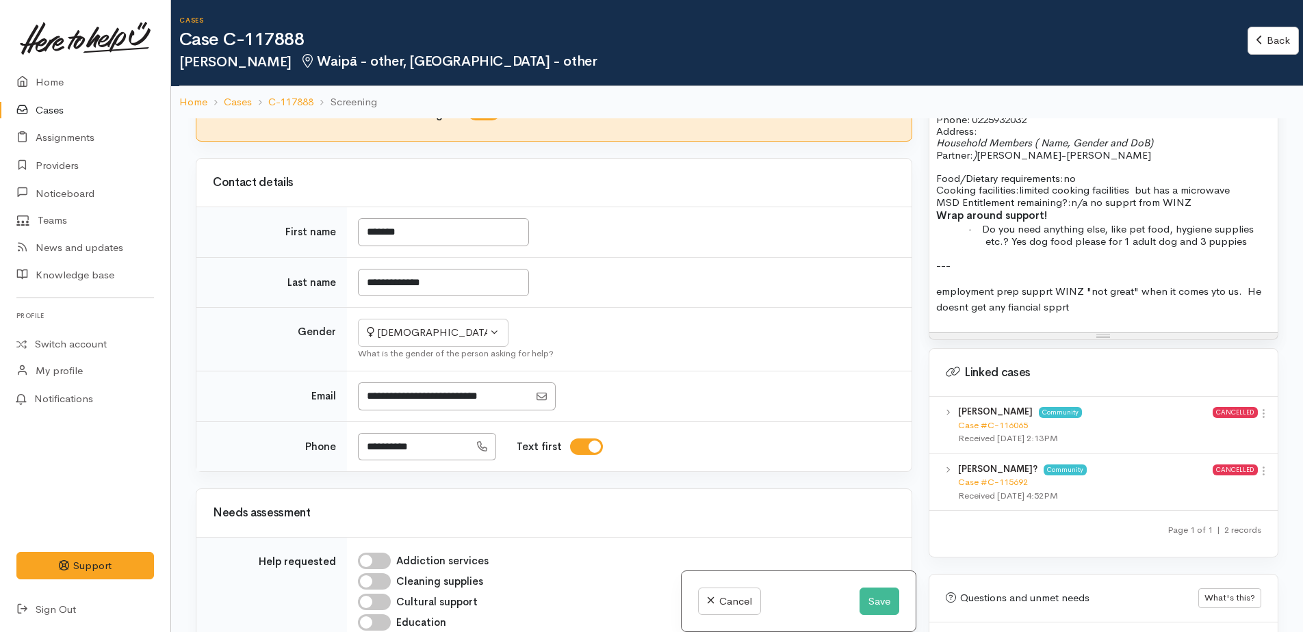
drag, startPoint x: 1211, startPoint y: 279, endPoint x: 950, endPoint y: 292, distance: 261.7
drag, startPoint x: 1055, startPoint y: 298, endPoint x: 1115, endPoint y: 294, distance: 61.0
click at [1115, 294] on p "employment prep supprt WINZ "not great" when it comes yto us. He doesn't get an…" at bounding box center [1103, 299] width 335 height 31
click at [879, 593] on button "Save" at bounding box center [880, 602] width 40 height 28
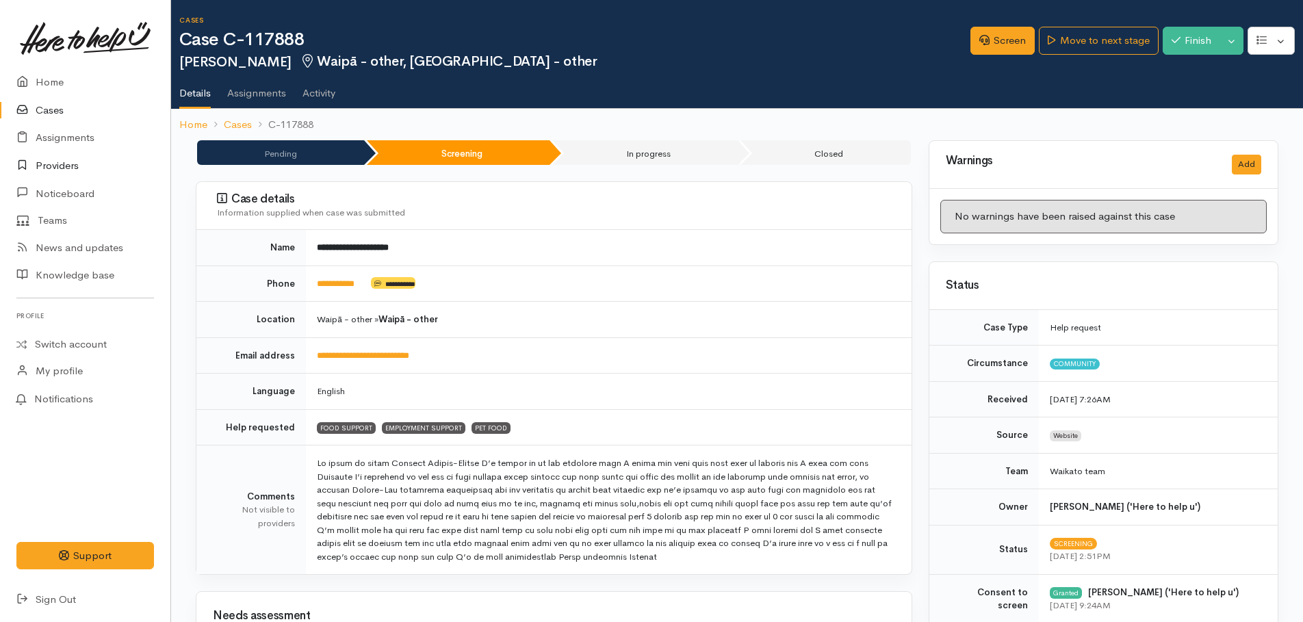
click at [52, 170] on link "Providers" at bounding box center [85, 166] width 170 height 28
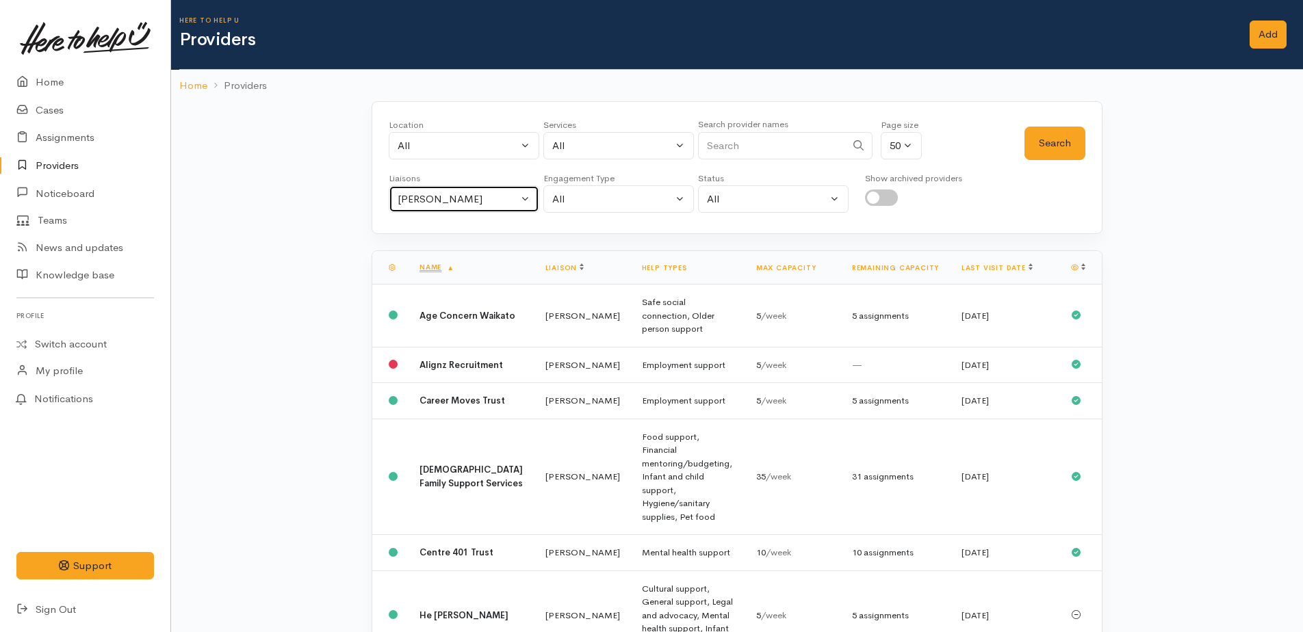
click at [416, 200] on div "[PERSON_NAME]" at bounding box center [458, 200] width 120 height 16
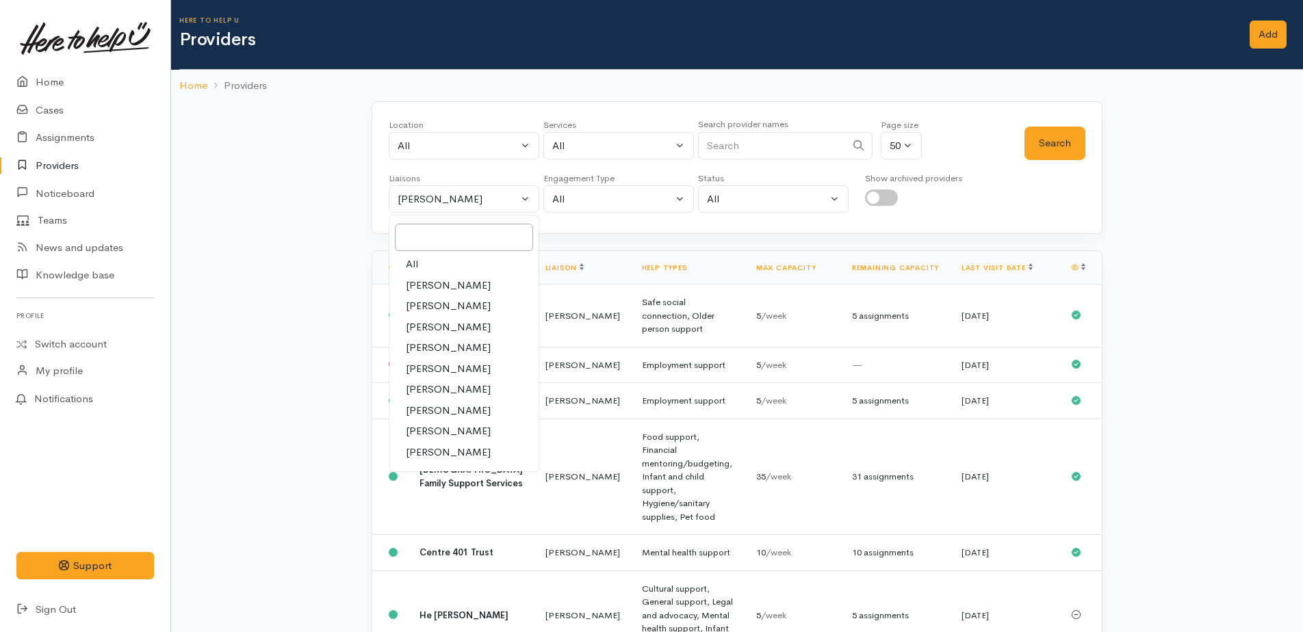
click at [420, 267] on link "All" at bounding box center [463, 264] width 149 height 21
select select "null"
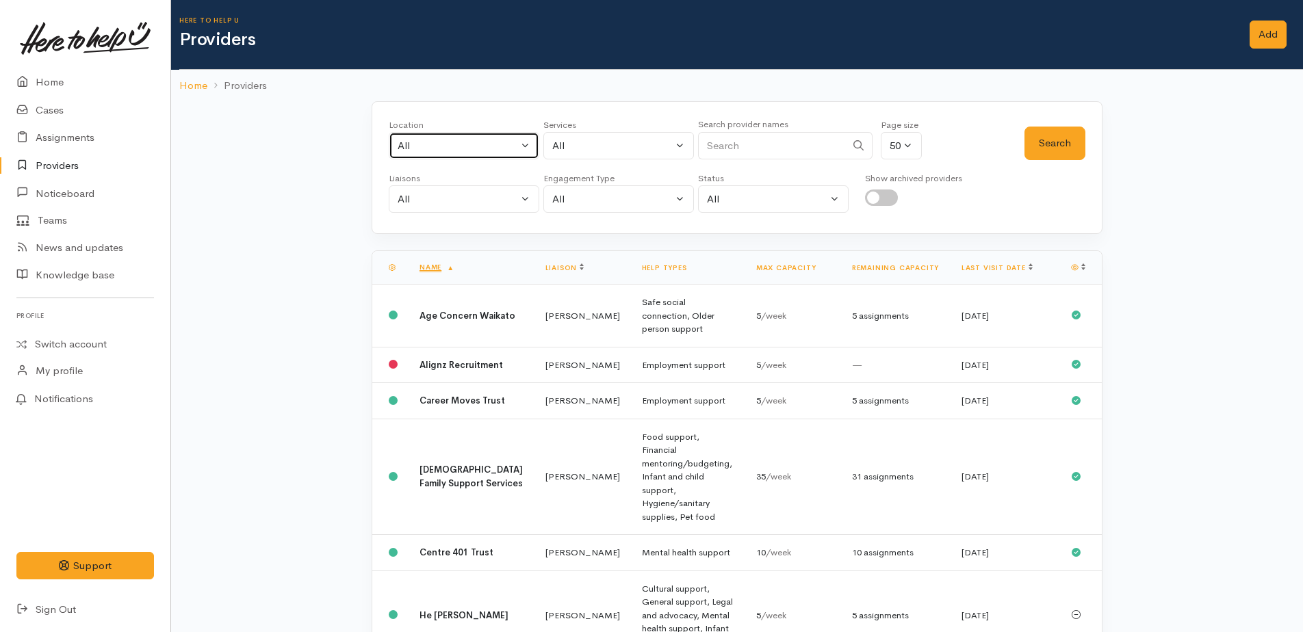
click at [437, 155] on button "All" at bounding box center [464, 146] width 151 height 28
type input "cam"
click at [452, 229] on span "[GEOGRAPHIC_DATA]" at bounding box center [467, 236] width 108 height 16
select select "86"
click at [565, 143] on div "All" at bounding box center [612, 146] width 120 height 16
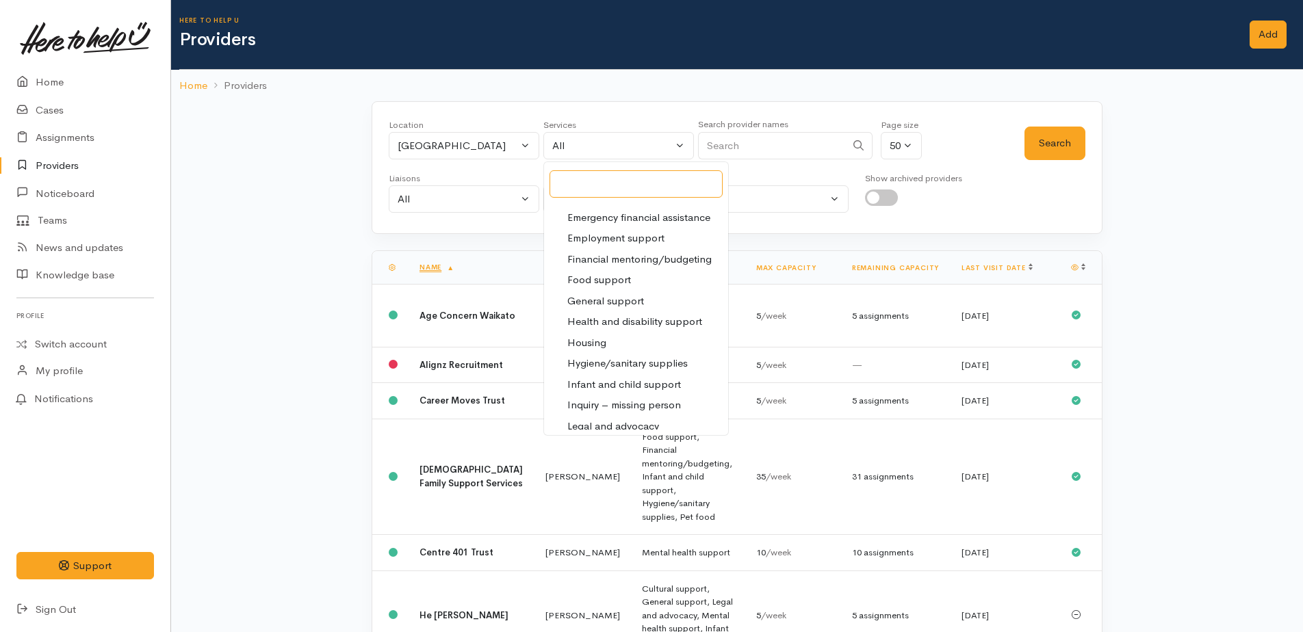
scroll to position [137, 0]
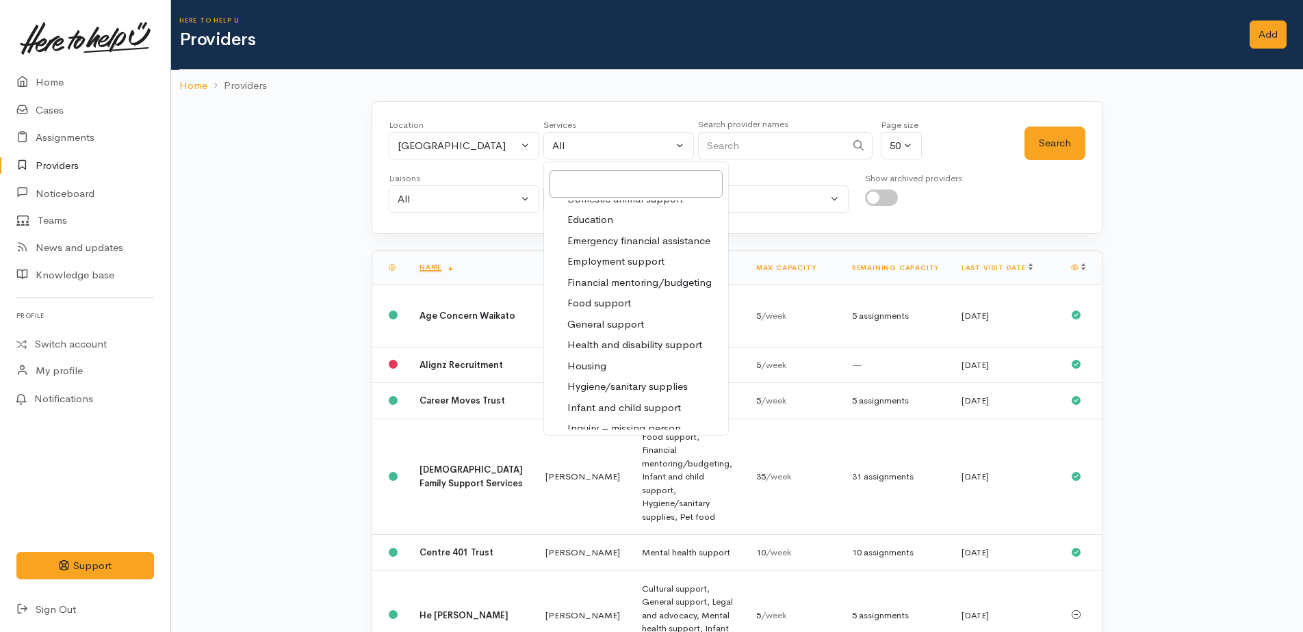
click at [593, 266] on span "Employment support" at bounding box center [615, 262] width 97 height 16
select select "10"
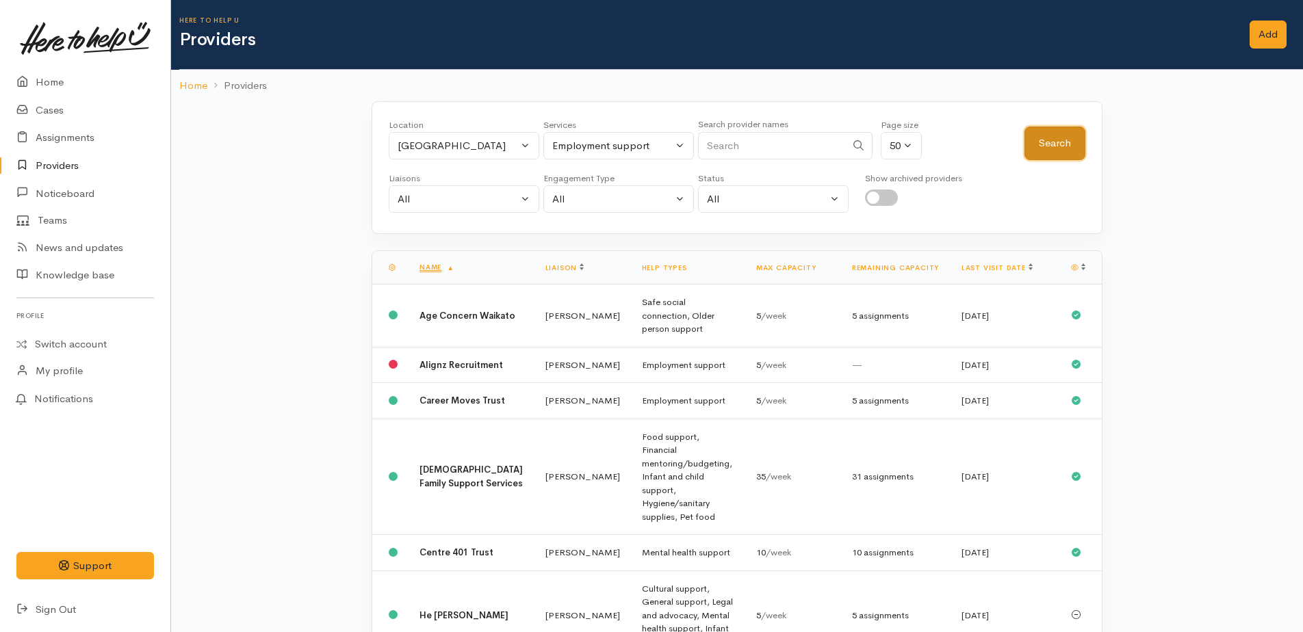
click at [1036, 146] on button "Search" at bounding box center [1054, 144] width 61 height 34
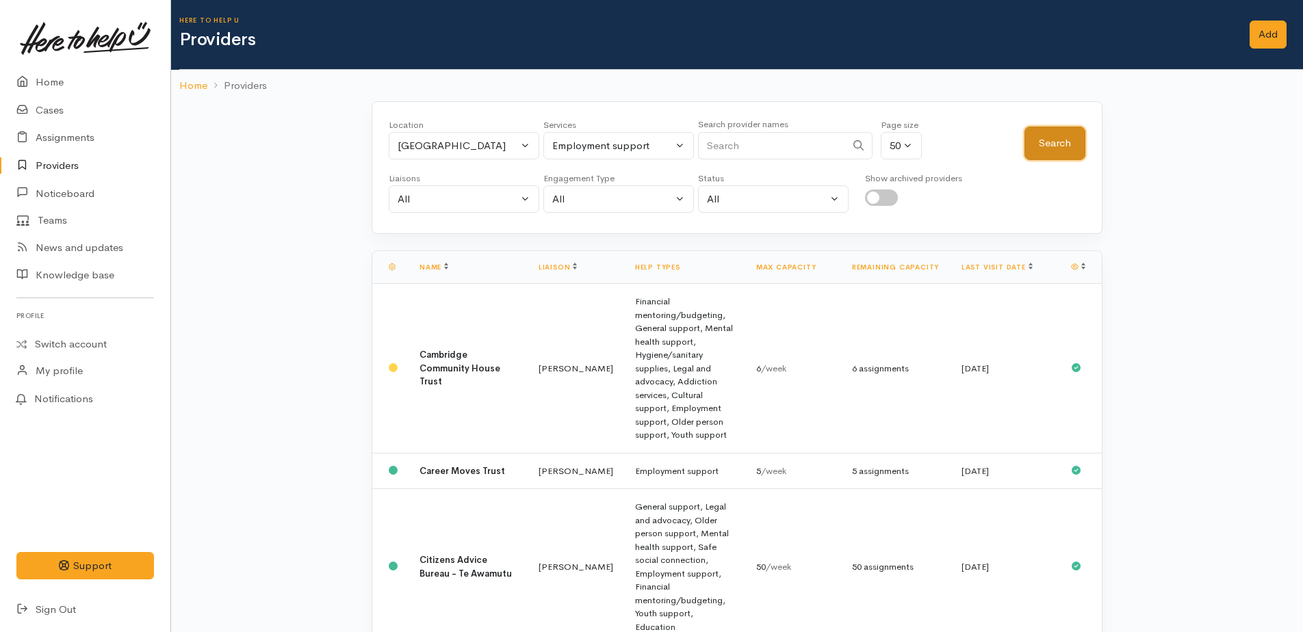
click at [1070, 146] on button "Search" at bounding box center [1054, 144] width 61 height 34
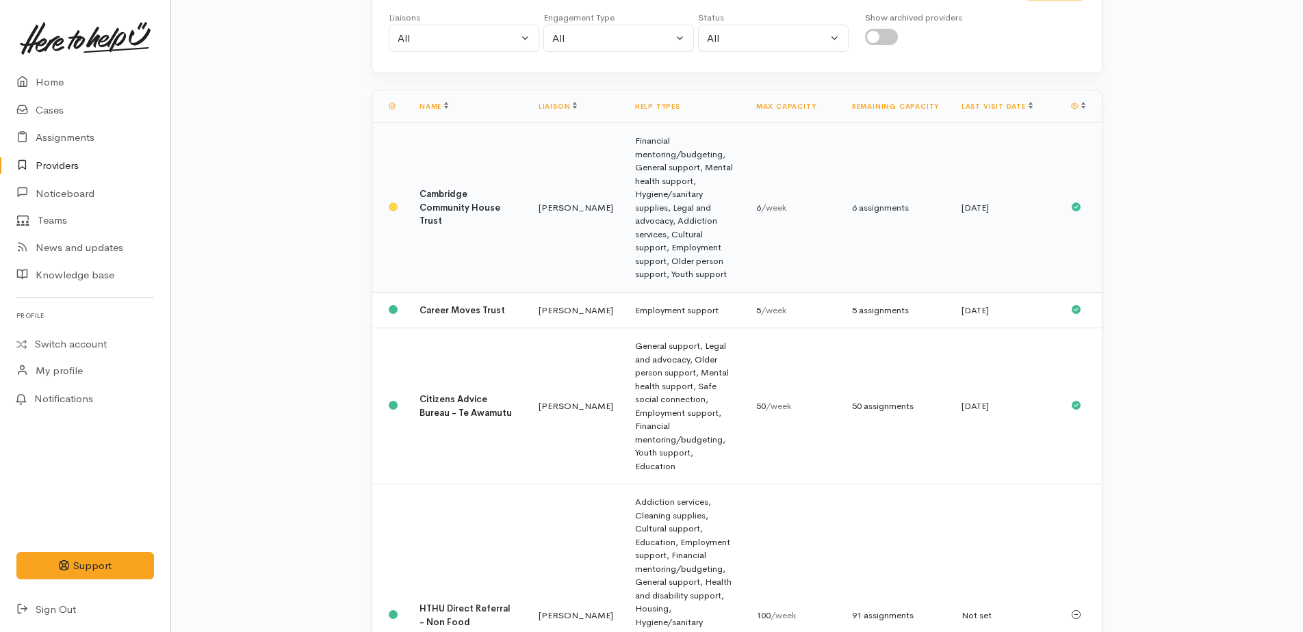
scroll to position [129, 0]
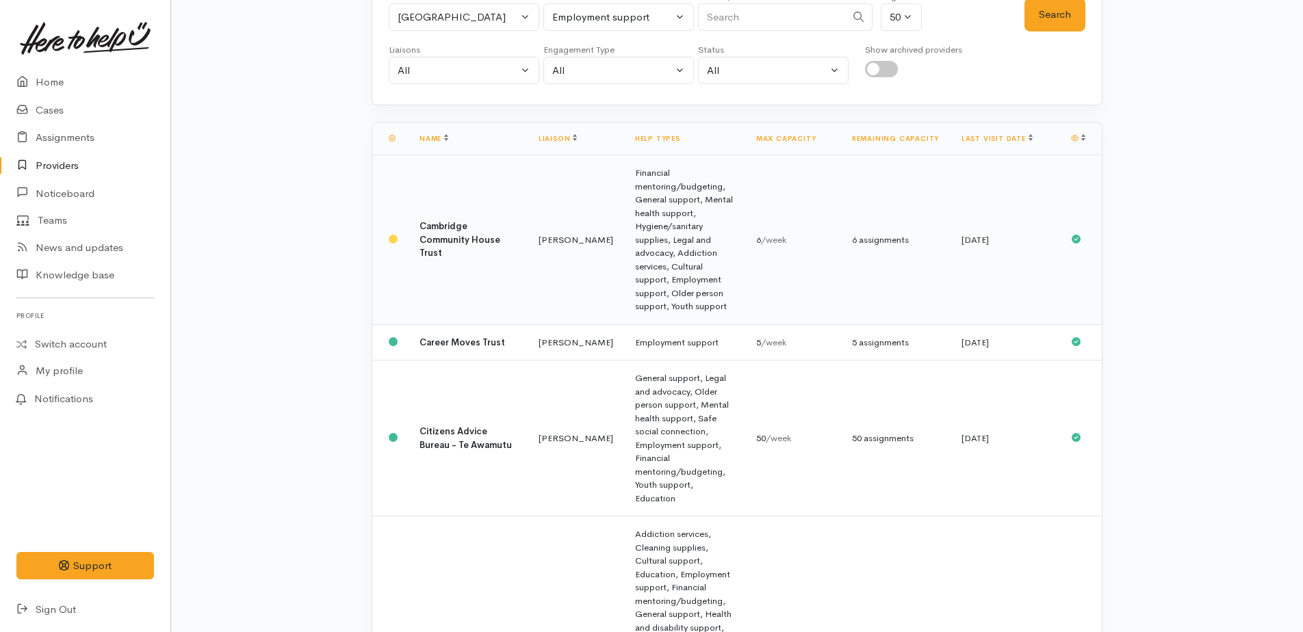
click at [439, 220] on b "Cambridge Community House Trust" at bounding box center [460, 239] width 81 height 38
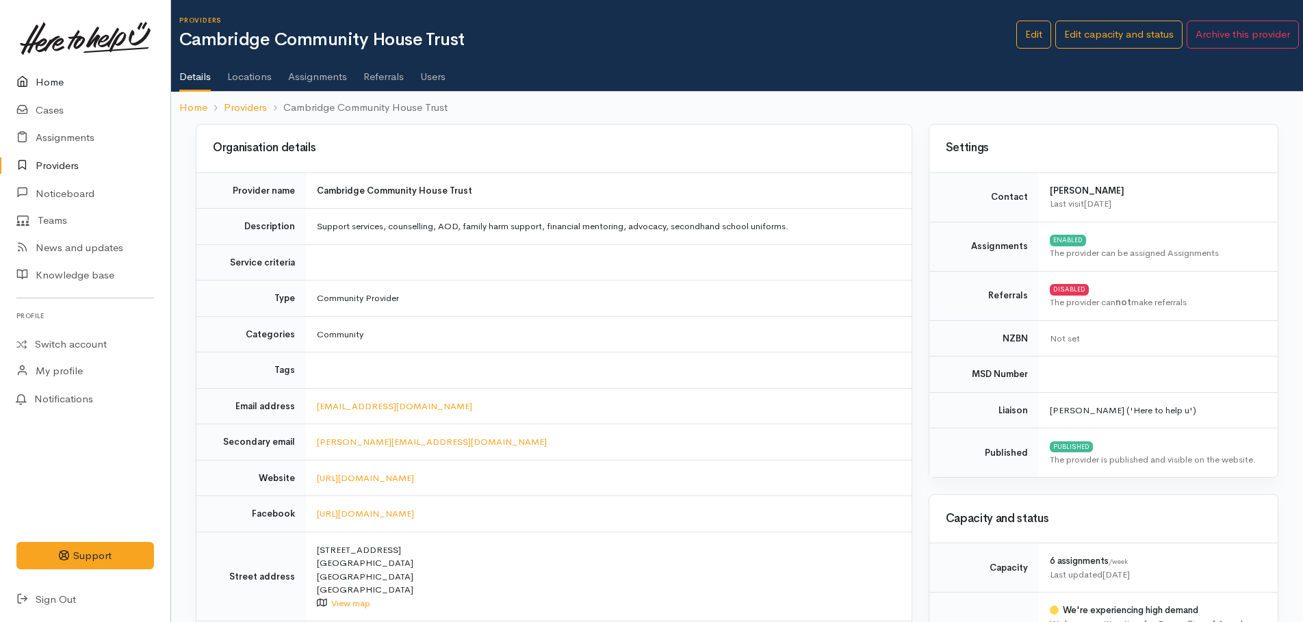
click at [54, 78] on link "Home" at bounding box center [85, 82] width 170 height 28
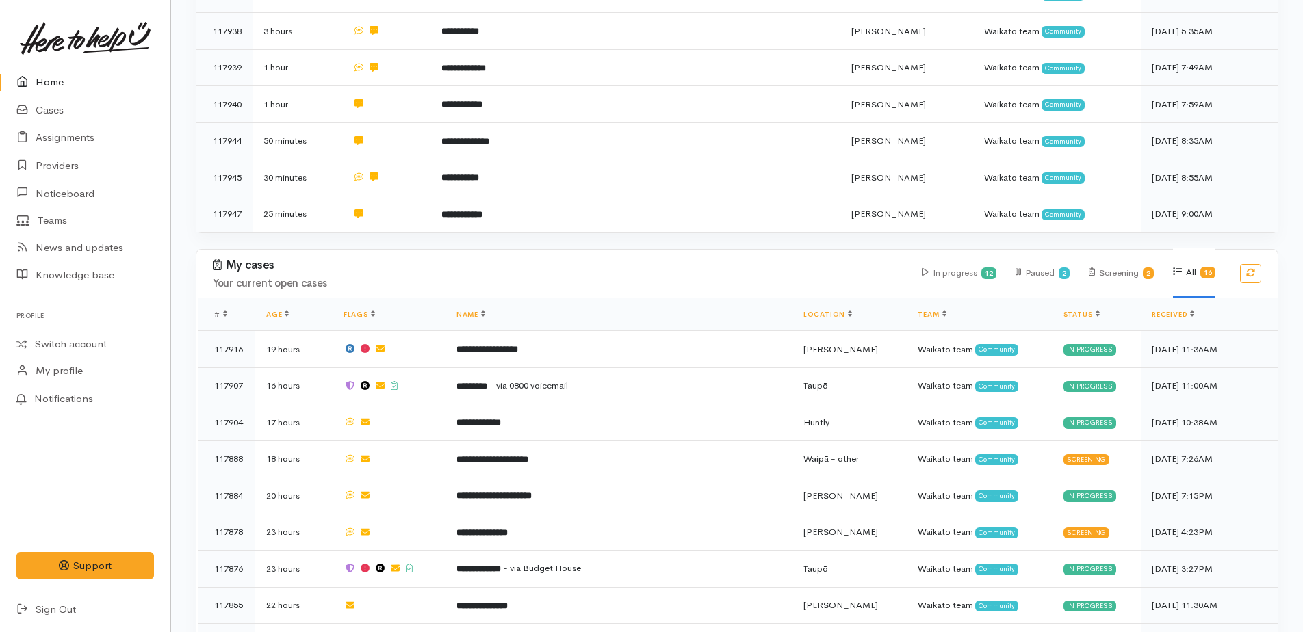
scroll to position [684, 0]
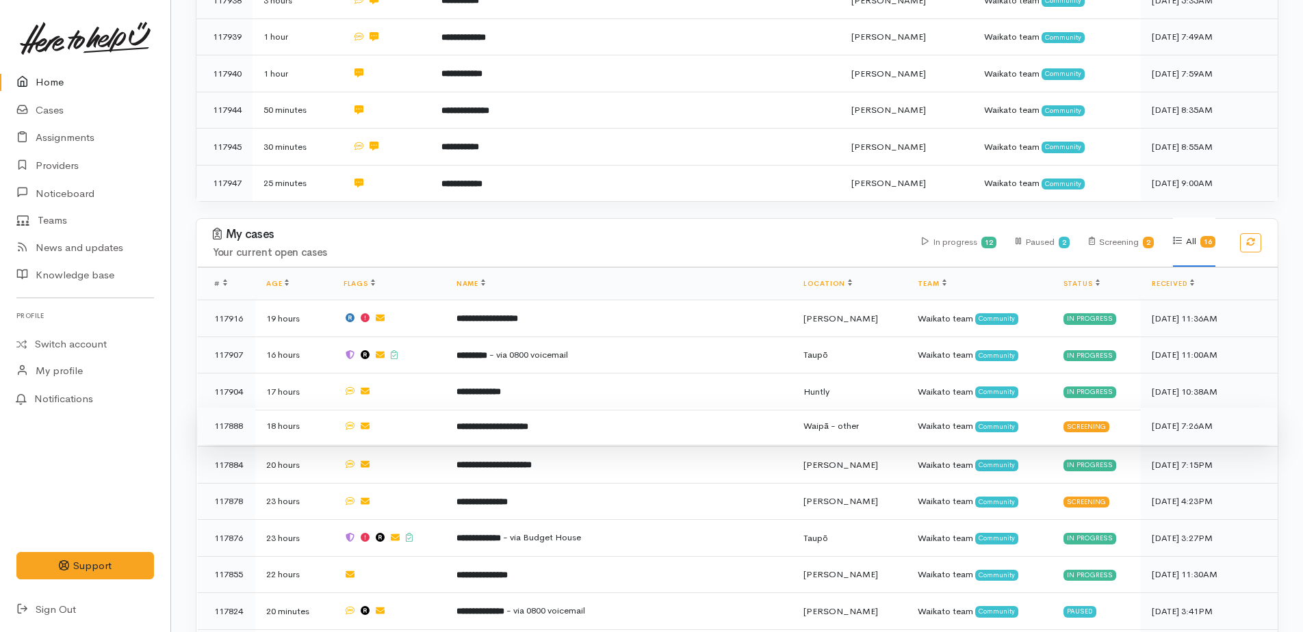
click at [519, 421] on td "**********" at bounding box center [619, 426] width 347 height 37
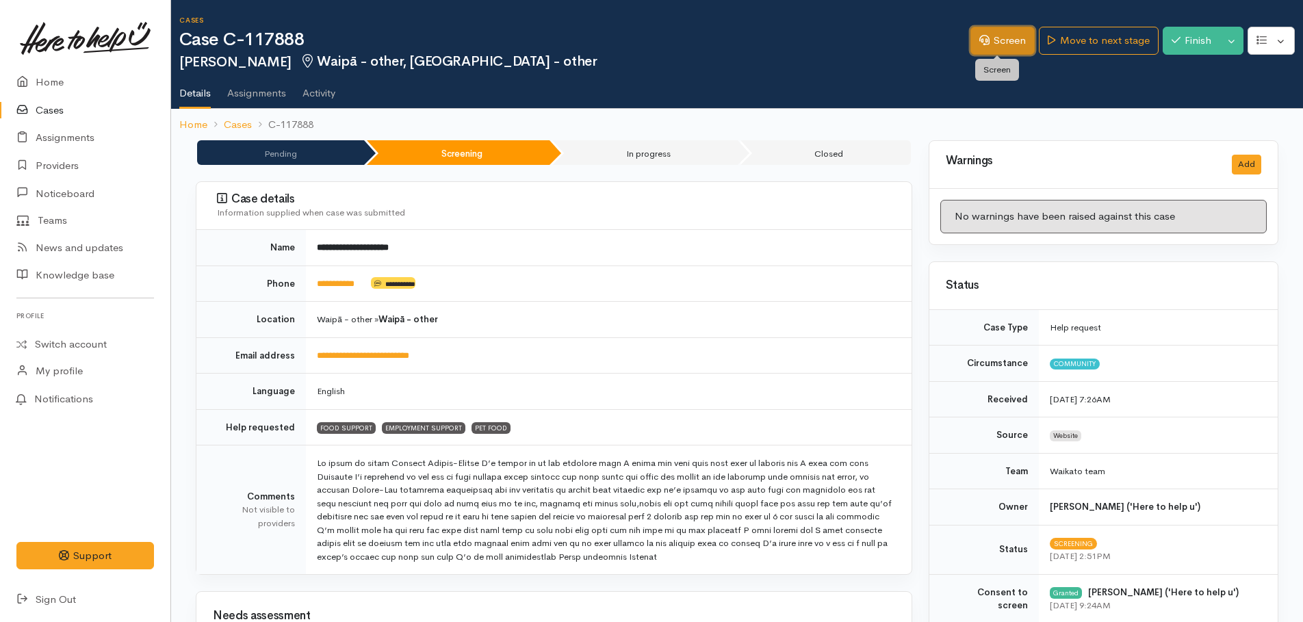
click at [992, 48] on link "Screen" at bounding box center [1002, 41] width 64 height 28
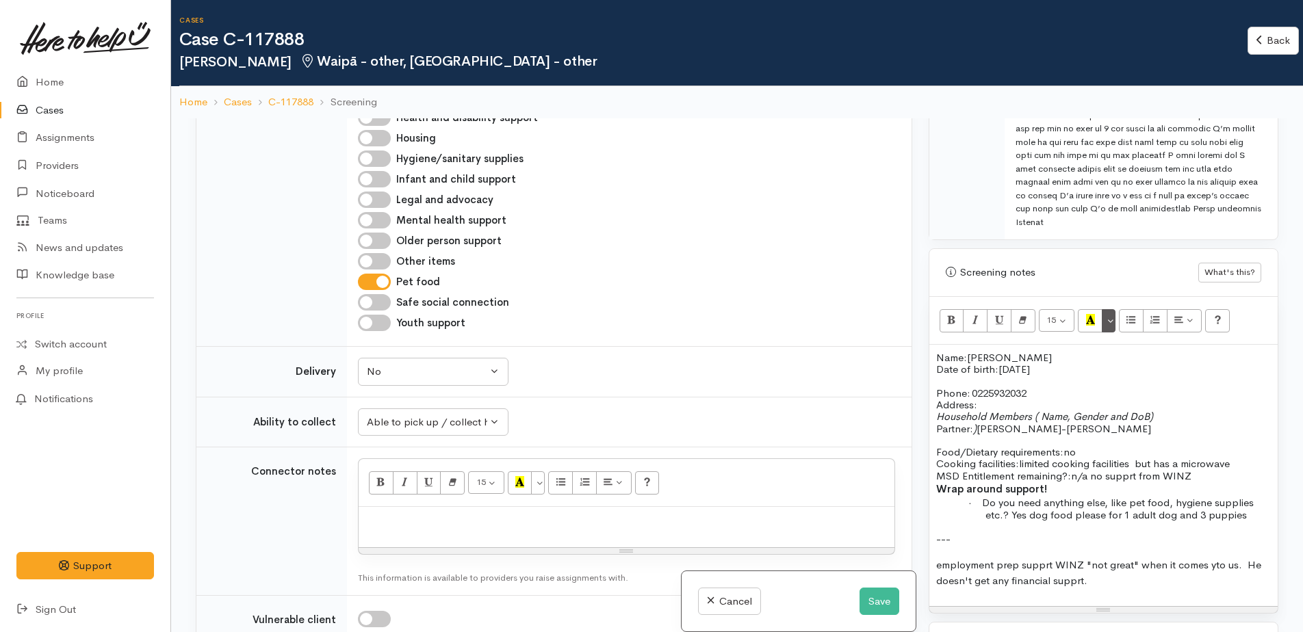
scroll to position [1027, 0]
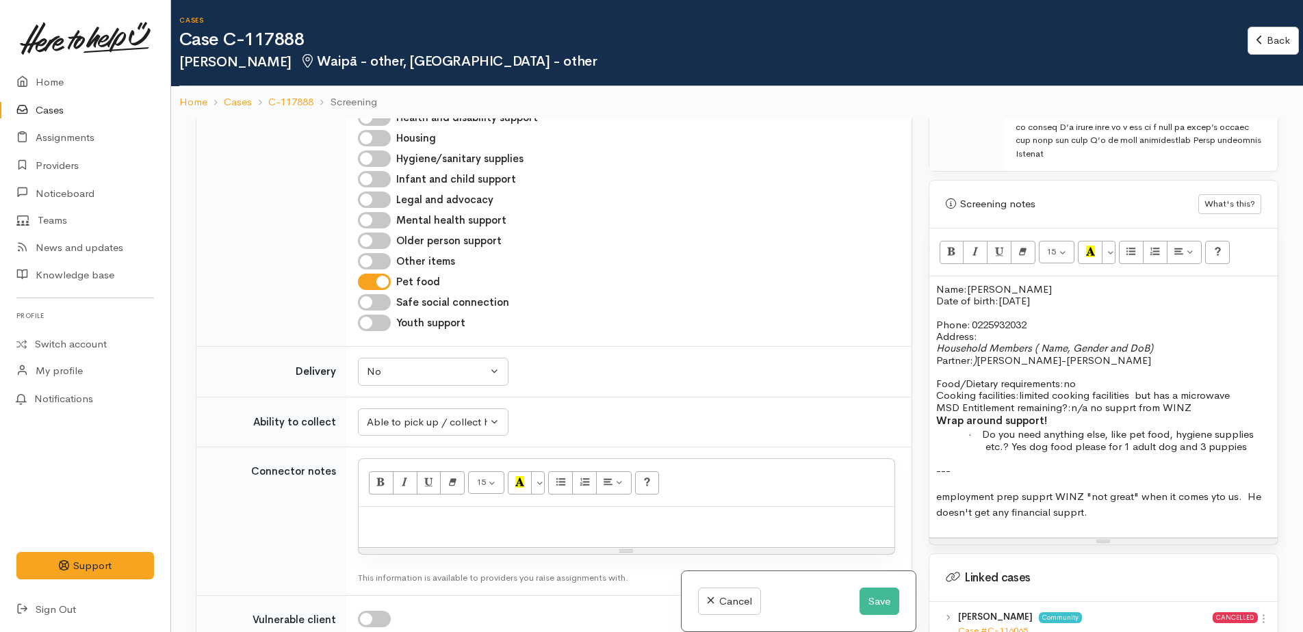
click at [959, 471] on p "---" at bounding box center [1103, 471] width 335 height 16
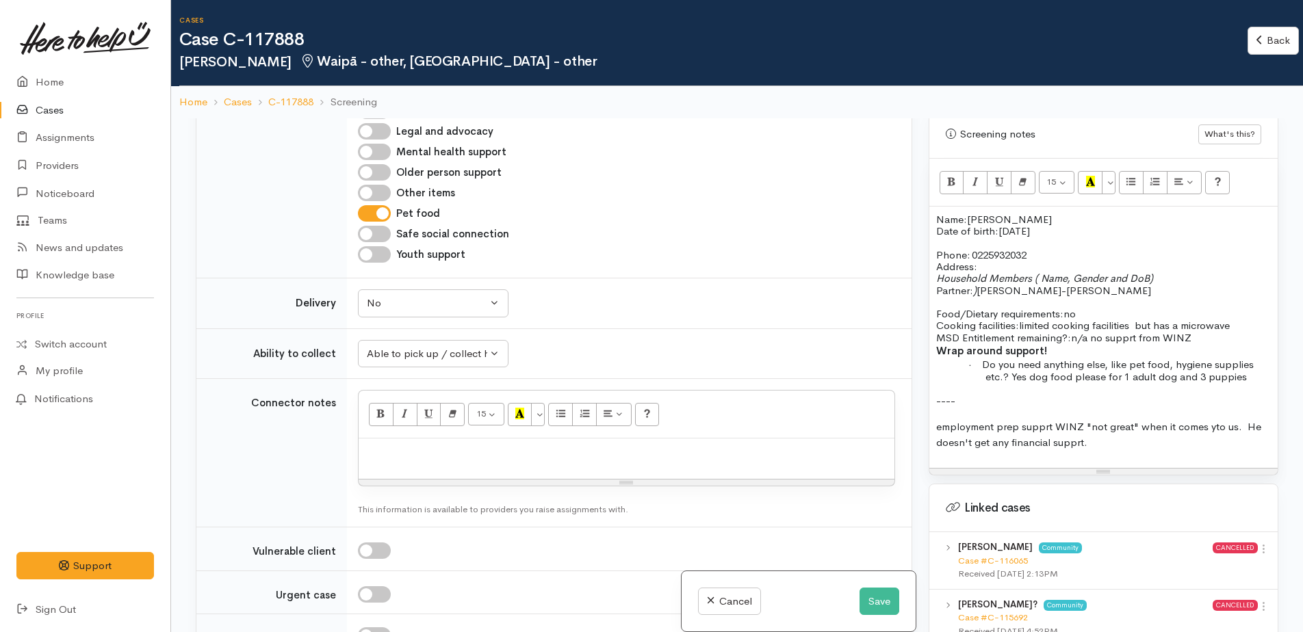
scroll to position [1095, 0]
click at [998, 266] on p "Address:" at bounding box center [1103, 268] width 335 height 12
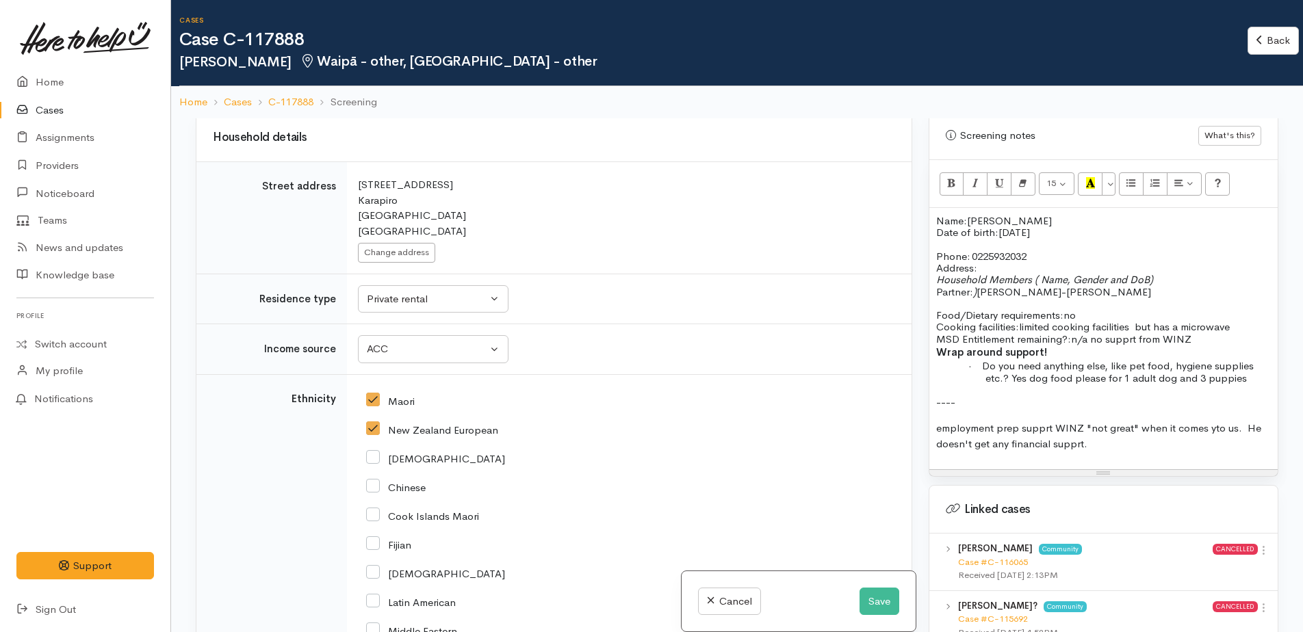
scroll to position [1642, 0]
click at [1159, 290] on p "Household Members ( Name, Gender and DoB) Partner: ) Taylor-Ray Berger-Sewell" at bounding box center [1103, 292] width 335 height 36
click at [1123, 294] on p "Household Members ( Name, Gender and DoB) Partner: ) Taylor-Ray Berger-Sewell" at bounding box center [1103, 292] width 335 height 36
click at [1154, 283] on span at bounding box center [1154, 279] width 3 height 13
click at [1092, 285] on p "Household Member: Taylor-Ray Berger-Sewell DOB:" at bounding box center [1103, 292] width 335 height 36
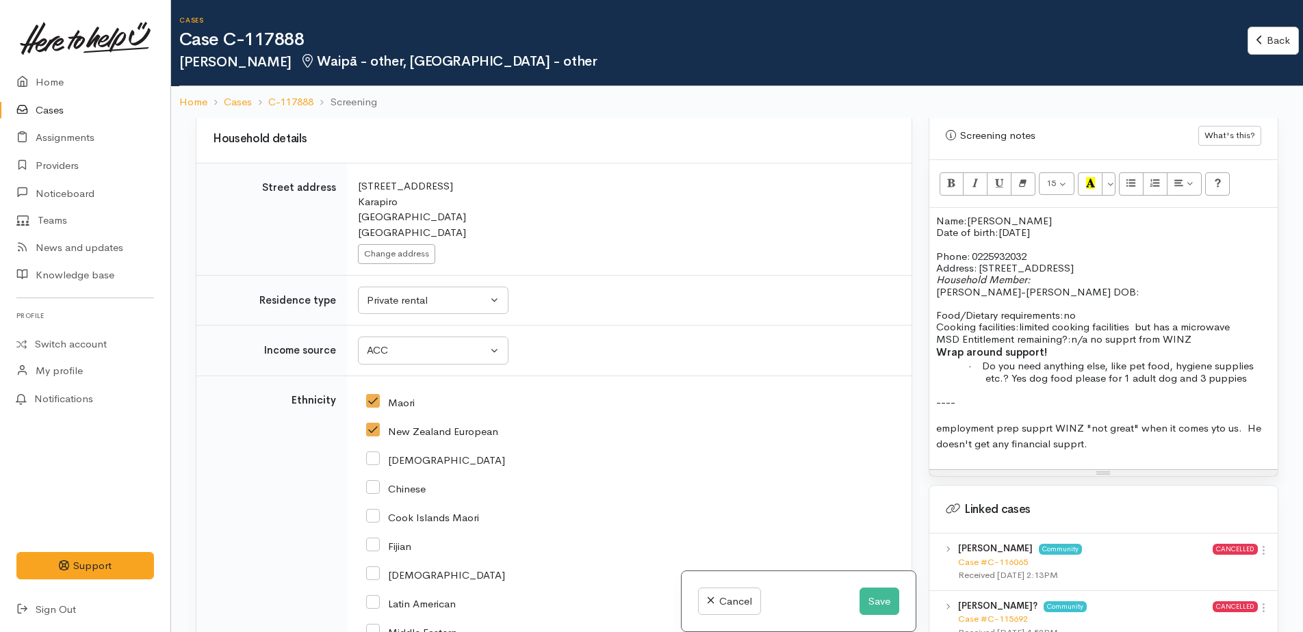
click at [1096, 296] on p "Household Member: Taylor-Ray Berger-Sewell DOB:" at bounding box center [1103, 292] width 335 height 36
click at [1148, 268] on p "Address:   568 Tirau Rd, Karapiro, Cambridge" at bounding box center [1103, 268] width 335 height 12
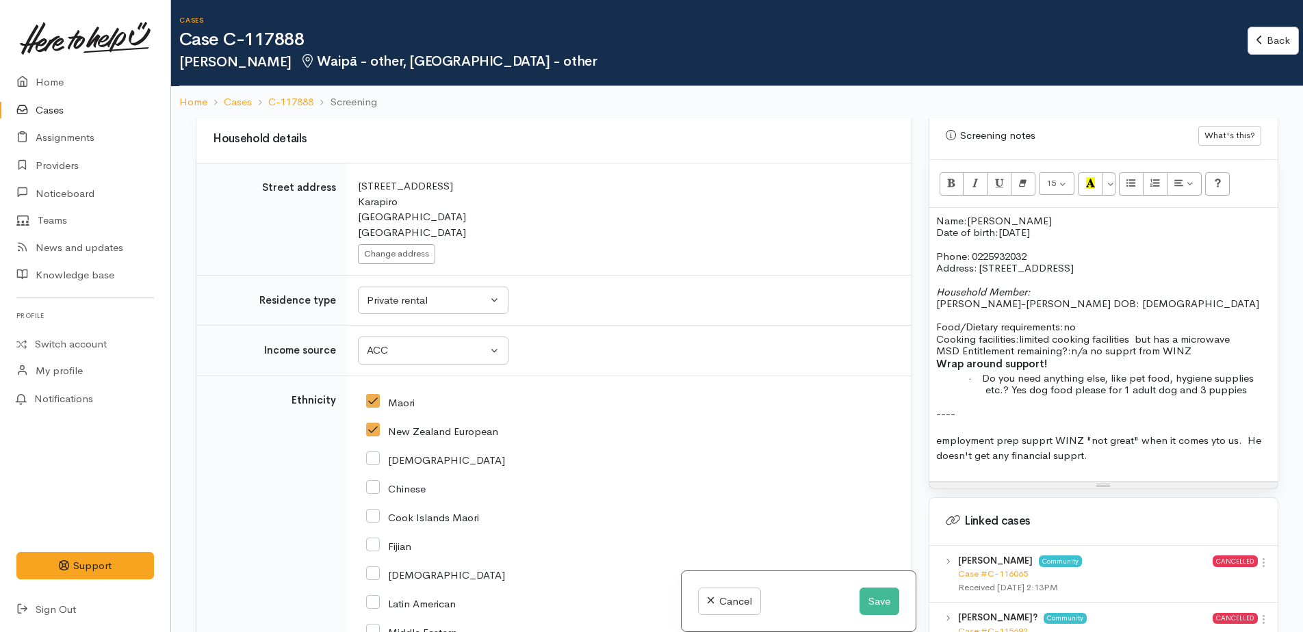
drag, startPoint x: 937, startPoint y: 217, endPoint x: 1248, endPoint y: 396, distance: 358.4
click at [1248, 396] on div "Name: Jessia Berger-Sewell Date of birth: 7/4/2003 Phone:   0225932032 Address:…" at bounding box center [1103, 345] width 348 height 274
copy div "Name: Jessia Berger-Sewell Date of birth: 7/4/2003 Phone:   0225932032 Address:…"
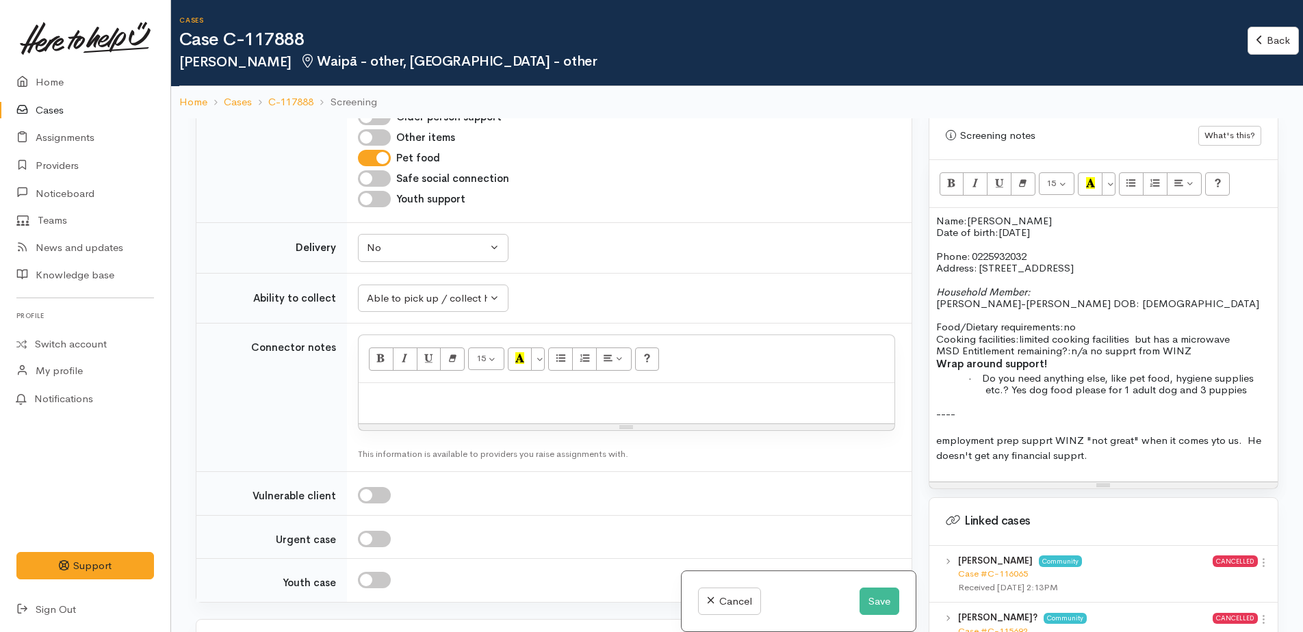
scroll to position [1003, 0]
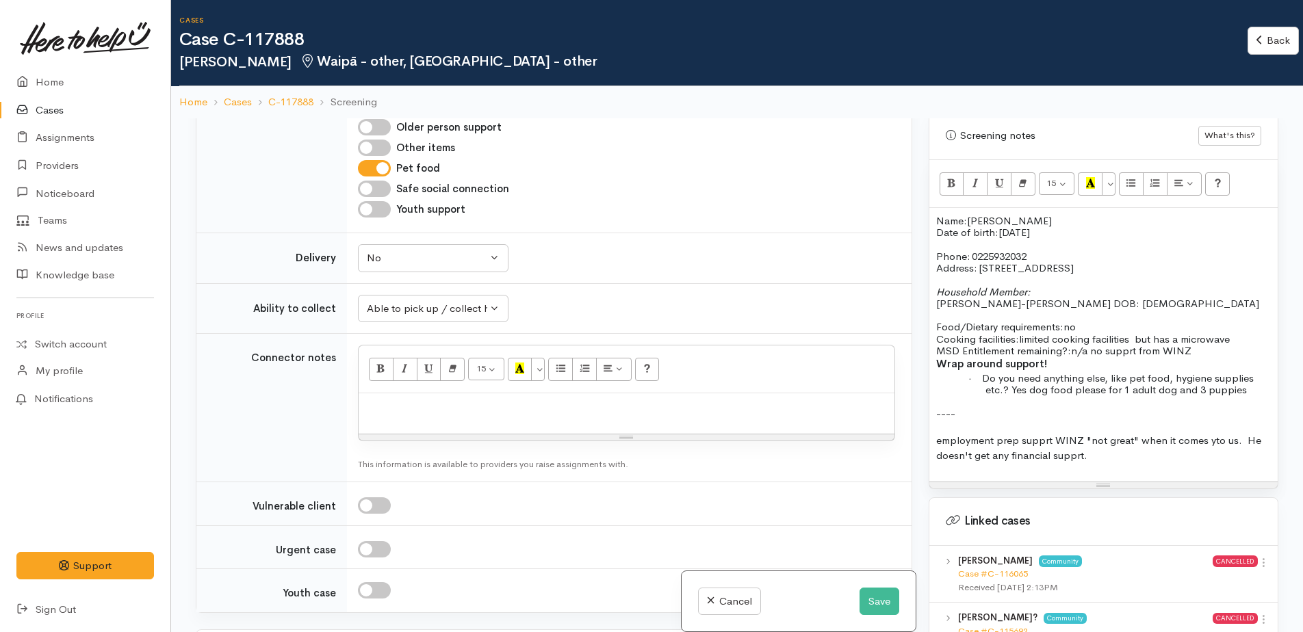
paste div
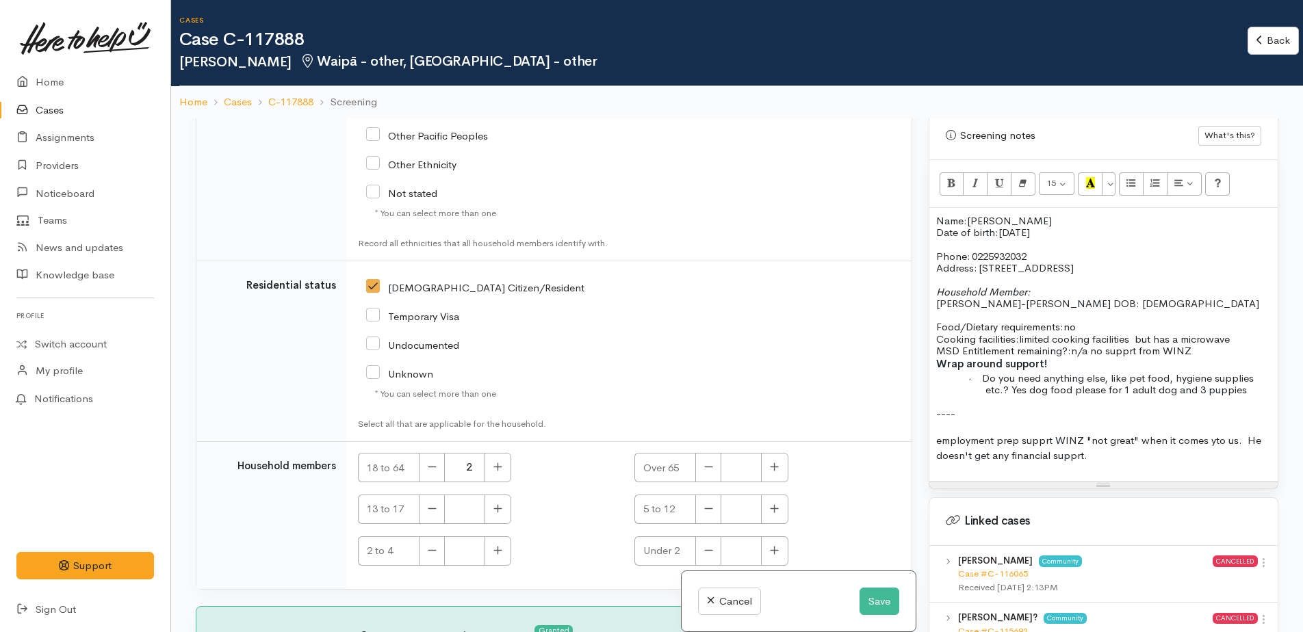
scroll to position [2527, 0]
click at [872, 602] on button "Save" at bounding box center [880, 602] width 40 height 28
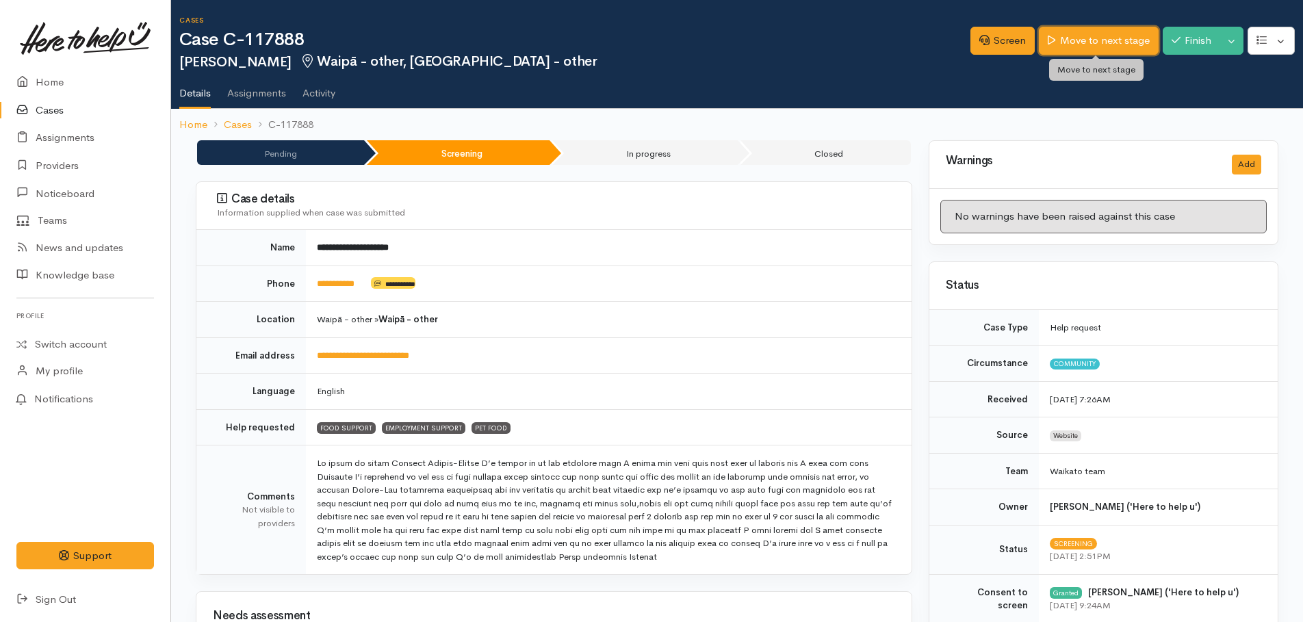
click at [1094, 42] on link "Move to next stage" at bounding box center [1098, 41] width 119 height 28
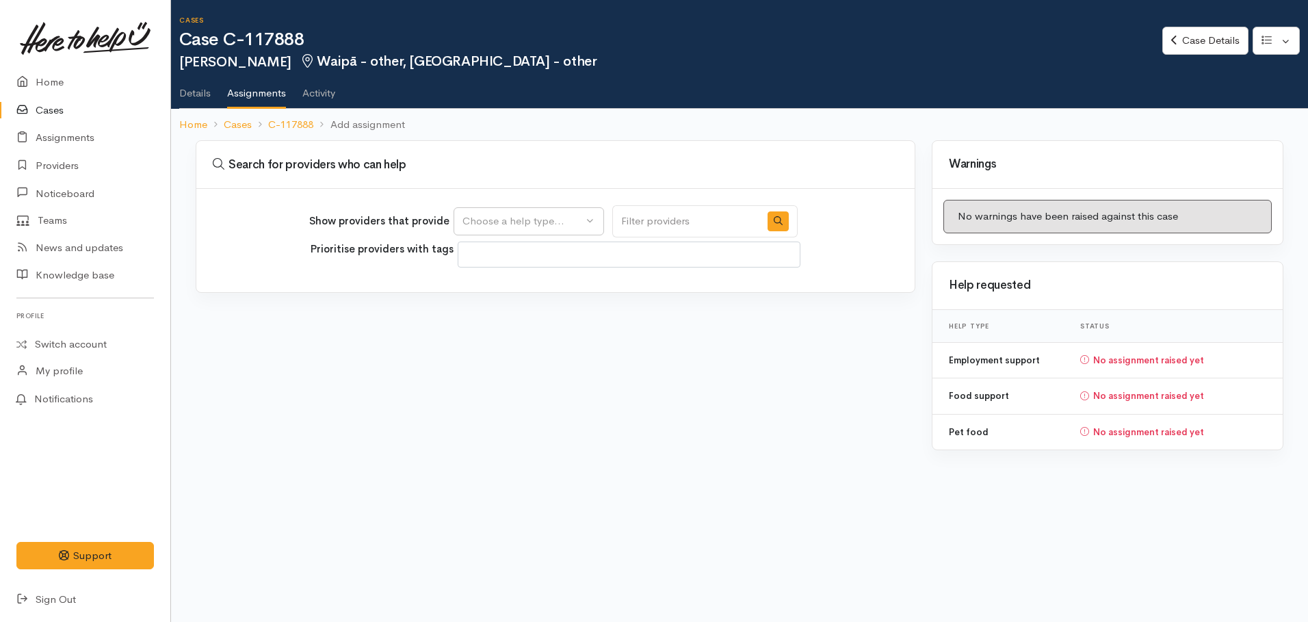
select select
click at [503, 222] on div "Choose a help type..." at bounding box center [523, 222] width 120 height 16
click at [476, 287] on span "Food support" at bounding box center [503, 287] width 64 height 16
select select "3"
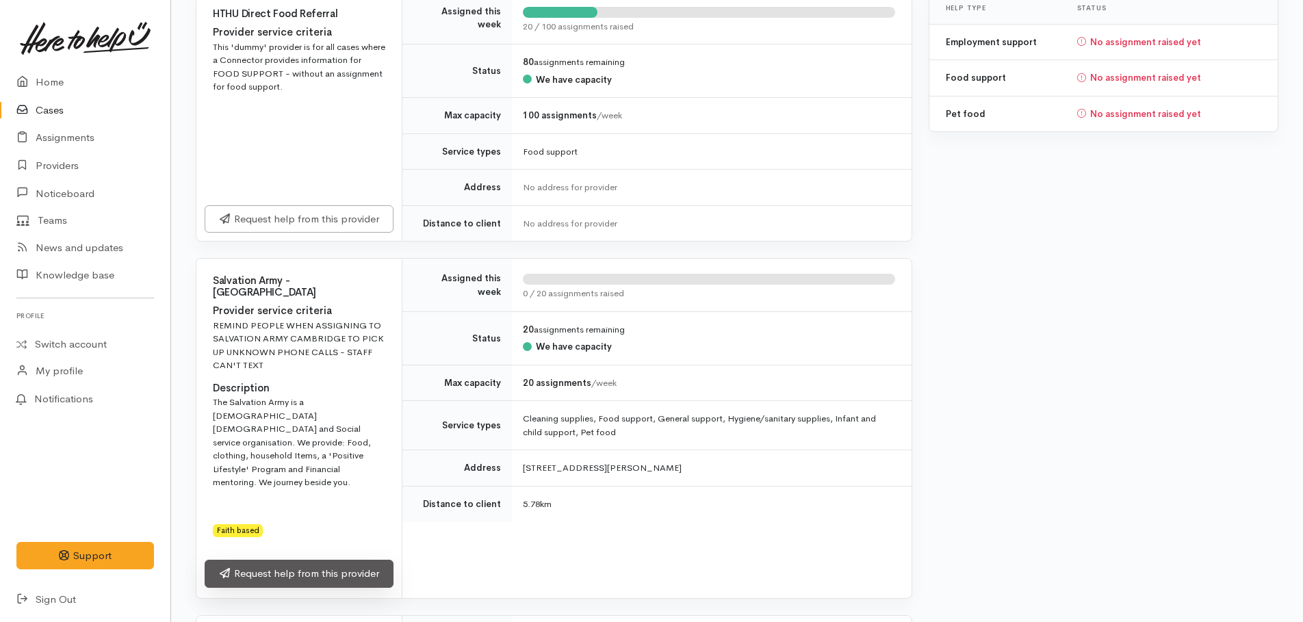
scroll to position [342, 0]
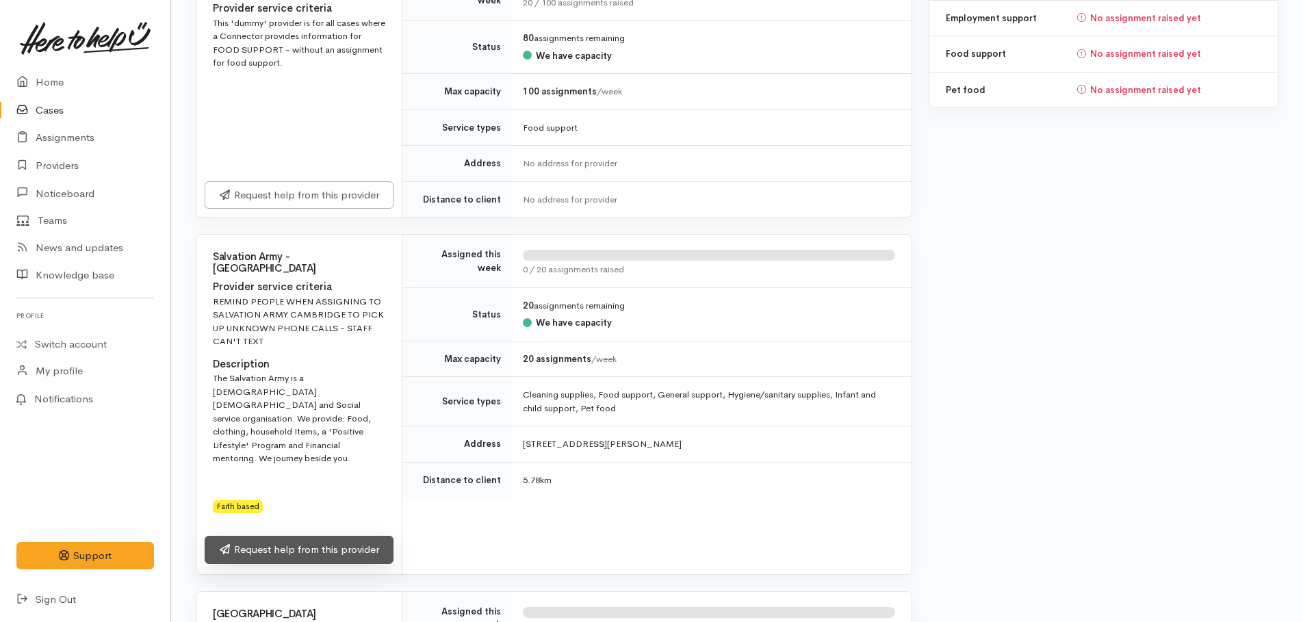
click at [303, 536] on link "Request help from this provider" at bounding box center [299, 550] width 189 height 28
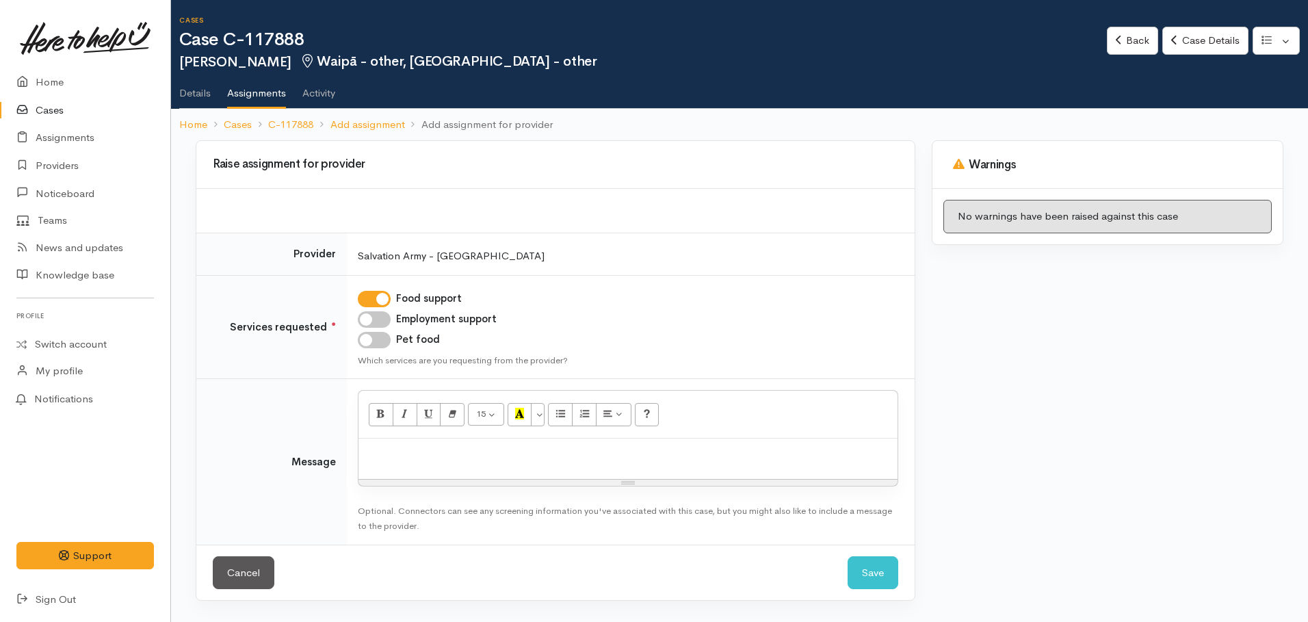
click at [373, 337] on input "Pet food" at bounding box center [374, 340] width 33 height 16
checkbox input "true"
click at [395, 457] on p at bounding box center [628, 454] width 526 height 16
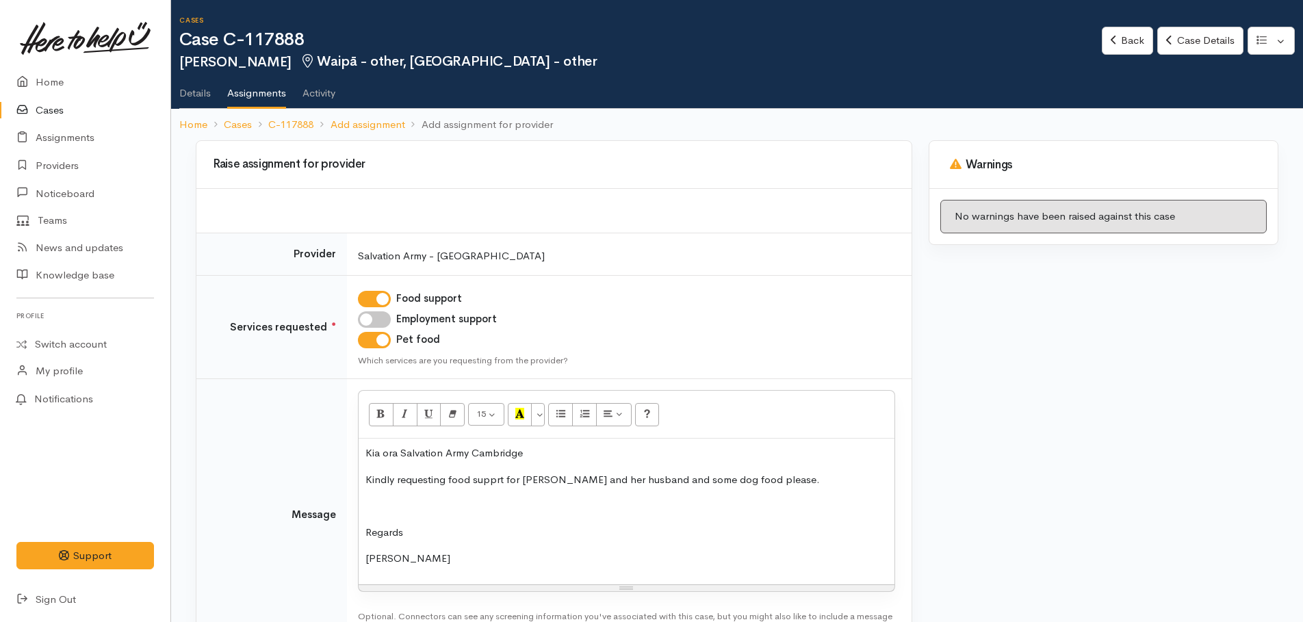
click at [398, 500] on p at bounding box center [626, 506] width 522 height 16
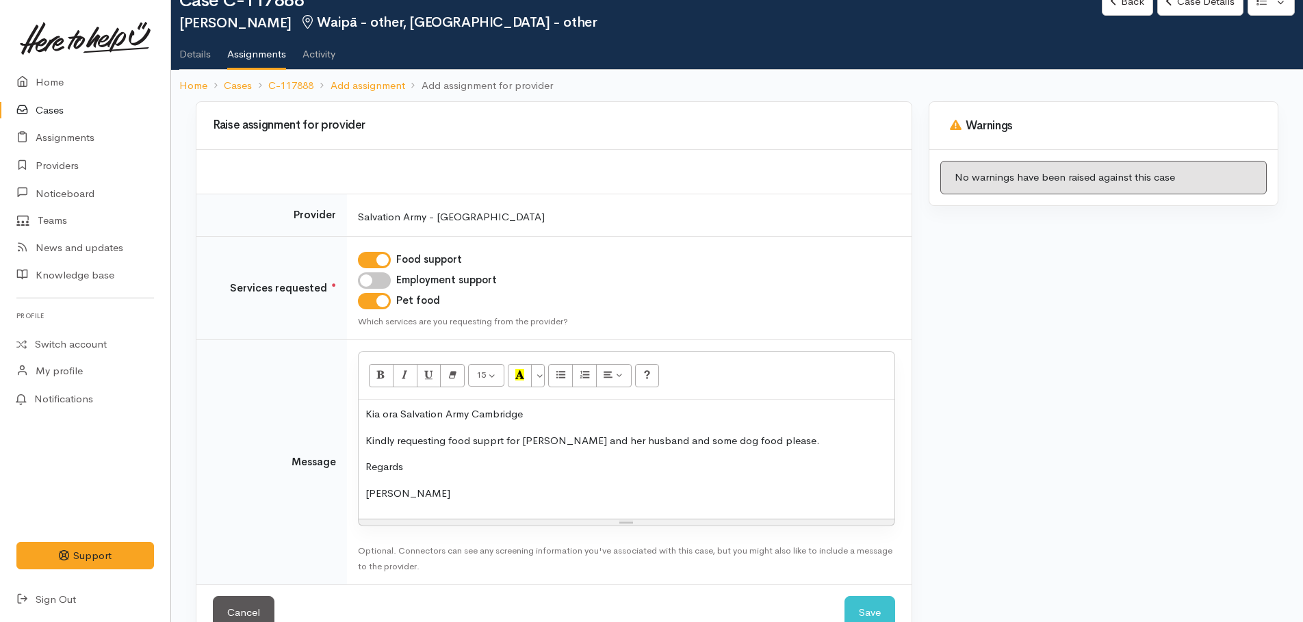
scroll to position [75, 0]
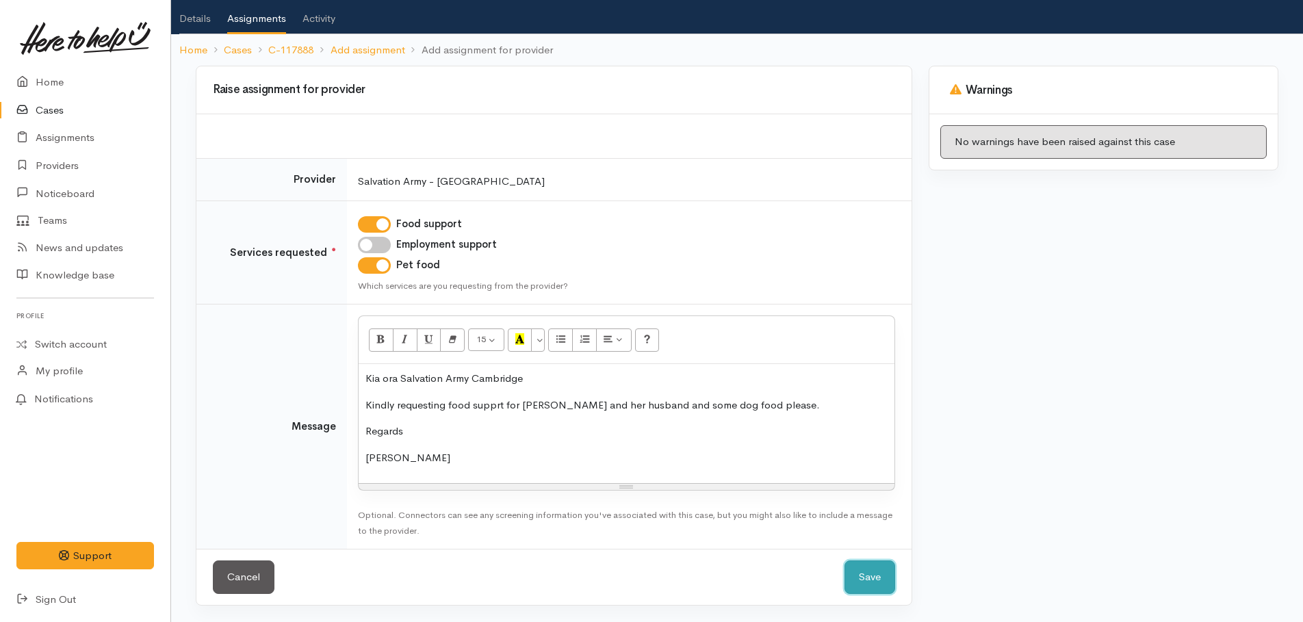
click at [864, 578] on button "Save" at bounding box center [869, 577] width 51 height 34
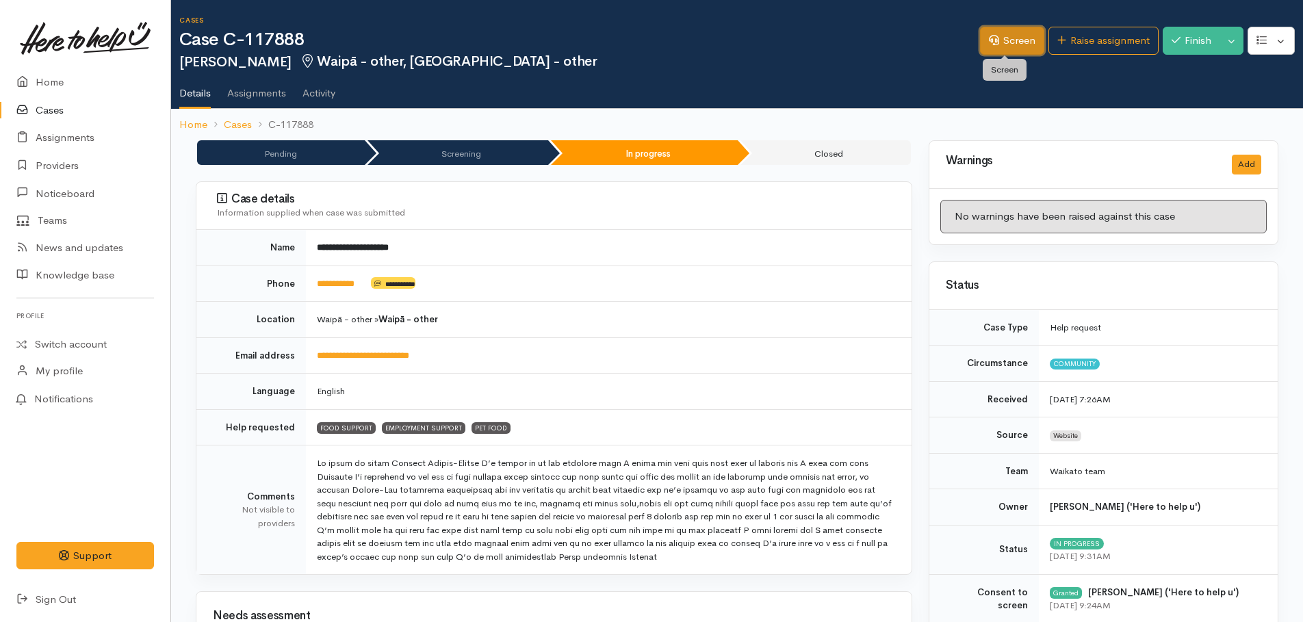
click at [1003, 37] on link "Screen" at bounding box center [1012, 41] width 64 height 28
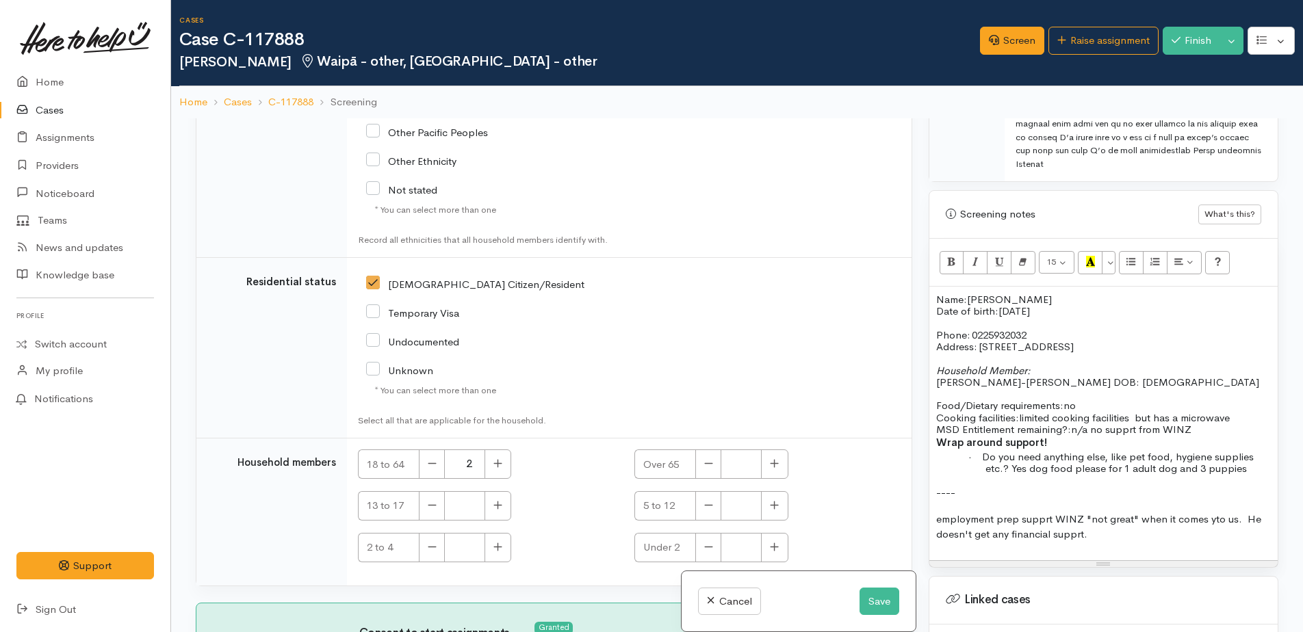
scroll to position [1095, 0]
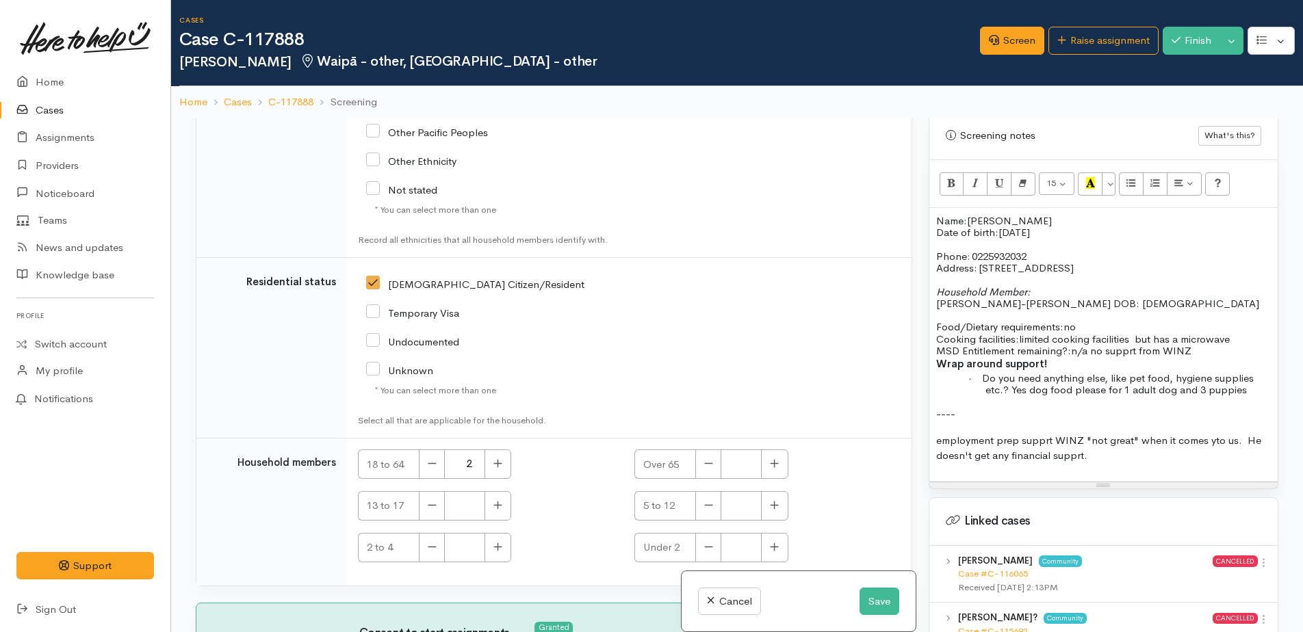
click at [934, 436] on div "Name: Jessia Berger-Sewell Date of birth: 7/4/2003 Phone:   0225932032 Address:…" at bounding box center [1103, 345] width 348 height 274
click at [1102, 443] on p "Employment Support: for husband. employment prep supprt WINZ "not great" when i…" at bounding box center [1103, 448] width 335 height 31
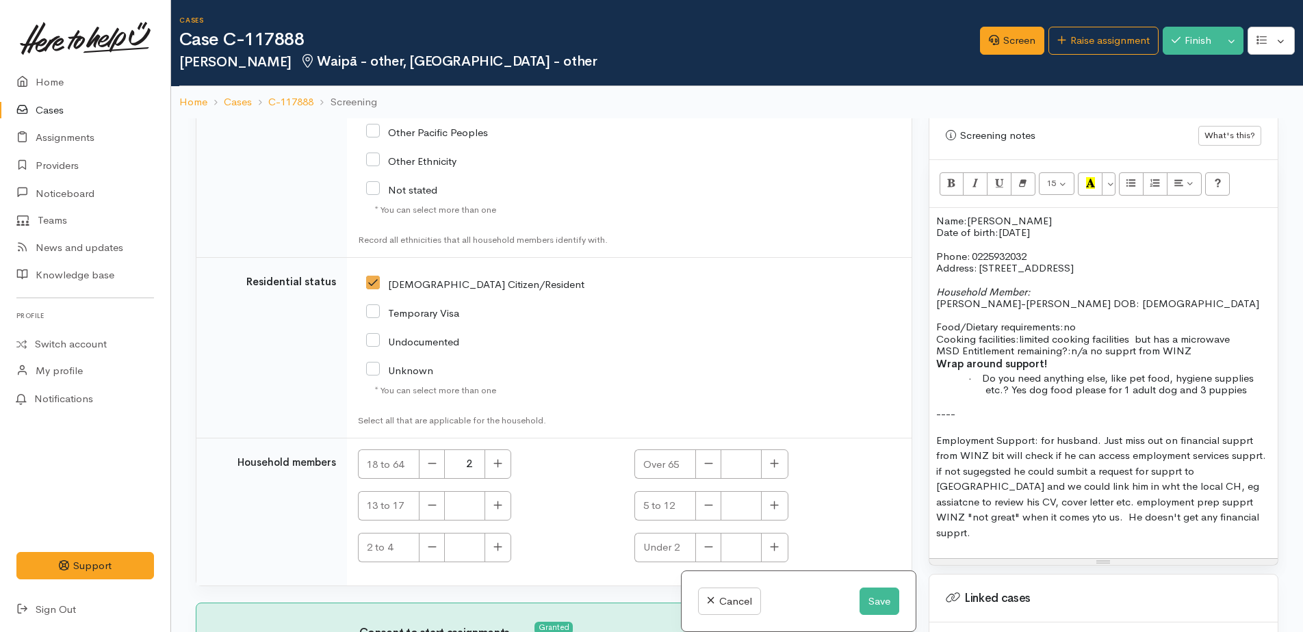
click at [1142, 438] on p "Employment Support: for husband. Just miss out on financial supprt from WINZ bi…" at bounding box center [1103, 487] width 335 height 108
click at [1252, 443] on p "Employment Support: for husband. Just misses out on financial supprt from WINZ …" at bounding box center [1103, 487] width 335 height 108
click at [998, 458] on p "Employment Support: for husband. Just misses out on financial support from WINZ…" at bounding box center [1103, 487] width 335 height 108
click at [956, 473] on p "Employment Support: for husband. Just misses out on financial support from WINZ…" at bounding box center [1103, 487] width 335 height 108
click at [983, 474] on p "Employment Support: for husband. Just misses out on financial support from WINZ…" at bounding box center [1103, 487] width 335 height 108
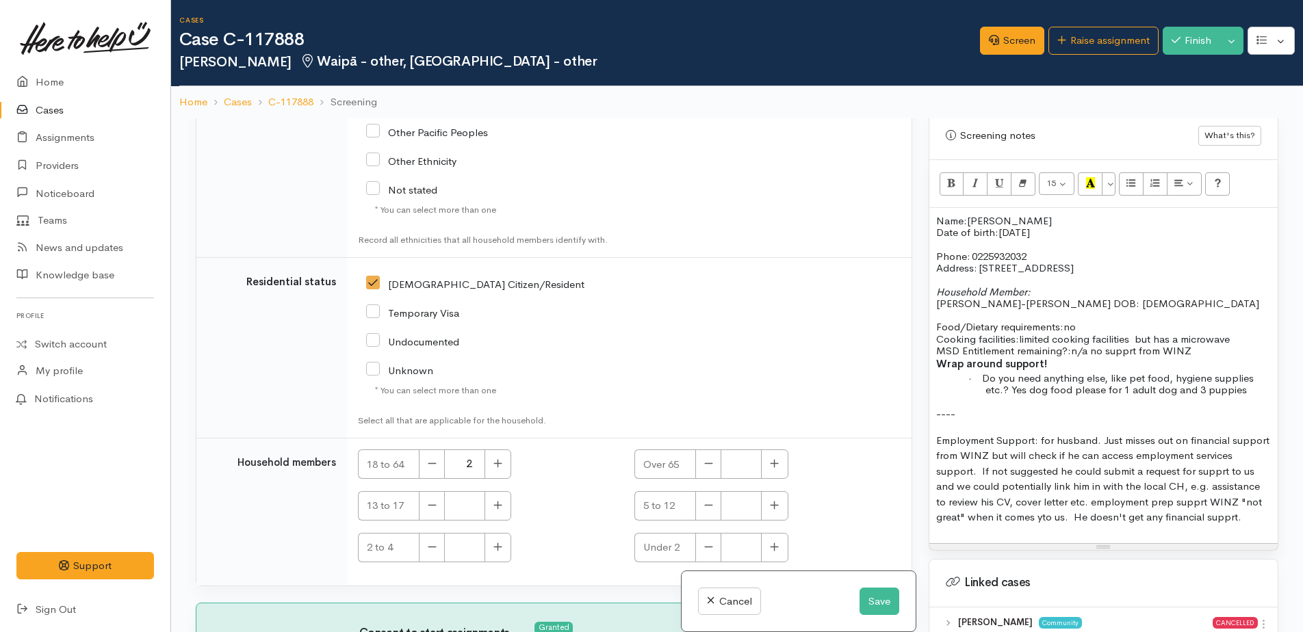
drag, startPoint x: 1089, startPoint y: 508, endPoint x: 1243, endPoint y: 517, distance: 154.3
click at [1243, 517] on p "Employment Support: for husband. Just misses out on financial support from WINZ…" at bounding box center [1103, 479] width 335 height 92
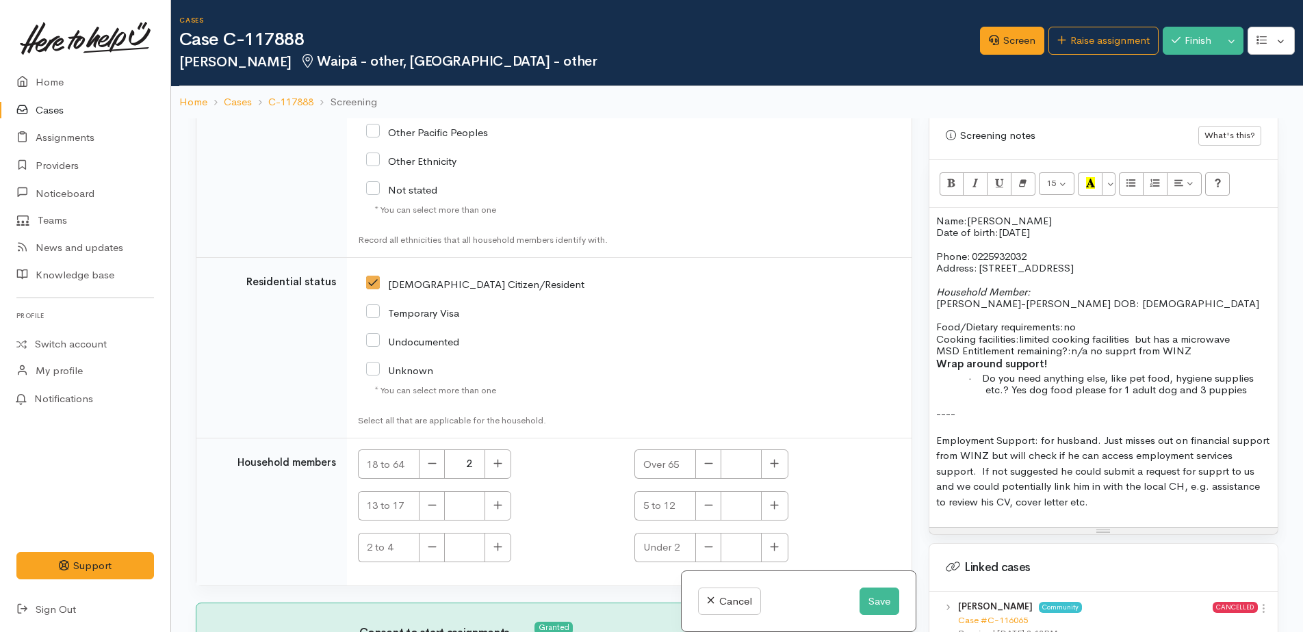
scroll to position [1163, 0]
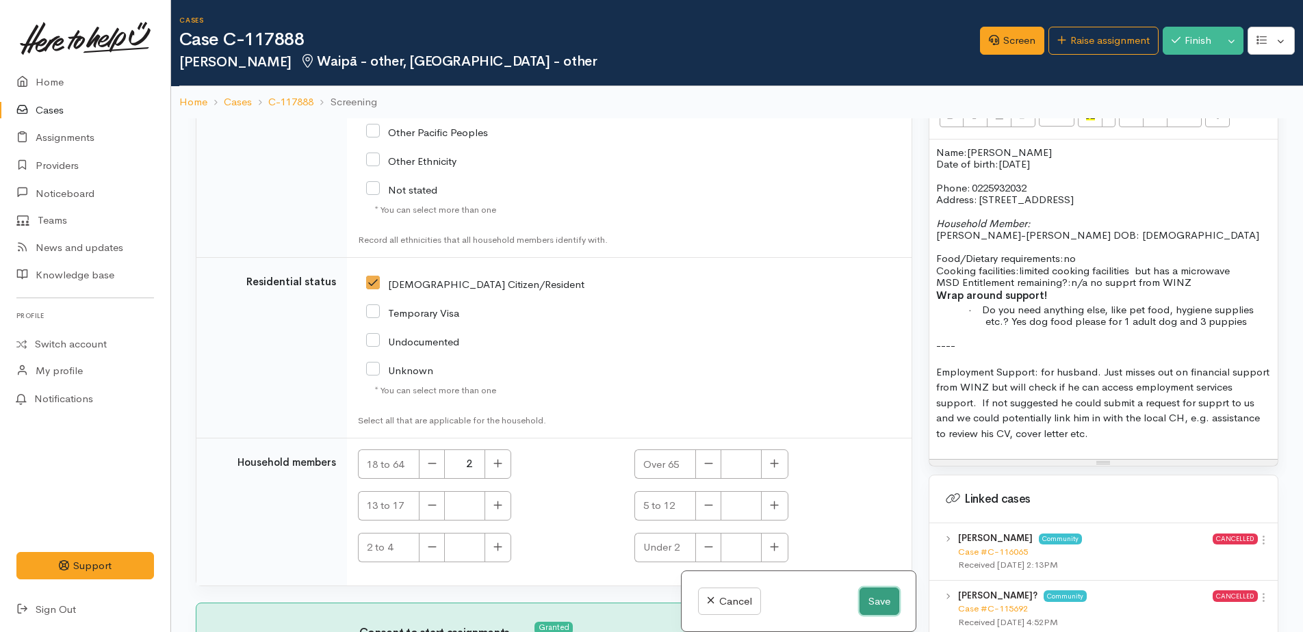
click at [882, 597] on button "Save" at bounding box center [880, 602] width 40 height 28
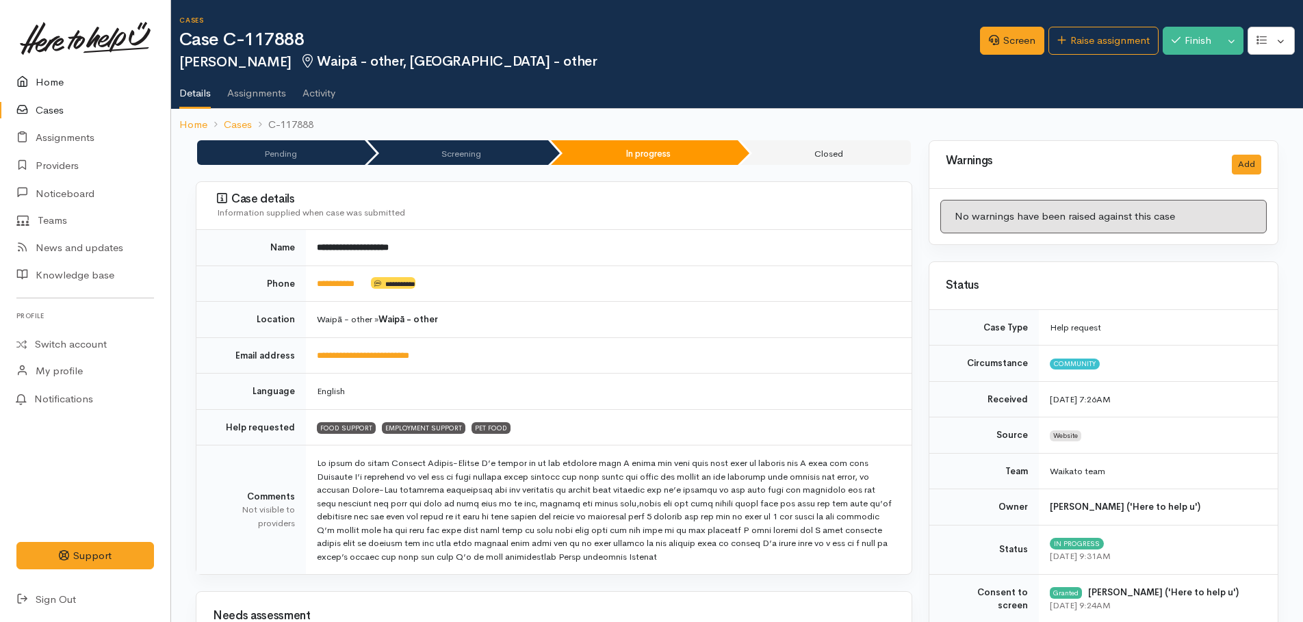
click at [54, 76] on link "Home" at bounding box center [85, 82] width 170 height 28
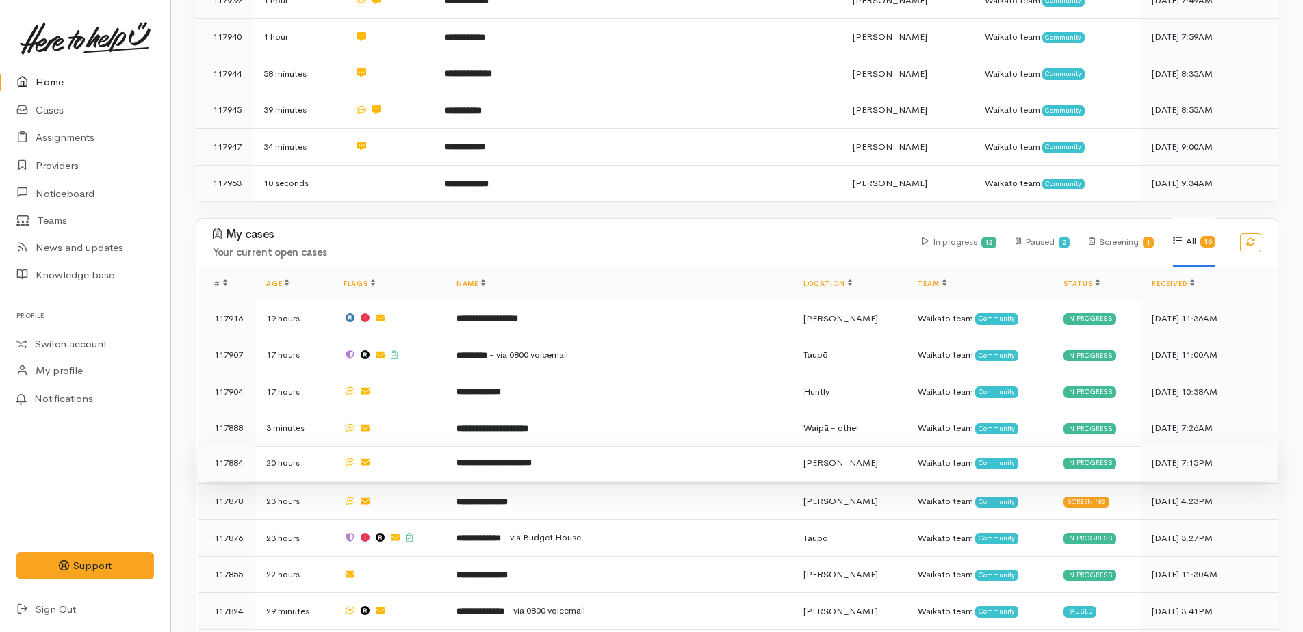
scroll to position [968, 0]
